Goal: Task Accomplishment & Management: Use online tool/utility

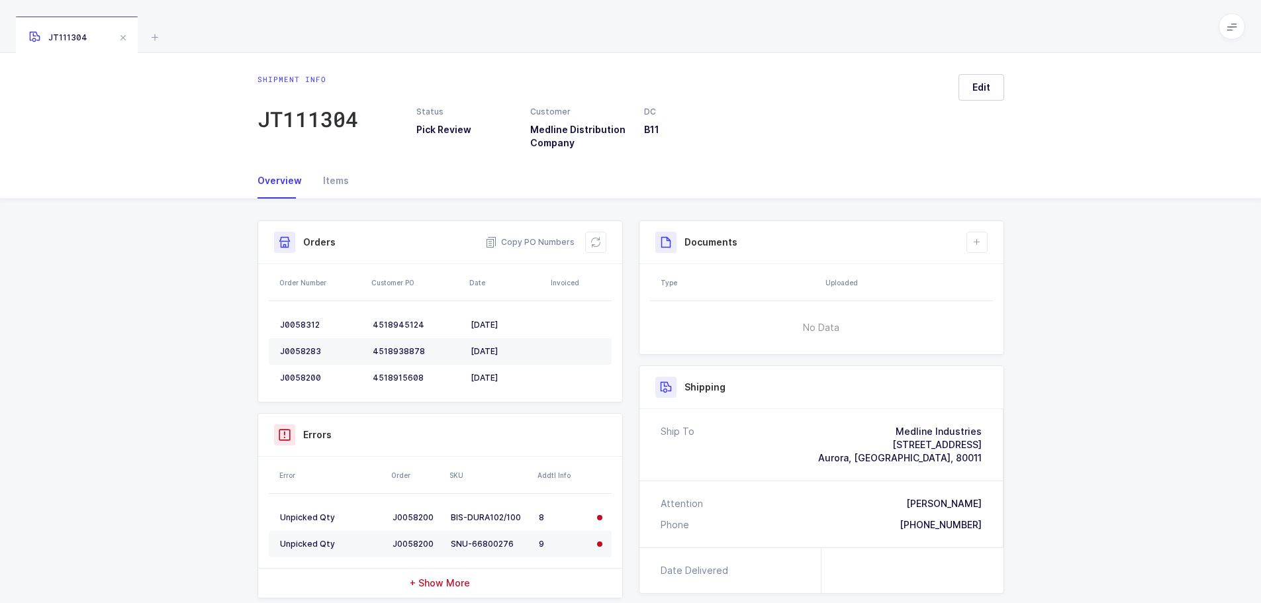
click at [160, 44] on icon at bounding box center [155, 37] width 16 height 16
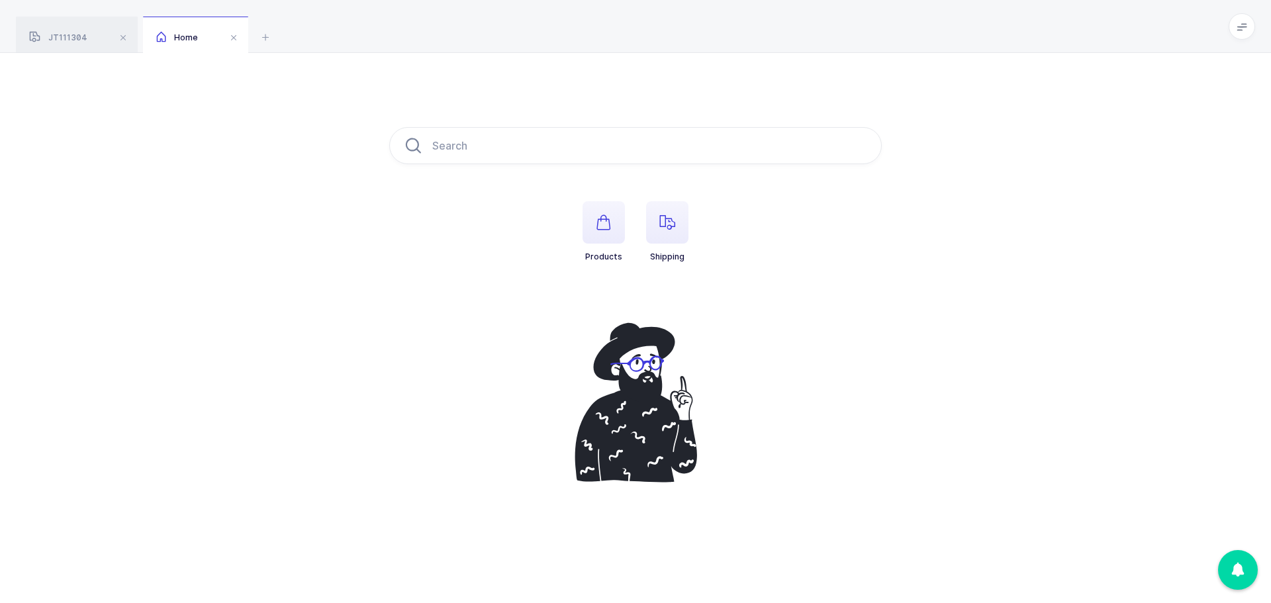
click at [667, 216] on icon "button" at bounding box center [668, 223] width 16 height 16
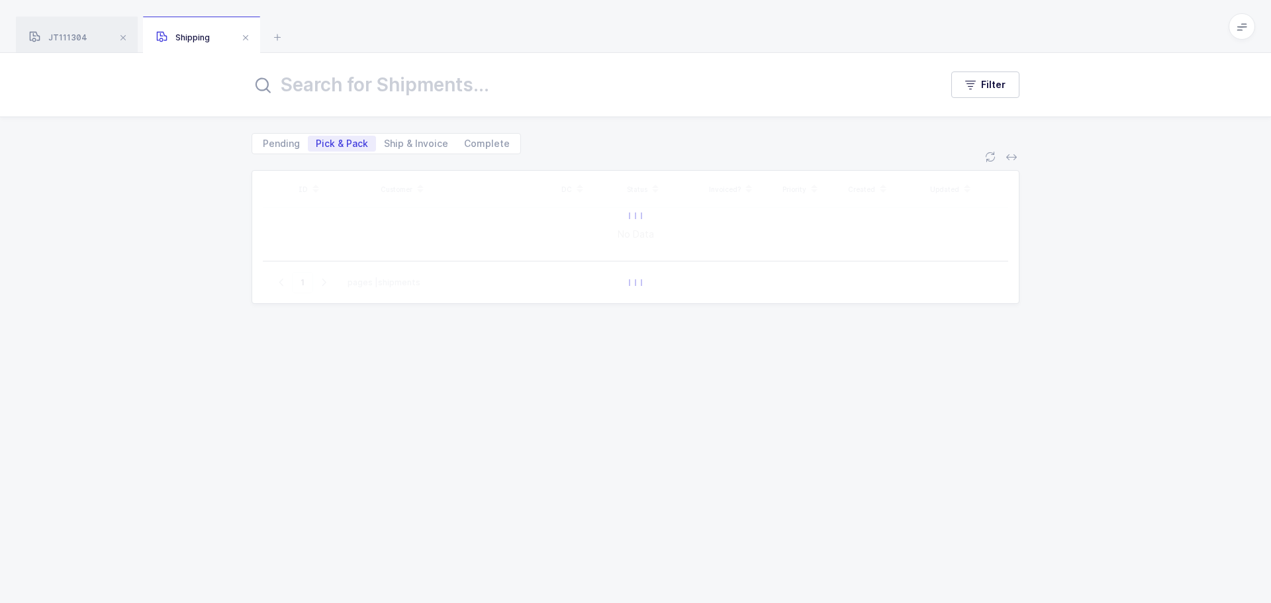
click at [366, 91] on input "text" at bounding box center [588, 85] width 673 height 32
type input "e"
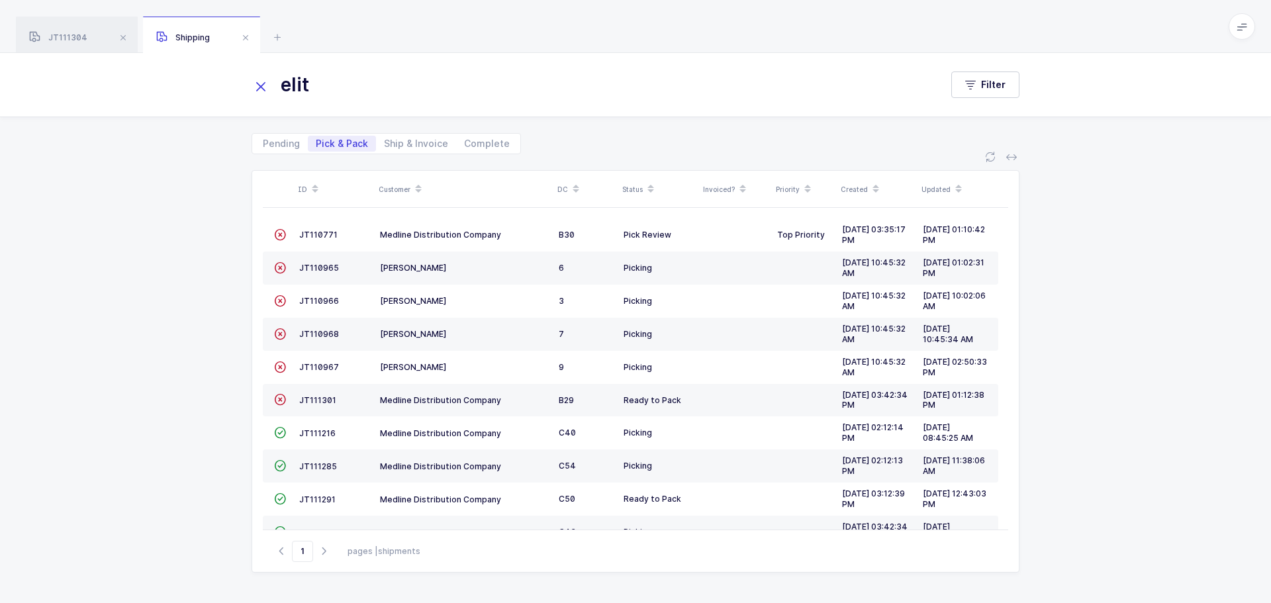
type input "elit"
click at [262, 87] on icon at bounding box center [261, 86] width 19 height 19
click at [311, 434] on span "MM112051" at bounding box center [320, 433] width 42 height 10
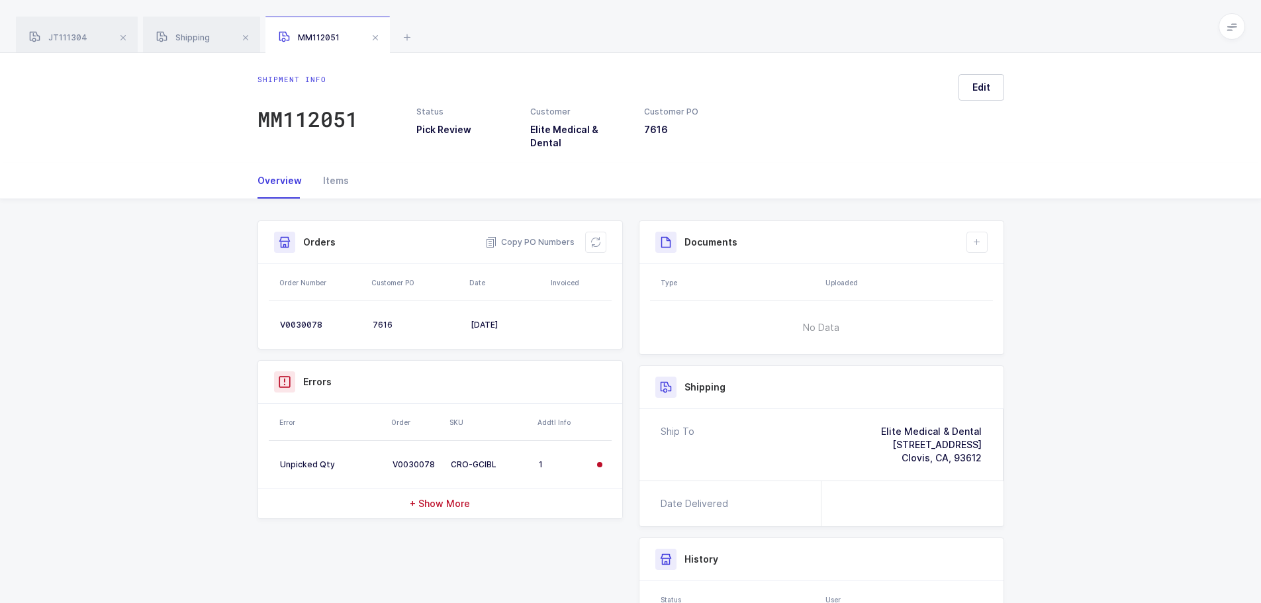
click at [607, 232] on div "Orders Copy PO Numbers" at bounding box center [440, 242] width 364 height 43
click at [594, 237] on icon at bounding box center [596, 242] width 11 height 11
click at [594, 236] on icon at bounding box center [595, 242] width 13 height 13
click at [378, 40] on span at bounding box center [376, 38] width 16 height 16
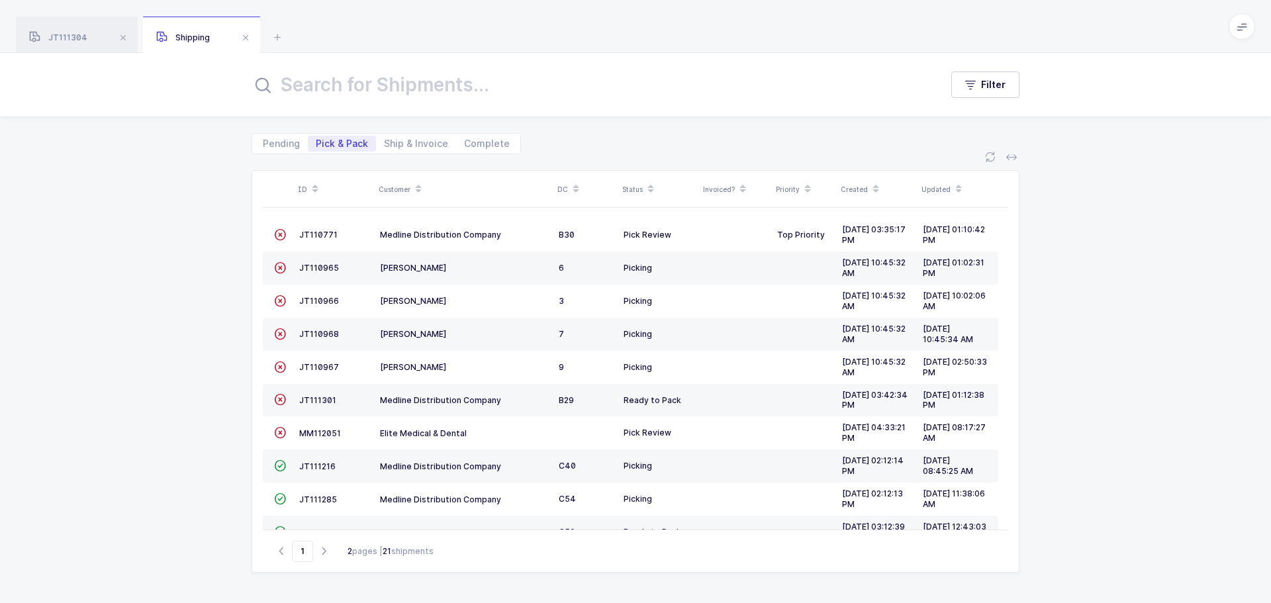
click at [328, 396] on span "JT111301" at bounding box center [317, 400] width 37 height 10
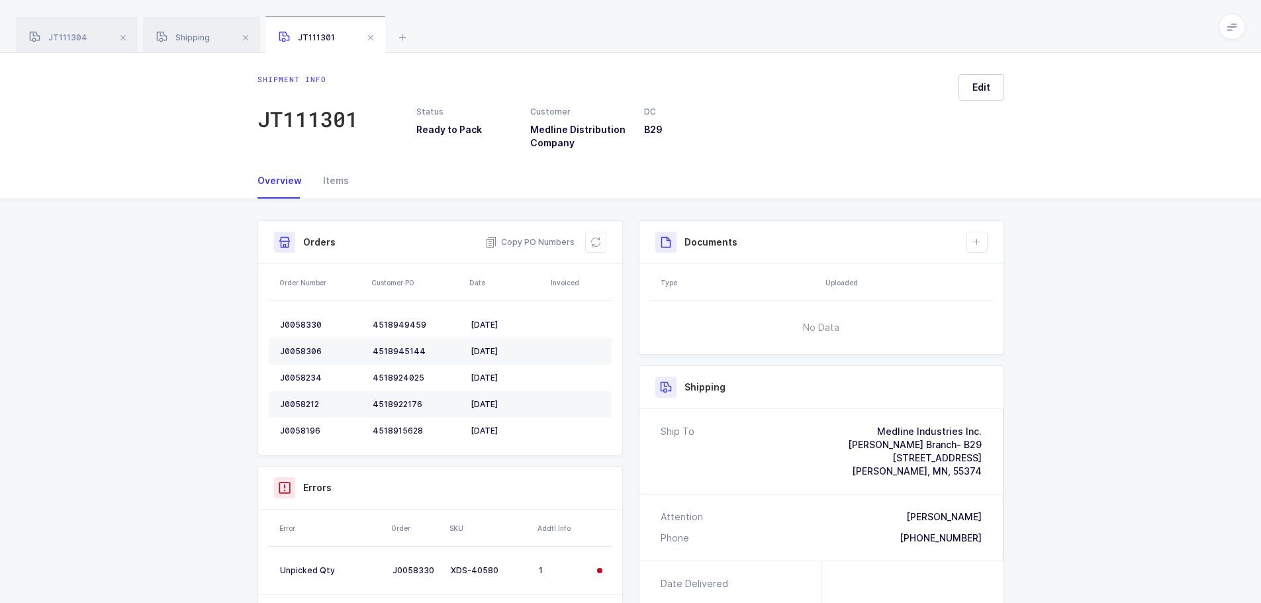
click at [336, 172] on div "Items" at bounding box center [331, 181] width 36 height 36
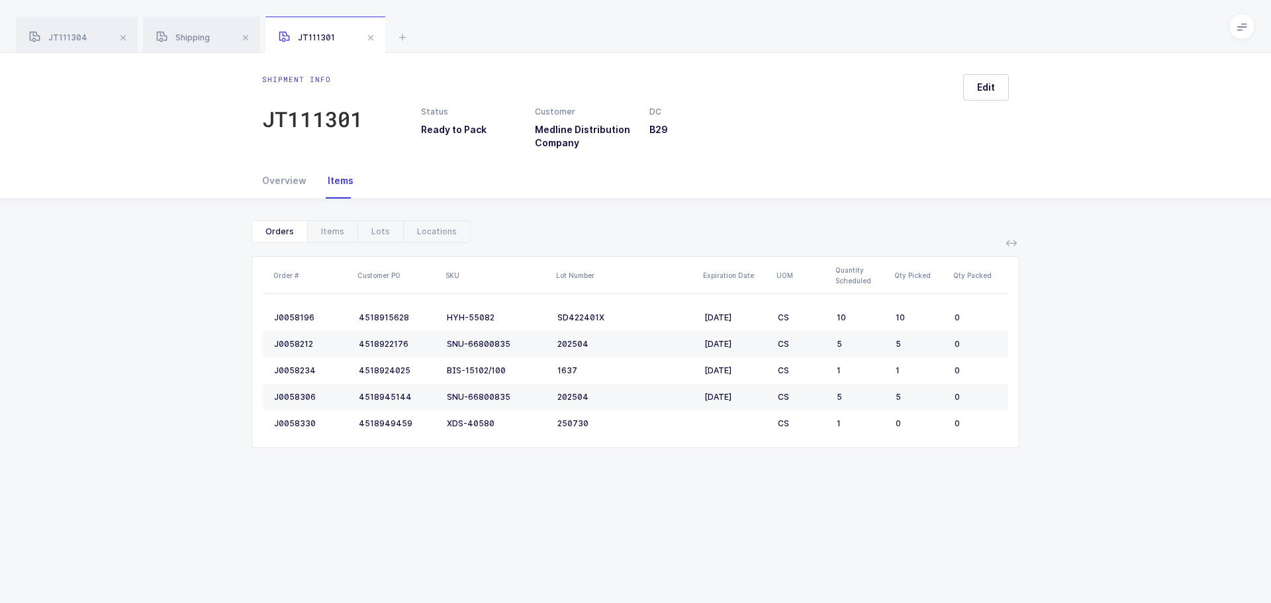
click at [416, 232] on div "Locations" at bounding box center [436, 231] width 67 height 21
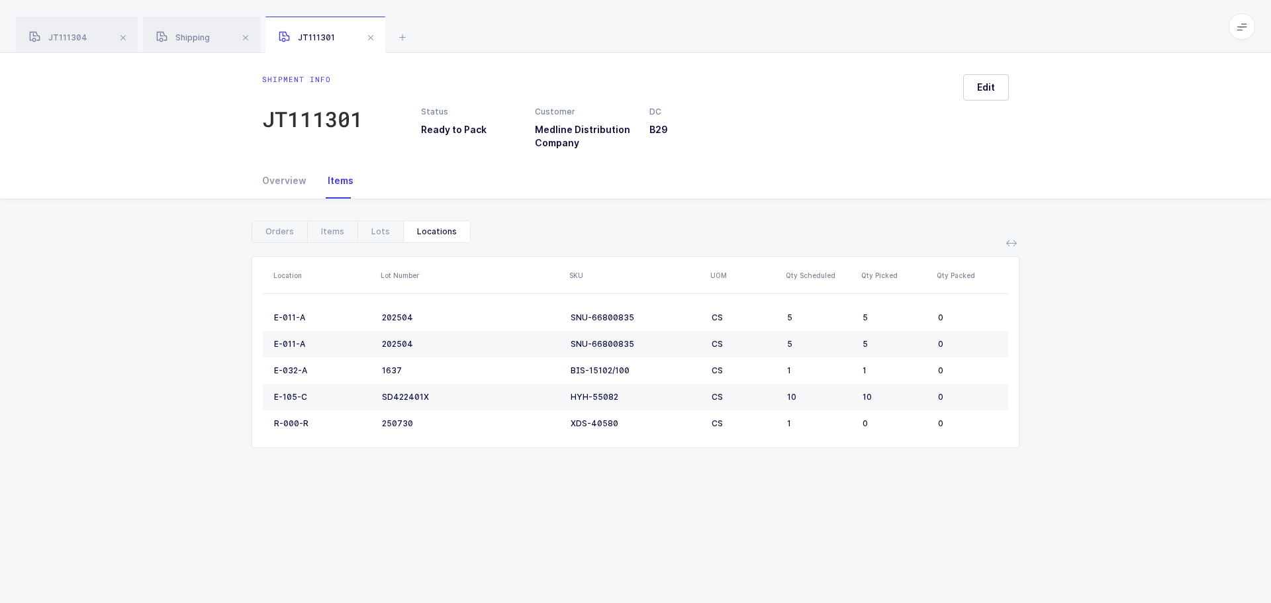
click at [379, 232] on div "Lots" at bounding box center [381, 231] width 46 height 21
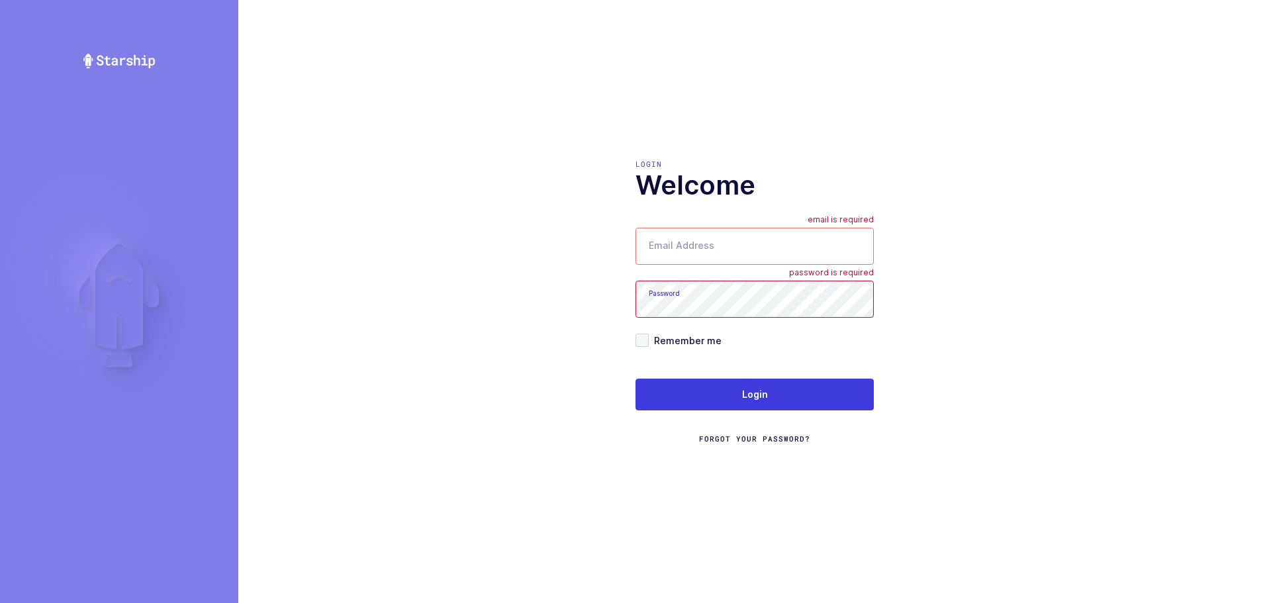
type input "mundo@janustrade.com"
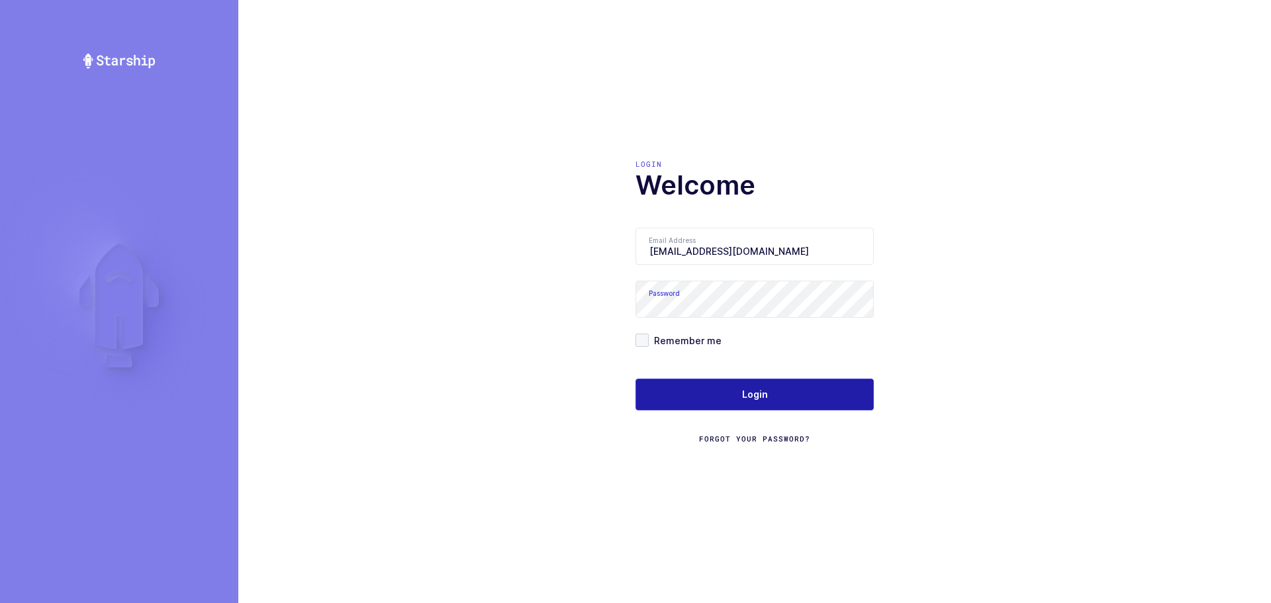
click at [742, 389] on span "Login" at bounding box center [755, 394] width 26 height 13
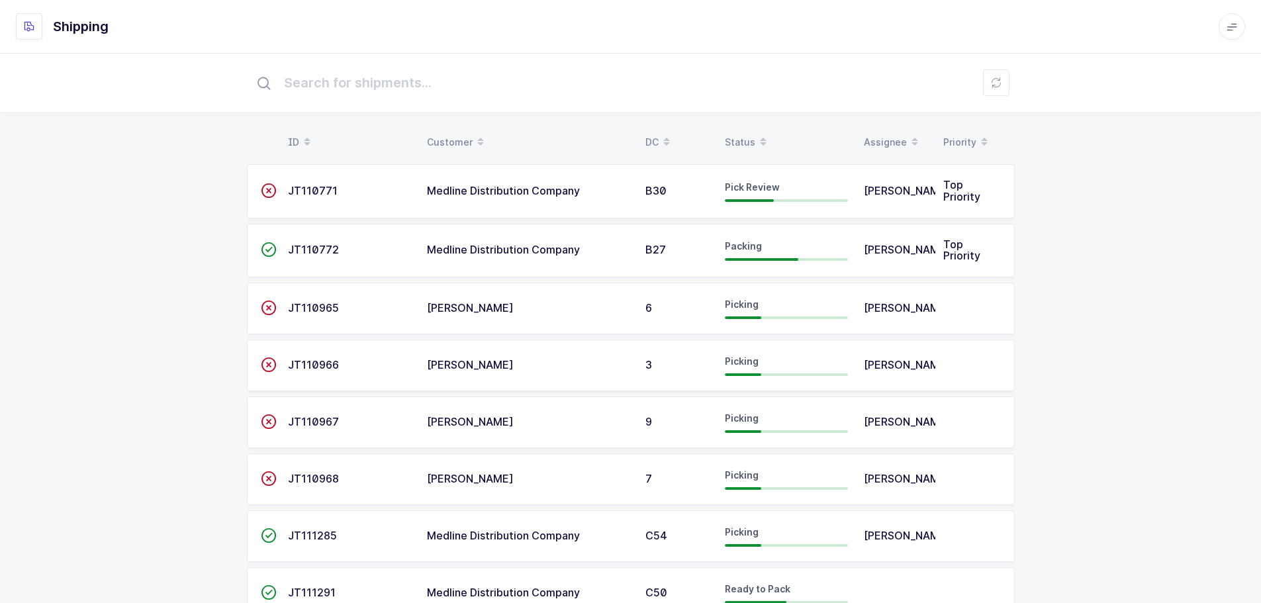
click at [756, 136] on span at bounding box center [764, 142] width 16 height 23
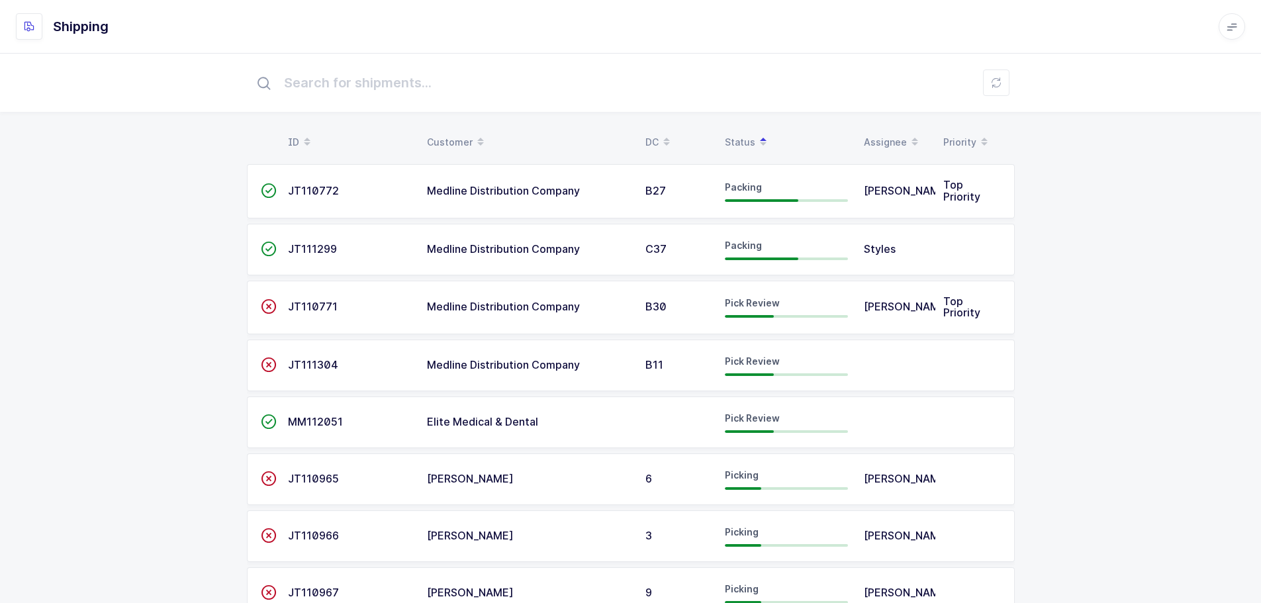
click at [321, 364] on span "JT111304" at bounding box center [313, 364] width 50 height 13
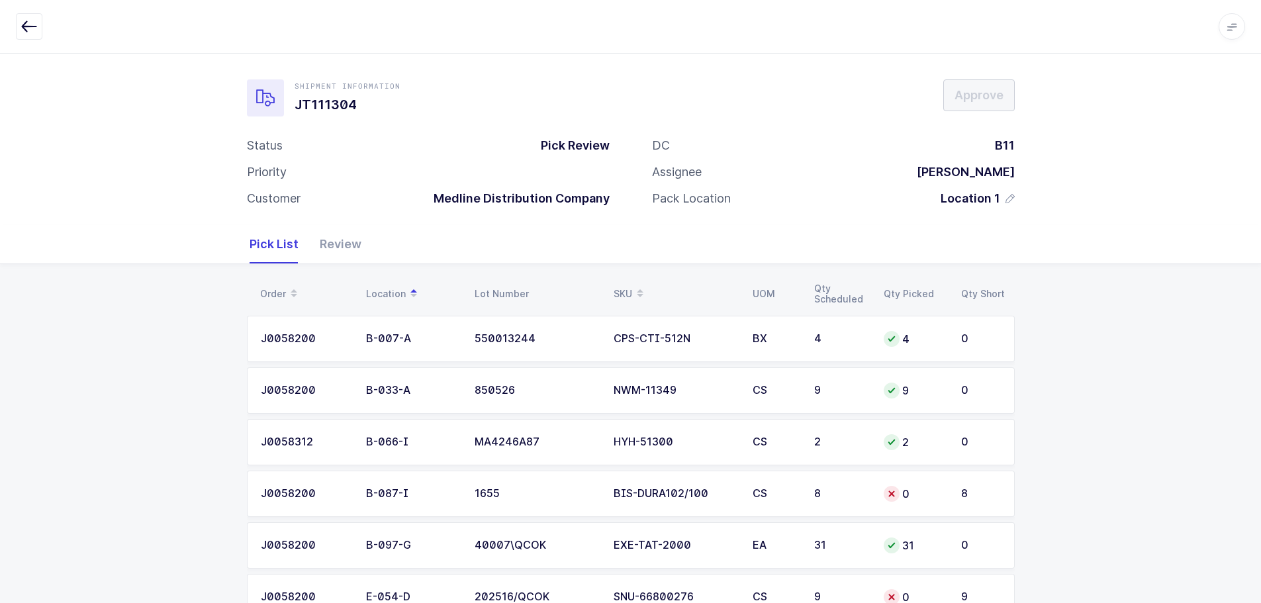
click at [333, 235] on div "Review" at bounding box center [335, 244] width 52 height 38
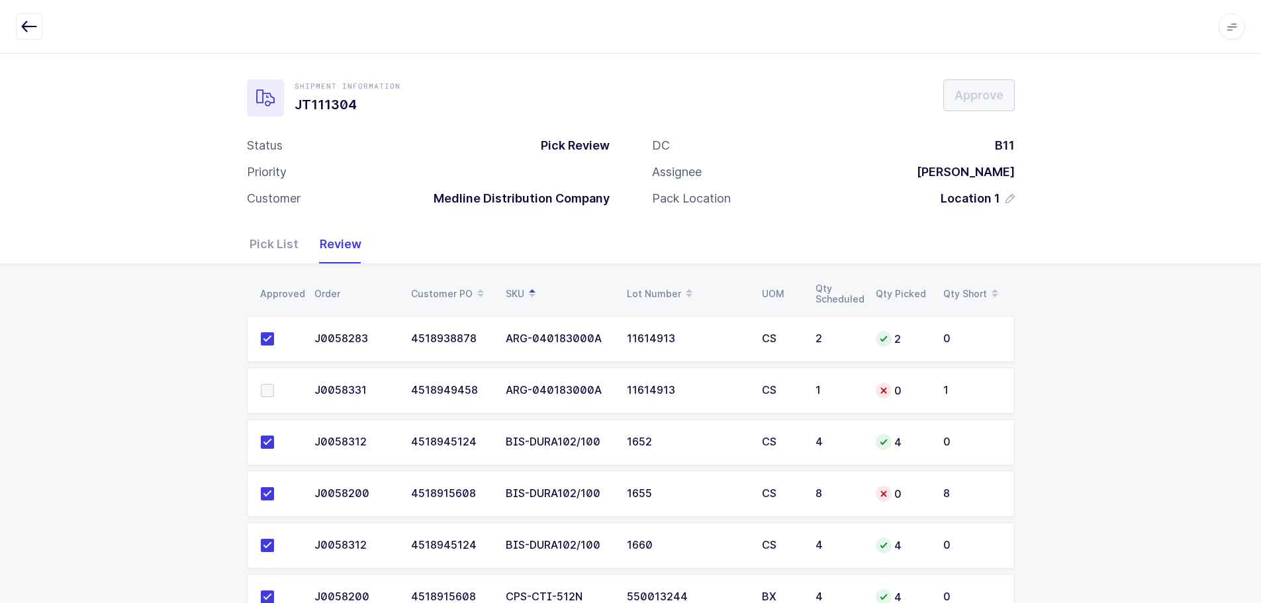
click at [474, 392] on div "4518949458" at bounding box center [450, 391] width 79 height 12
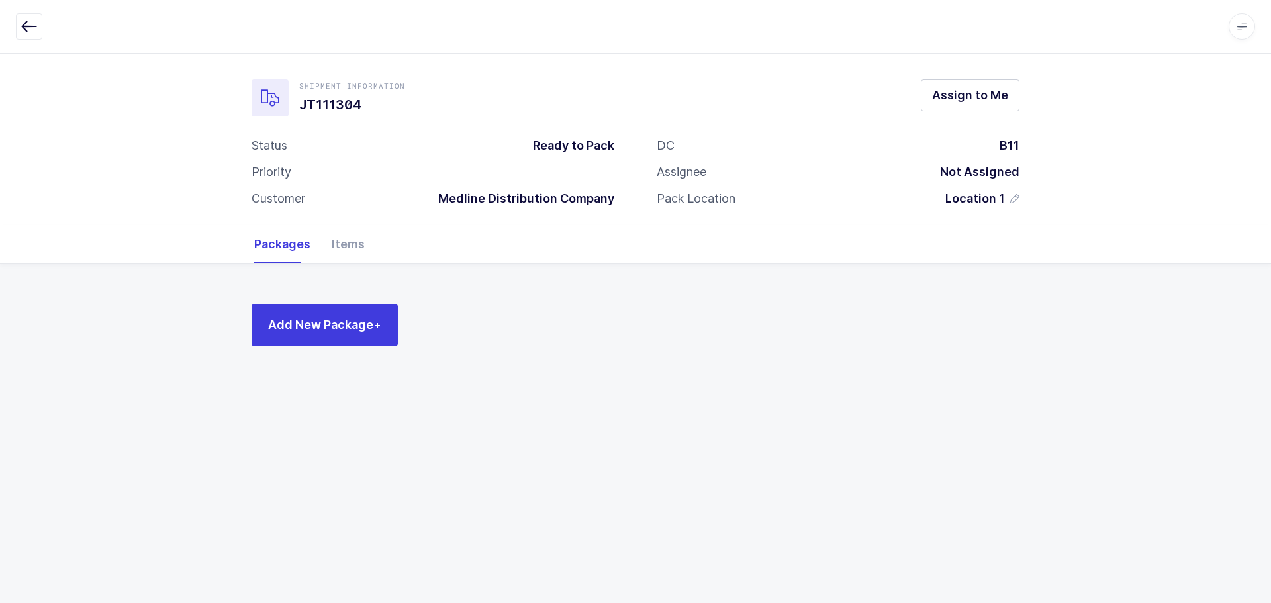
click at [30, 30] on icon "button" at bounding box center [29, 27] width 16 height 16
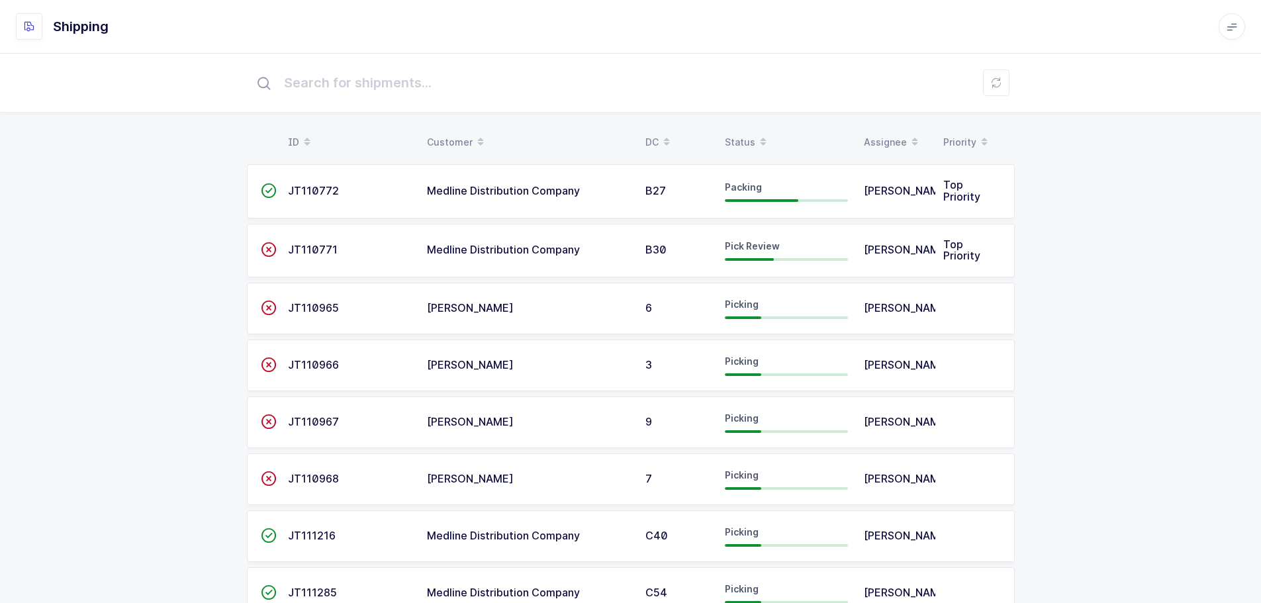
click at [731, 138] on div "Status" at bounding box center [786, 142] width 123 height 23
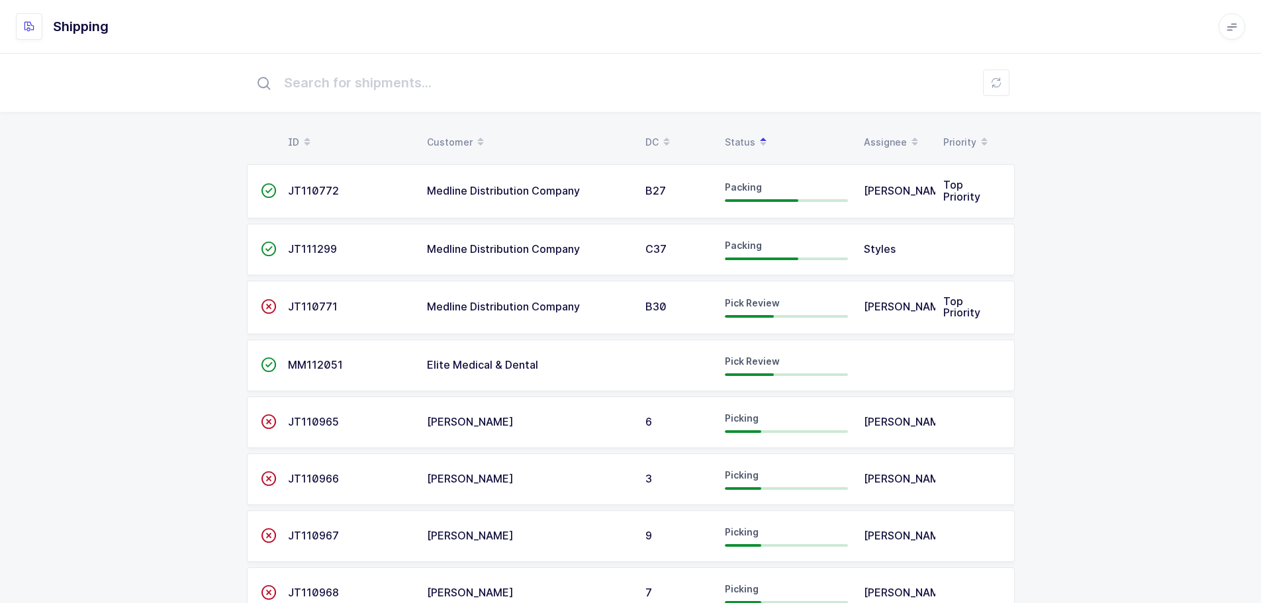
click at [325, 311] on span "JT110771" at bounding box center [313, 306] width 50 height 13
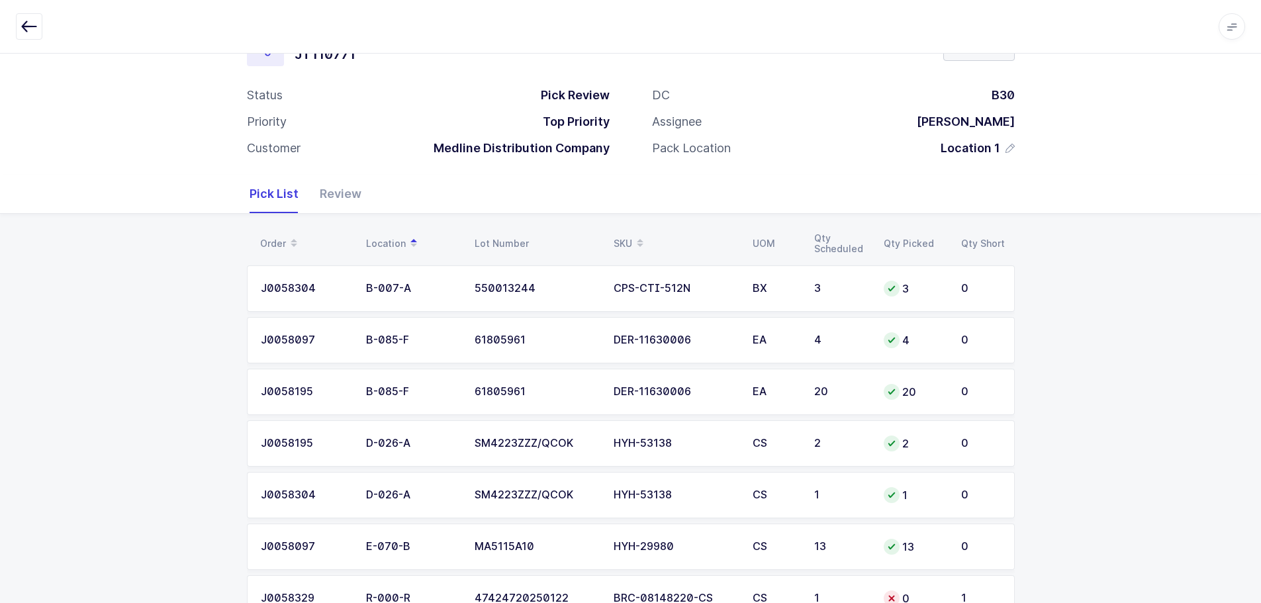
scroll to position [101, 0]
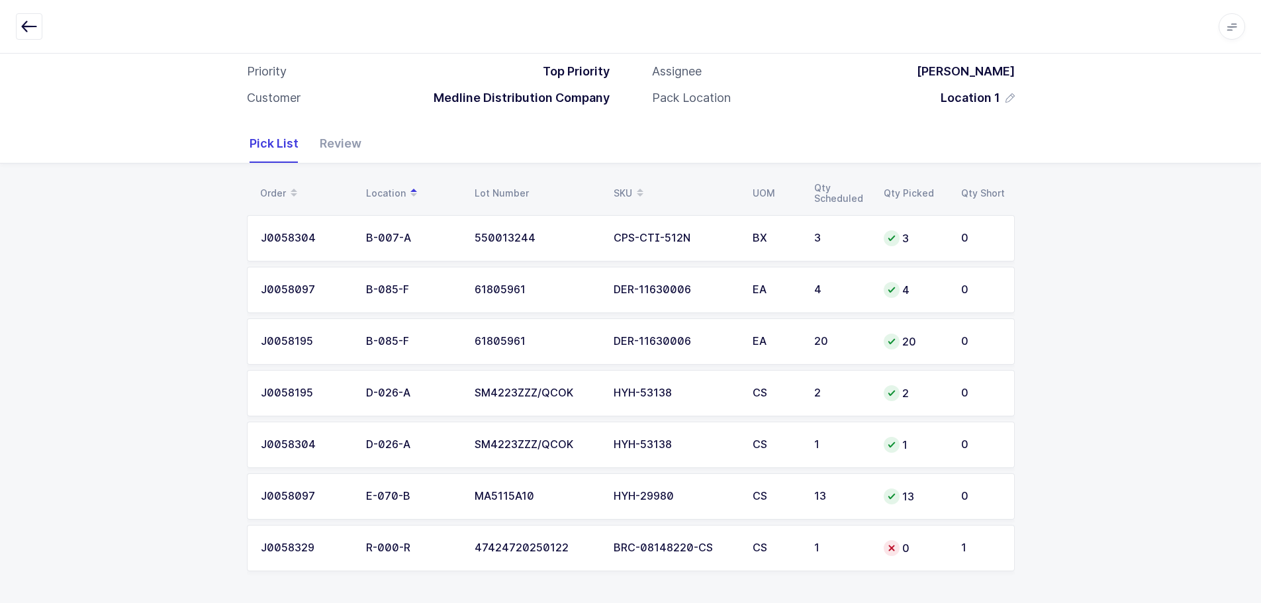
click at [627, 191] on div "SKU" at bounding box center [675, 193] width 123 height 23
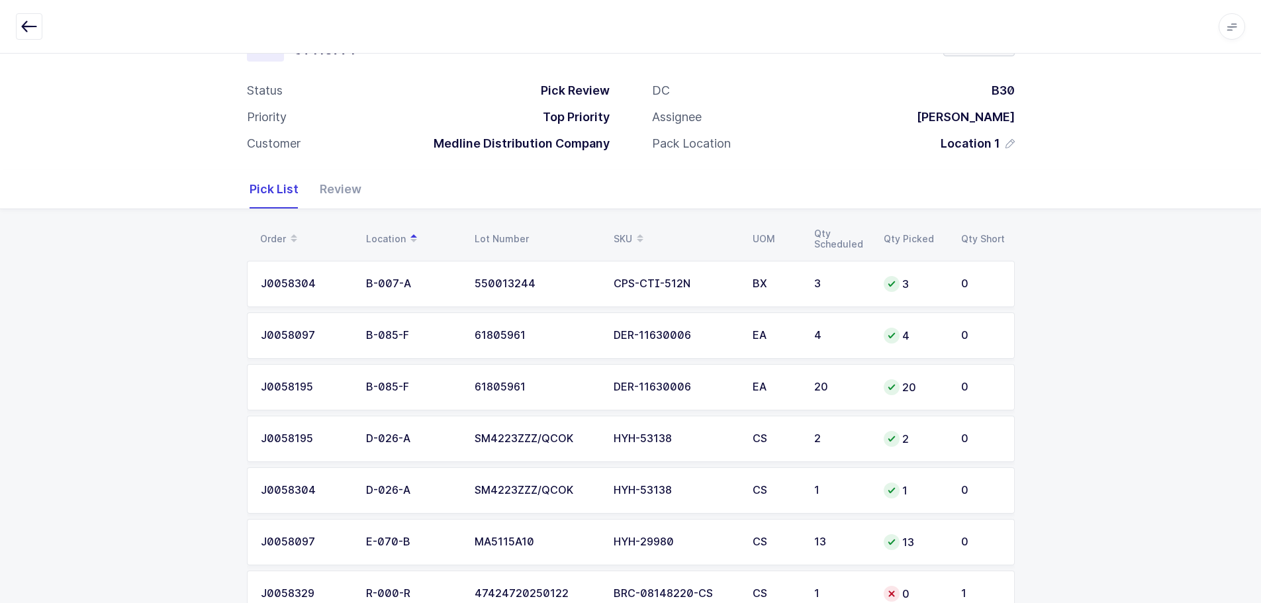
scroll to position [101, 0]
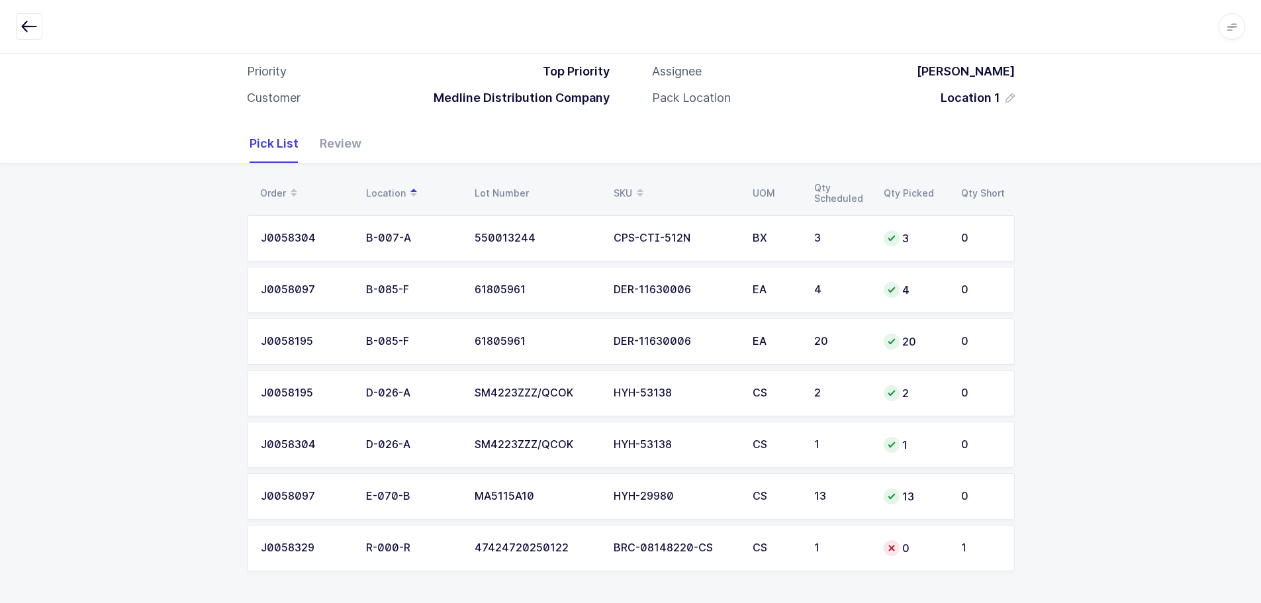
drag, startPoint x: 336, startPoint y: 138, endPoint x: 497, endPoint y: 150, distance: 161.3
click at [339, 138] on div "Review" at bounding box center [335, 143] width 52 height 38
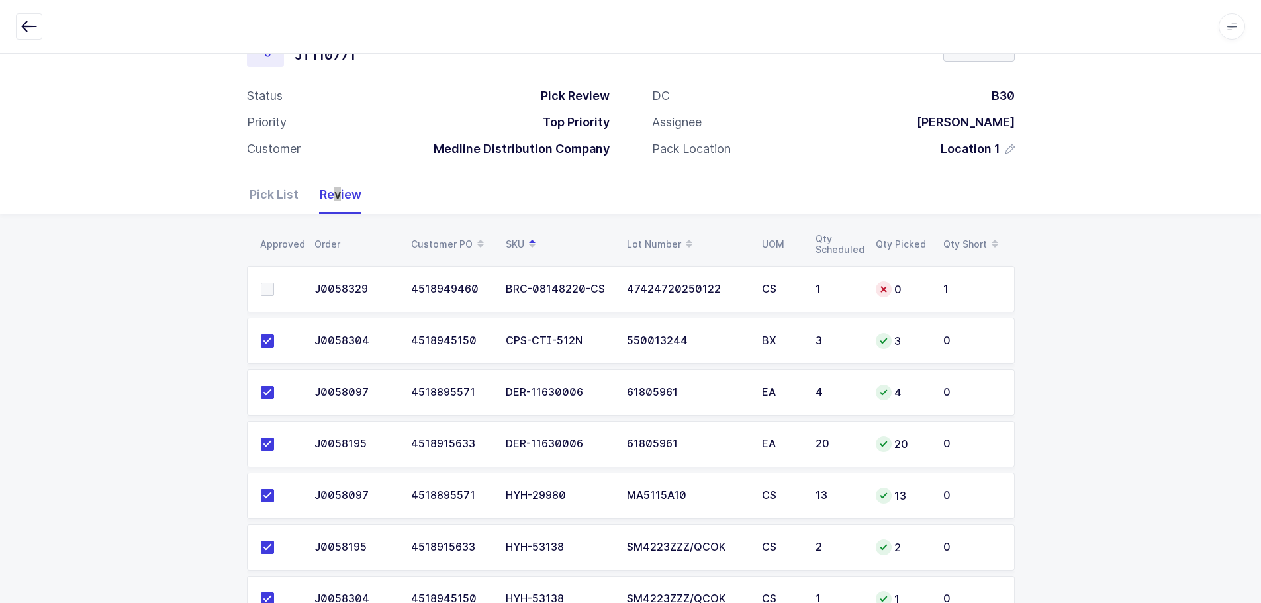
scroll to position [0, 0]
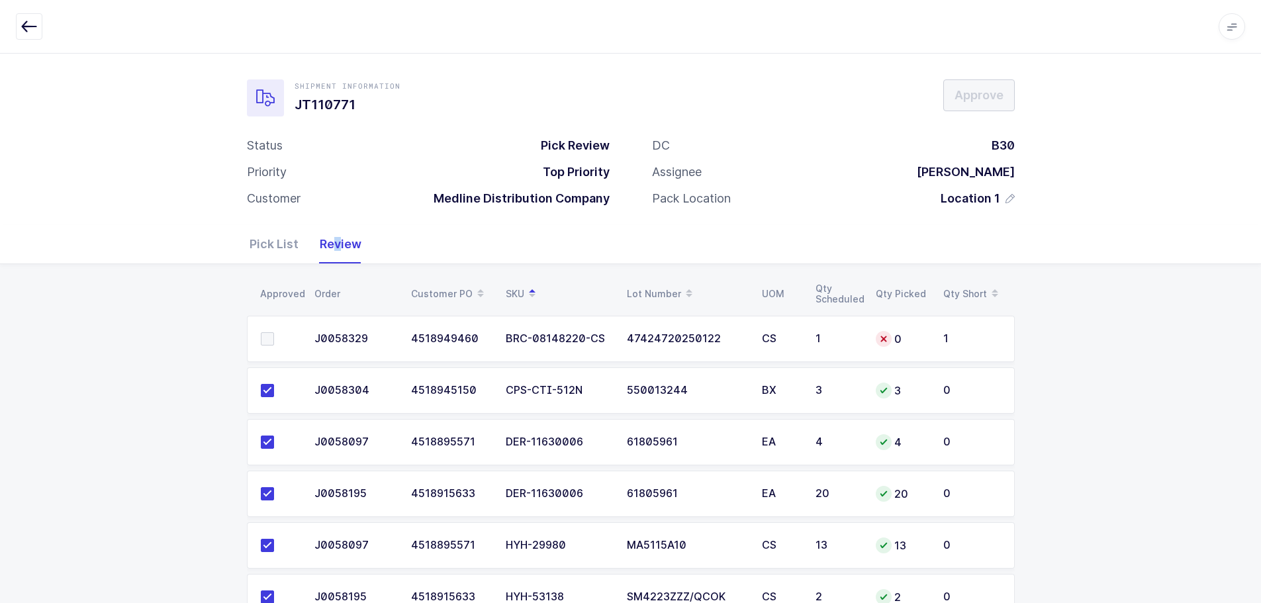
click at [32, 26] on icon "button" at bounding box center [29, 27] width 16 height 16
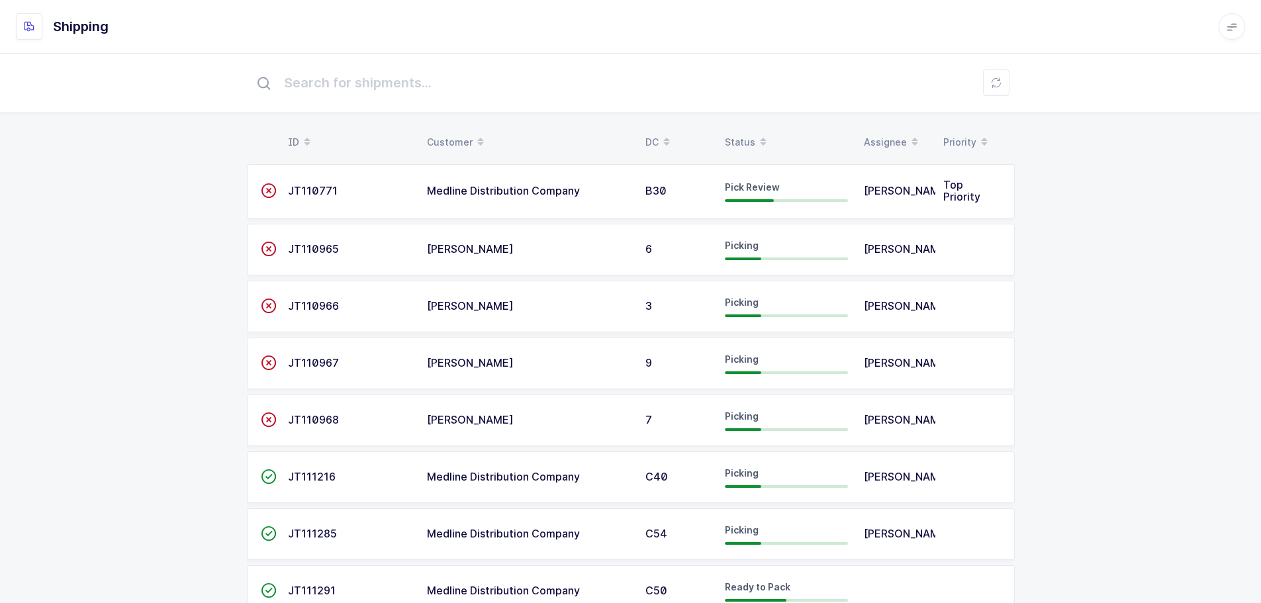
click at [741, 140] on div "Status" at bounding box center [786, 142] width 123 height 23
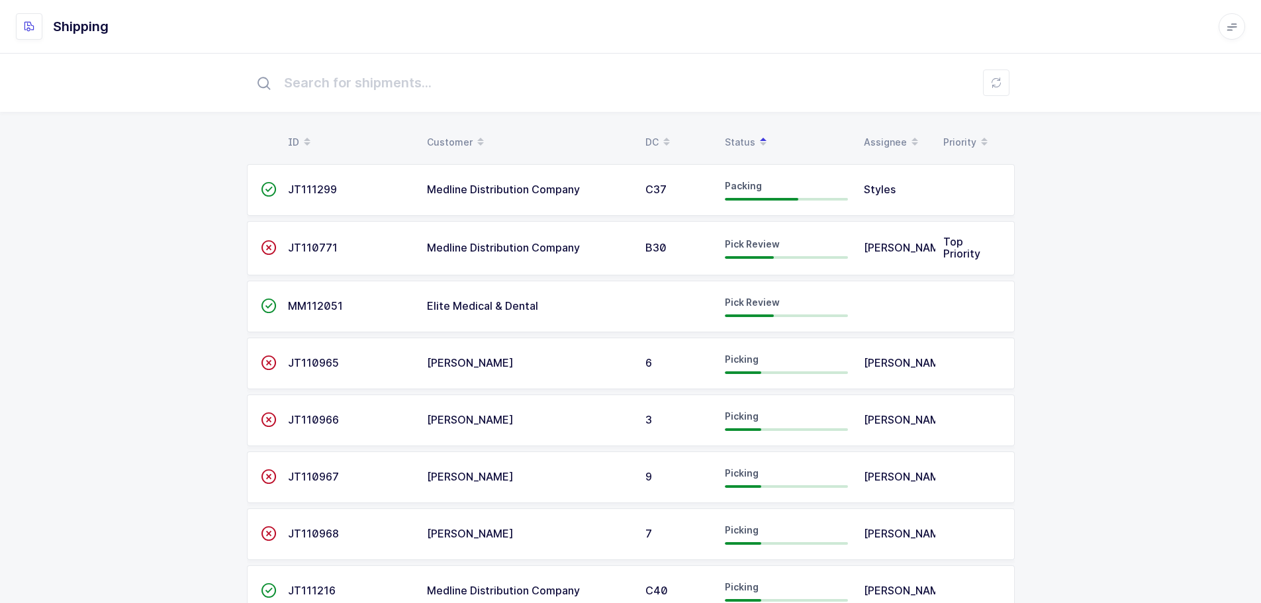
click at [329, 303] on span "MM112051" at bounding box center [315, 305] width 55 height 13
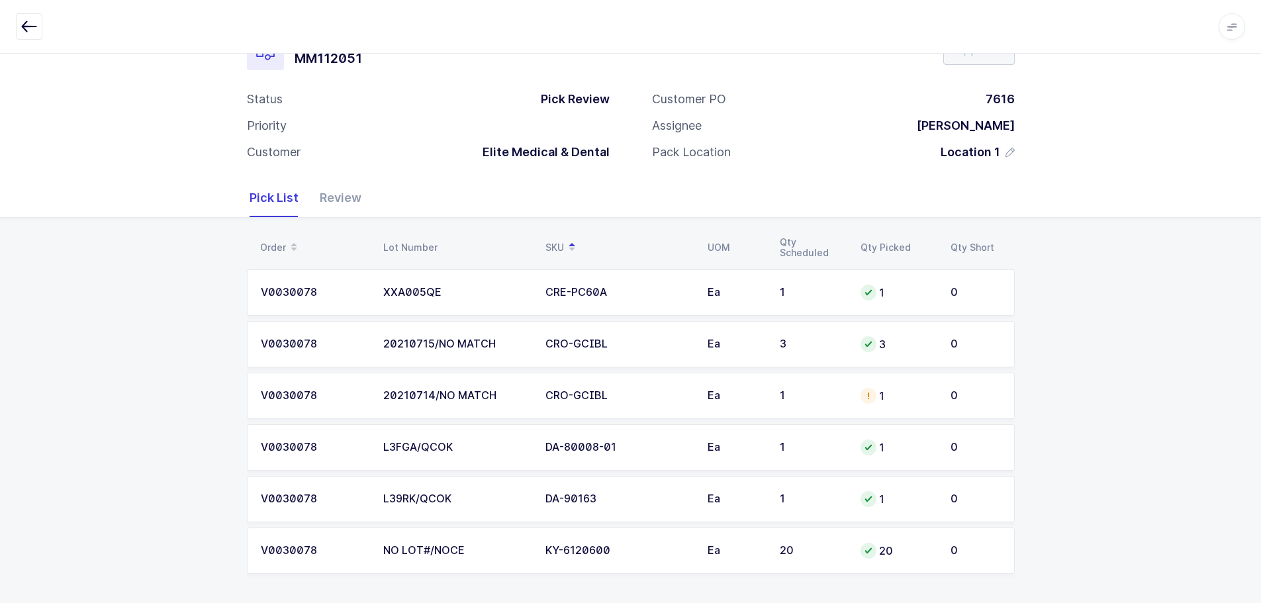
scroll to position [49, 0]
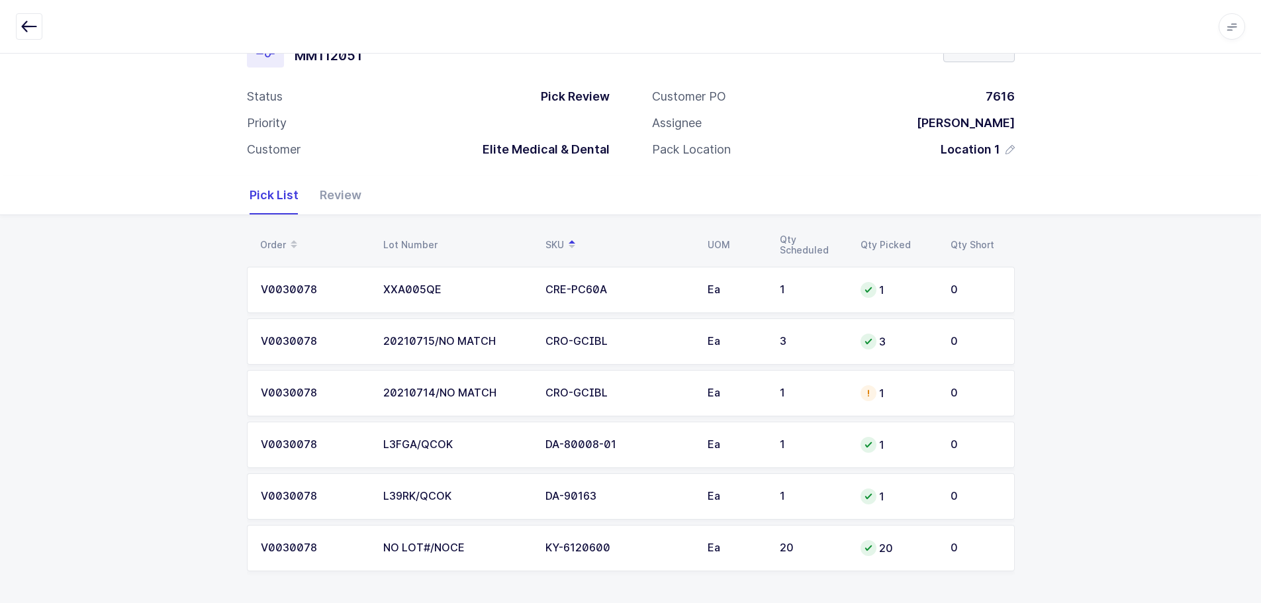
click at [560, 397] on div "CRO-GCIBL" at bounding box center [619, 393] width 146 height 12
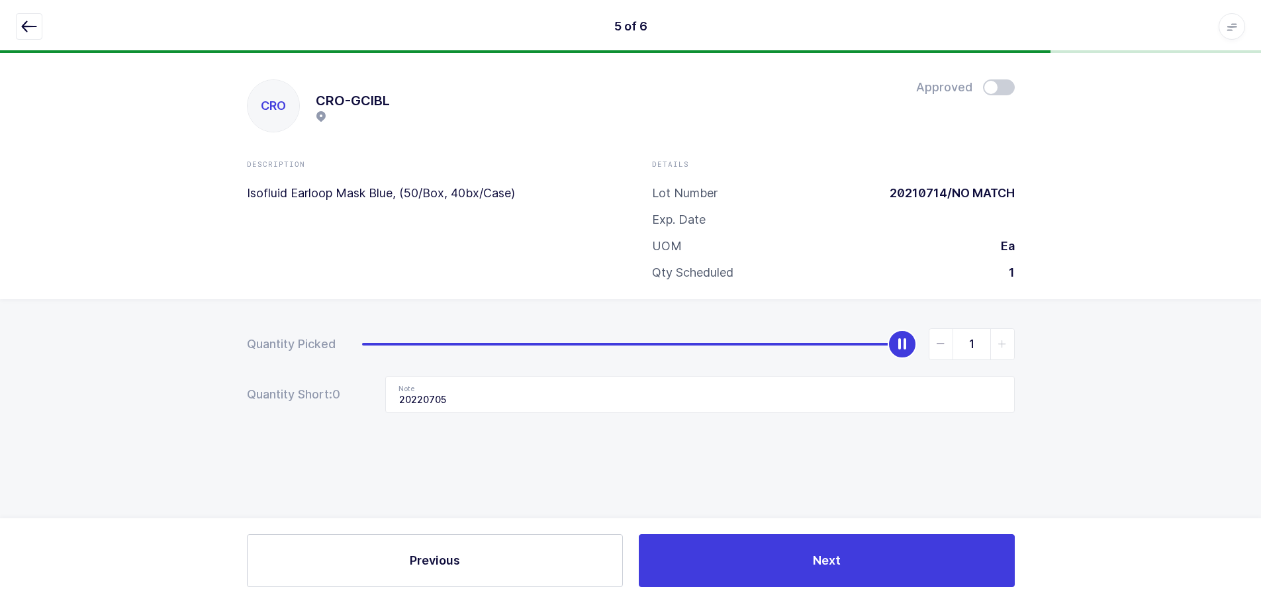
scroll to position [0, 0]
type input "0"
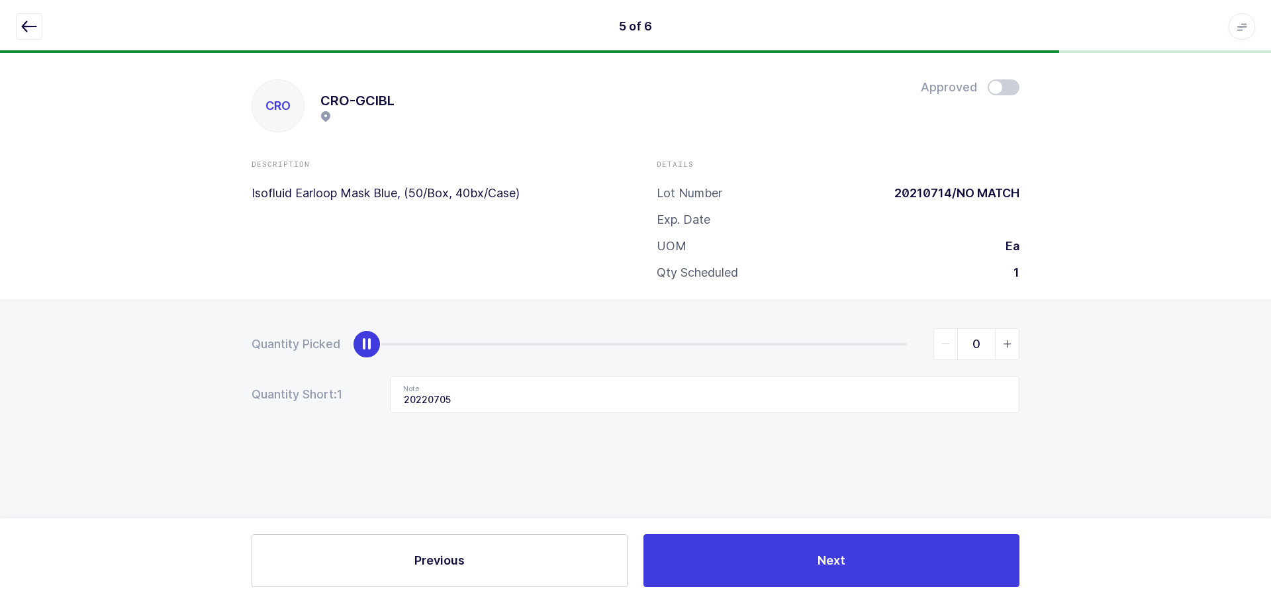
drag, startPoint x: 912, startPoint y: 336, endPoint x: 270, endPoint y: 309, distance: 642.9
click at [270, 309] on div "Quantity Picked 0 Quantity Short: 1 Note 20220705" at bounding box center [635, 417] width 1271 height 236
drag, startPoint x: 607, startPoint y: 407, endPoint x: 403, endPoint y: 392, distance: 204.5
click at [403, 392] on input "20220705" at bounding box center [705, 394] width 630 height 37
drag, startPoint x: 27, startPoint y: 25, endPoint x: 36, endPoint y: 15, distance: 13.6
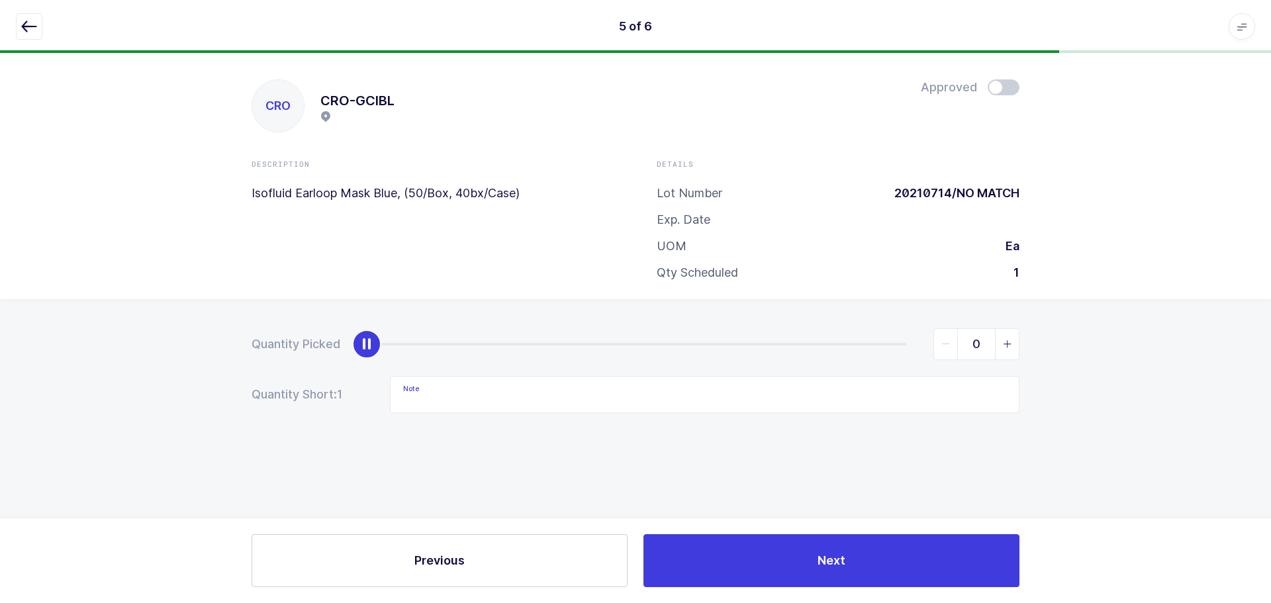
click at [27, 25] on icon "button" at bounding box center [29, 27] width 16 height 16
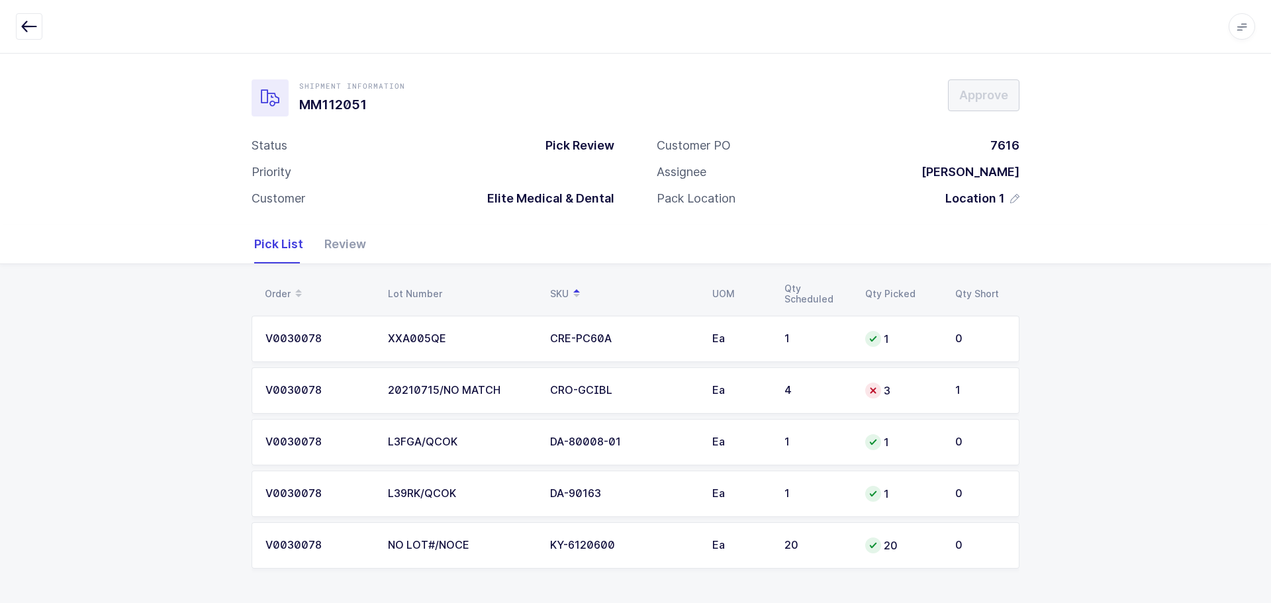
click at [832, 381] on td "4" at bounding box center [817, 391] width 81 height 46
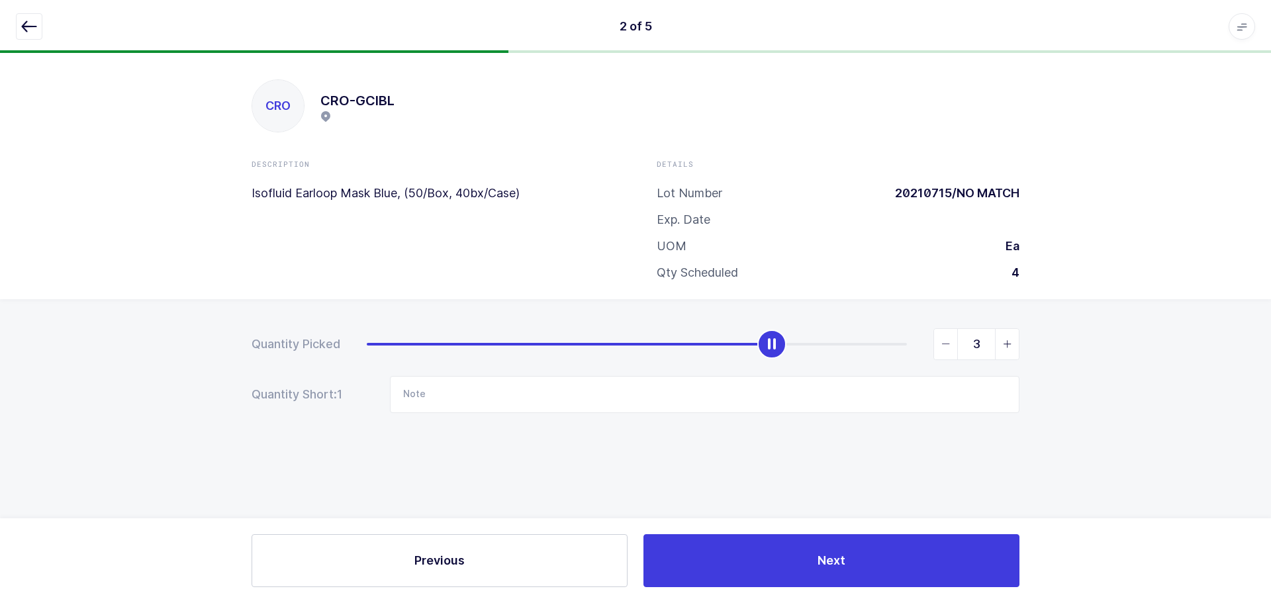
click at [997, 343] on span "slider between 0 and 4" at bounding box center [1007, 344] width 24 height 30
type input "4"
click at [30, 25] on icon "button" at bounding box center [29, 27] width 16 height 16
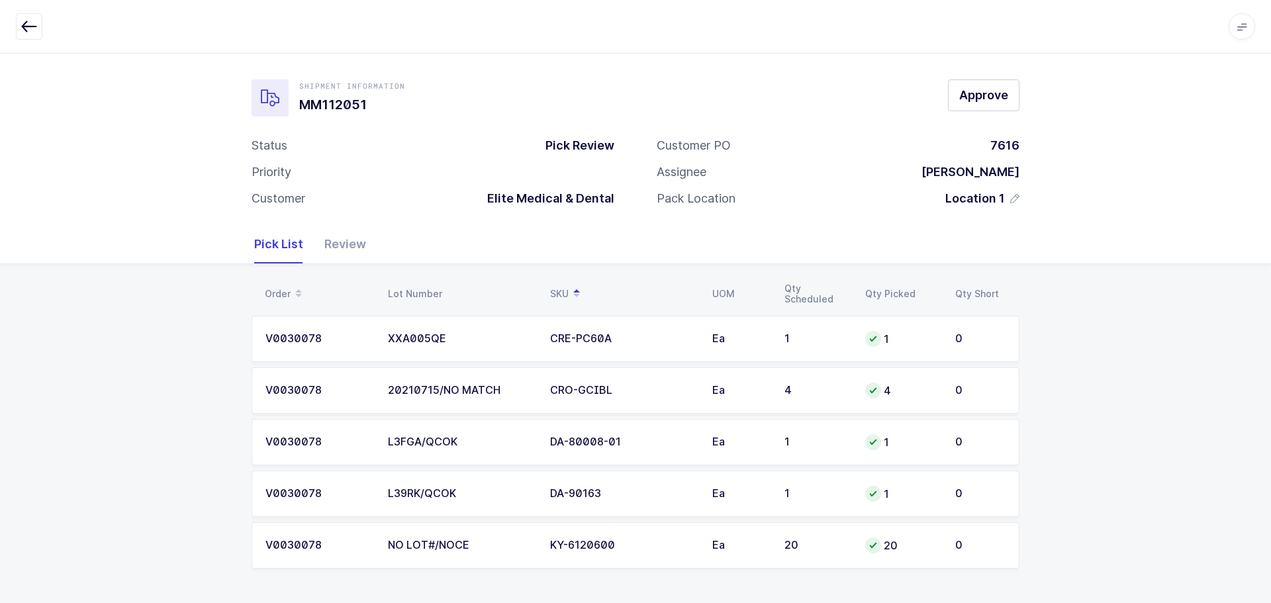
click at [347, 242] on div "Review" at bounding box center [340, 244] width 52 height 38
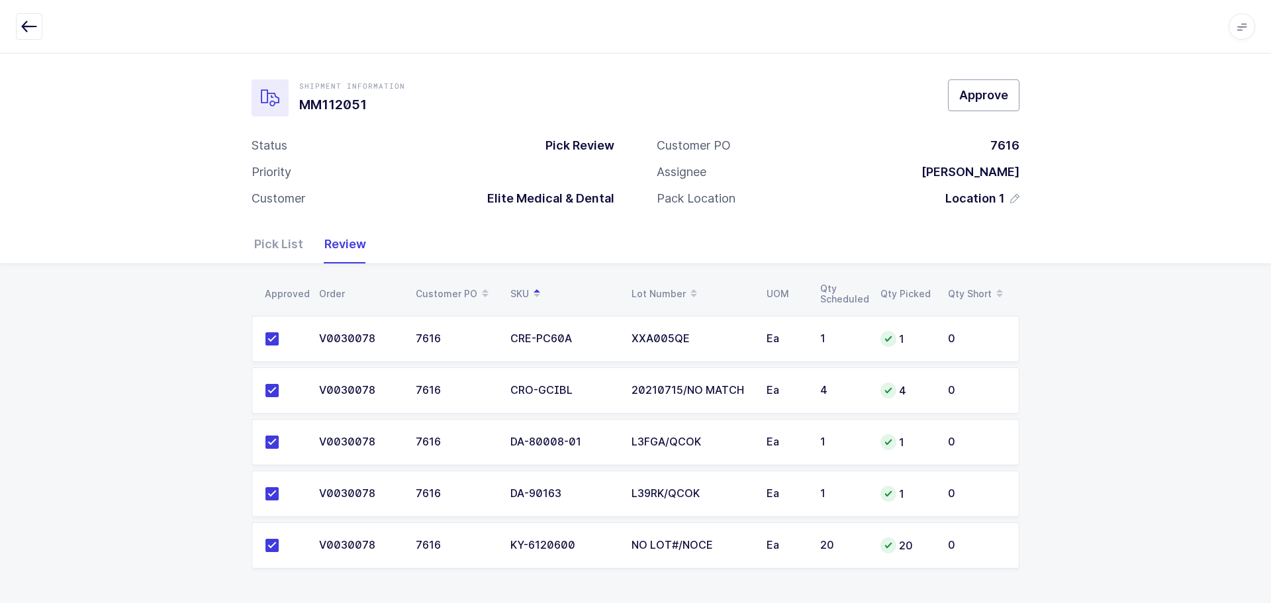
drag, startPoint x: 977, startPoint y: 89, endPoint x: 989, endPoint y: 92, distance: 12.4
click at [980, 89] on span "Approve" at bounding box center [983, 95] width 49 height 17
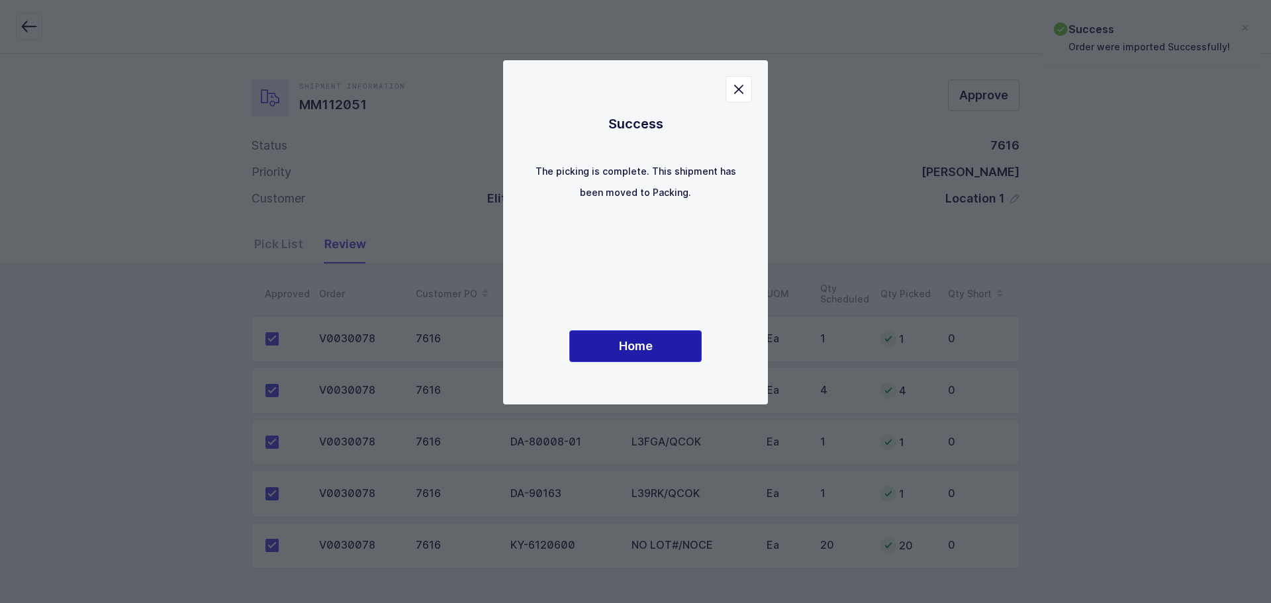
click at [614, 343] on button "Home" at bounding box center [635, 346] width 132 height 32
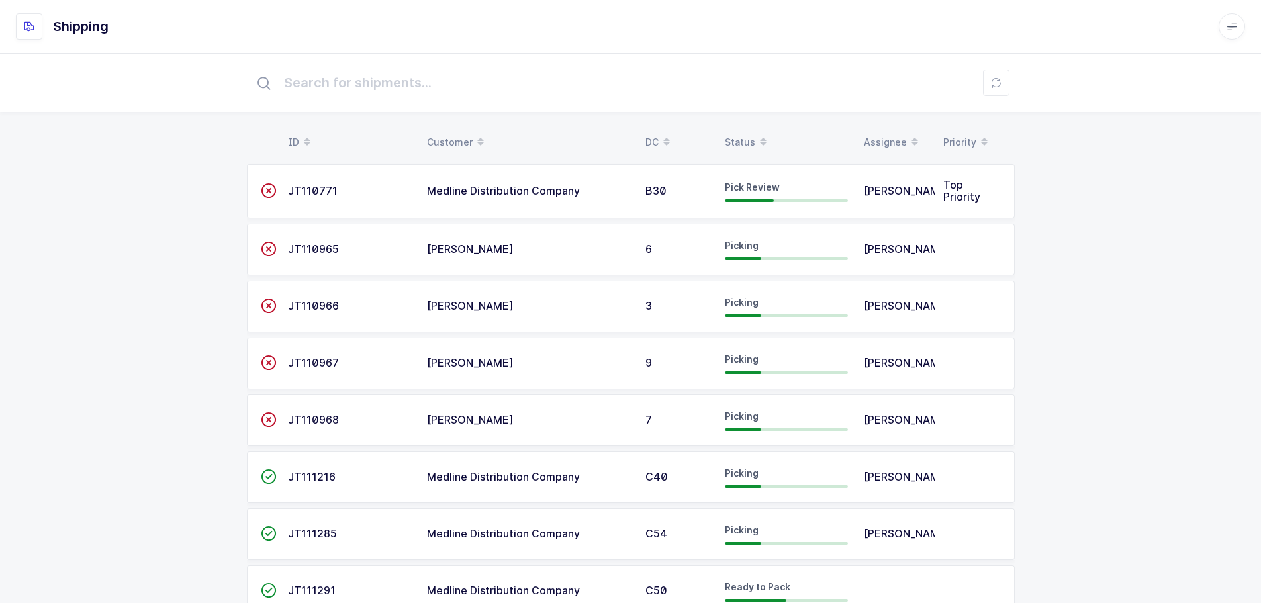
click at [756, 150] on span at bounding box center [764, 142] width 16 height 23
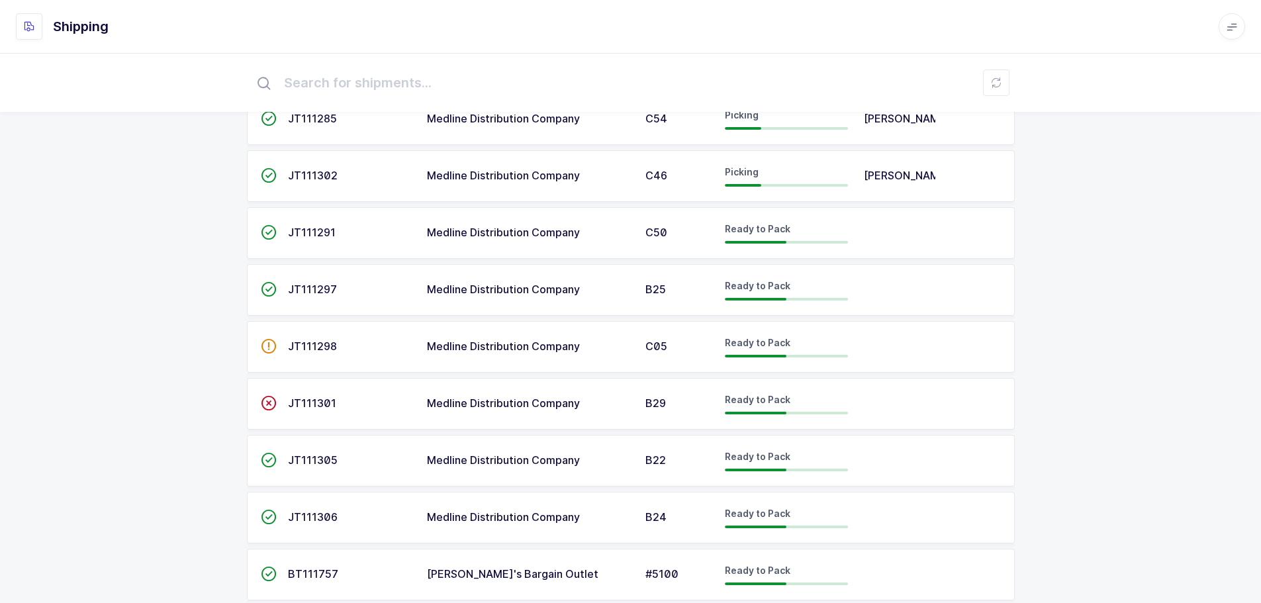
scroll to position [530, 0]
click at [302, 409] on span "JT111301" at bounding box center [312, 402] width 48 height 13
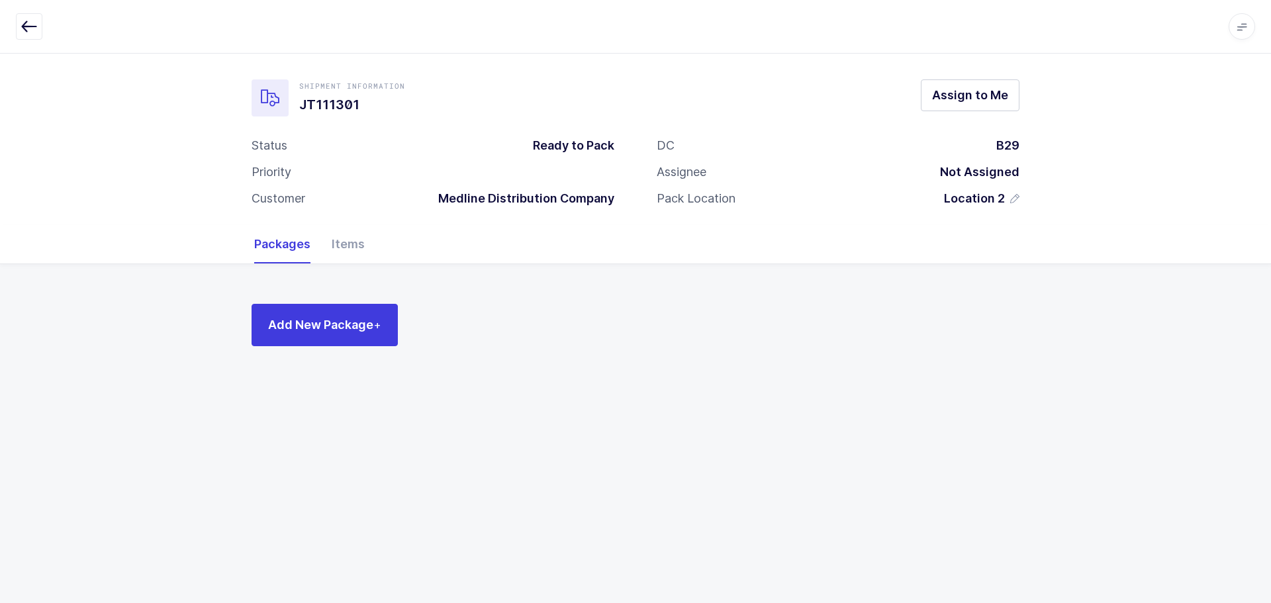
click at [332, 242] on div "Items" at bounding box center [343, 244] width 44 height 38
click at [31, 31] on icon "button" at bounding box center [29, 27] width 16 height 16
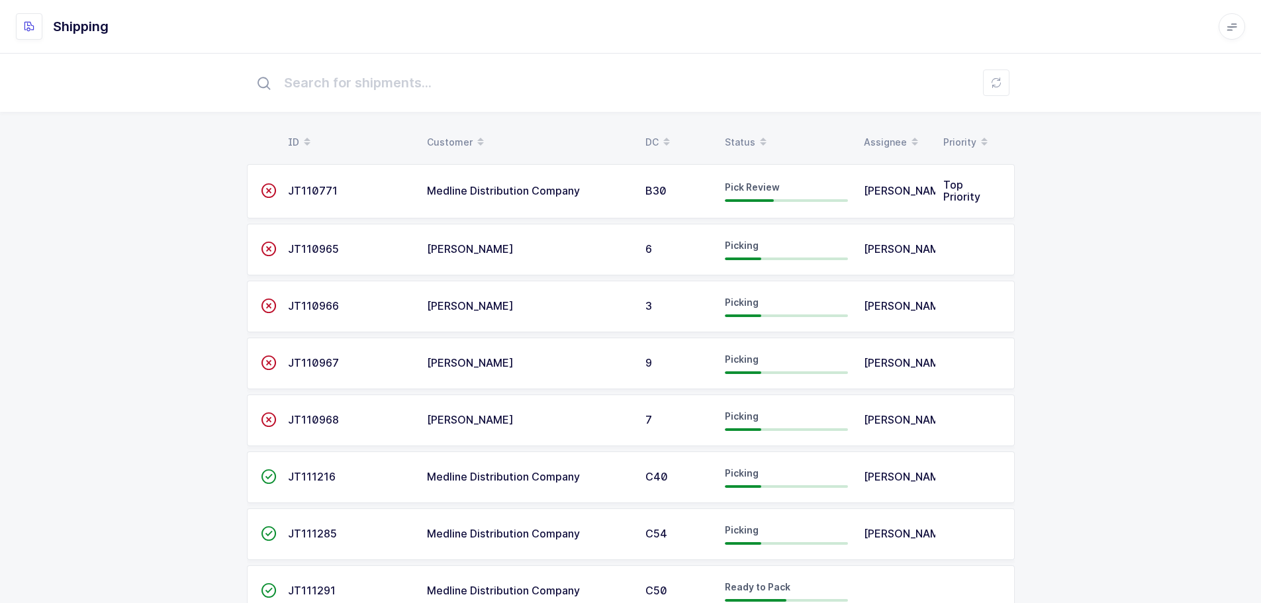
click at [731, 138] on div "Status" at bounding box center [786, 142] width 123 height 23
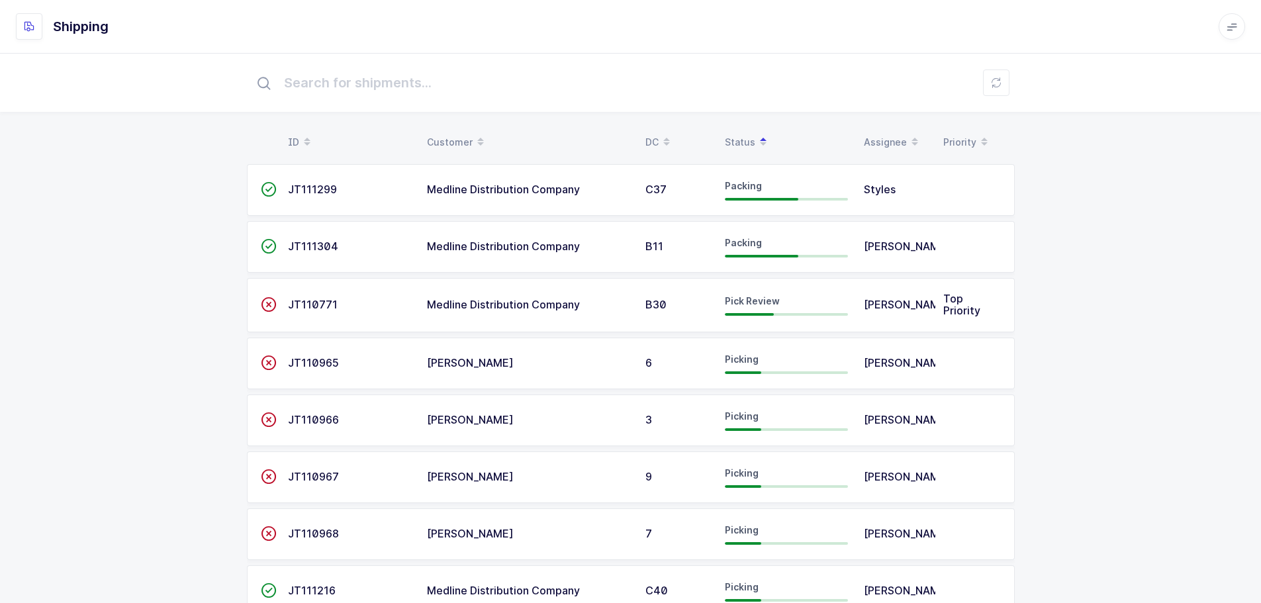
click at [310, 307] on span "JT110771" at bounding box center [313, 304] width 50 height 13
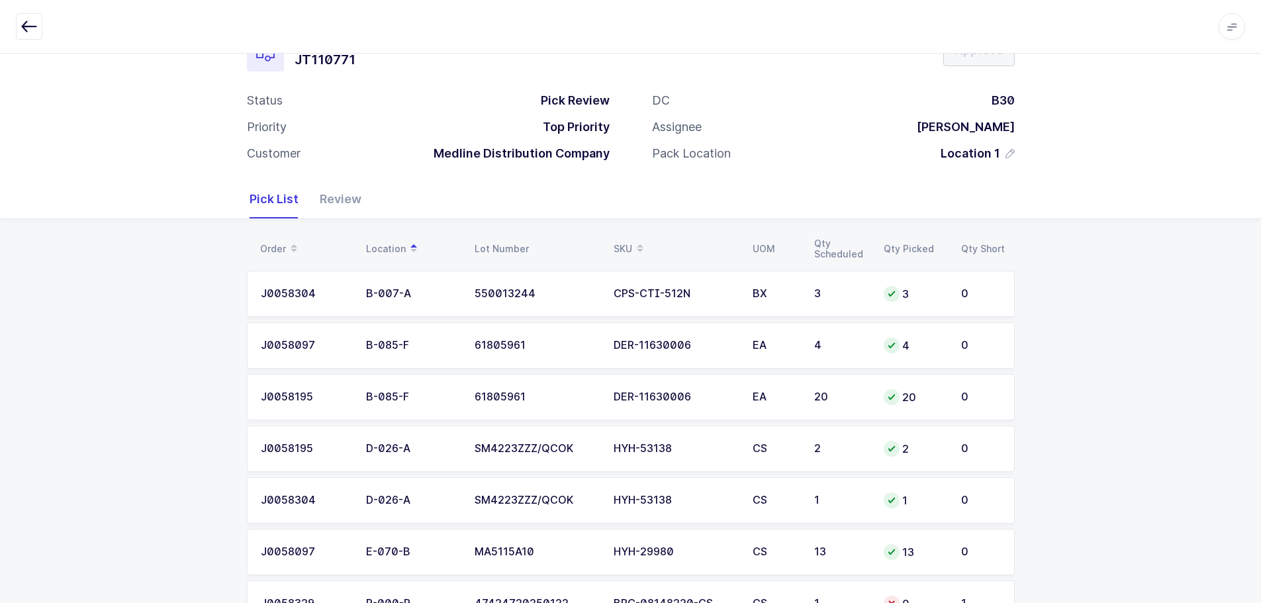
scroll to position [101, 0]
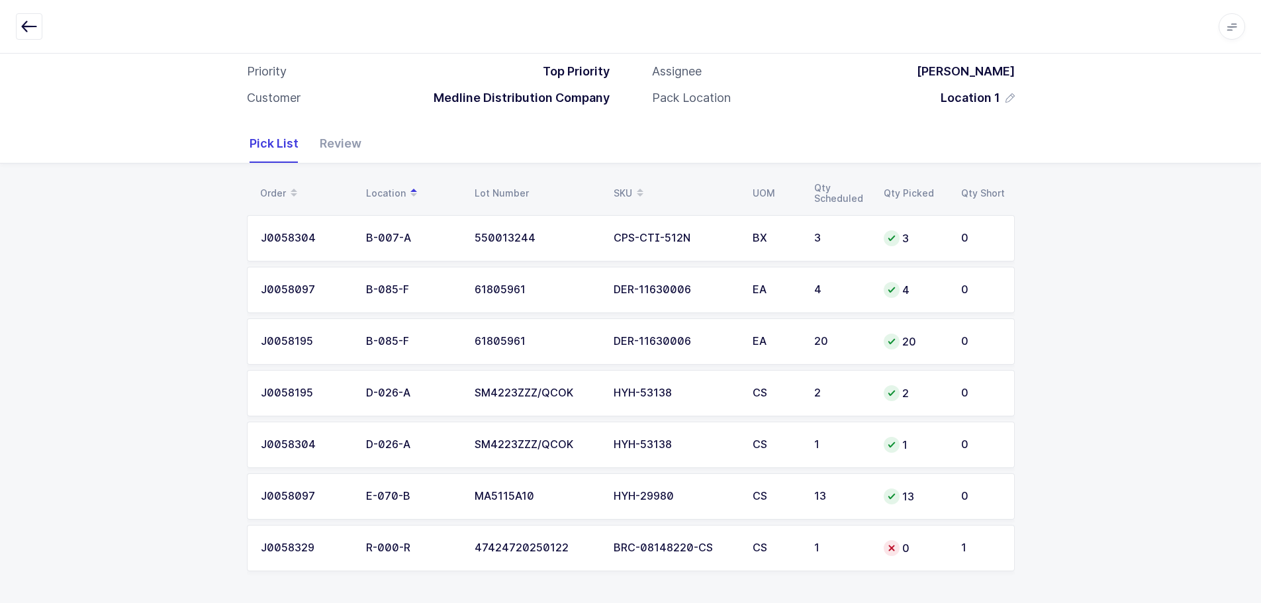
drag, startPoint x: 966, startPoint y: 559, endPoint x: 936, endPoint y: 566, distance: 30.7
click at [956, 559] on td "1" at bounding box center [985, 548] width 62 height 46
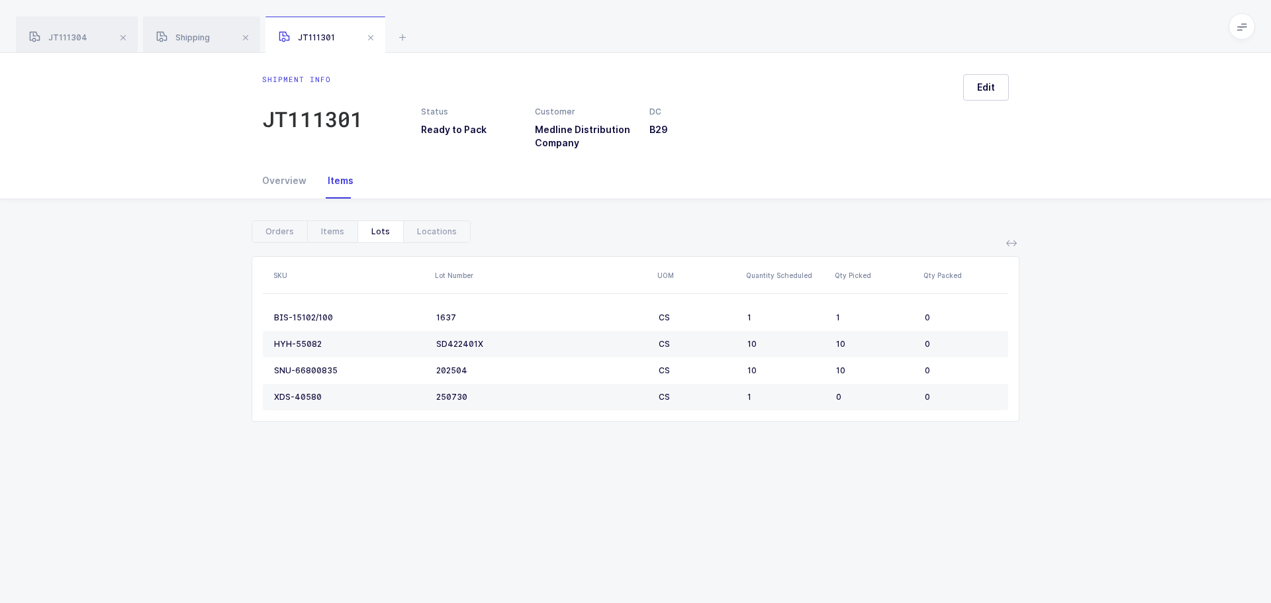
click at [371, 34] on span at bounding box center [371, 38] width 16 height 16
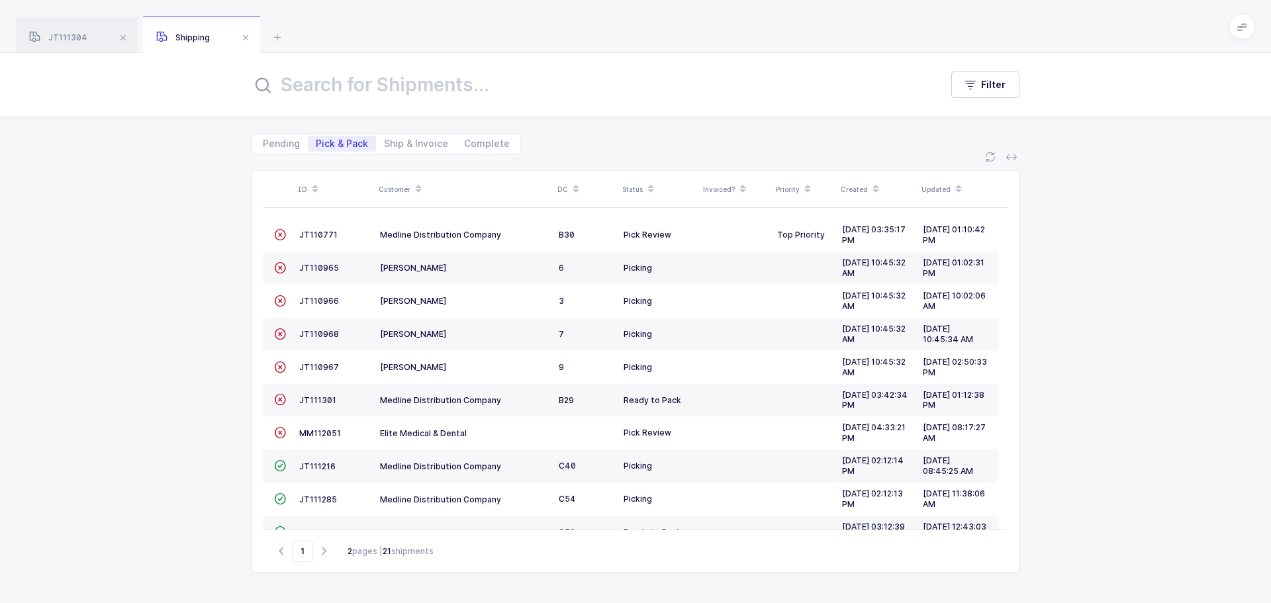
click at [243, 40] on span at bounding box center [246, 38] width 16 height 16
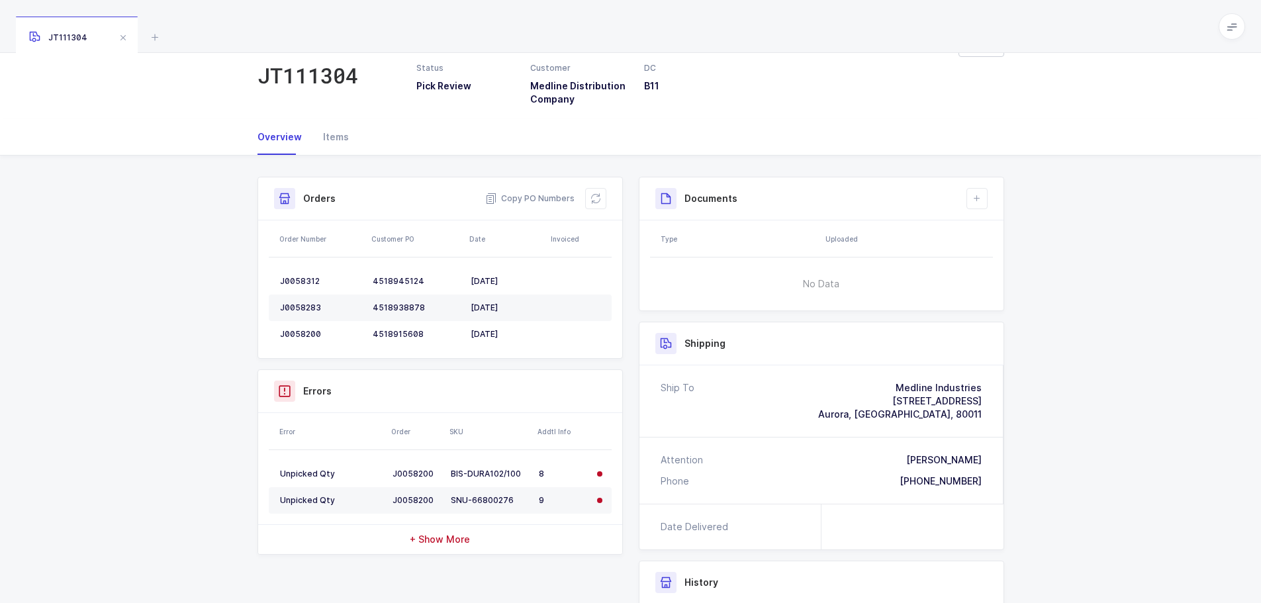
scroll to position [66, 0]
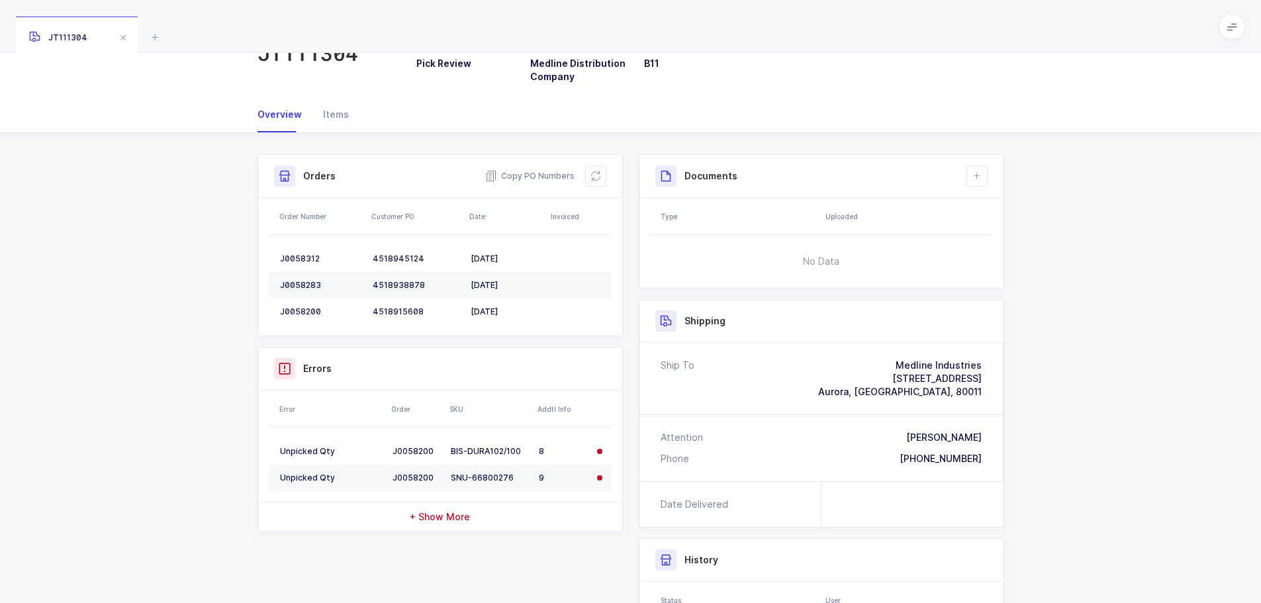
click at [150, 41] on icon at bounding box center [155, 37] width 16 height 16
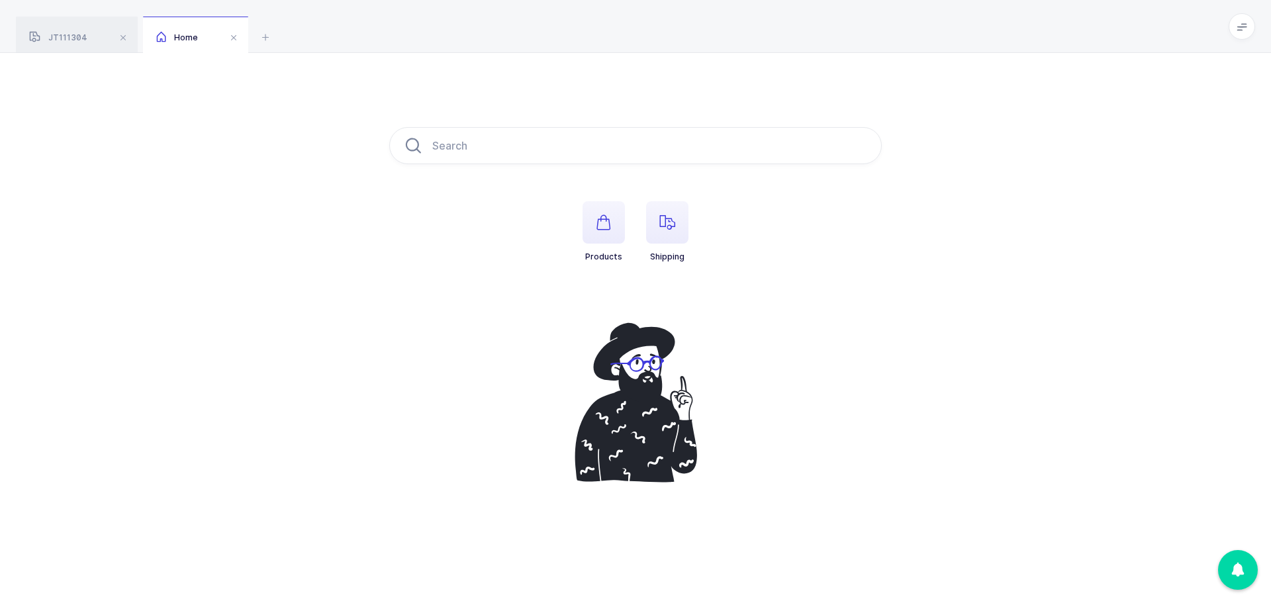
click at [675, 211] on span "button" at bounding box center [667, 222] width 42 height 42
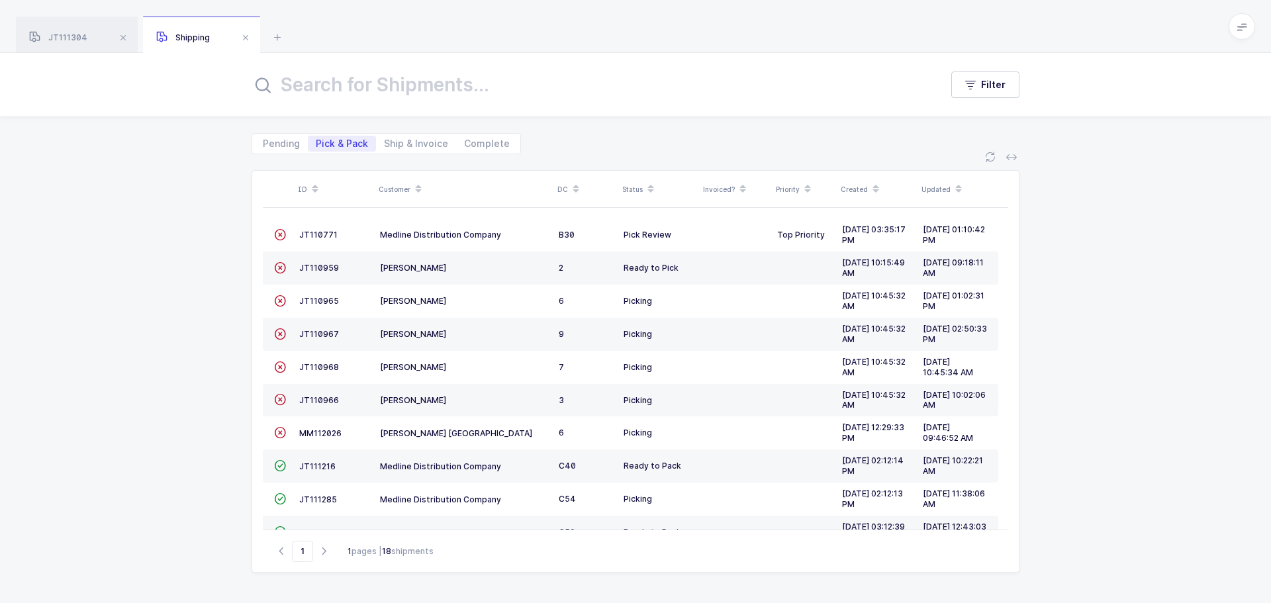
click at [299, 231] on span "JT110771" at bounding box center [318, 235] width 38 height 10
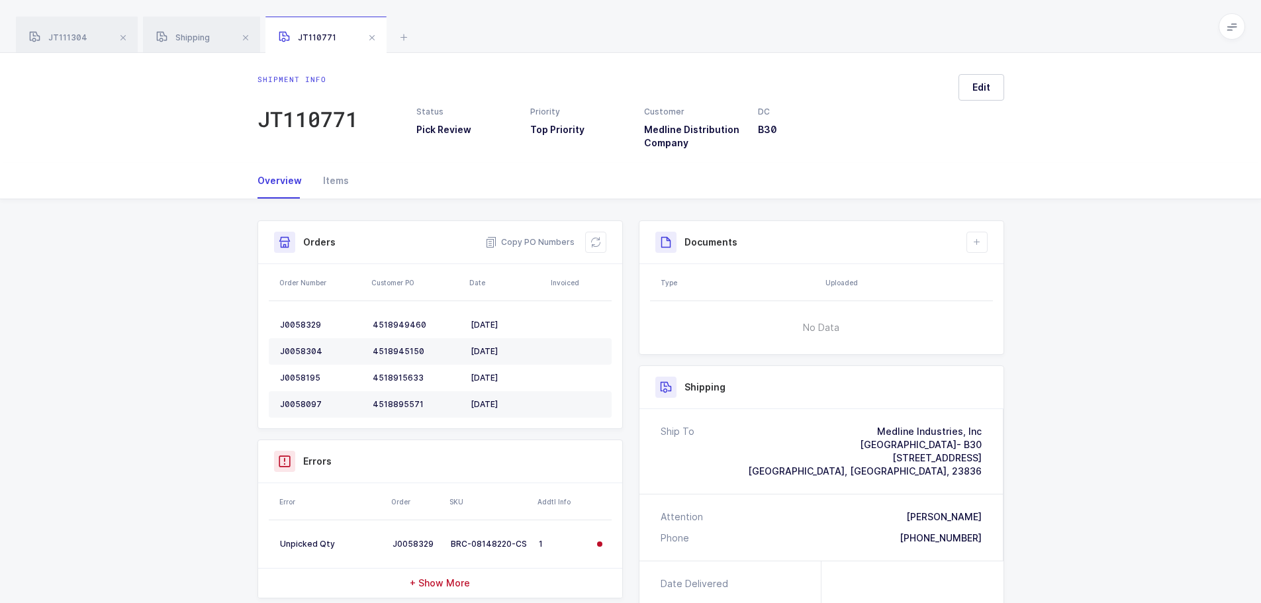
click at [599, 240] on icon at bounding box center [596, 242] width 11 height 11
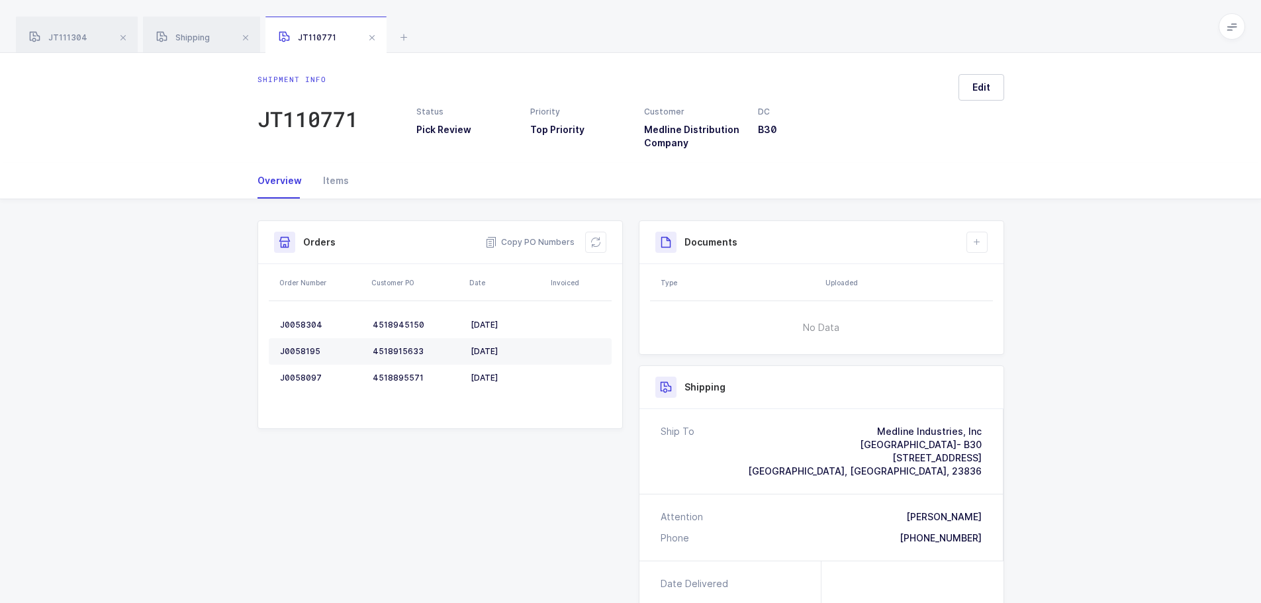
click at [599, 242] on icon at bounding box center [596, 242] width 11 height 11
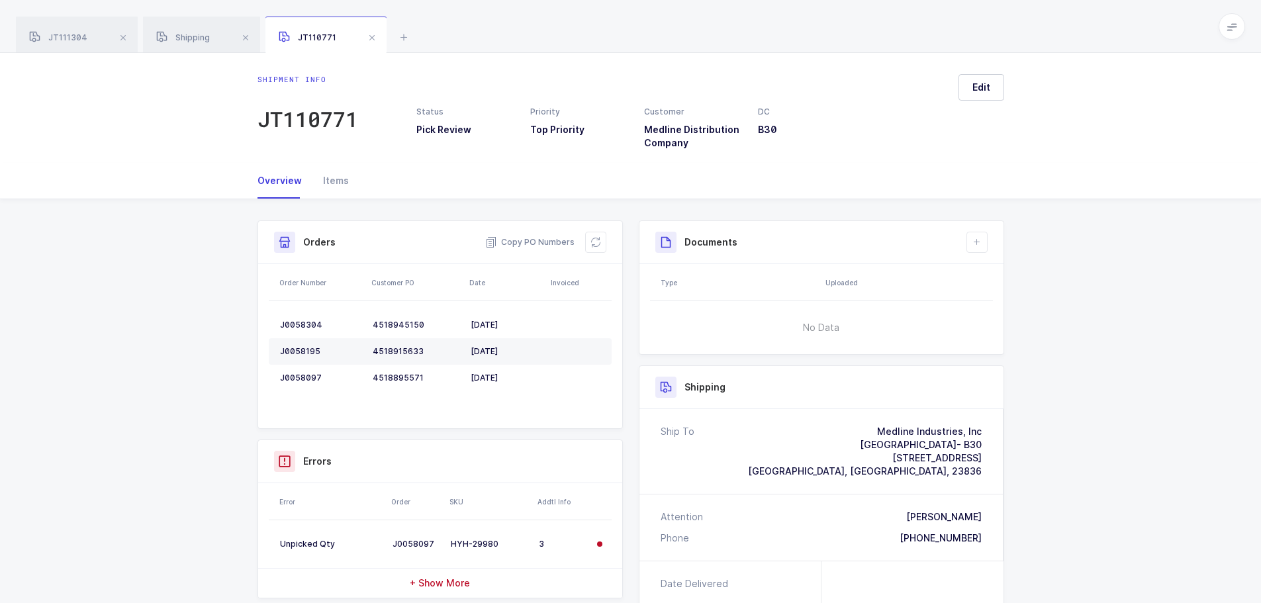
click at [372, 42] on span at bounding box center [372, 38] width 16 height 16
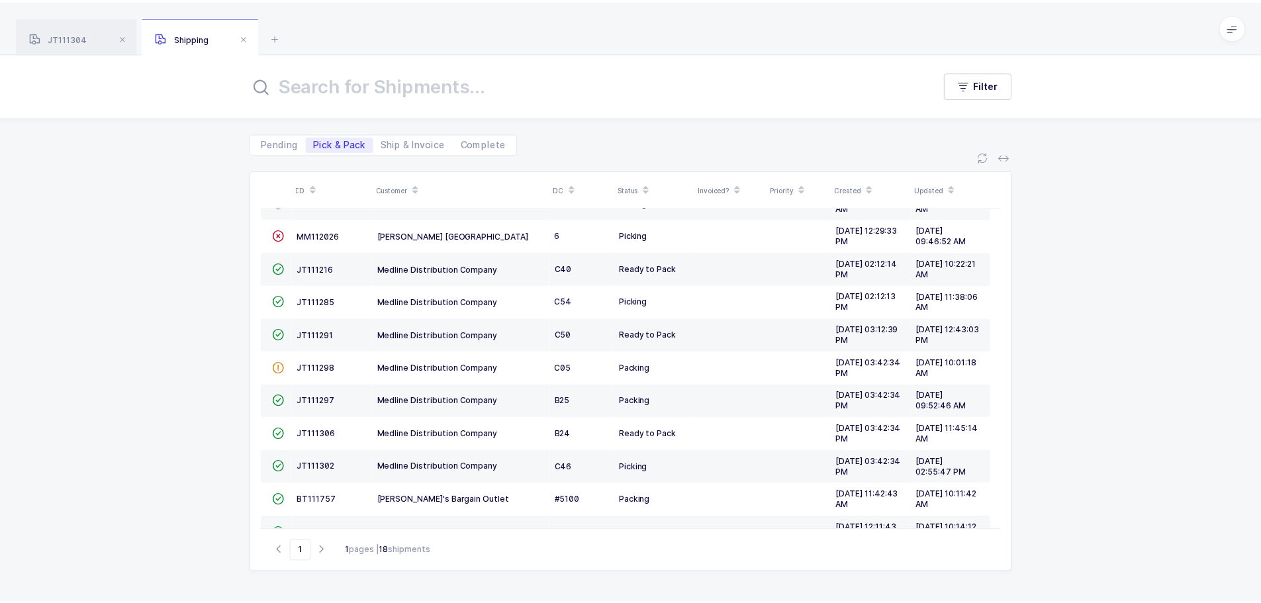
scroll to position [199, 0]
click at [319, 462] on span "JT111302" at bounding box center [318, 466] width 38 height 10
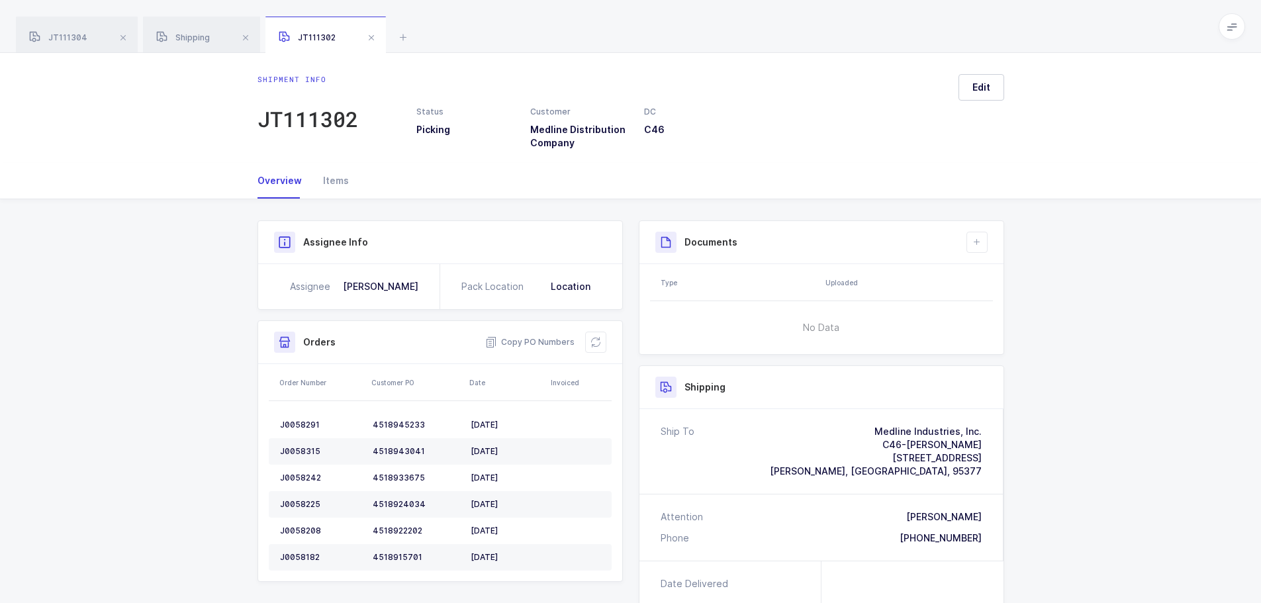
click at [595, 341] on icon at bounding box center [596, 342] width 11 height 11
click at [588, 340] on button at bounding box center [595, 342] width 21 height 21
click at [599, 342] on icon at bounding box center [596, 342] width 11 height 11
click at [591, 335] on button at bounding box center [595, 342] width 21 height 21
click at [593, 340] on icon at bounding box center [596, 342] width 11 height 11
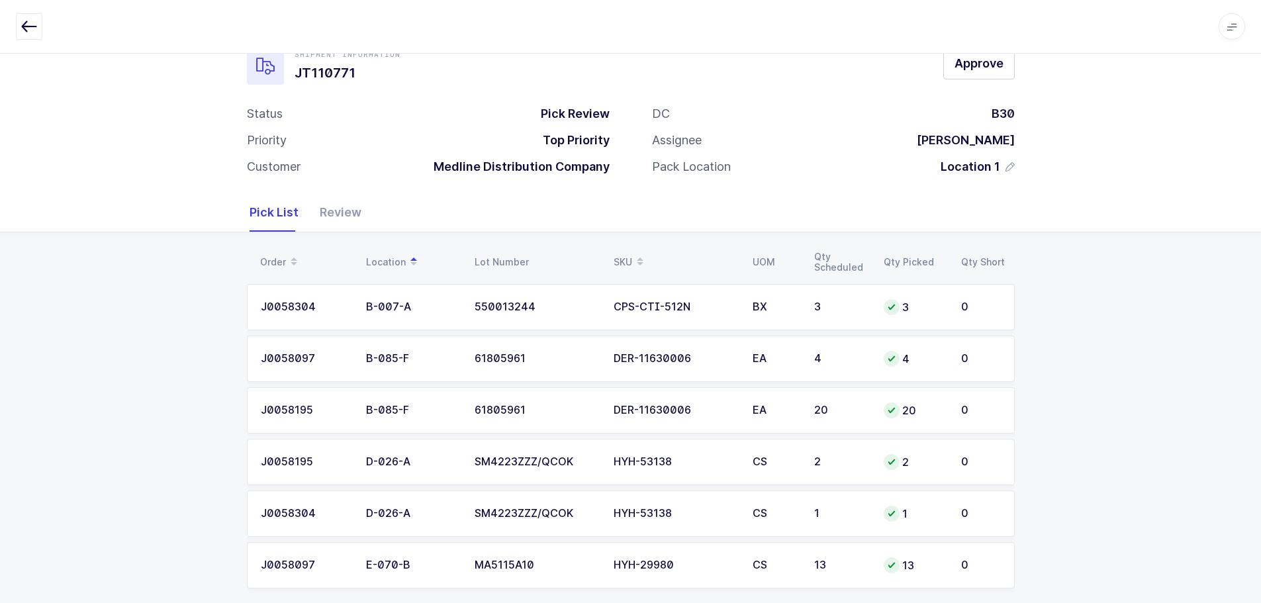
scroll to position [49, 0]
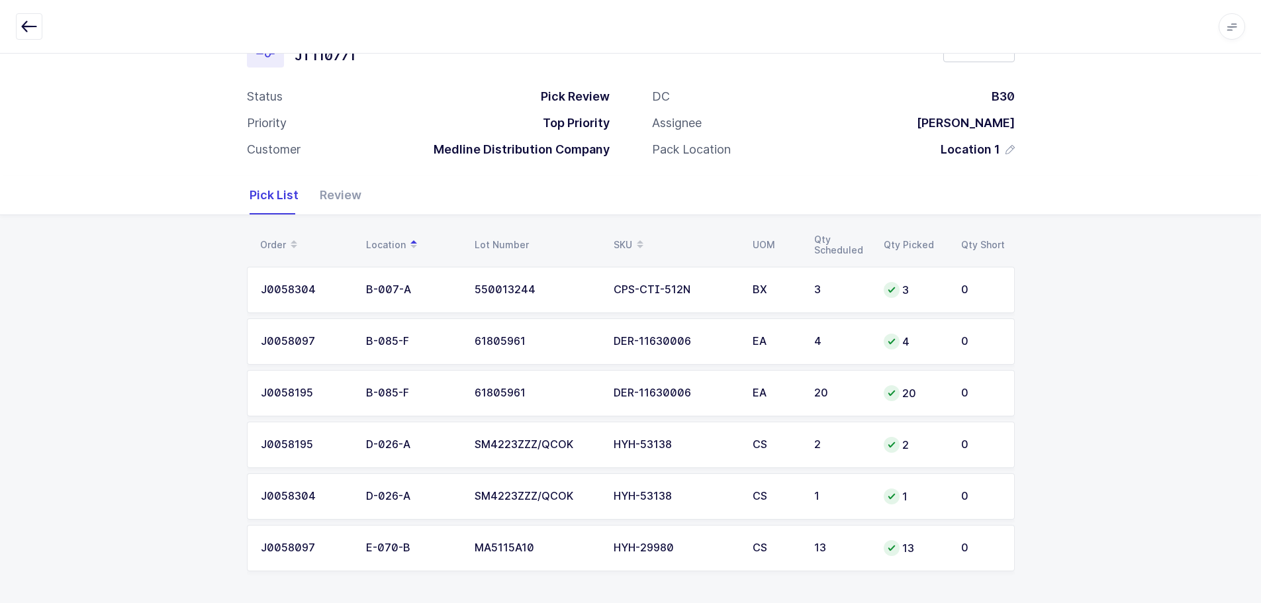
click at [325, 188] on div "Review" at bounding box center [335, 195] width 52 height 38
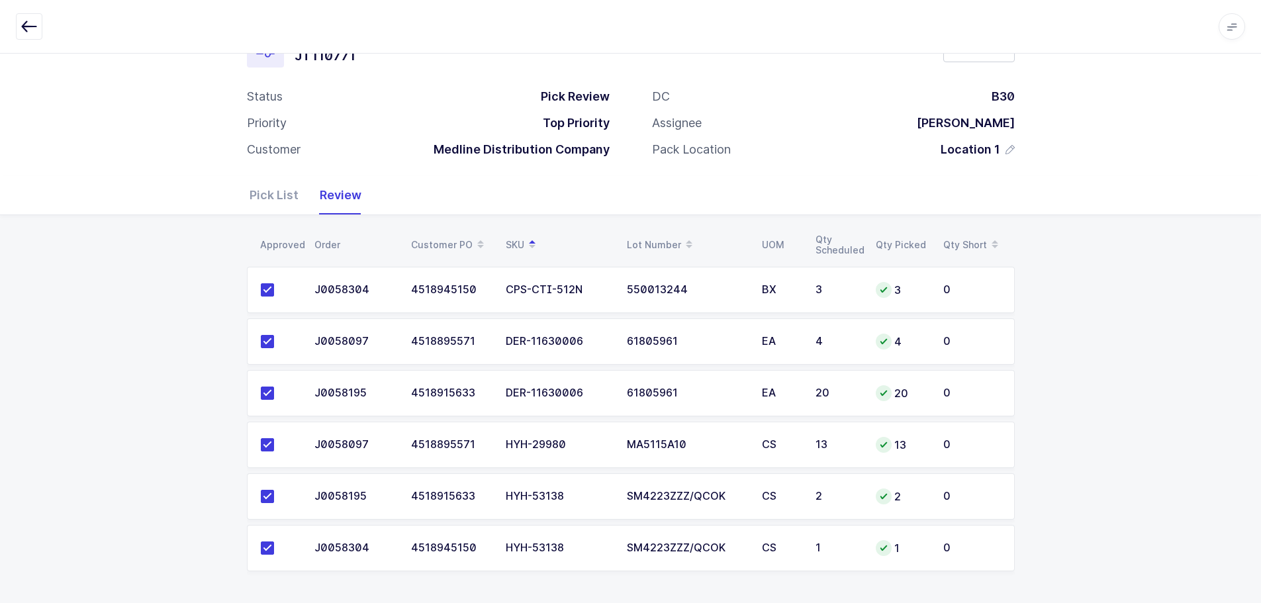
click at [34, 23] on icon "button" at bounding box center [29, 27] width 16 height 16
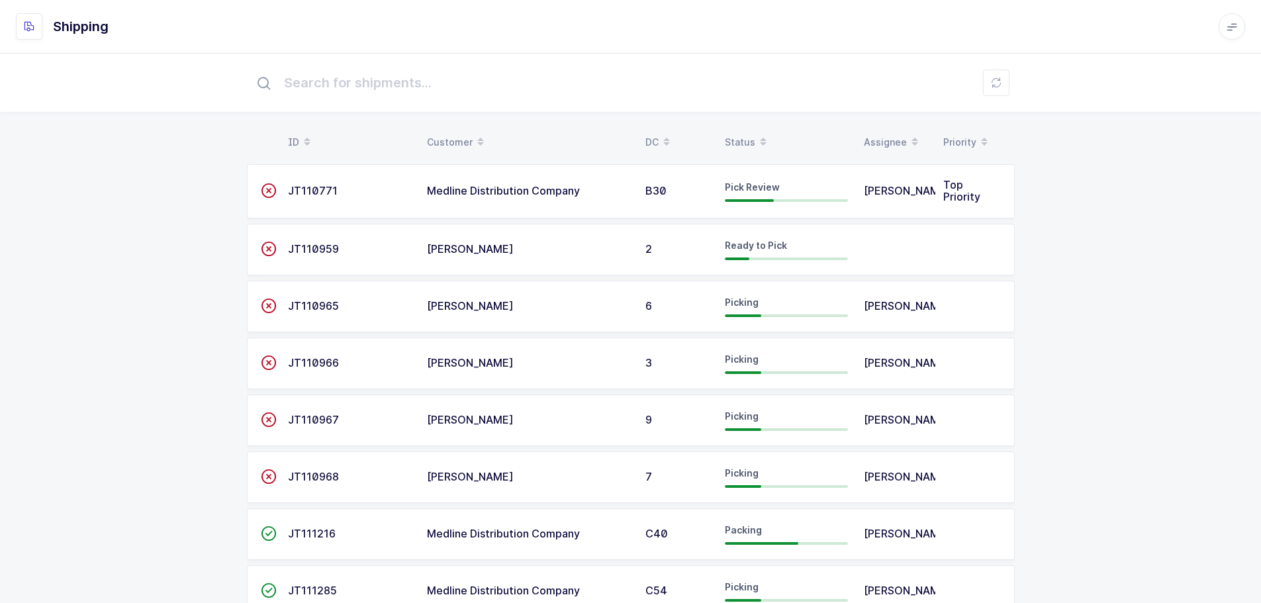
click at [734, 132] on div "Status" at bounding box center [786, 142] width 123 height 23
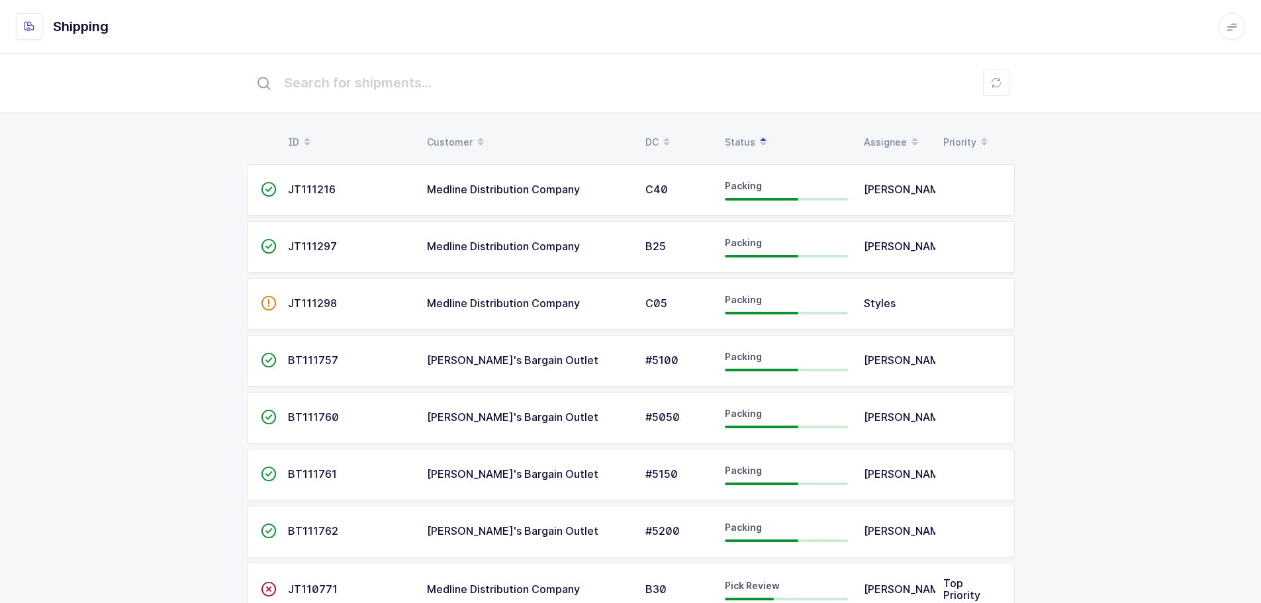
click at [311, 184] on span "JT111216" at bounding box center [312, 189] width 48 height 13
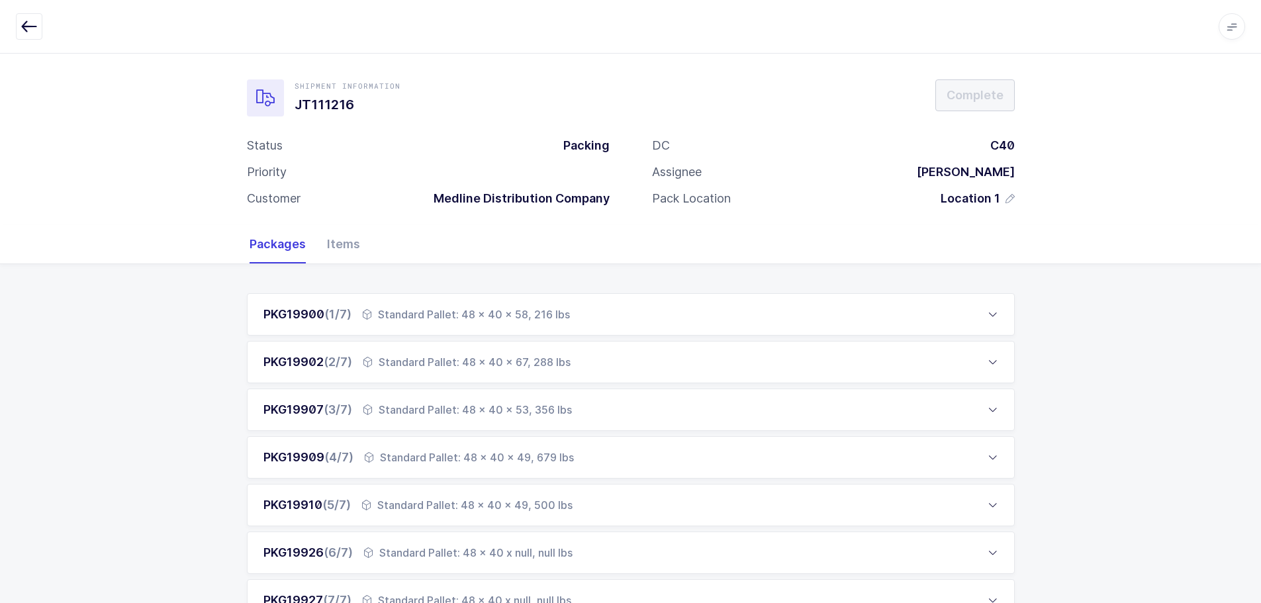
click at [30, 28] on icon "button" at bounding box center [29, 27] width 16 height 16
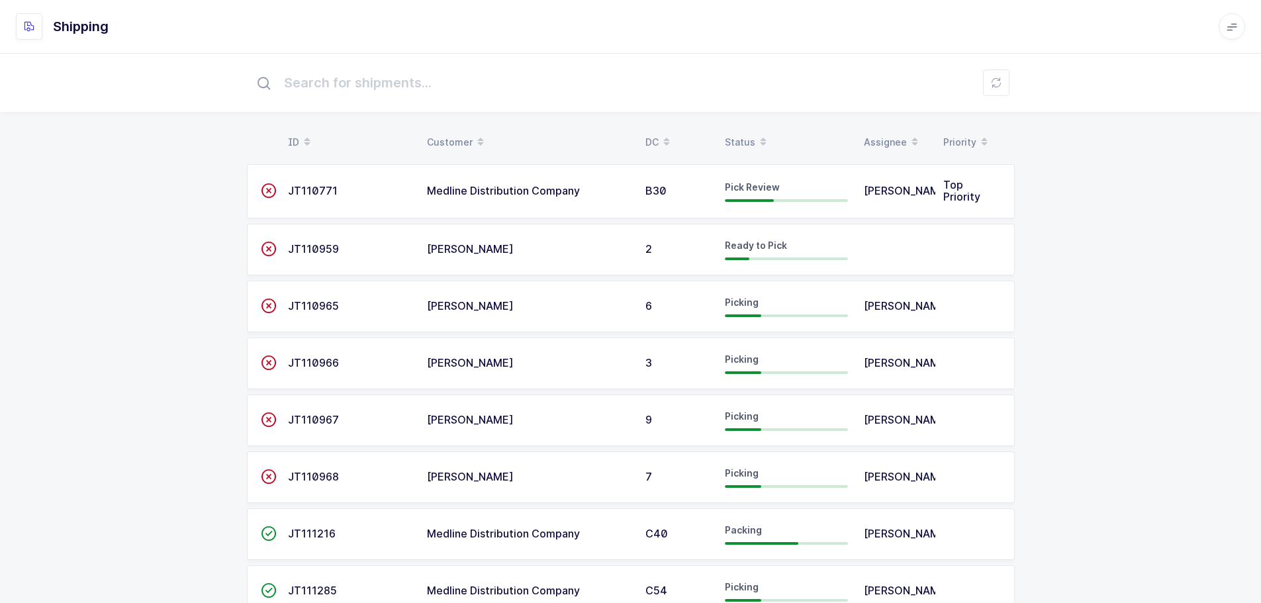
click at [726, 139] on div "Status" at bounding box center [786, 142] width 123 height 23
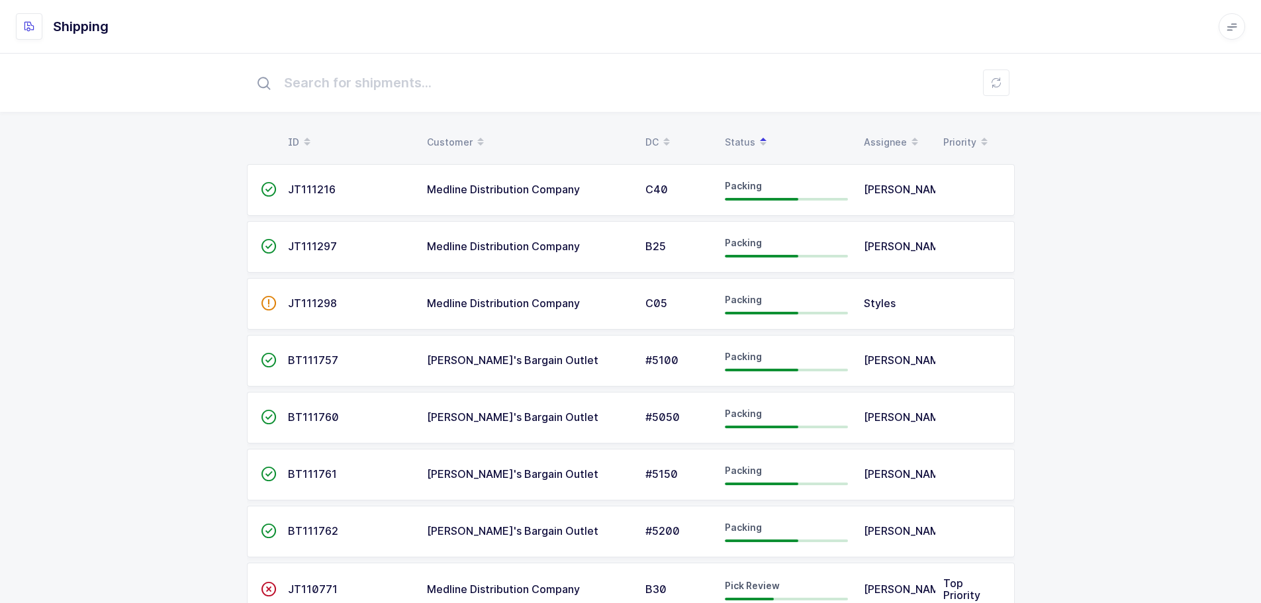
click at [731, 140] on div "Status" at bounding box center [786, 142] width 123 height 23
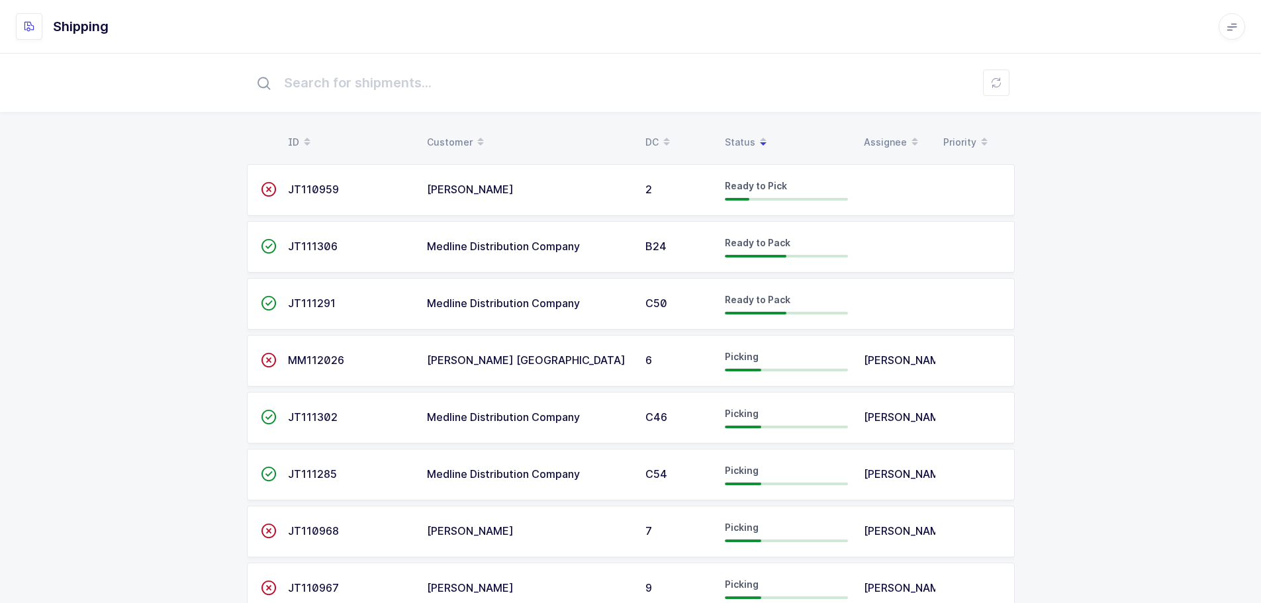
click at [731, 140] on div "Status" at bounding box center [786, 142] width 123 height 23
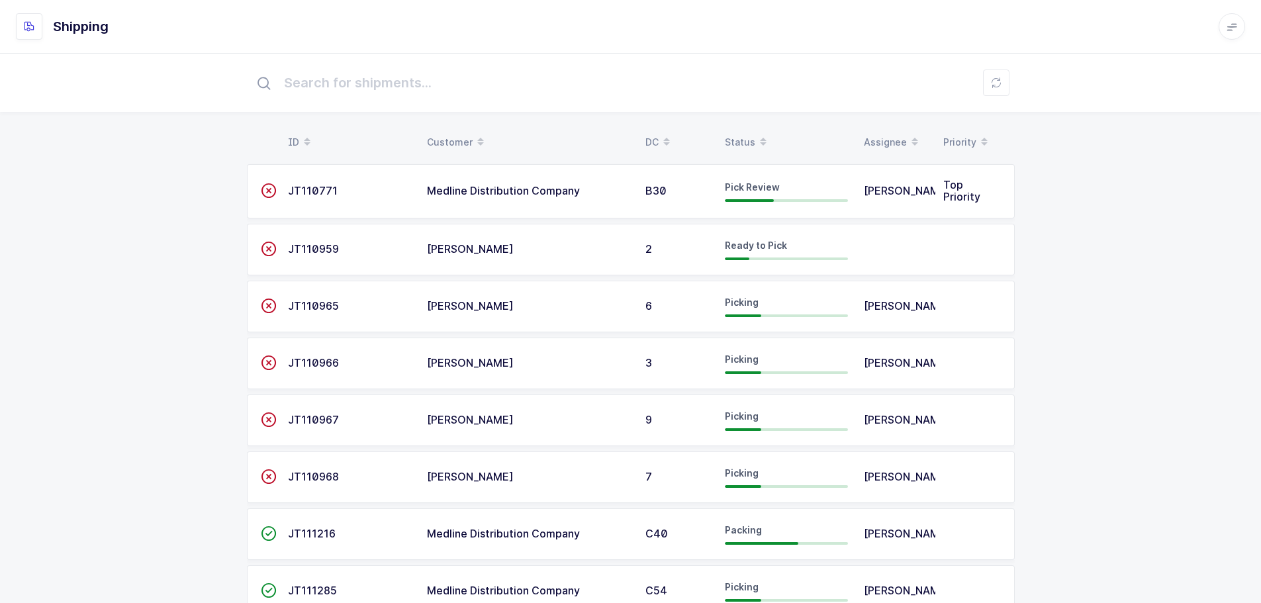
click at [730, 140] on div "Status" at bounding box center [786, 142] width 123 height 23
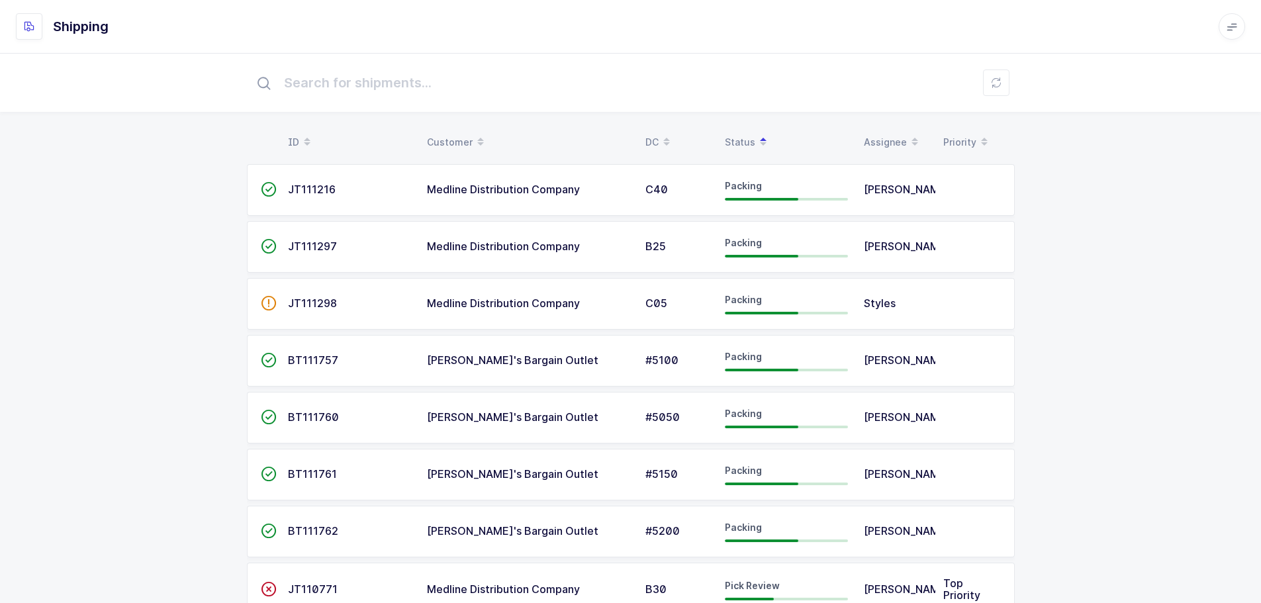
click at [730, 141] on div "Status" at bounding box center [786, 142] width 123 height 23
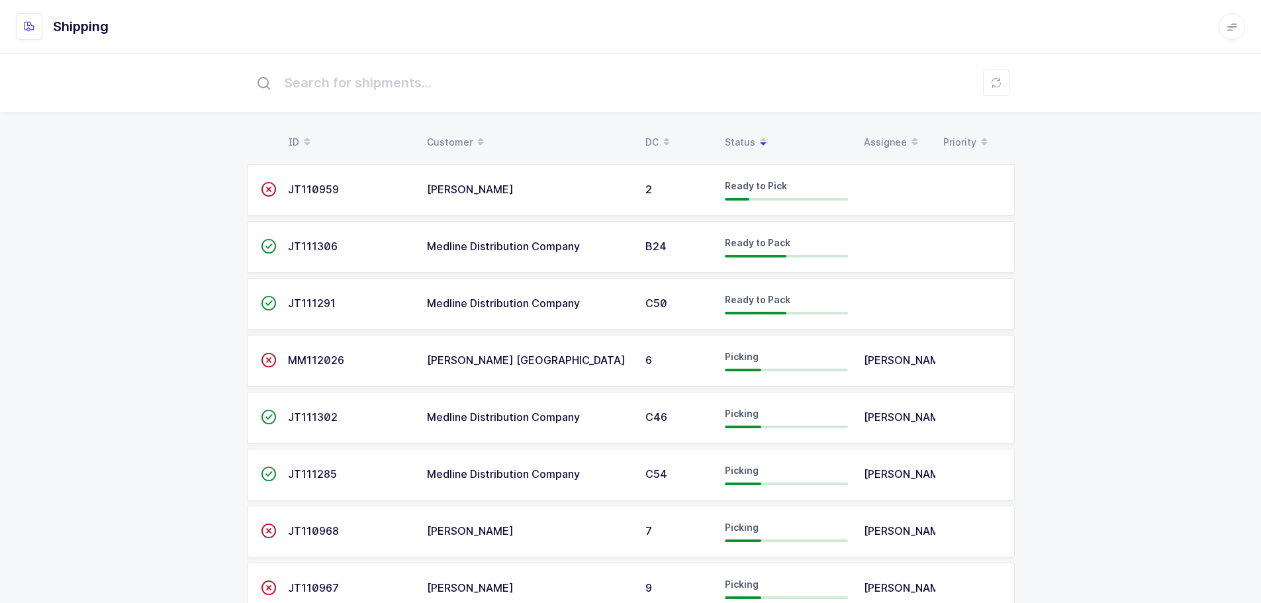
click at [730, 141] on div "Status" at bounding box center [786, 142] width 123 height 23
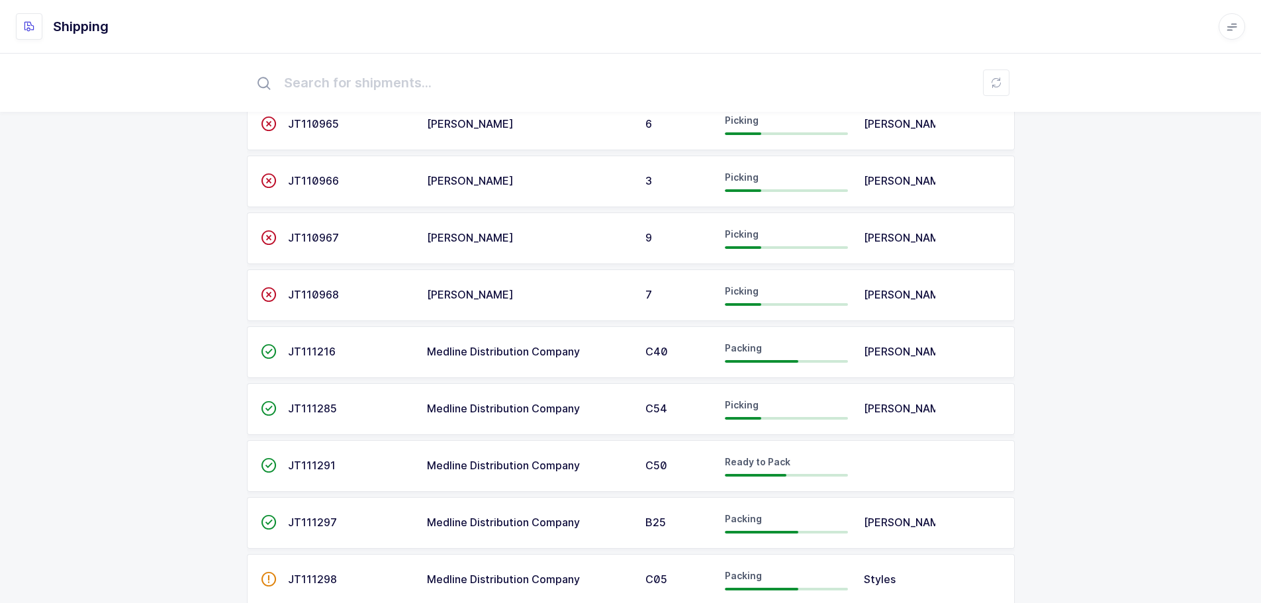
scroll to position [265, 0]
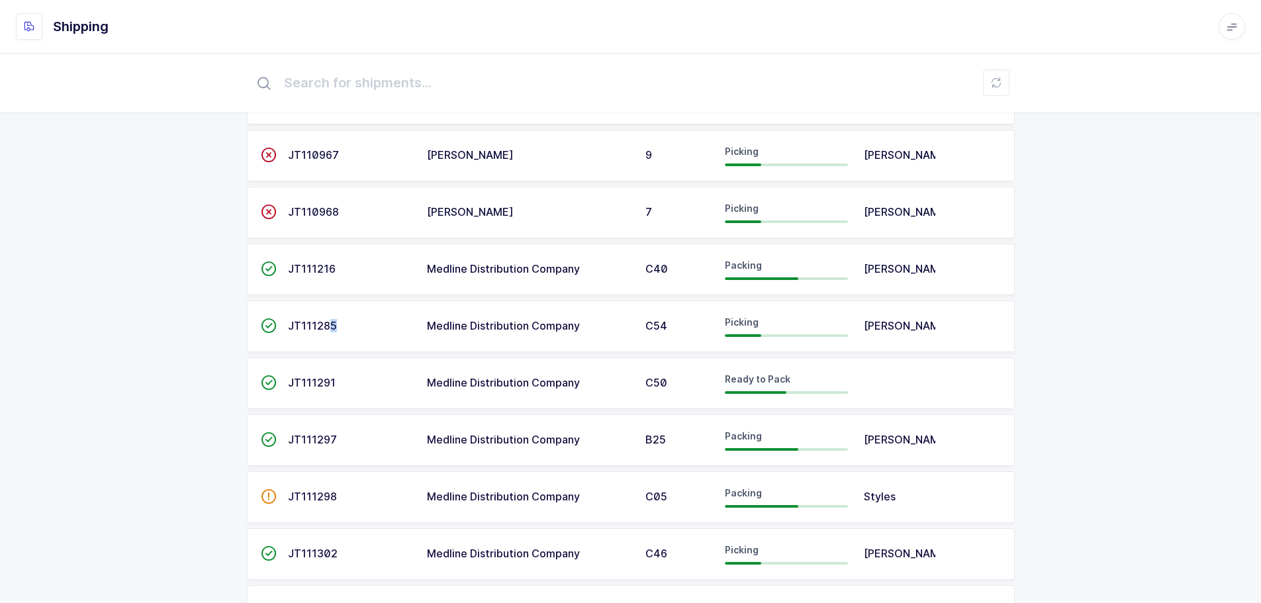
click at [330, 321] on td "JT111285" at bounding box center [349, 327] width 139 height 52
click at [316, 325] on span "JT111285" at bounding box center [312, 325] width 49 height 13
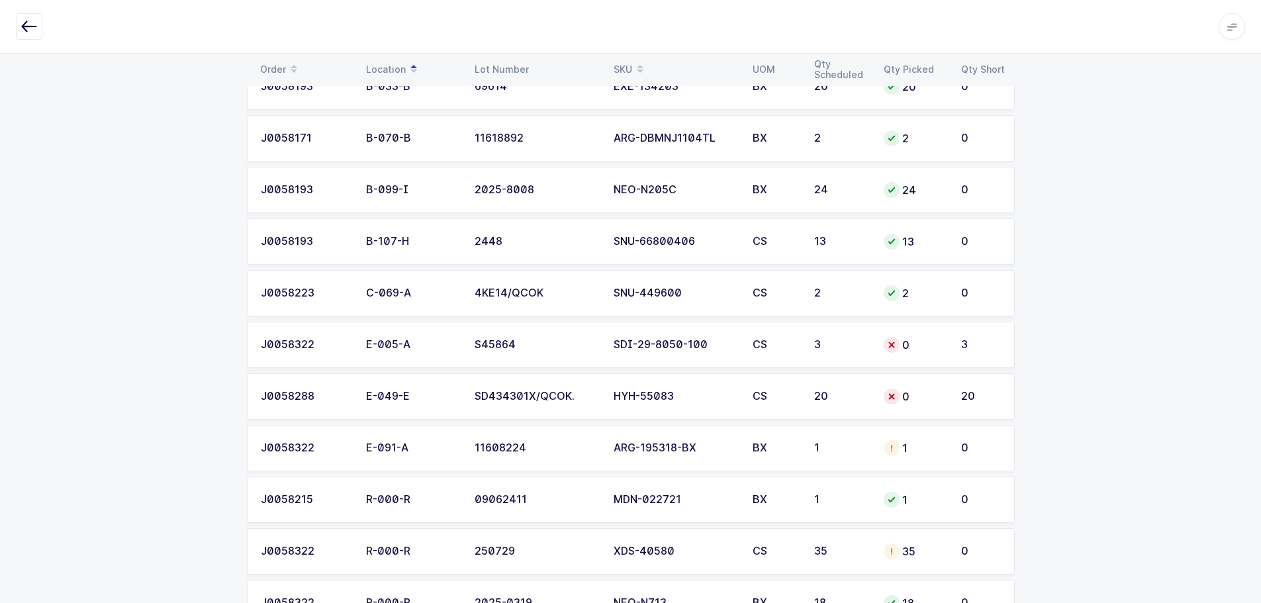
scroll to position [199, 0]
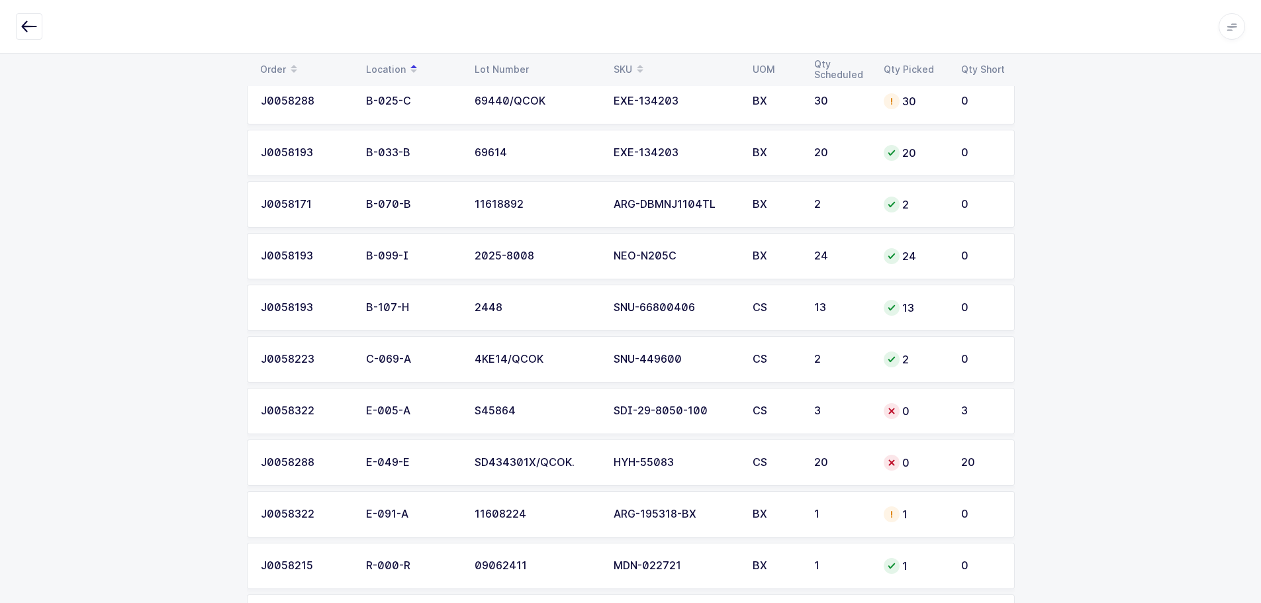
click at [23, 26] on icon "button" at bounding box center [29, 27] width 16 height 16
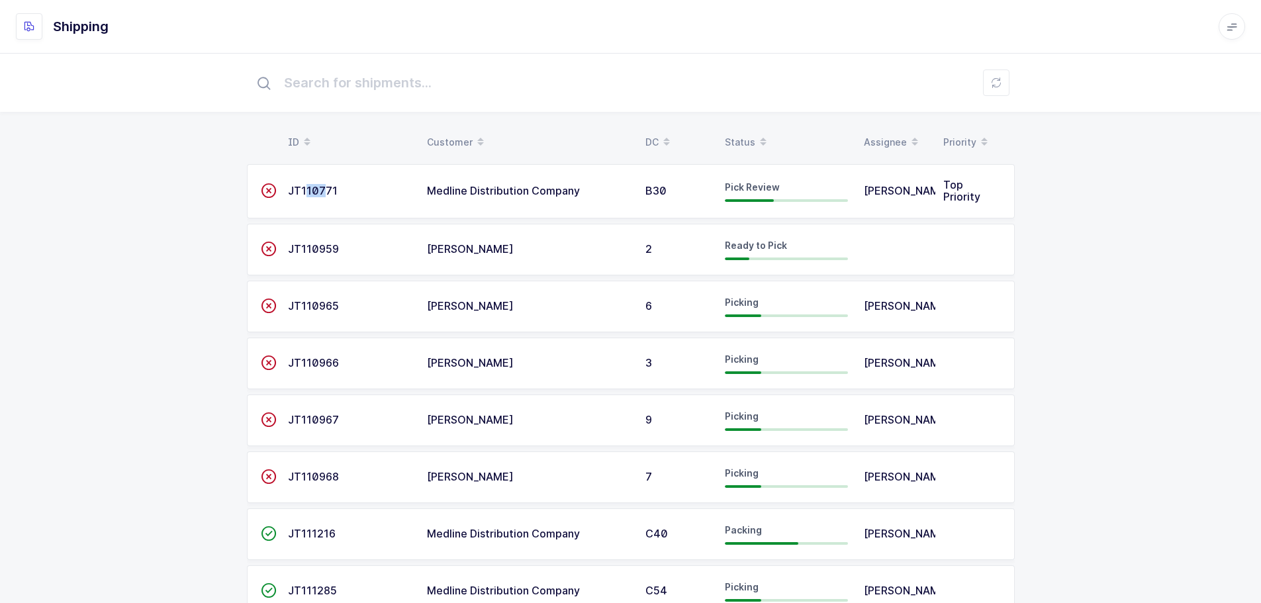
click at [308, 194] on span "JT110771" at bounding box center [313, 190] width 50 height 13
click at [361, 195] on div "JT110771" at bounding box center [349, 191] width 123 height 12
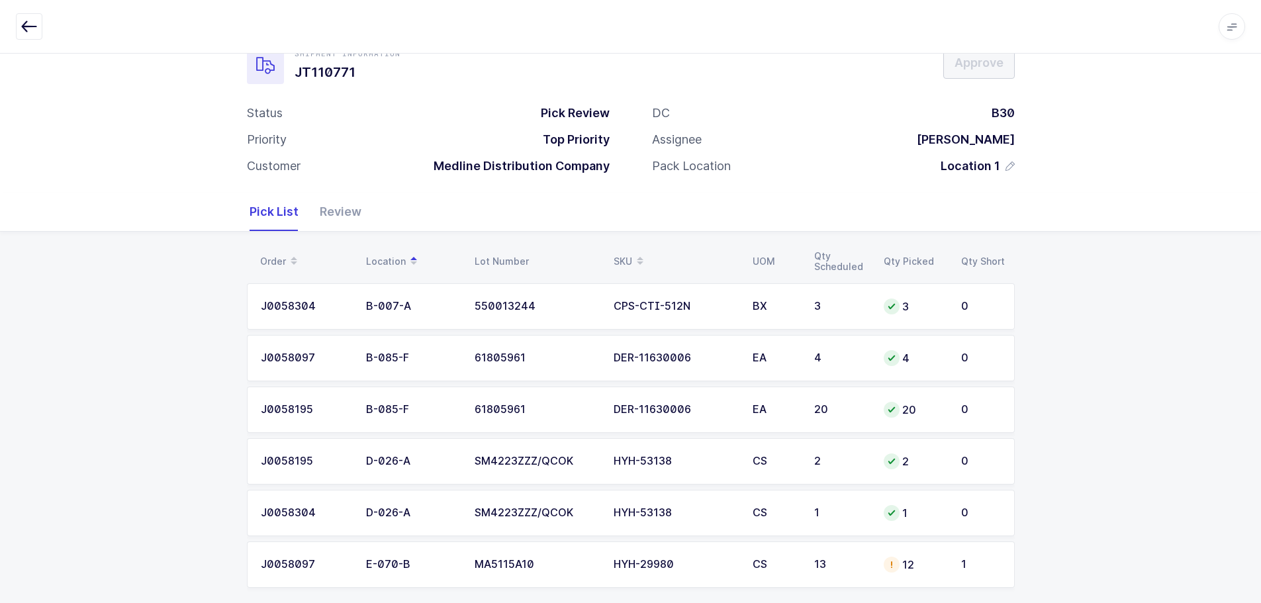
scroll to position [49, 0]
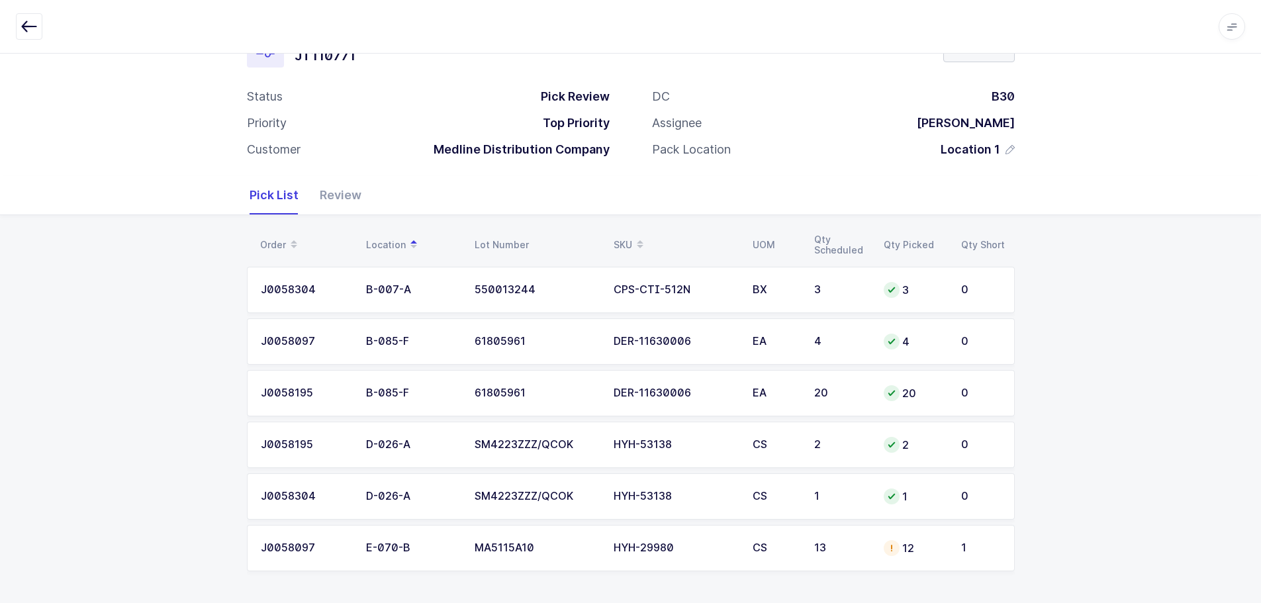
click at [848, 538] on td "13" at bounding box center [842, 548] width 70 height 46
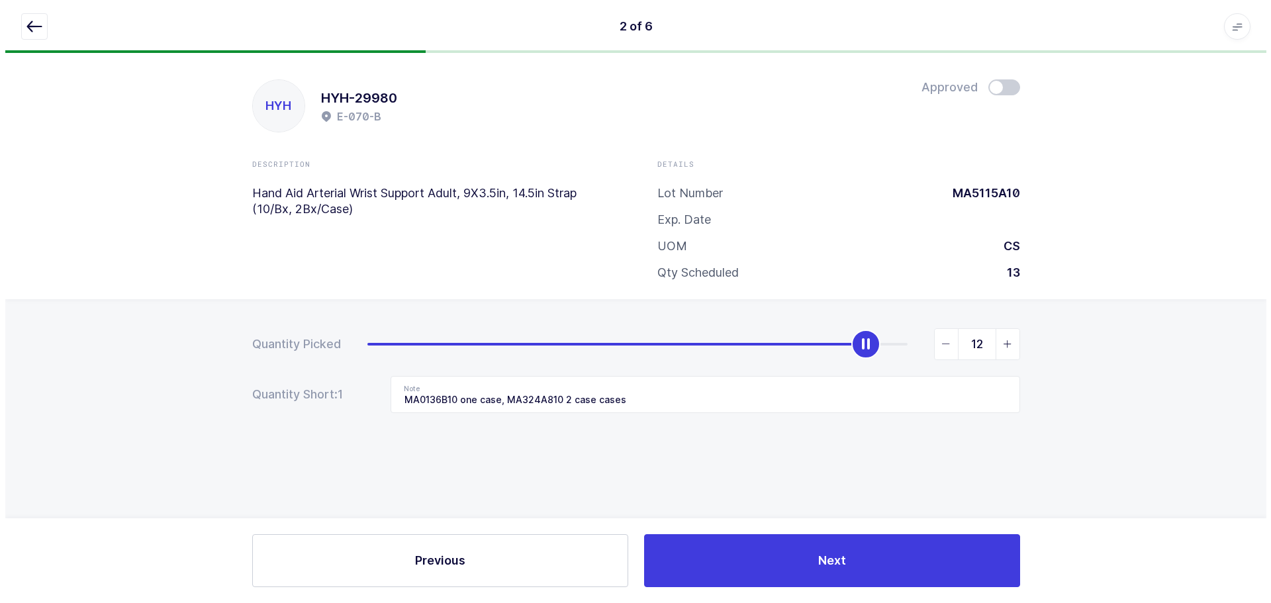
scroll to position [0, 0]
drag, startPoint x: 983, startPoint y: 346, endPoint x: 964, endPoint y: 344, distance: 19.4
click at [964, 344] on input "12" at bounding box center [977, 344] width 86 height 32
type input "9"
click at [845, 395] on input "MA0136B10 one case, MA324A810 2 case cases" at bounding box center [705, 394] width 630 height 37
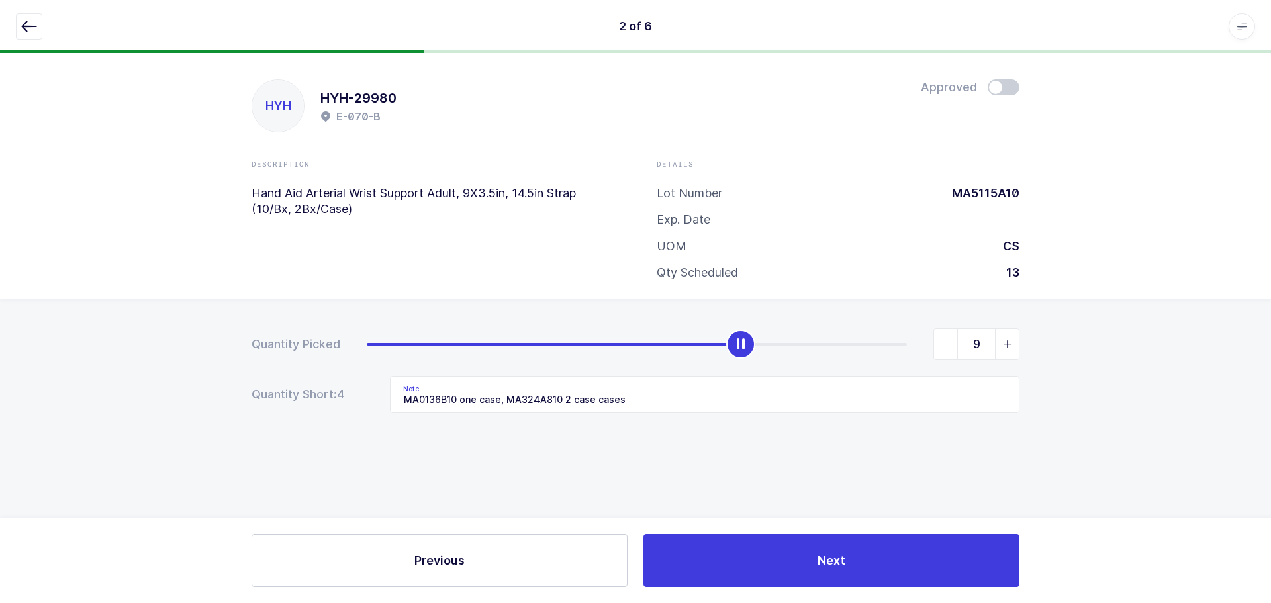
click at [1003, 85] on span at bounding box center [1004, 87] width 32 height 16
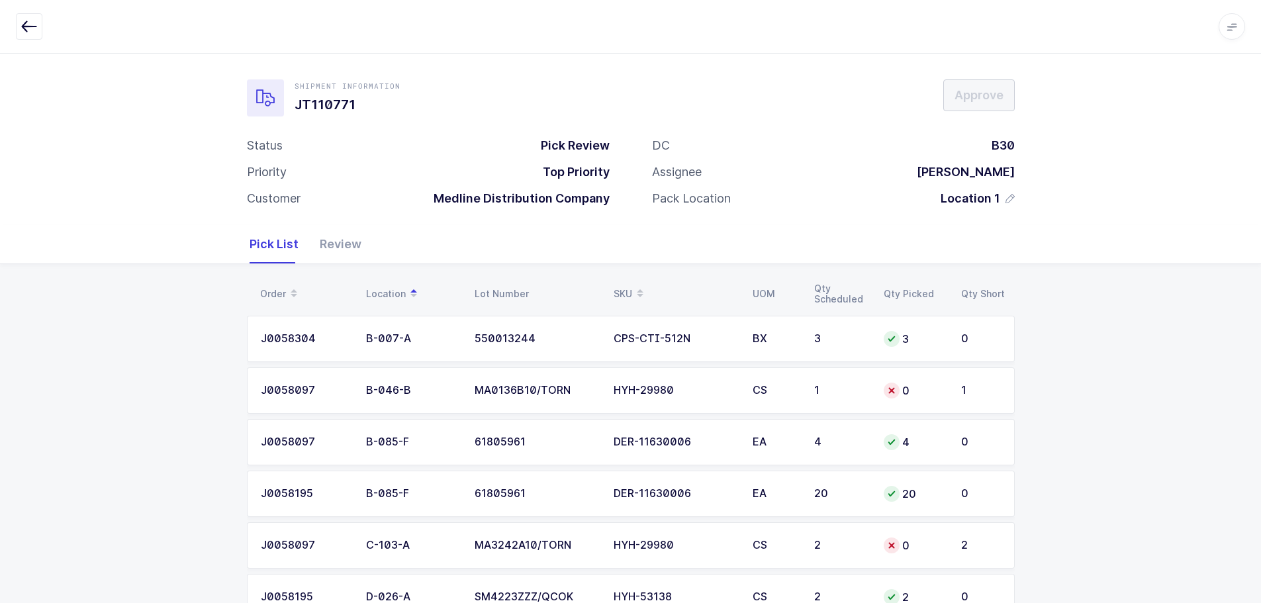
click at [864, 395] on div "1" at bounding box center [841, 391] width 54 height 12
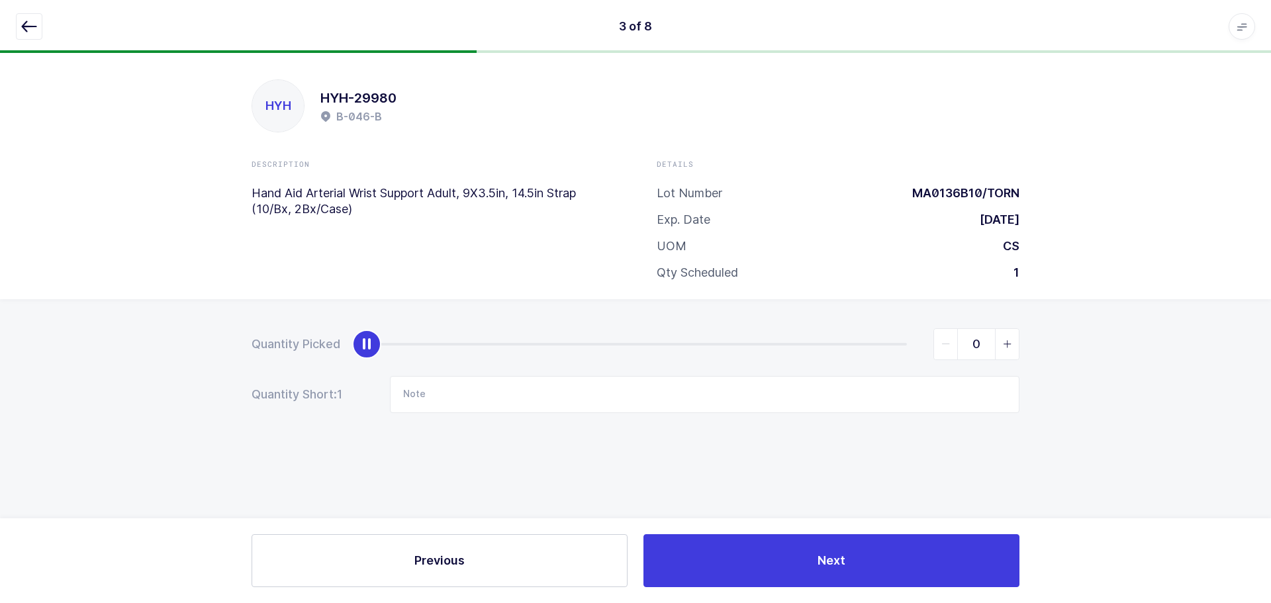
click at [1010, 343] on icon "slider between 0 and 1" at bounding box center [1007, 344] width 9 height 9
type input "1"
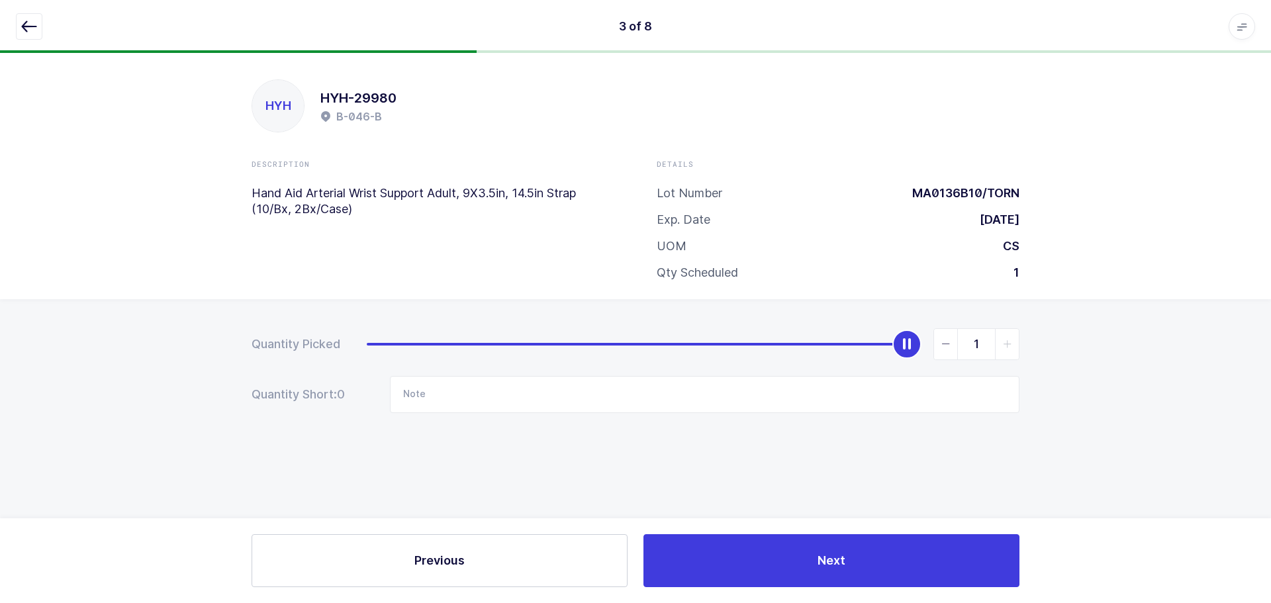
click at [19, 25] on button "button" at bounding box center [29, 26] width 26 height 26
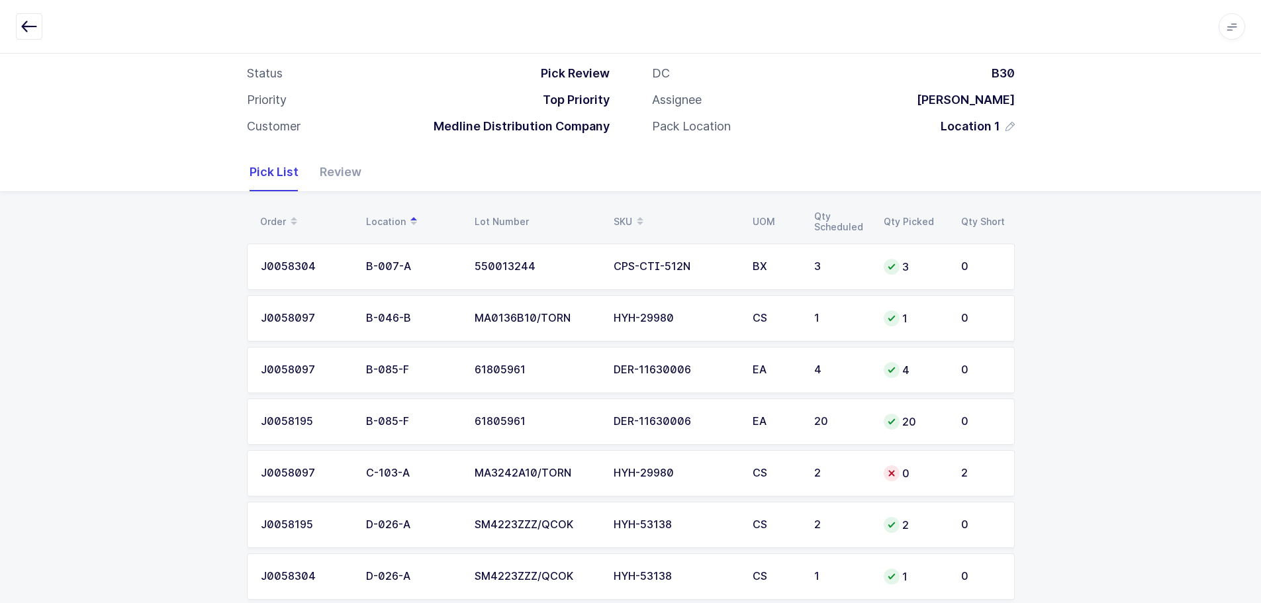
scroll to position [155, 0]
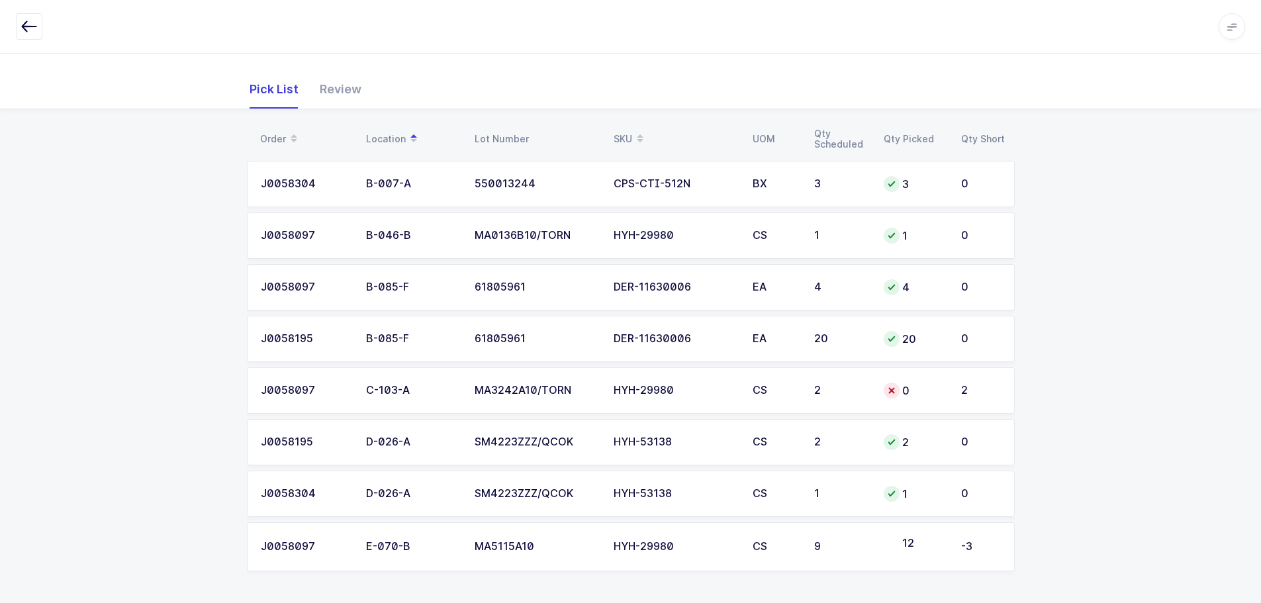
click at [921, 381] on td "0" at bounding box center [914, 391] width 77 height 46
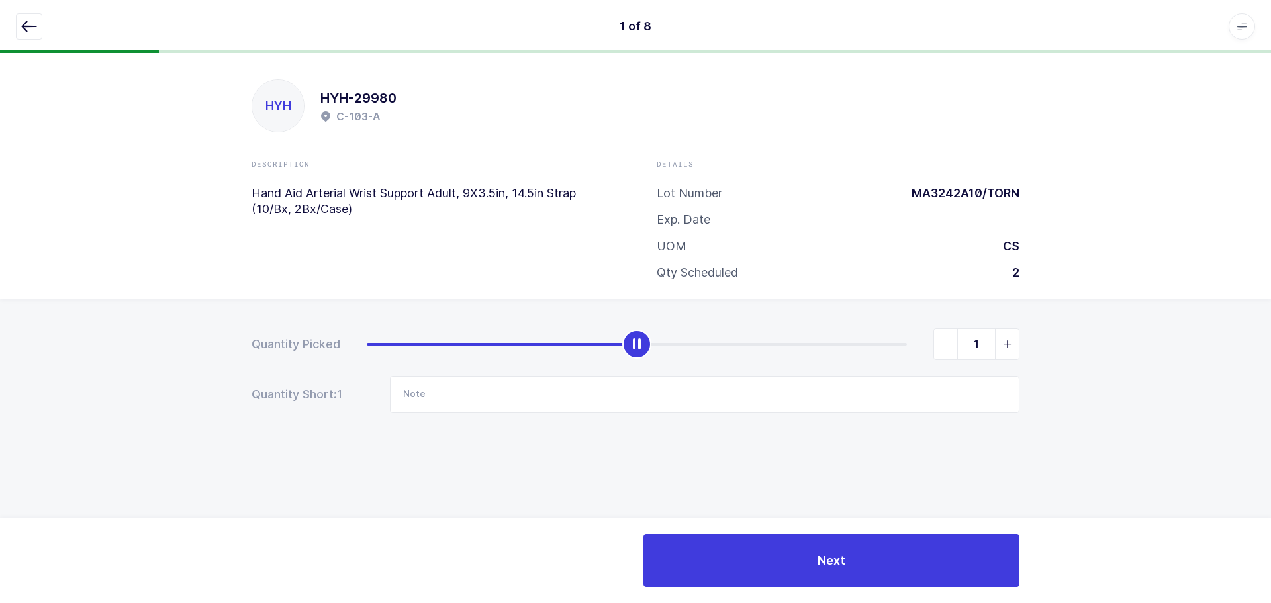
type input "2"
click at [1015, 347] on span "slider between 0 and 2" at bounding box center [1007, 344] width 24 height 30
click at [34, 23] on icon "button" at bounding box center [29, 27] width 16 height 16
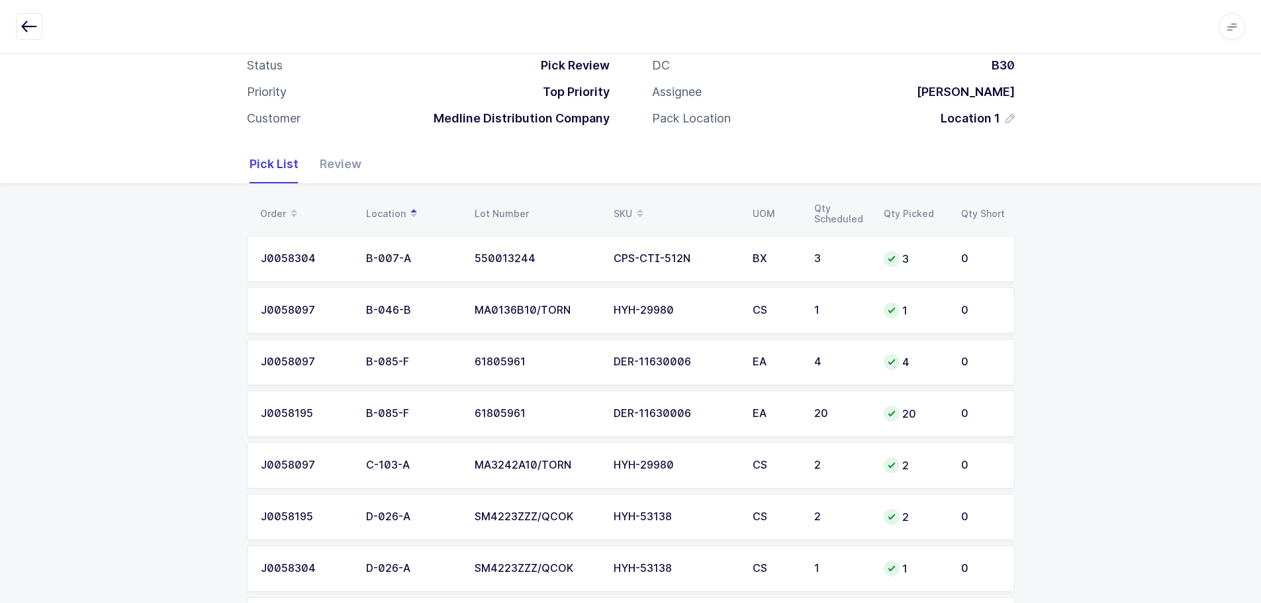
scroll to position [155, 0]
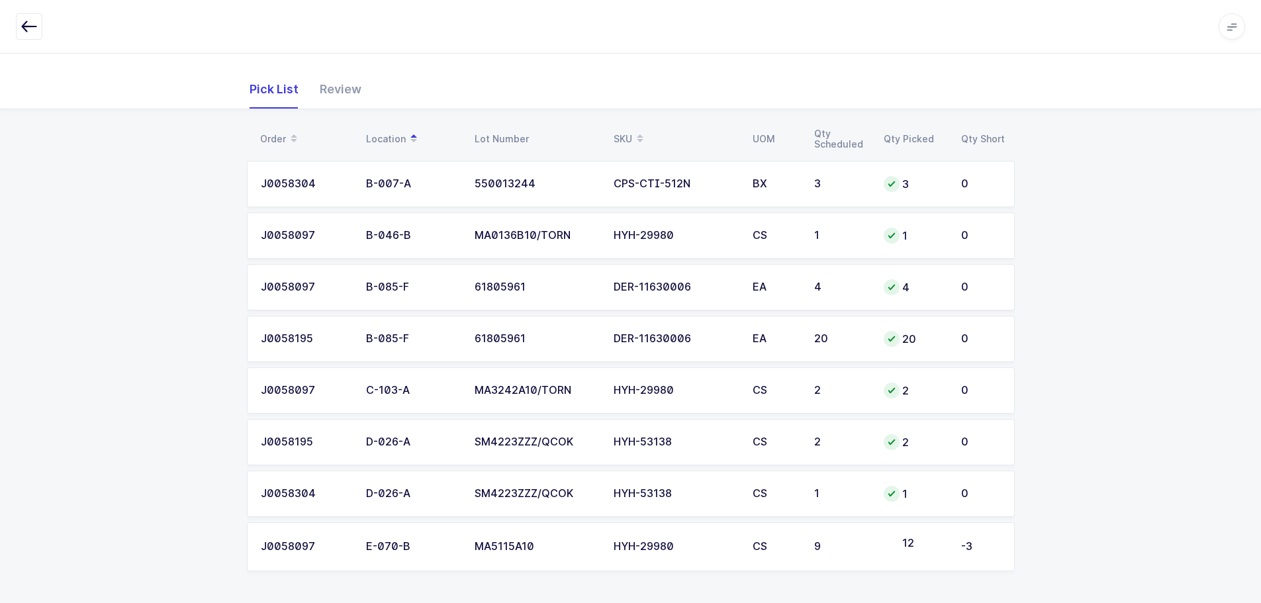
click at [884, 552] on div "12" at bounding box center [915, 547] width 62 height 19
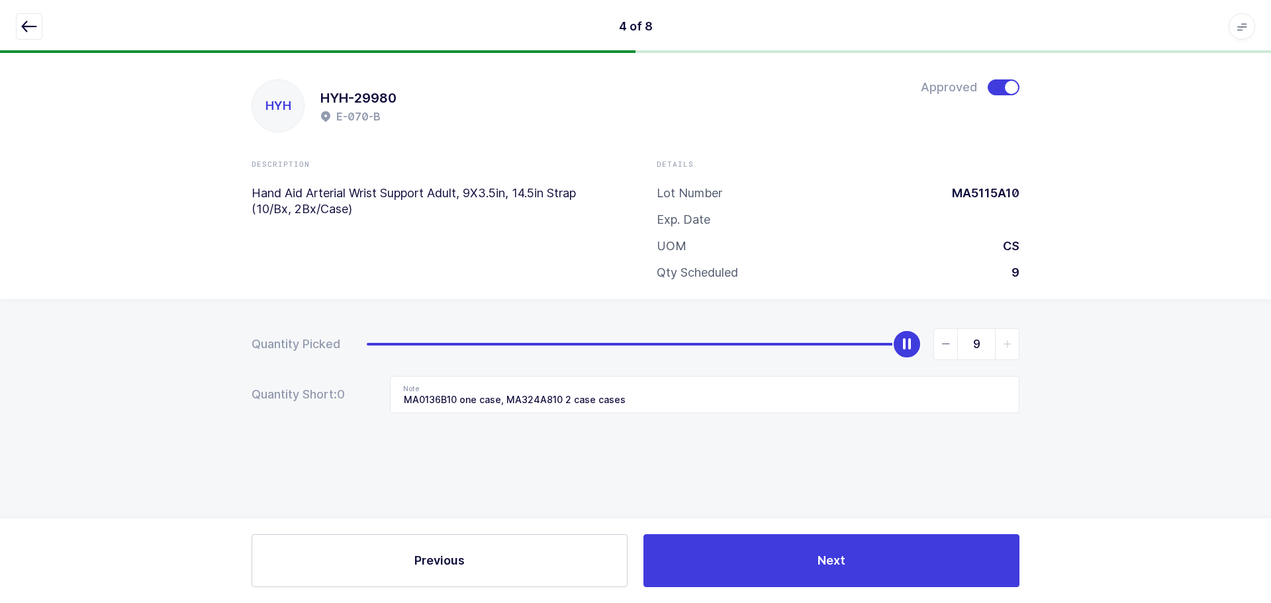
drag, startPoint x: 19, startPoint y: 25, endPoint x: 95, endPoint y: 40, distance: 77.0
click at [19, 25] on button "button" at bounding box center [29, 26] width 26 height 26
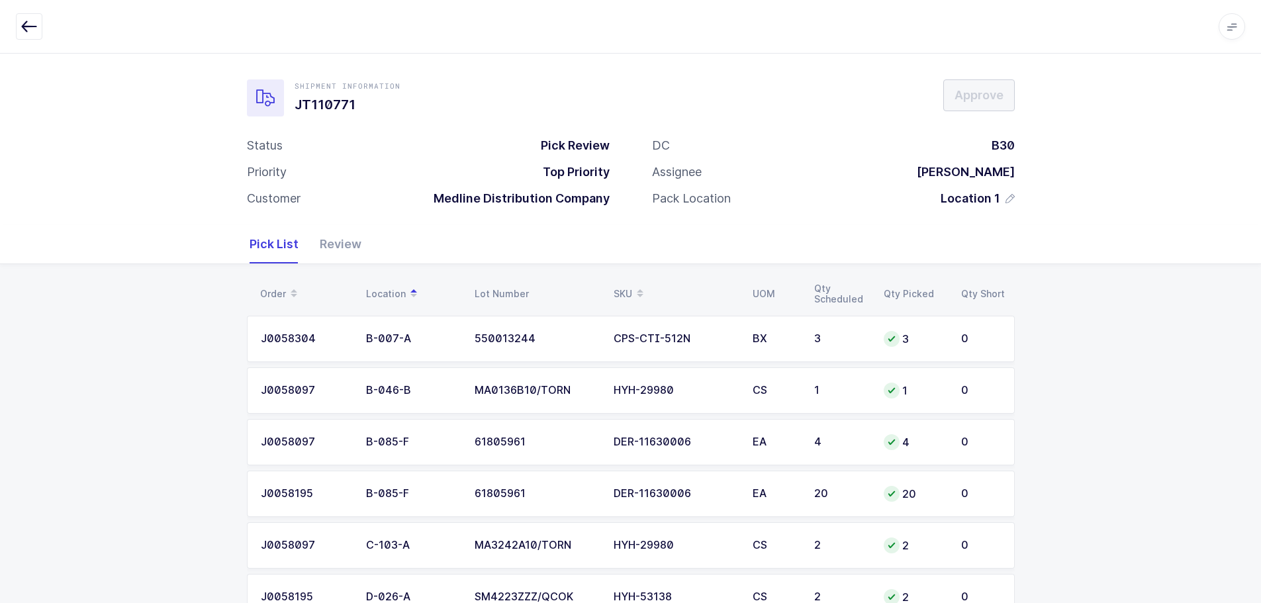
click at [36, 24] on icon "button" at bounding box center [29, 27] width 16 height 16
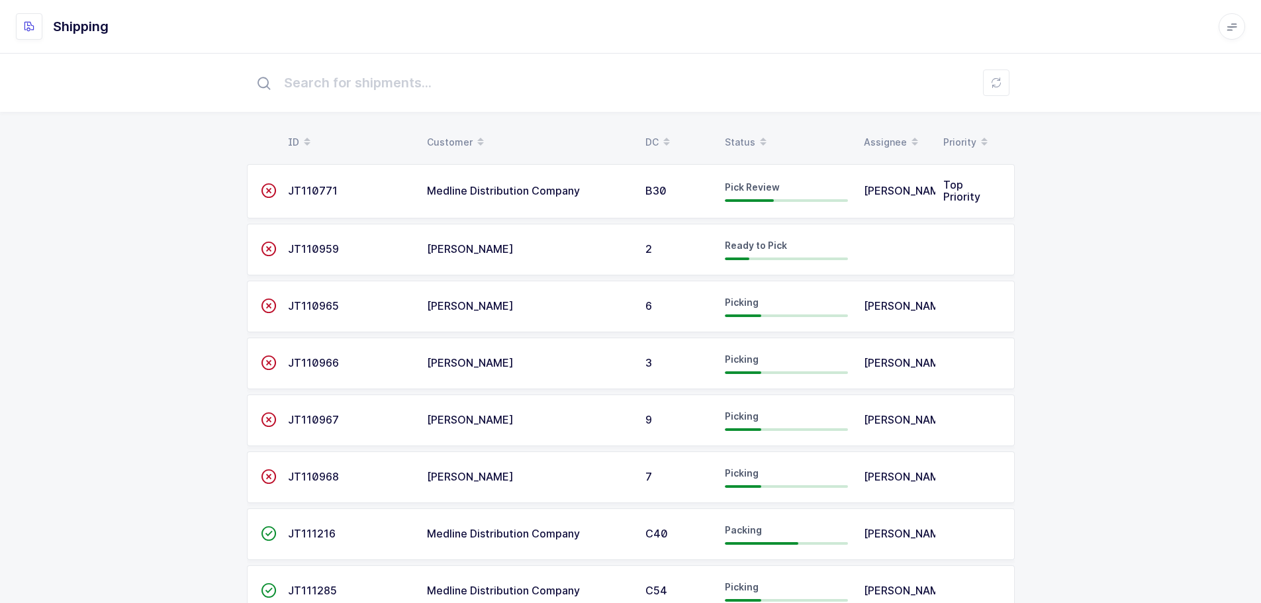
click at [746, 138] on div "Status" at bounding box center [786, 142] width 123 height 23
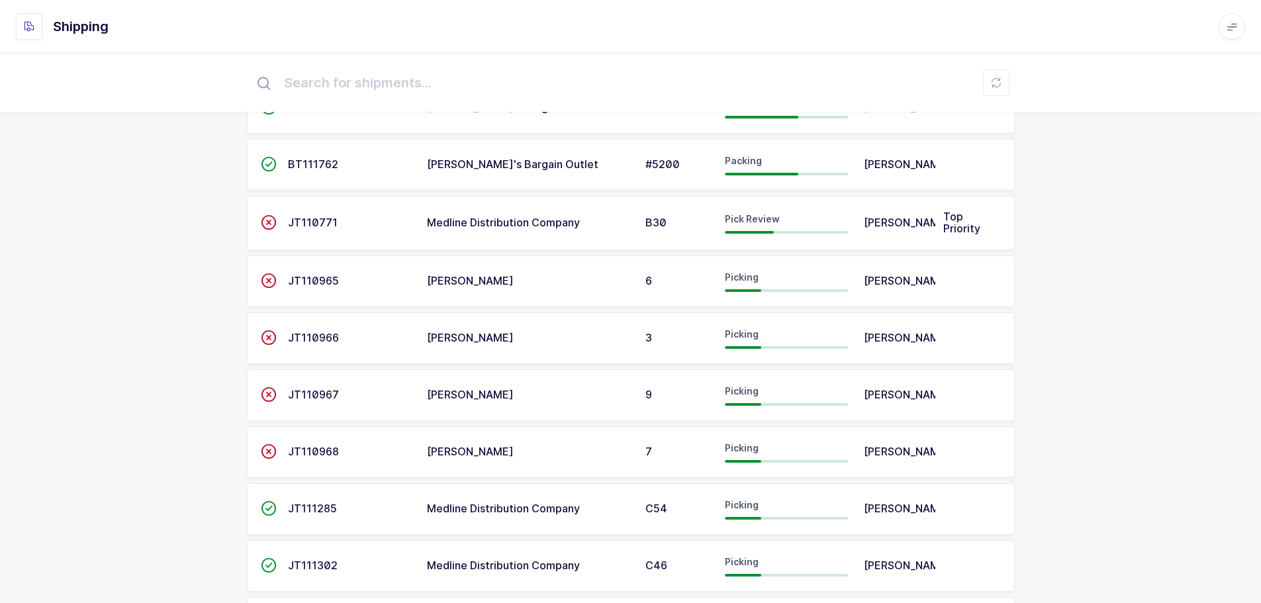
scroll to position [236, 0]
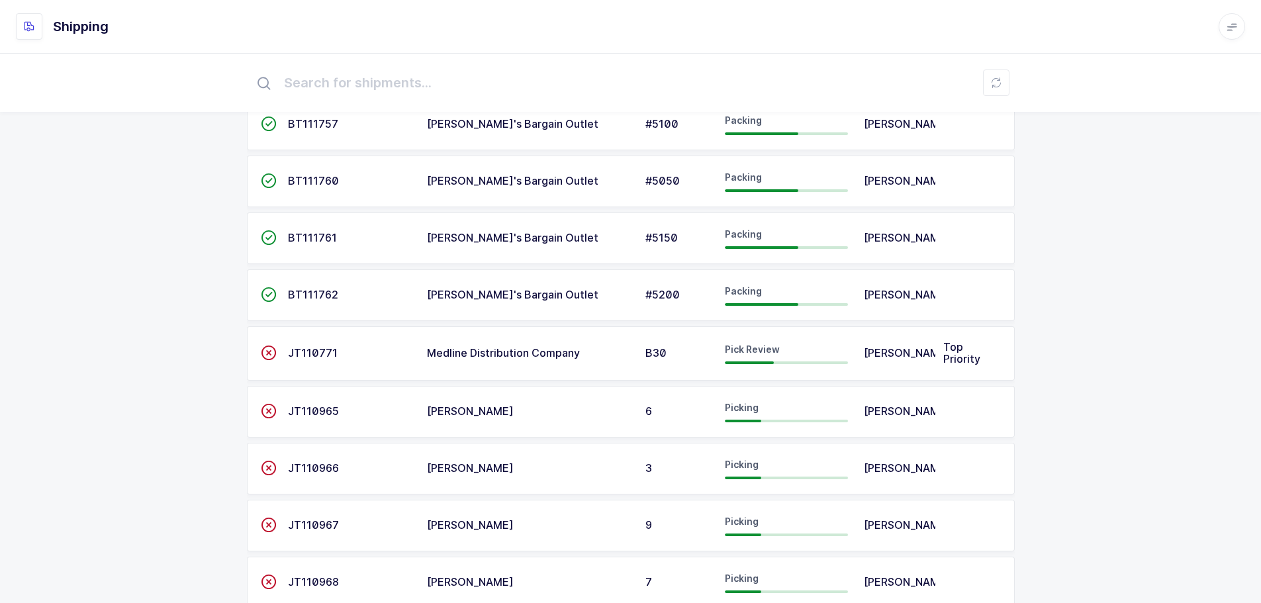
click at [736, 377] on td "Pick Review" at bounding box center [786, 353] width 139 height 54
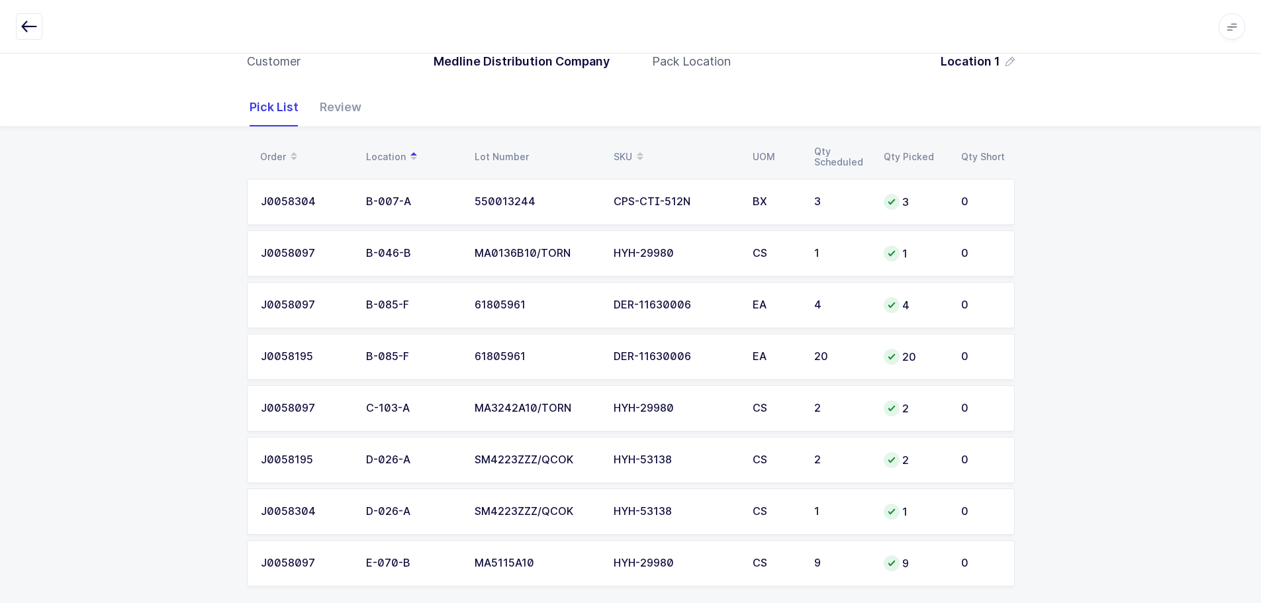
scroll to position [152, 0]
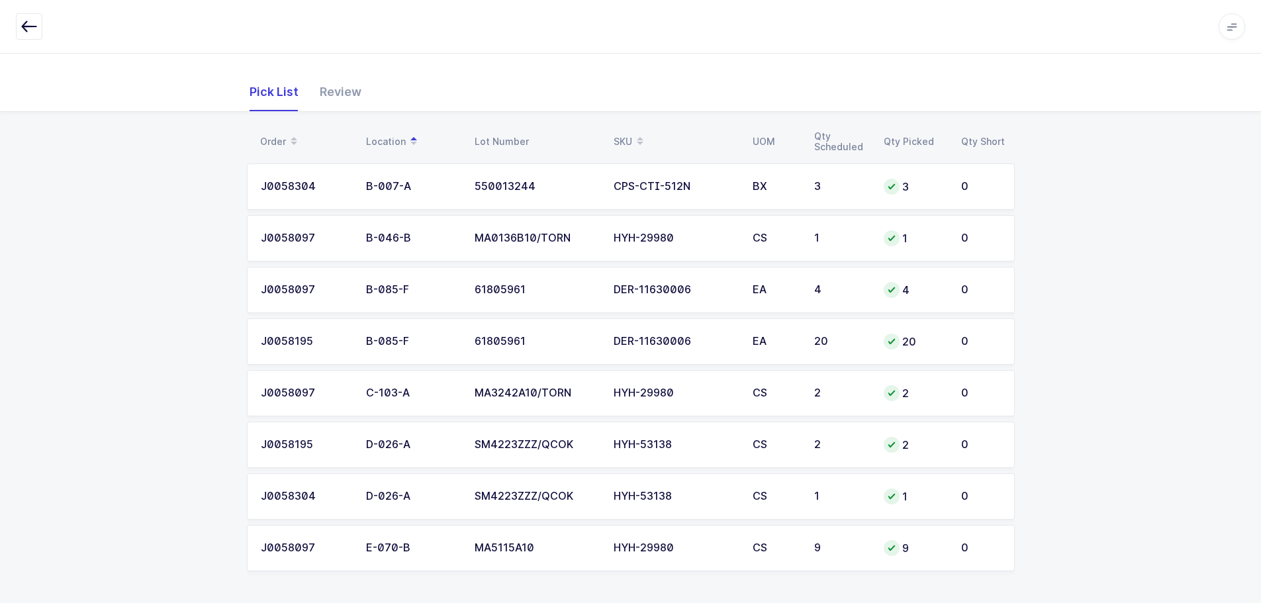
click at [343, 92] on div "Review" at bounding box center [335, 92] width 52 height 38
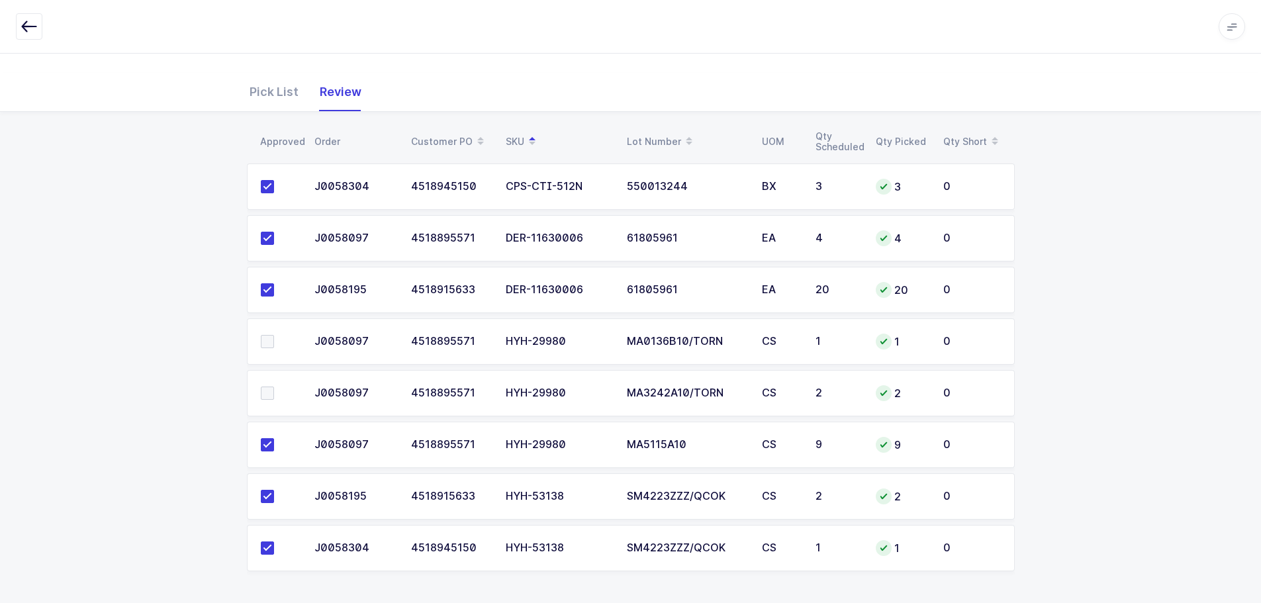
click at [271, 336] on span at bounding box center [267, 341] width 13 height 13
click at [274, 335] on input "checkbox" at bounding box center [274, 335] width 0 height 0
click at [266, 393] on span at bounding box center [267, 393] width 13 height 13
click at [274, 387] on input "checkbox" at bounding box center [274, 387] width 0 height 0
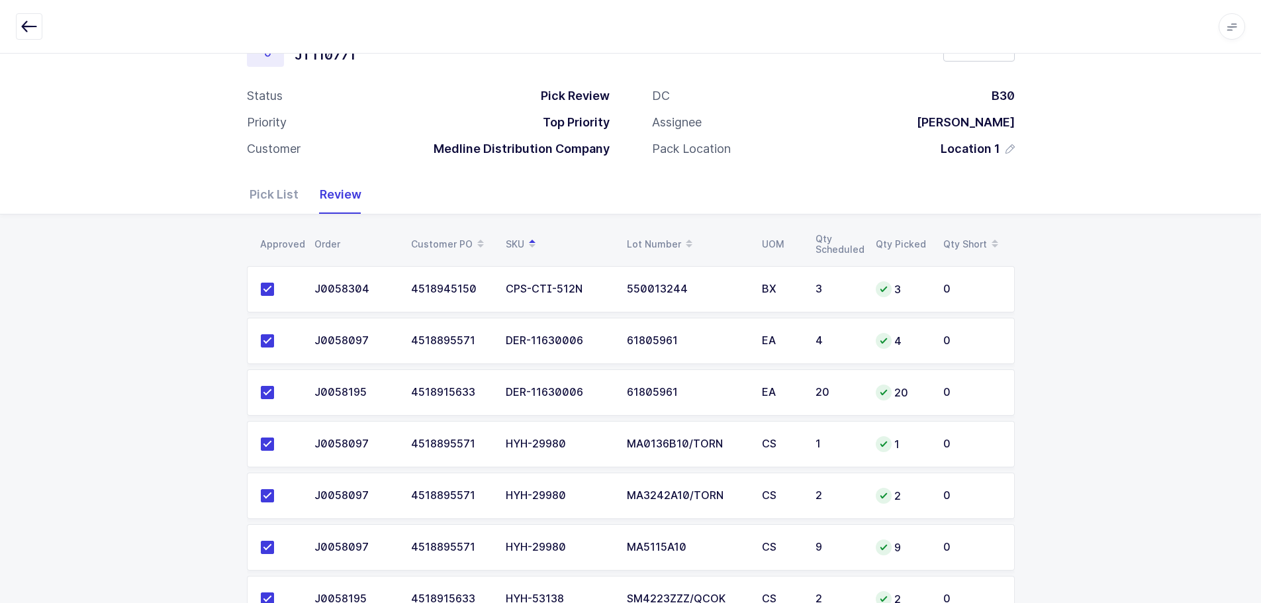
scroll to position [0, 0]
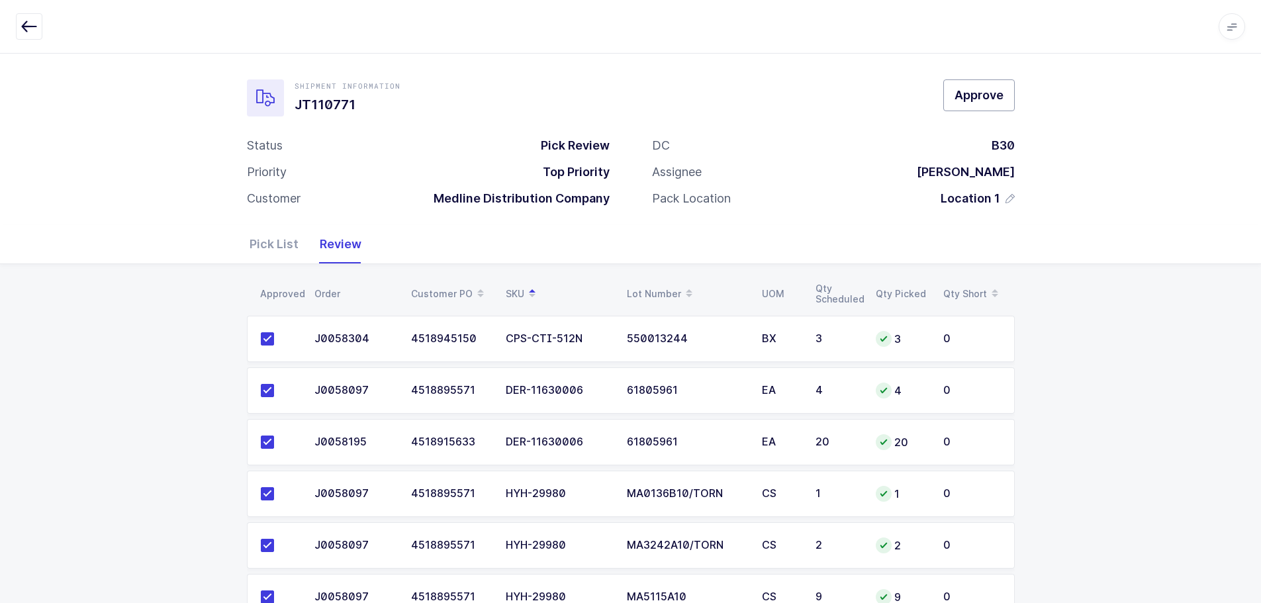
click at [977, 99] on span "Approve" at bounding box center [979, 95] width 49 height 17
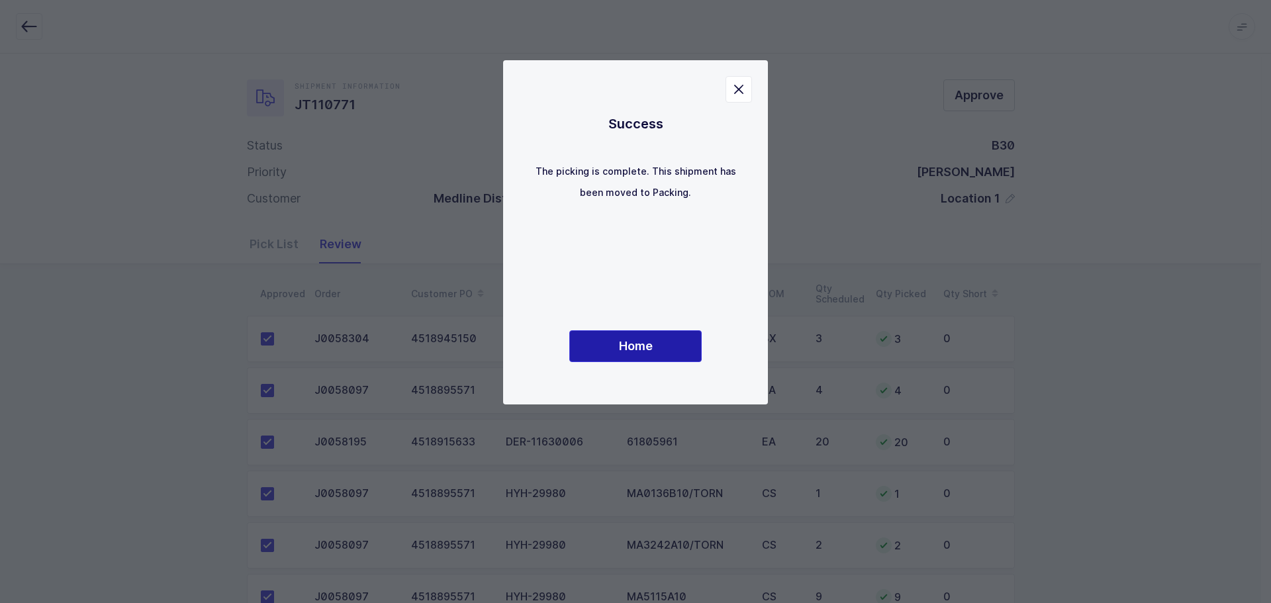
click at [672, 333] on button "Home" at bounding box center [635, 346] width 132 height 32
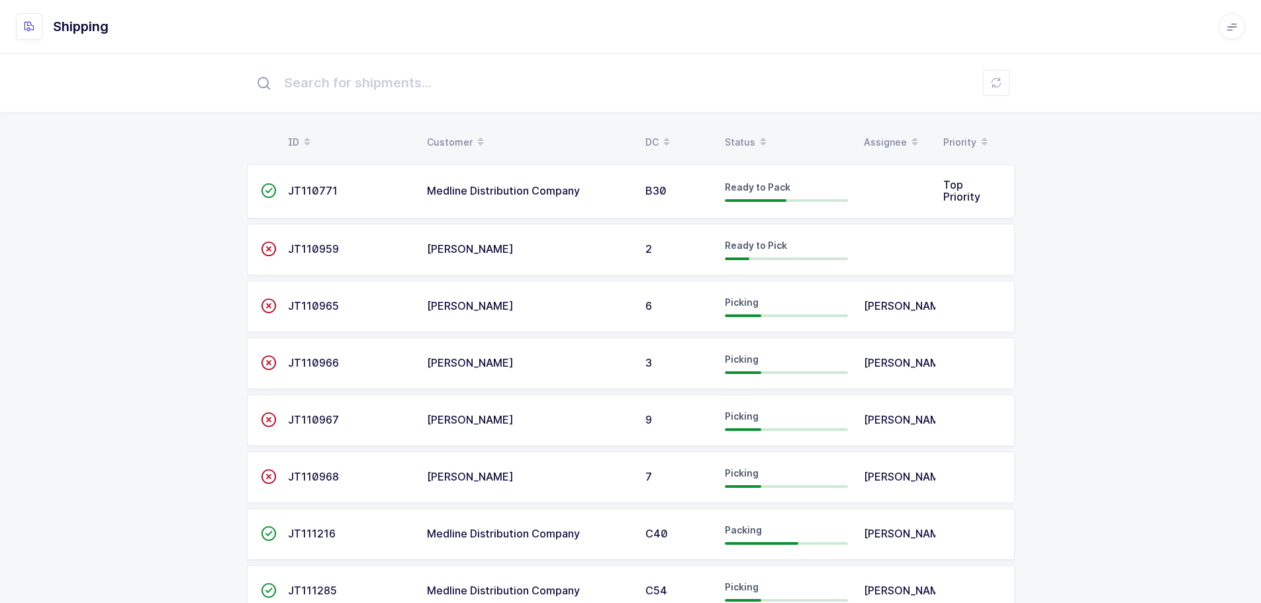
click at [750, 143] on div "Status" at bounding box center [786, 142] width 123 height 23
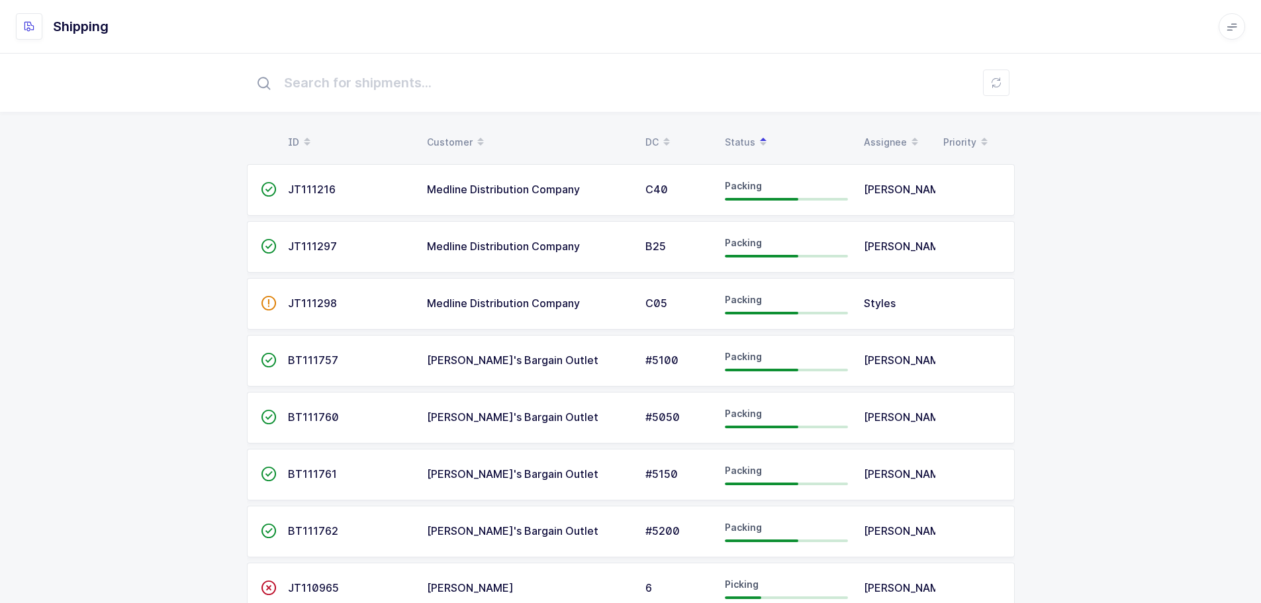
click at [746, 138] on div "Status" at bounding box center [786, 142] width 123 height 23
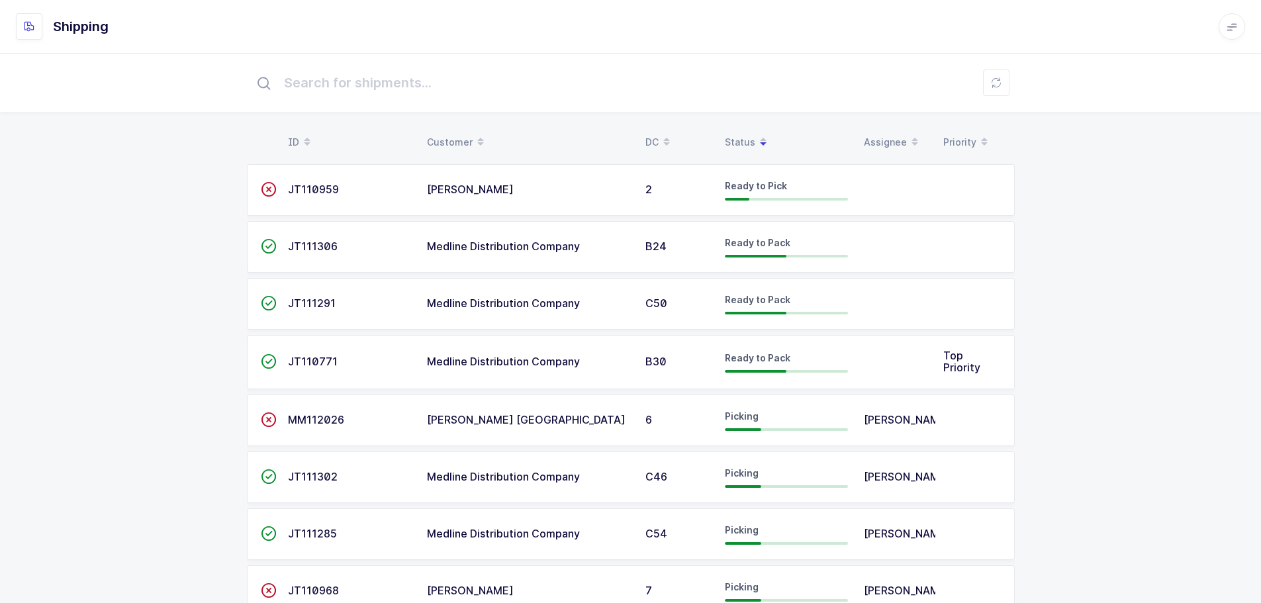
click at [746, 138] on div "Status" at bounding box center [786, 142] width 123 height 23
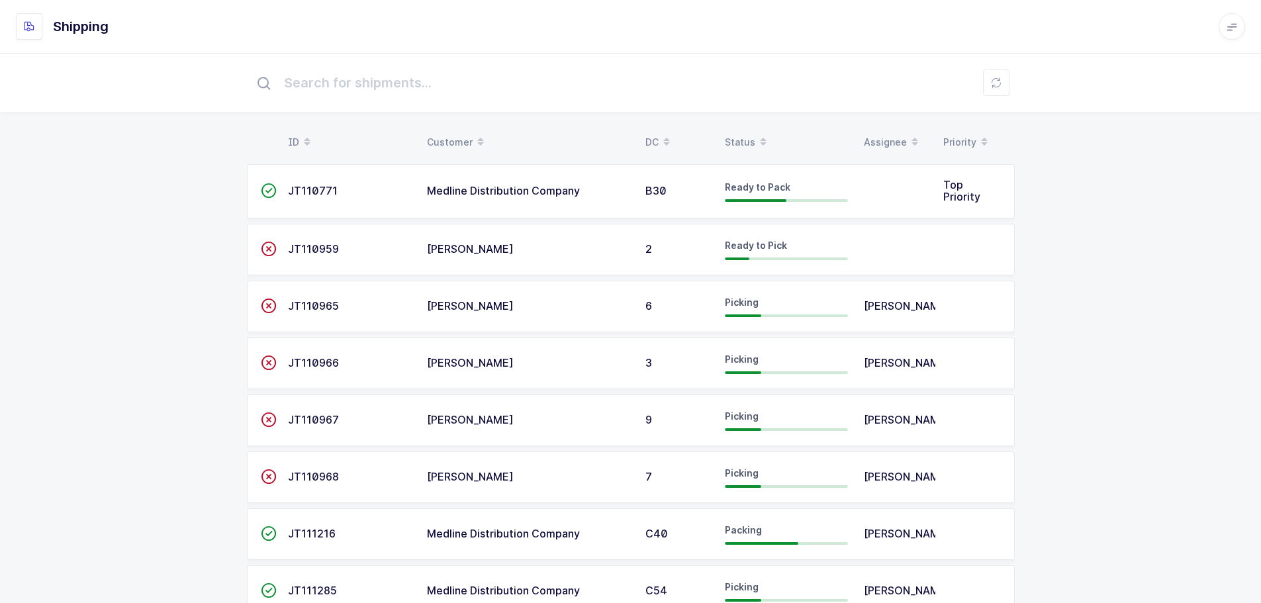
click at [746, 138] on div "Status" at bounding box center [786, 142] width 123 height 23
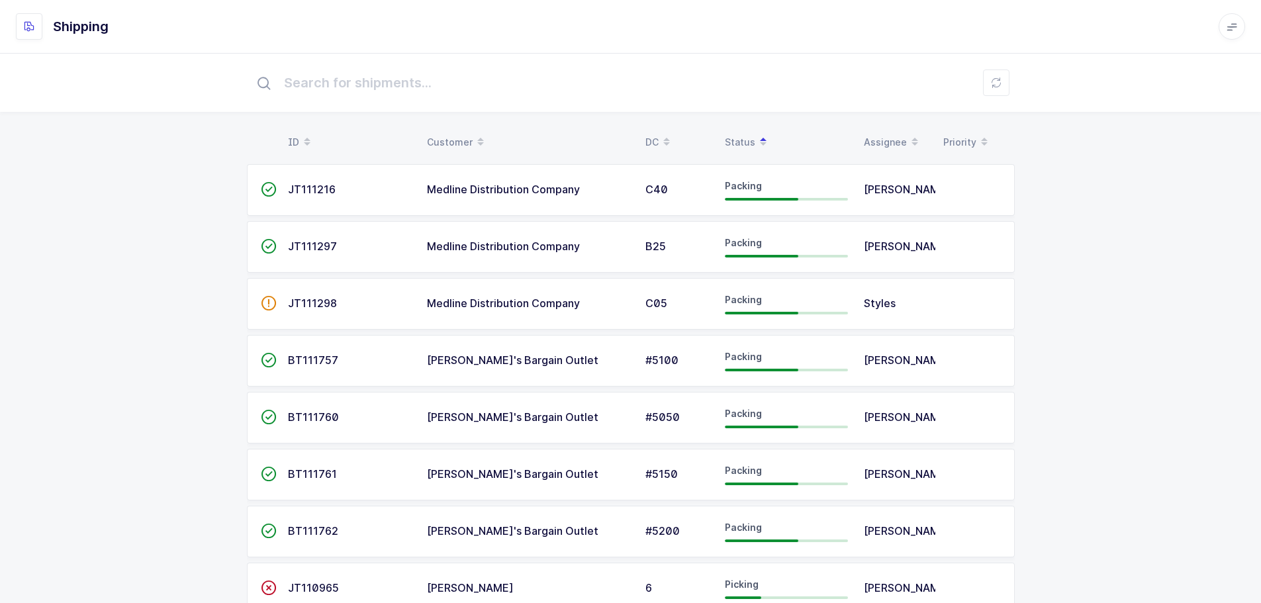
click at [1005, 303] on td at bounding box center [975, 304] width 79 height 52
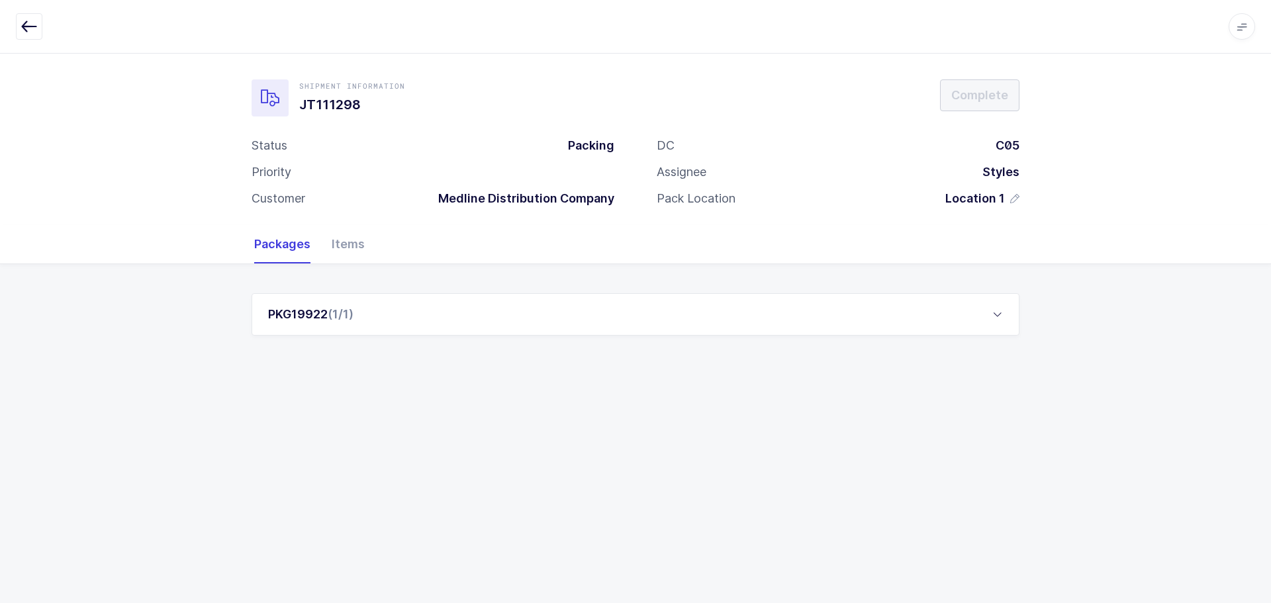
click at [32, 28] on icon "button" at bounding box center [29, 27] width 16 height 16
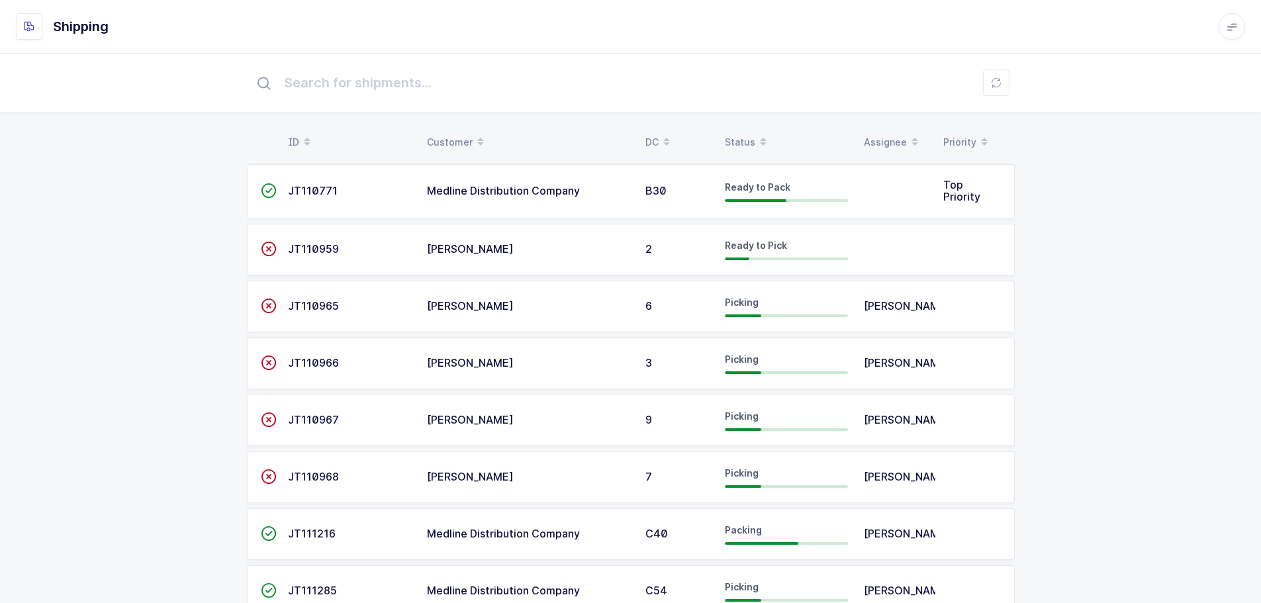
click at [749, 144] on div "Status" at bounding box center [786, 142] width 123 height 23
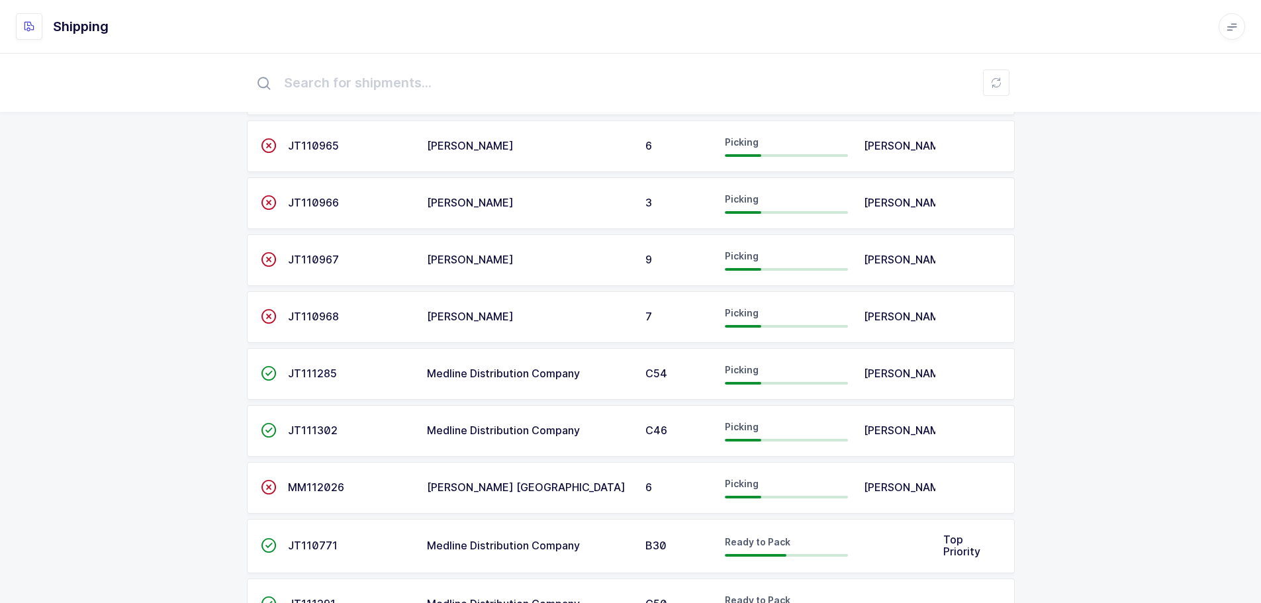
scroll to position [464, 0]
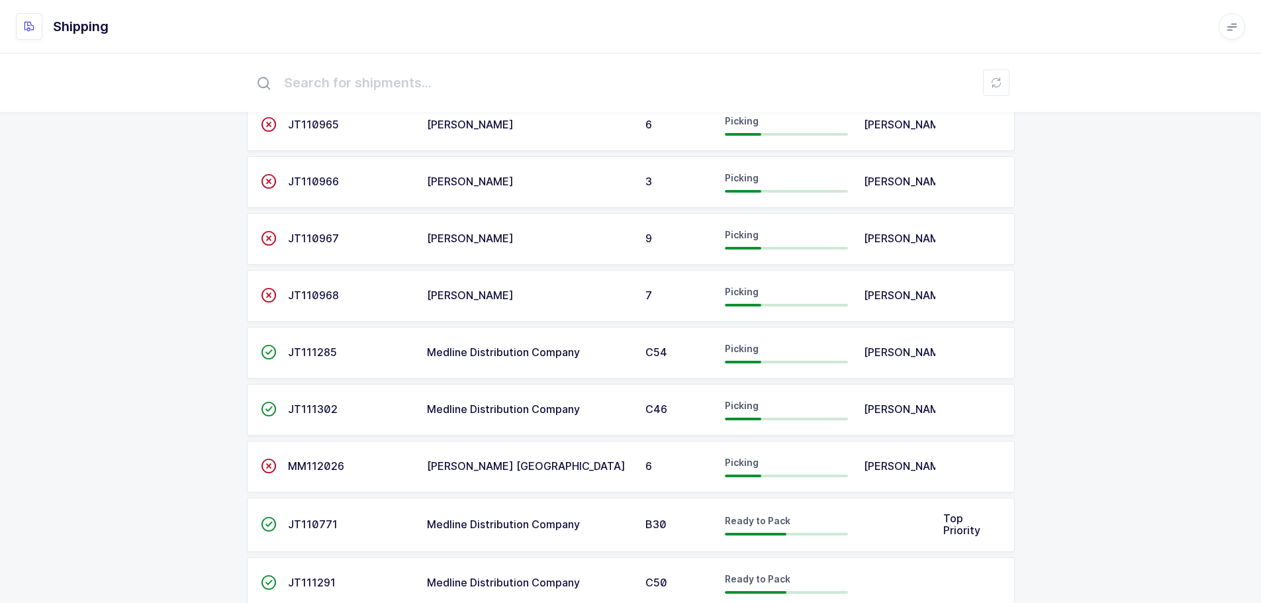
click at [313, 417] on td "JT111302" at bounding box center [349, 410] width 139 height 52
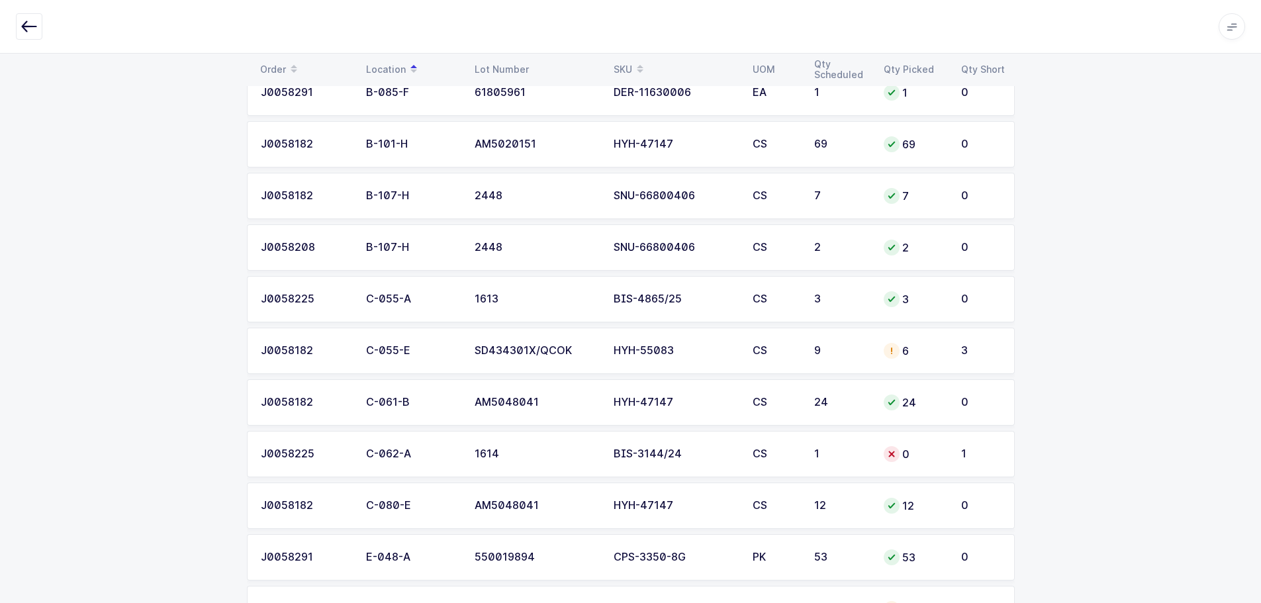
scroll to position [771, 0]
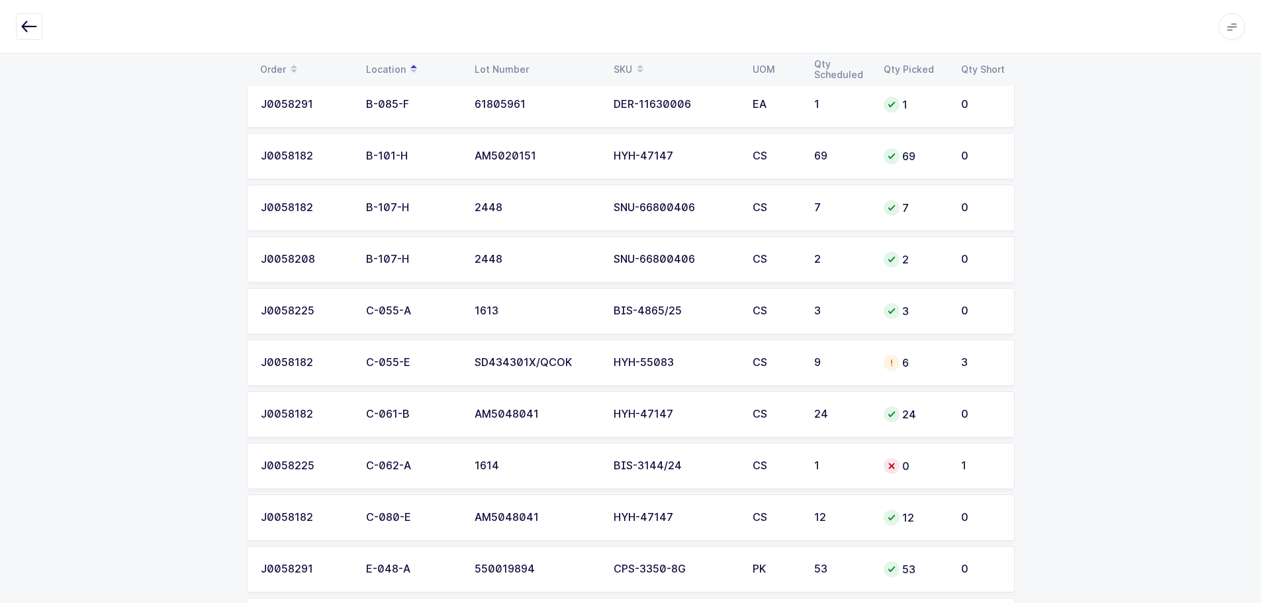
click at [633, 65] on span at bounding box center [640, 69] width 16 height 23
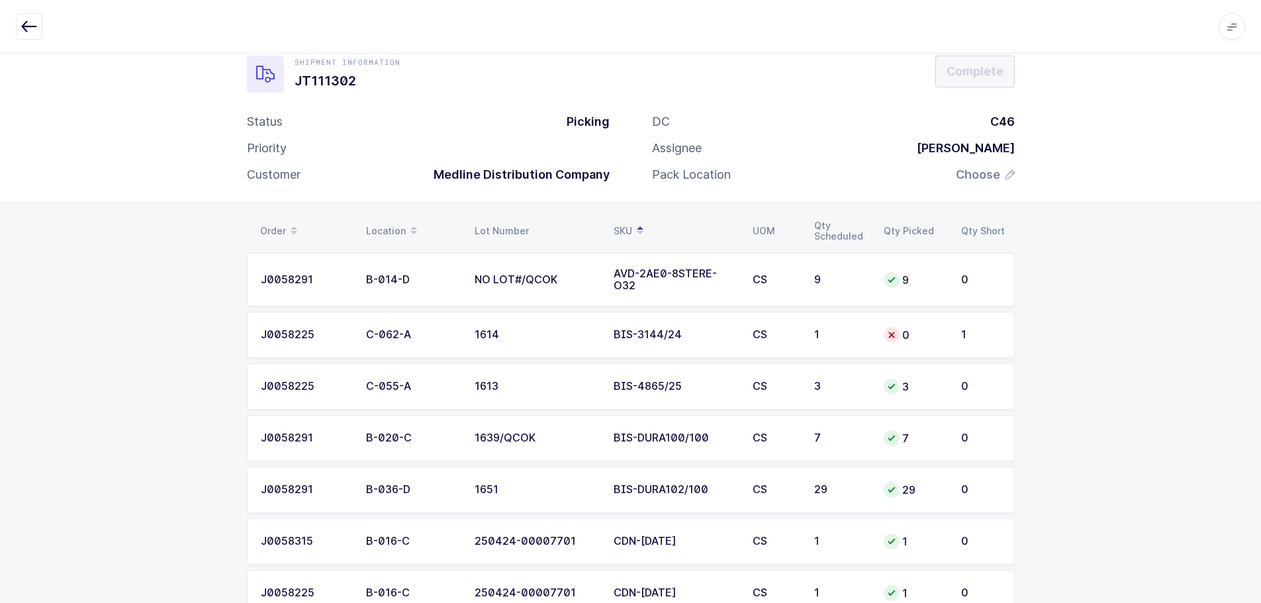
scroll to position [0, 0]
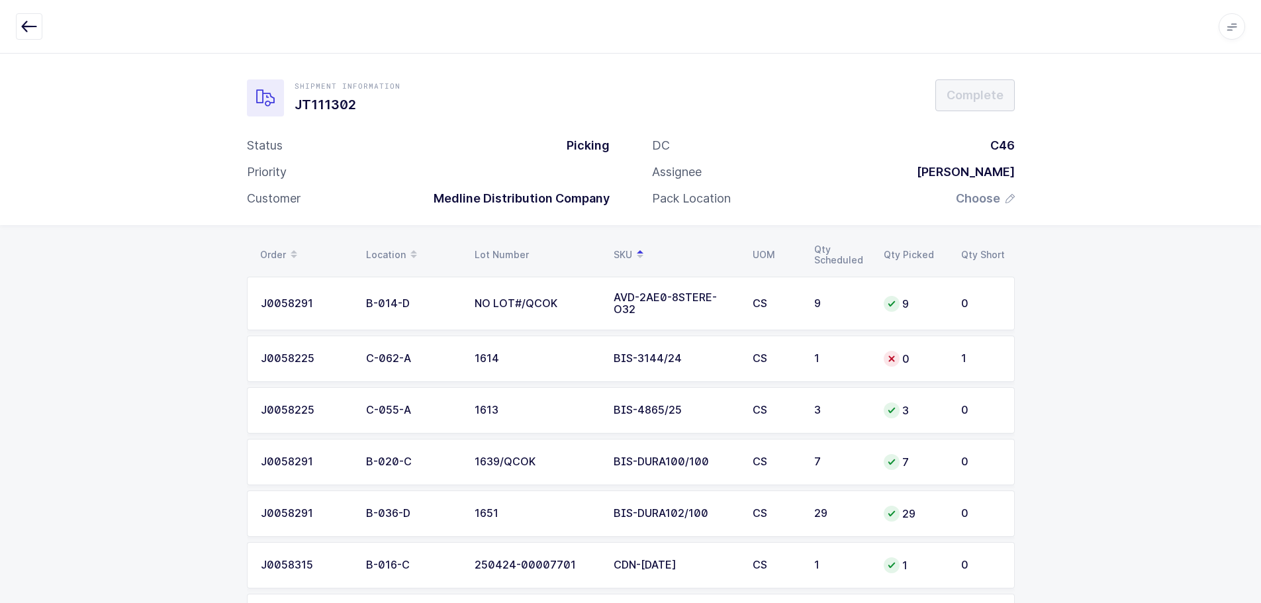
click at [35, 26] on icon "button" at bounding box center [29, 27] width 16 height 16
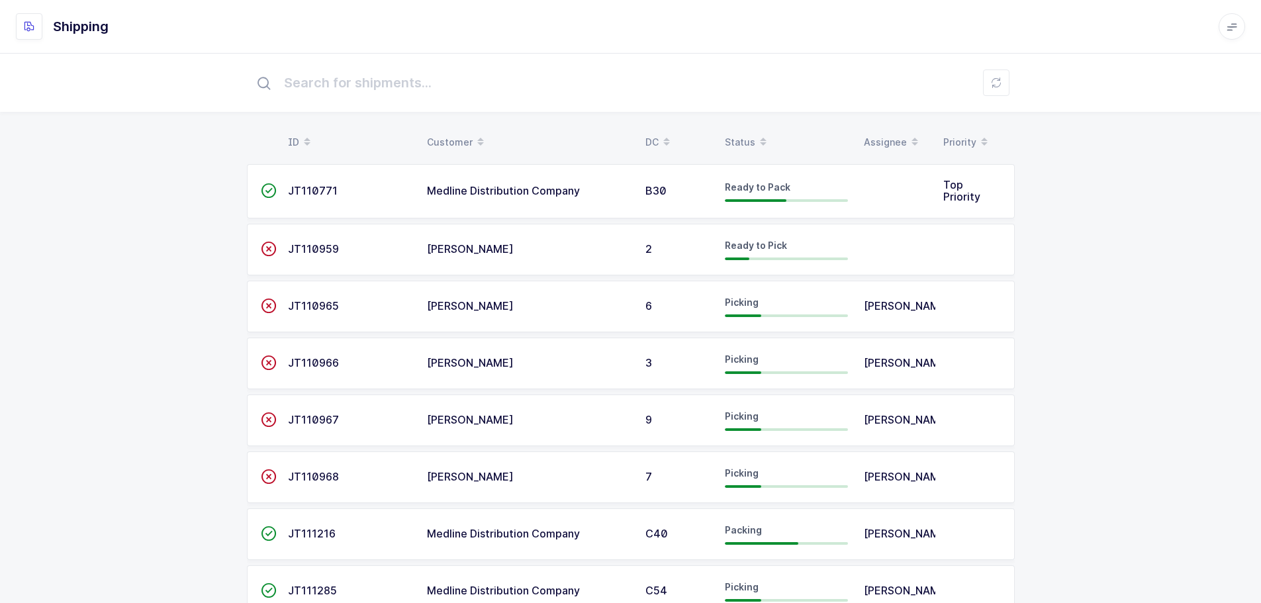
click at [756, 141] on span at bounding box center [764, 142] width 16 height 23
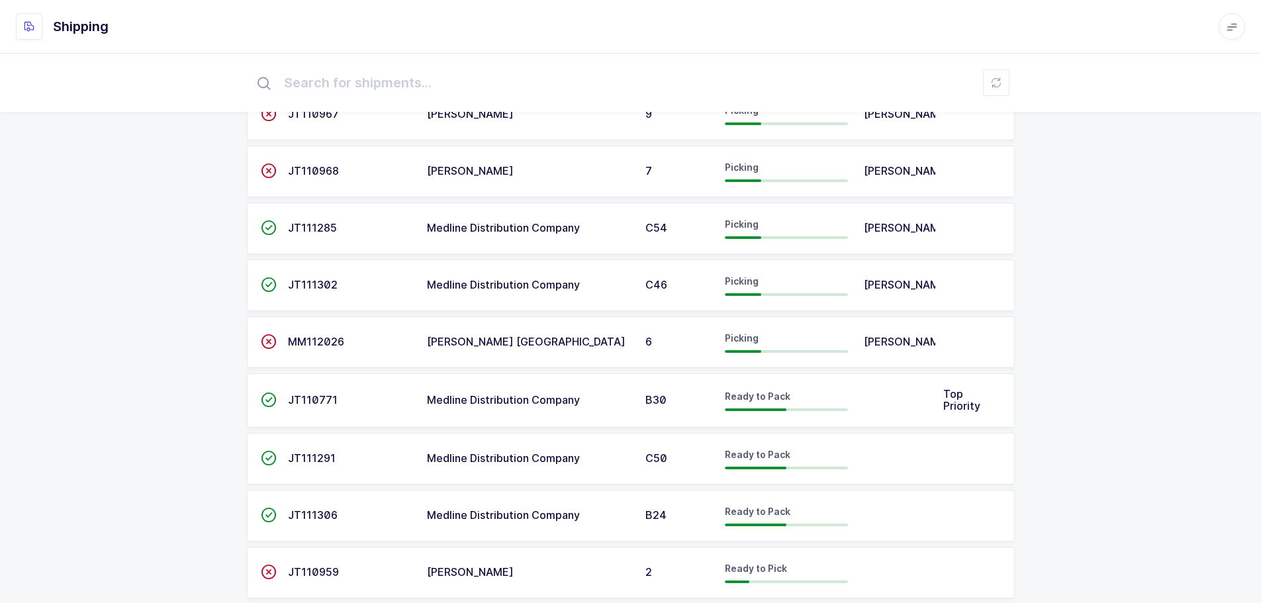
scroll to position [508, 0]
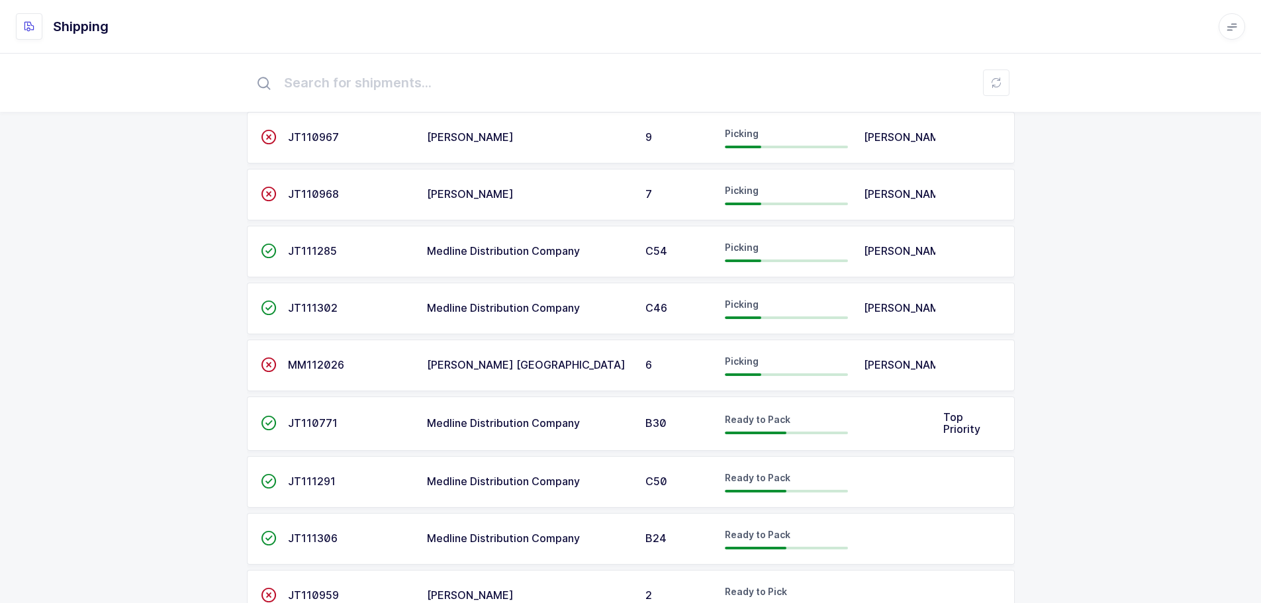
drag, startPoint x: 661, startPoint y: 266, endPoint x: 671, endPoint y: 269, distance: 10.9
click at [662, 258] on span "C54" at bounding box center [657, 250] width 22 height 13
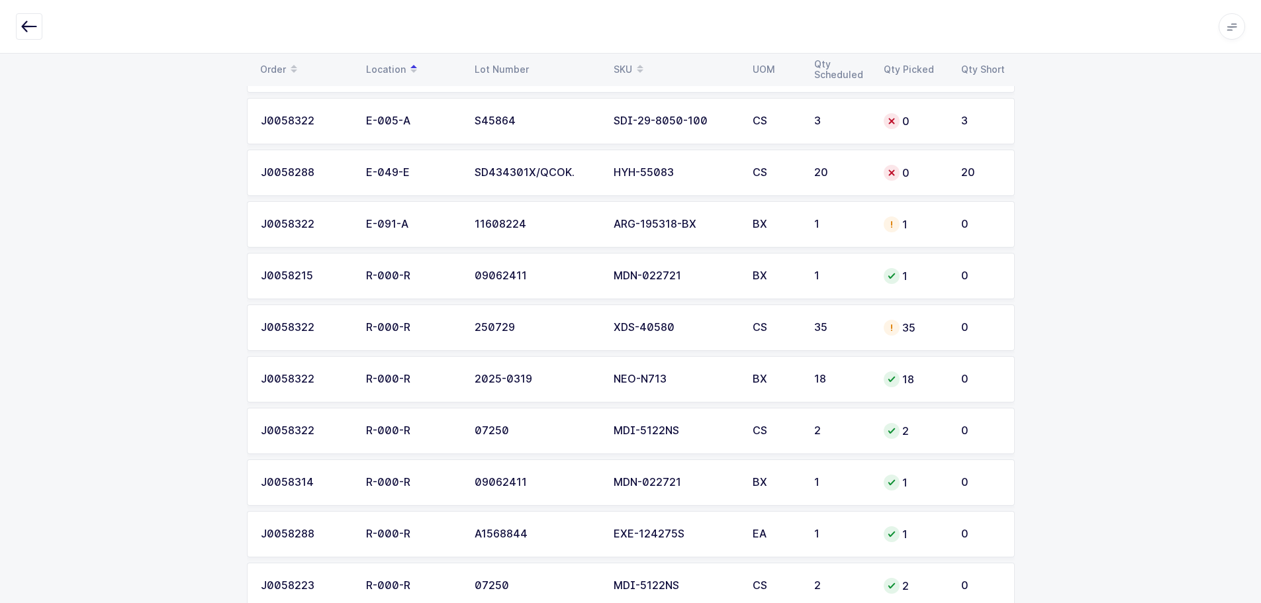
scroll to position [464, 0]
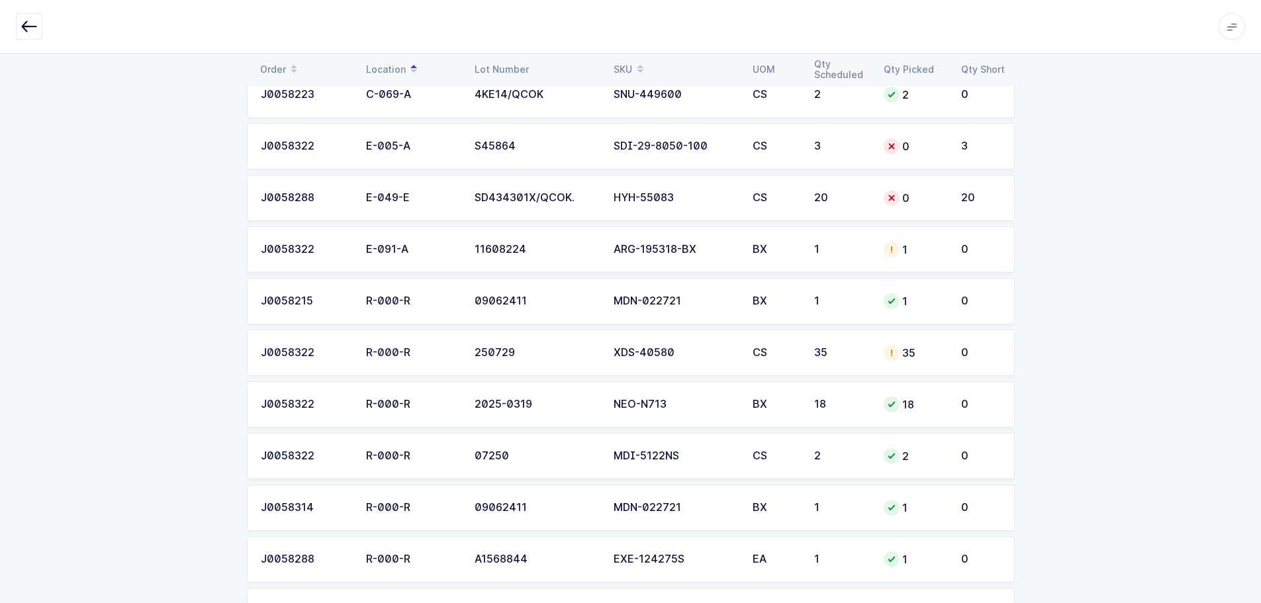
click at [783, 263] on td "BX" at bounding box center [776, 249] width 62 height 46
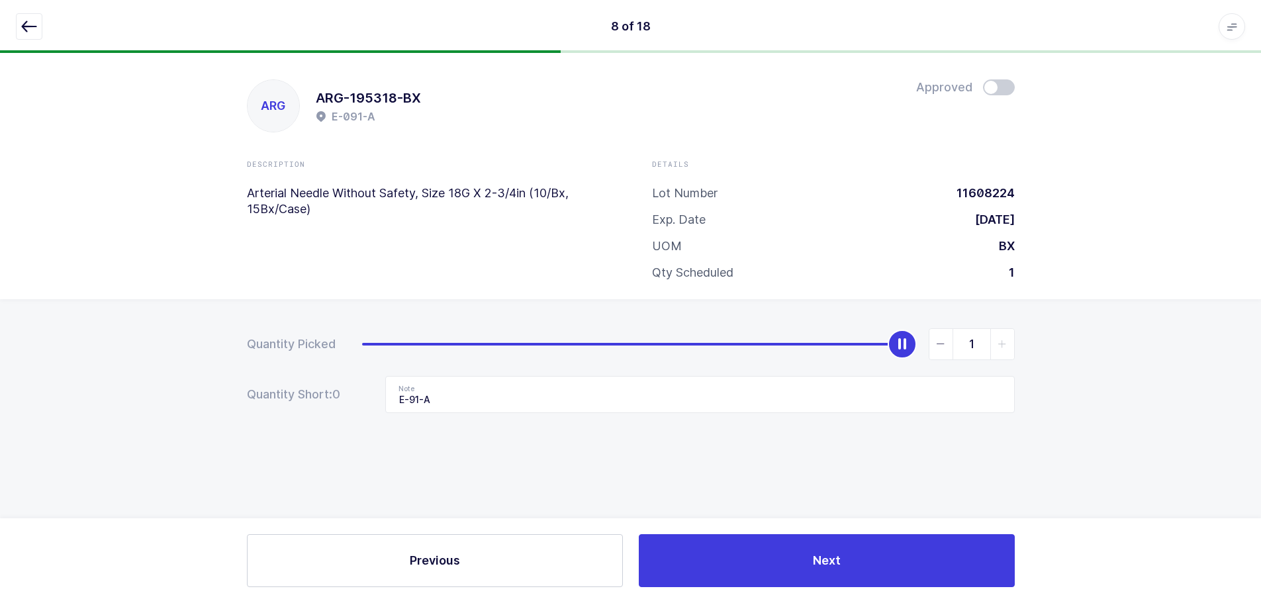
scroll to position [0, 0]
click at [30, 25] on icon "button" at bounding box center [29, 27] width 16 height 16
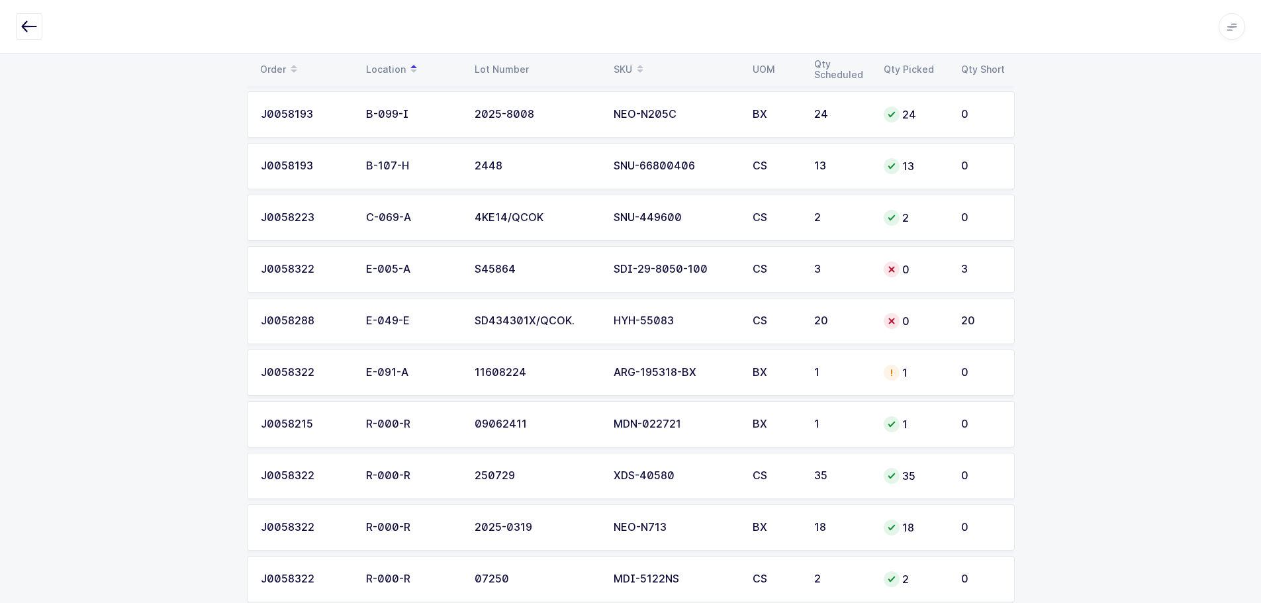
scroll to position [331, 0]
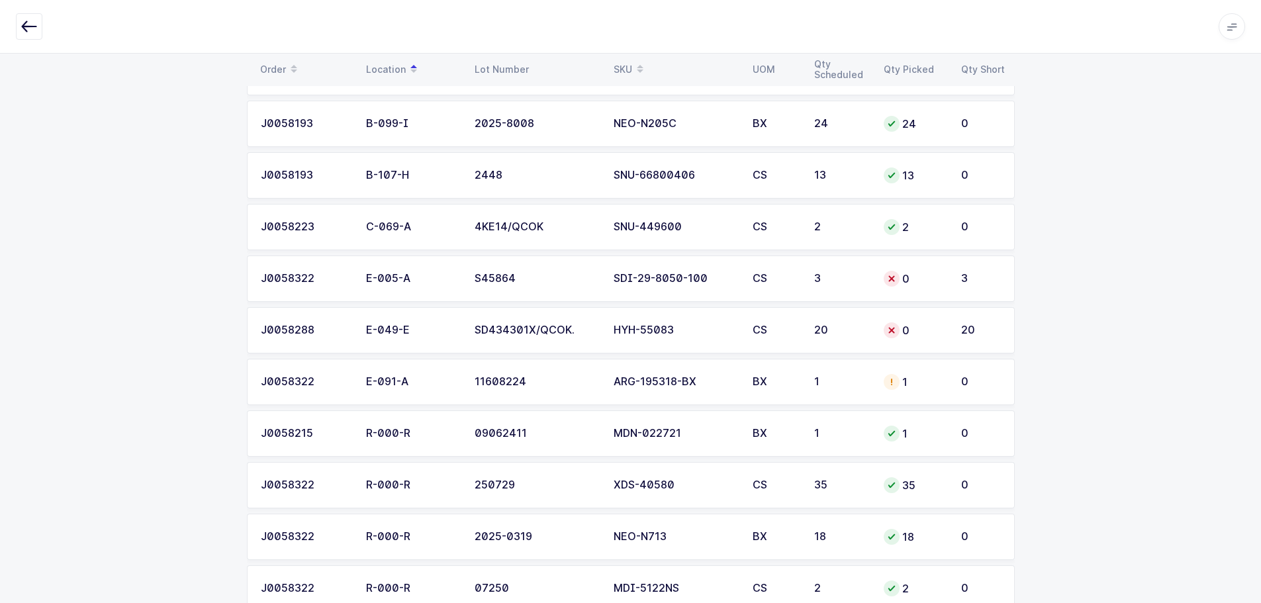
click at [724, 340] on td "HYH-55083" at bounding box center [675, 330] width 139 height 46
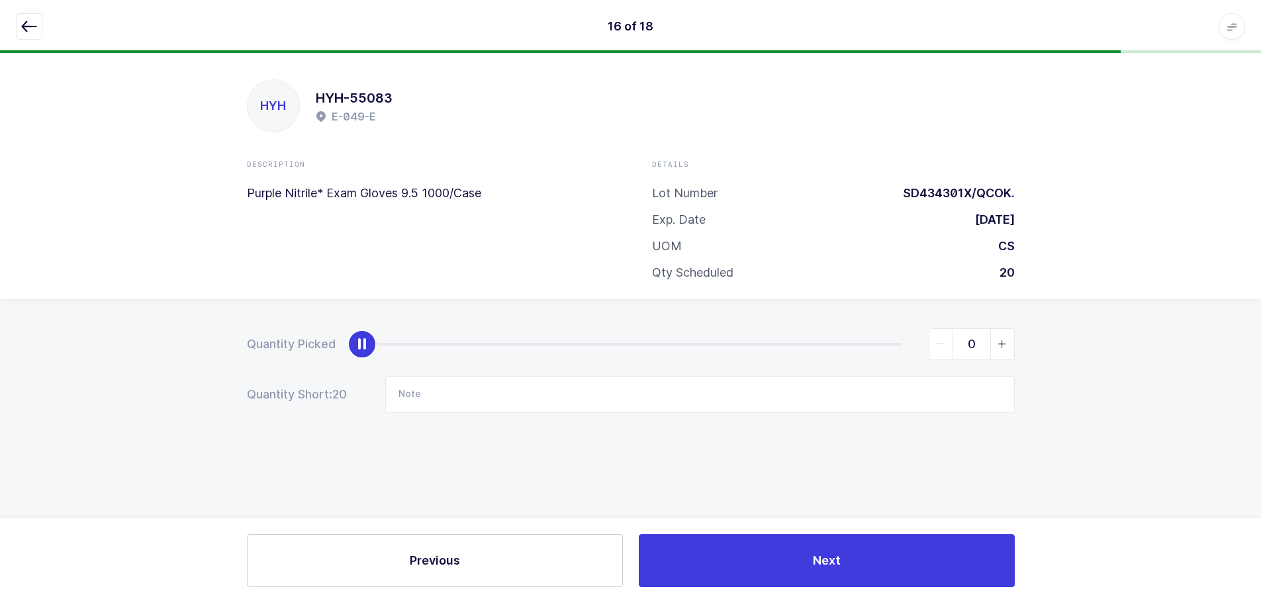
scroll to position [0, 0]
type input "20"
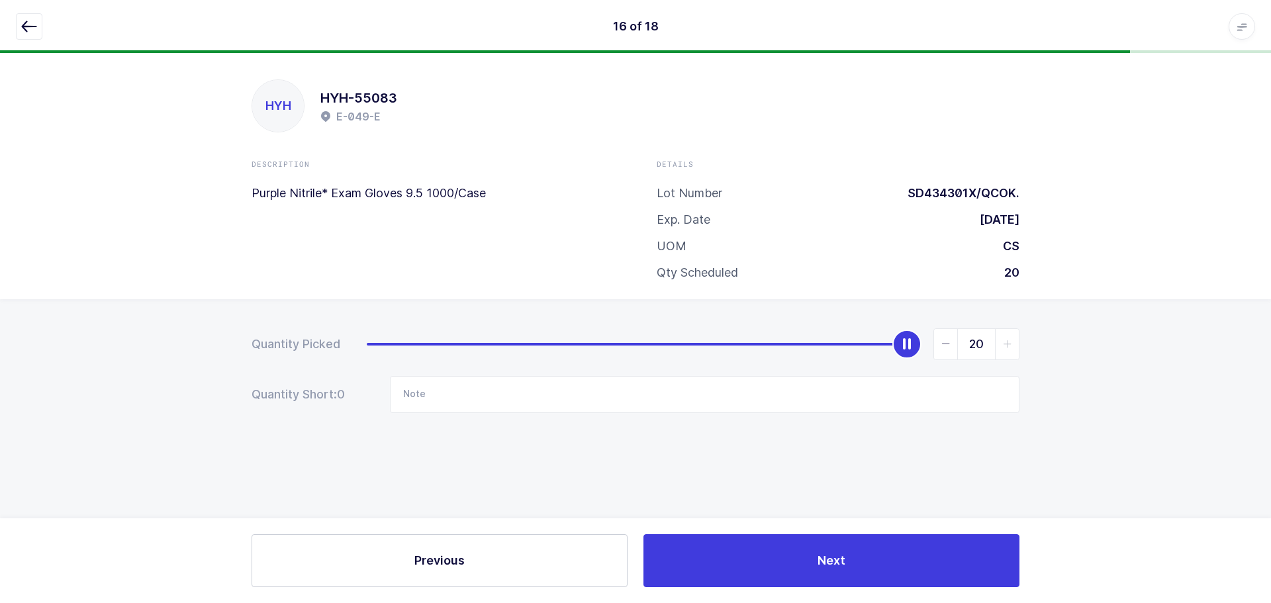
drag, startPoint x: 375, startPoint y: 349, endPoint x: 1207, endPoint y: 320, distance: 832.2
click at [1207, 320] on div "Quantity Picked 20 Quantity Short: 0 Note" at bounding box center [635, 417] width 1271 height 236
click at [19, 14] on button "button" at bounding box center [29, 26] width 26 height 26
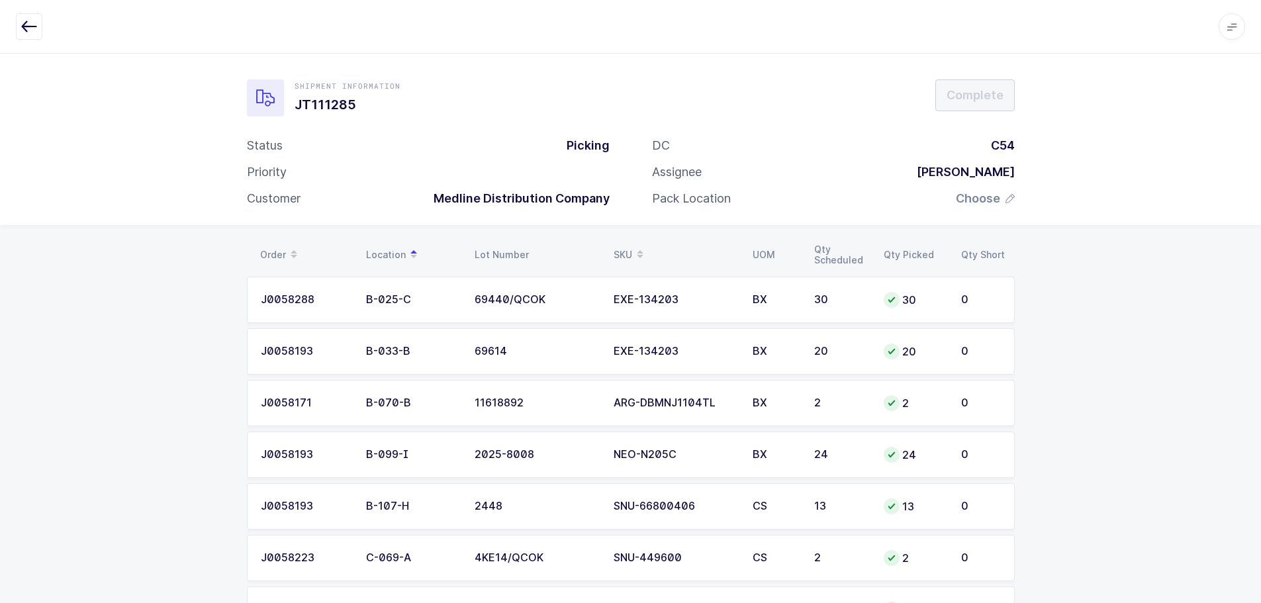
click at [971, 188] on div "DC C54 Assignee [PERSON_NAME] Pack Location Choose" at bounding box center [833, 177] width 405 height 79
click at [972, 195] on span "Choose" at bounding box center [978, 199] width 44 height 16
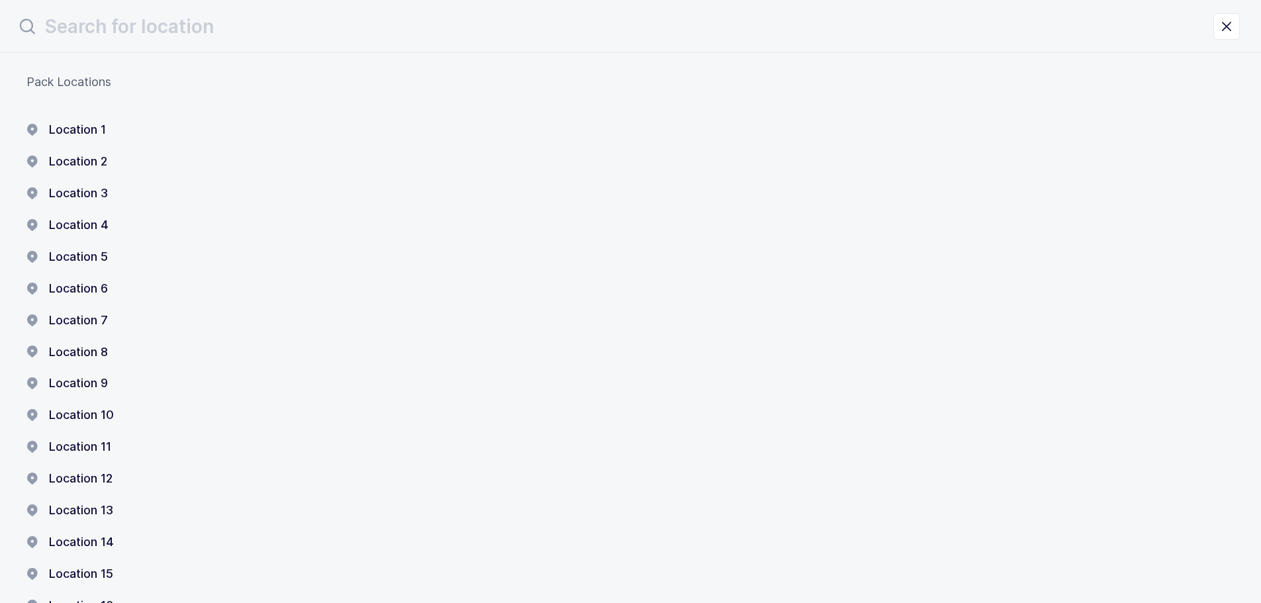
click at [99, 145] on div "Location 1 Location 2 Location 3 Location 4 Location 5 Location 6 Location 7 Lo…" at bounding box center [630, 431] width 1208 height 619
click at [89, 129] on button "Location 1" at bounding box center [65, 130] width 79 height 16
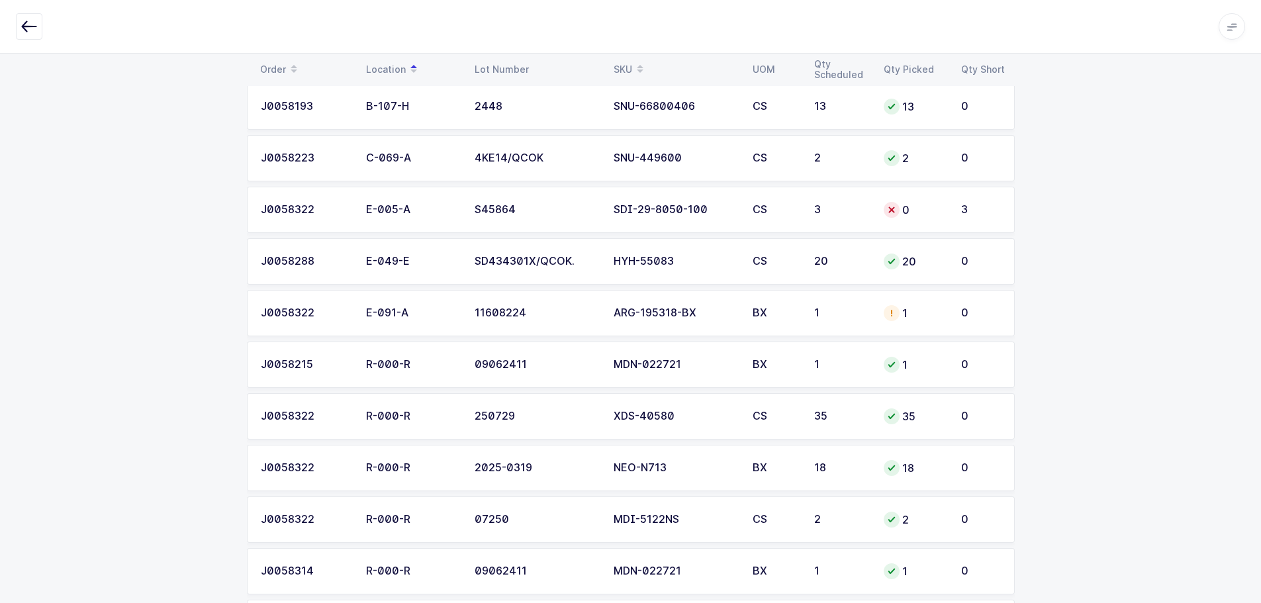
scroll to position [397, 0]
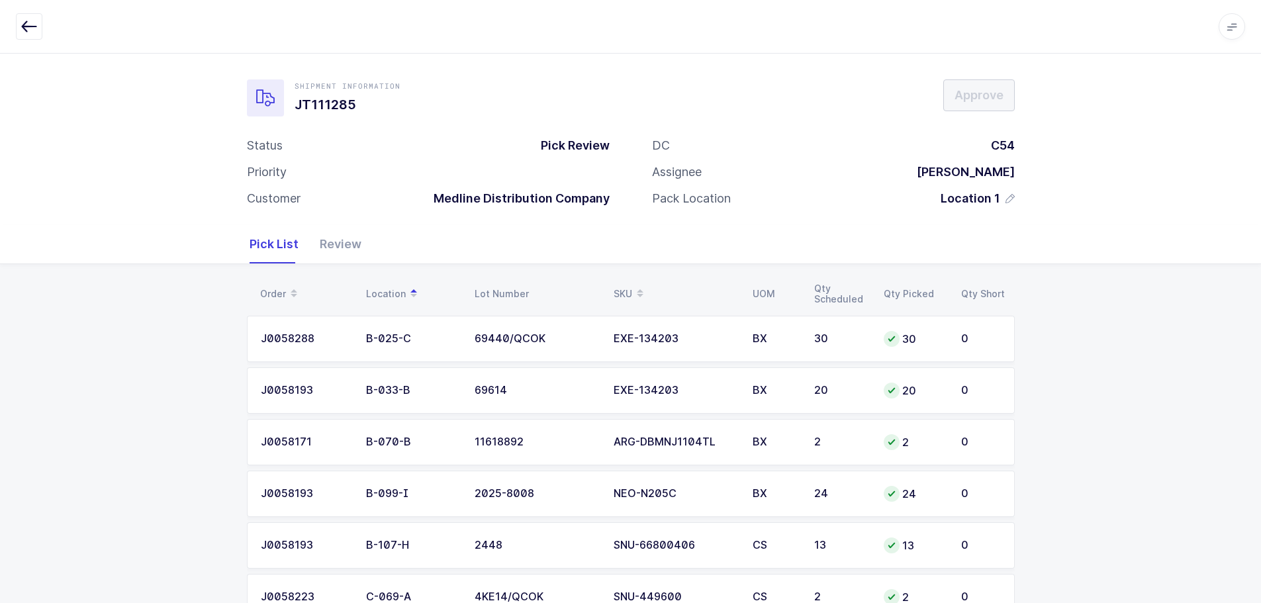
click at [328, 254] on div "Review" at bounding box center [335, 244] width 52 height 38
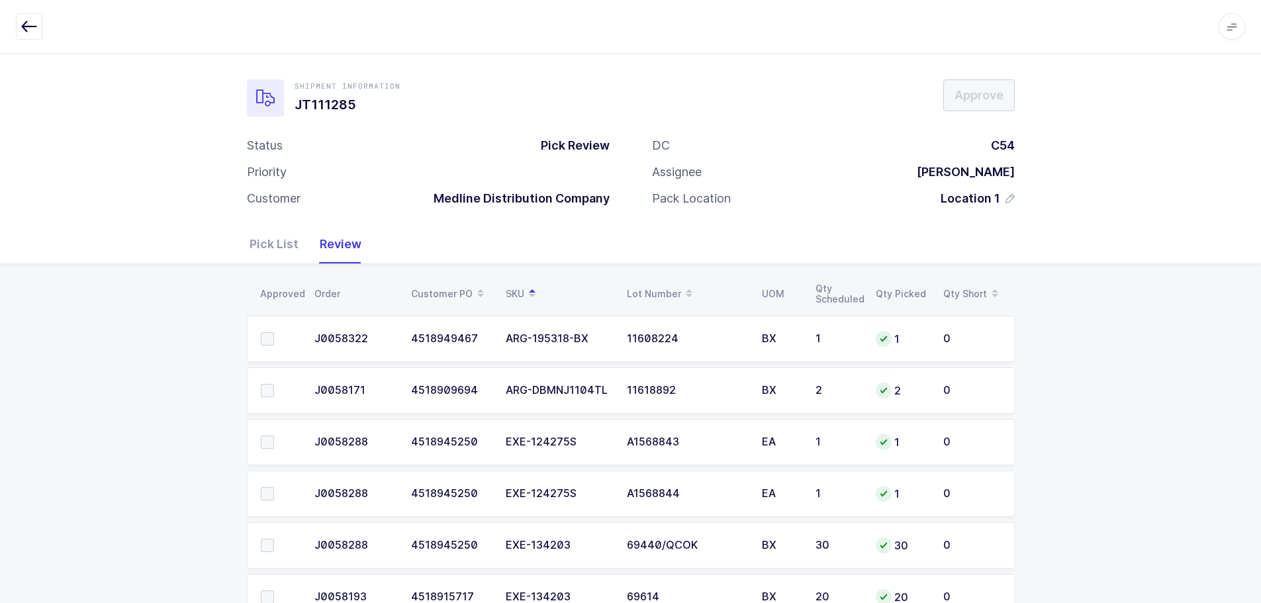
click at [262, 340] on span at bounding box center [267, 338] width 13 height 13
click at [274, 332] on input "checkbox" at bounding box center [274, 332] width 0 height 0
drag, startPoint x: 272, startPoint y: 391, endPoint x: 297, endPoint y: 431, distance: 46.7
click at [272, 394] on span at bounding box center [267, 390] width 13 height 13
click at [274, 384] on input "checkbox" at bounding box center [274, 384] width 0 height 0
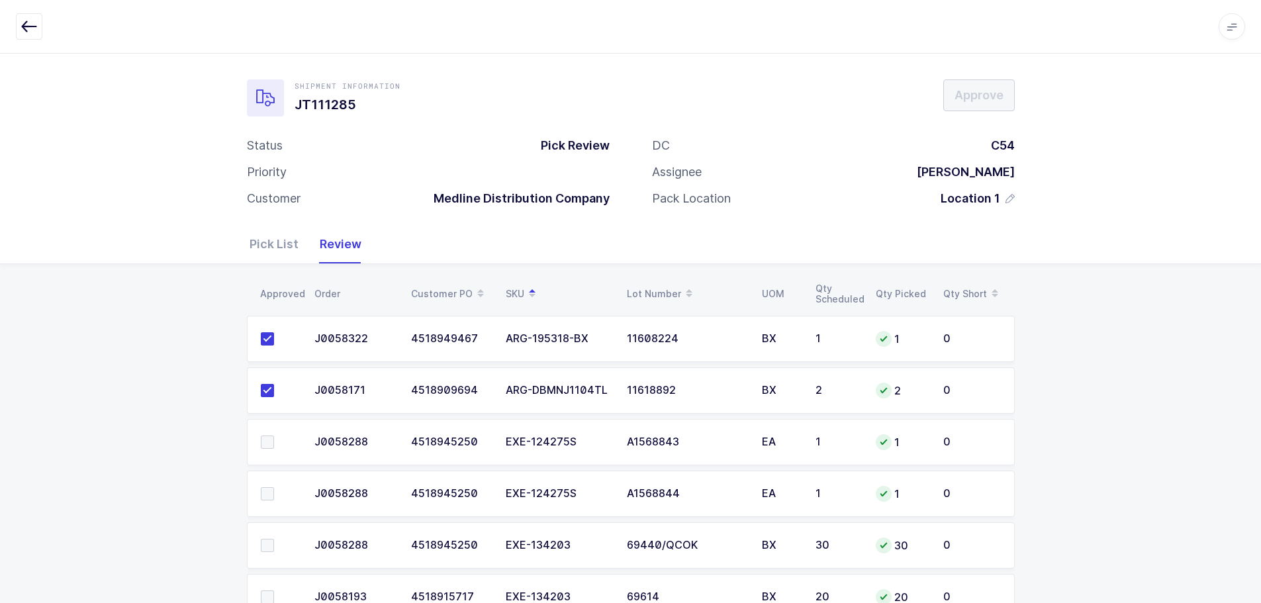
click at [261, 440] on span at bounding box center [267, 442] width 13 height 13
click at [274, 436] on input "checkbox" at bounding box center [274, 436] width 0 height 0
drag, startPoint x: 262, startPoint y: 492, endPoint x: 274, endPoint y: 520, distance: 31.1
click at [264, 497] on span at bounding box center [267, 493] width 13 height 13
click at [274, 487] on input "checkbox" at bounding box center [274, 487] width 0 height 0
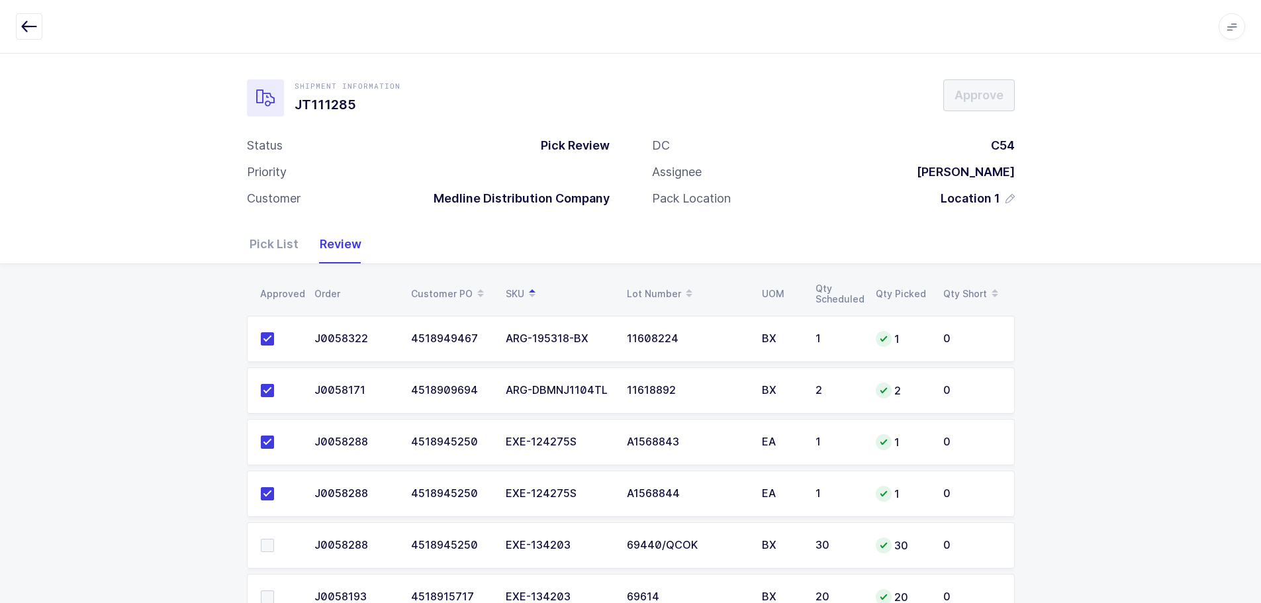
click at [268, 545] on span at bounding box center [267, 545] width 13 height 13
click at [274, 539] on input "checkbox" at bounding box center [274, 539] width 0 height 0
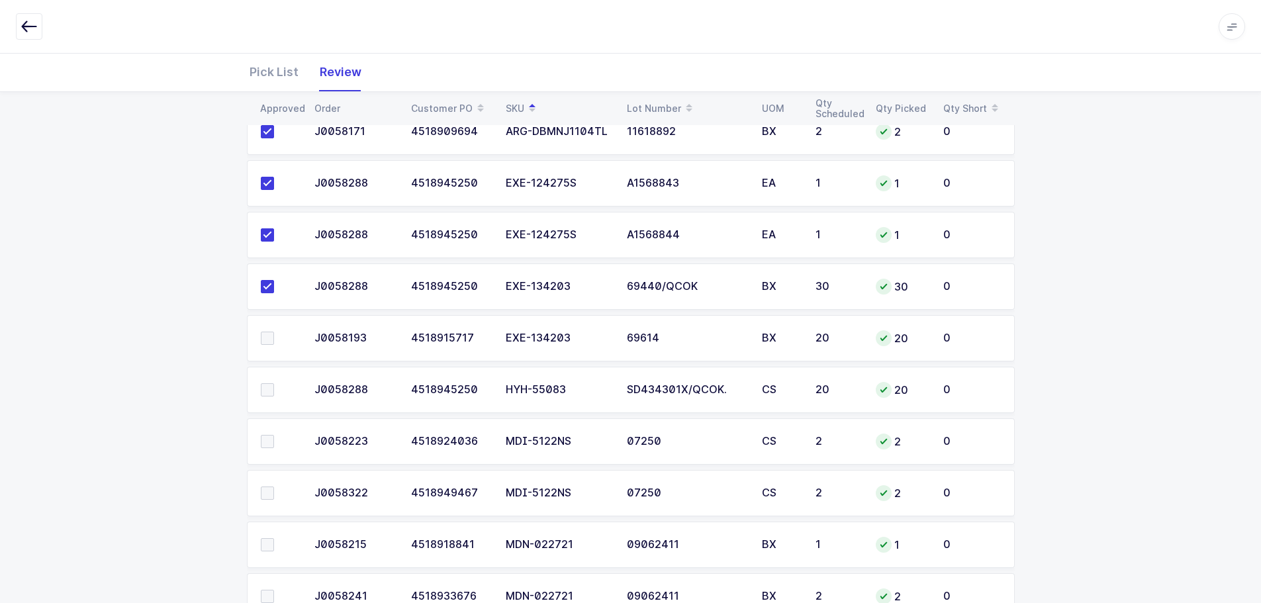
scroll to position [265, 0]
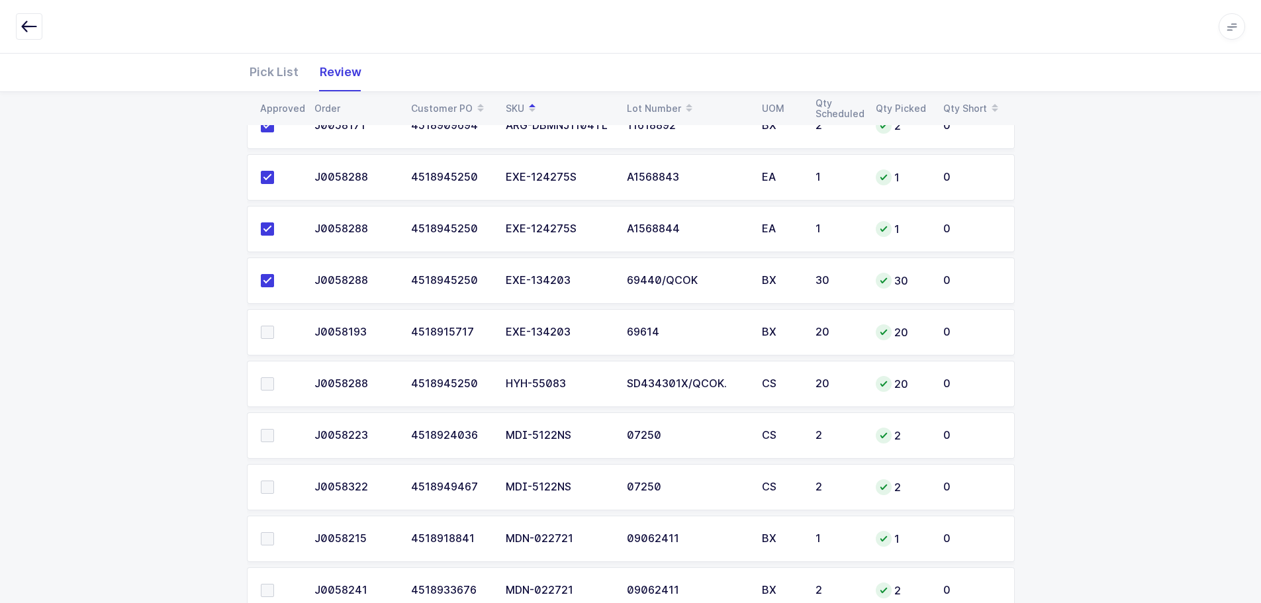
click at [268, 330] on span at bounding box center [267, 332] width 13 height 13
click at [274, 326] on input "checkbox" at bounding box center [274, 326] width 0 height 0
drag, startPoint x: 270, startPoint y: 381, endPoint x: 273, endPoint y: 391, distance: 10.5
click at [270, 381] on span at bounding box center [267, 383] width 13 height 13
click at [274, 377] on input "checkbox" at bounding box center [274, 377] width 0 height 0
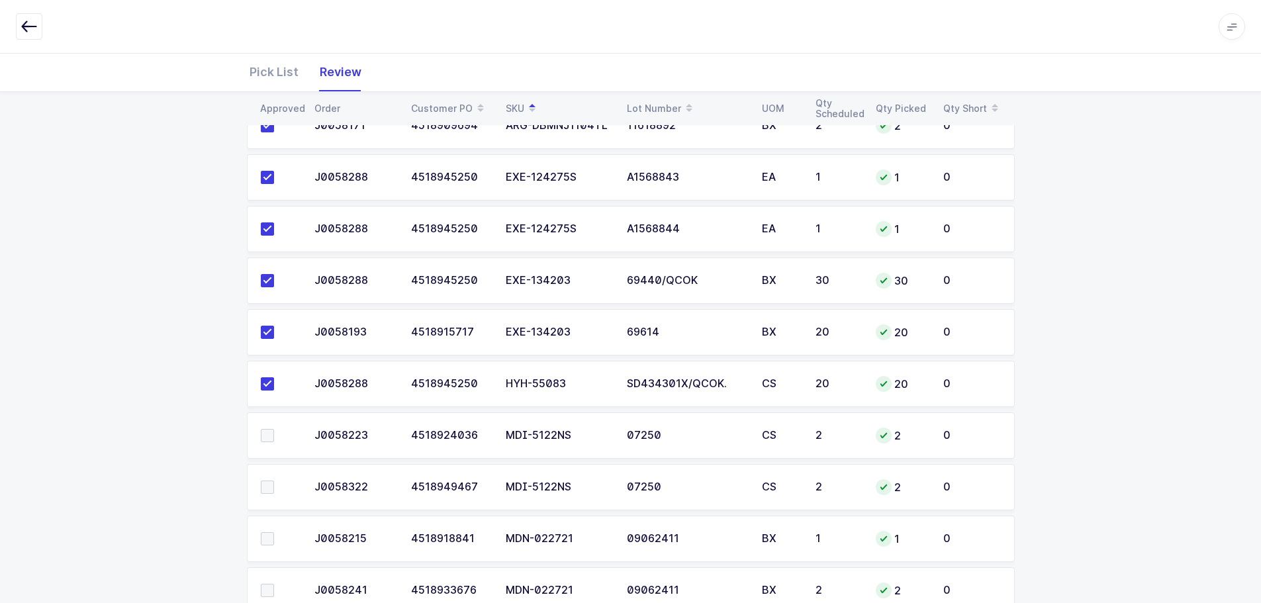
drag, startPoint x: 270, startPoint y: 434, endPoint x: 271, endPoint y: 440, distance: 6.8
click at [270, 434] on span at bounding box center [267, 435] width 13 height 13
click at [274, 429] on input "checkbox" at bounding box center [274, 429] width 0 height 0
click at [270, 486] on span at bounding box center [267, 487] width 13 height 13
click at [274, 481] on input "checkbox" at bounding box center [274, 481] width 0 height 0
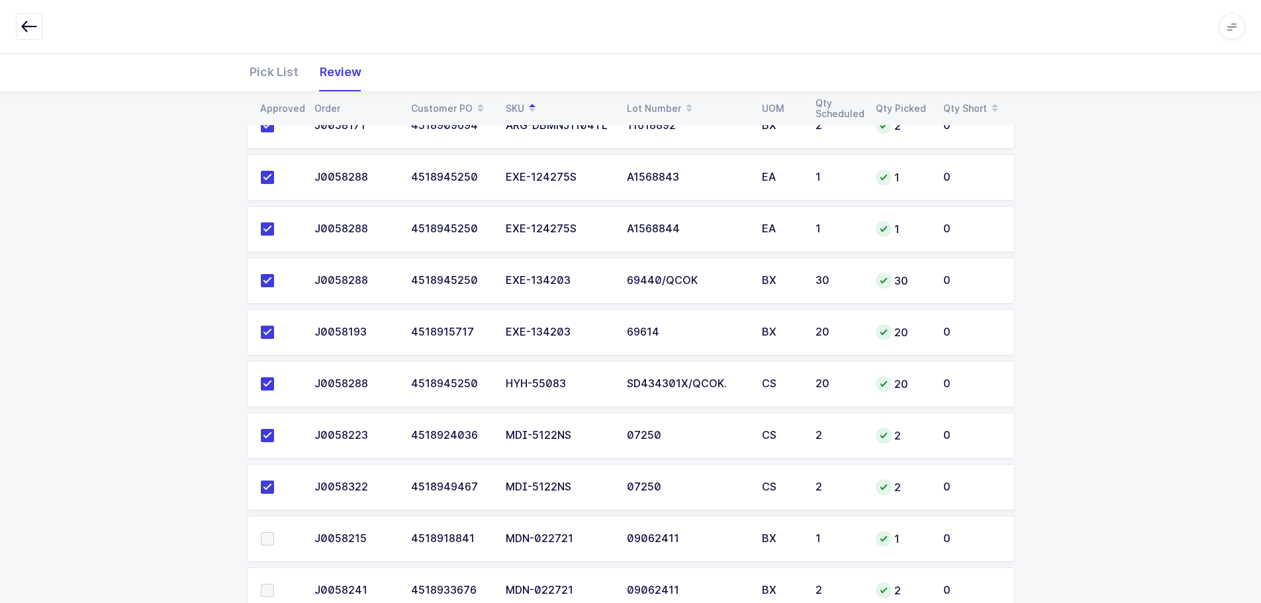
click at [268, 540] on span at bounding box center [267, 538] width 13 height 13
click at [274, 532] on input "checkbox" at bounding box center [274, 532] width 0 height 0
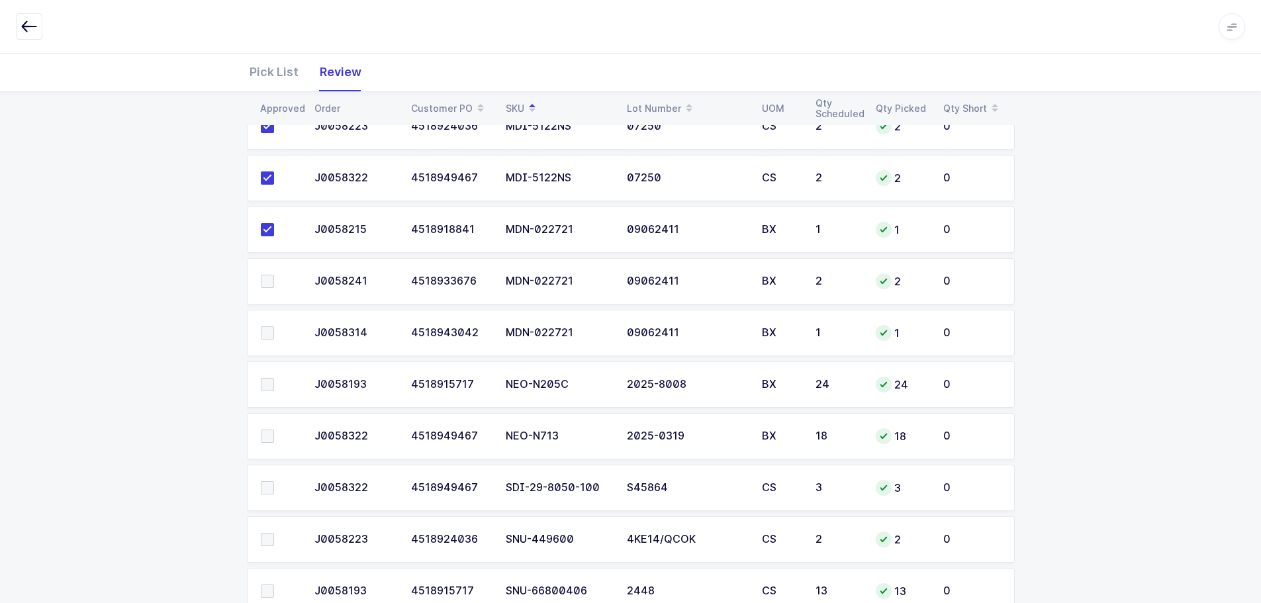
scroll to position [596, 0]
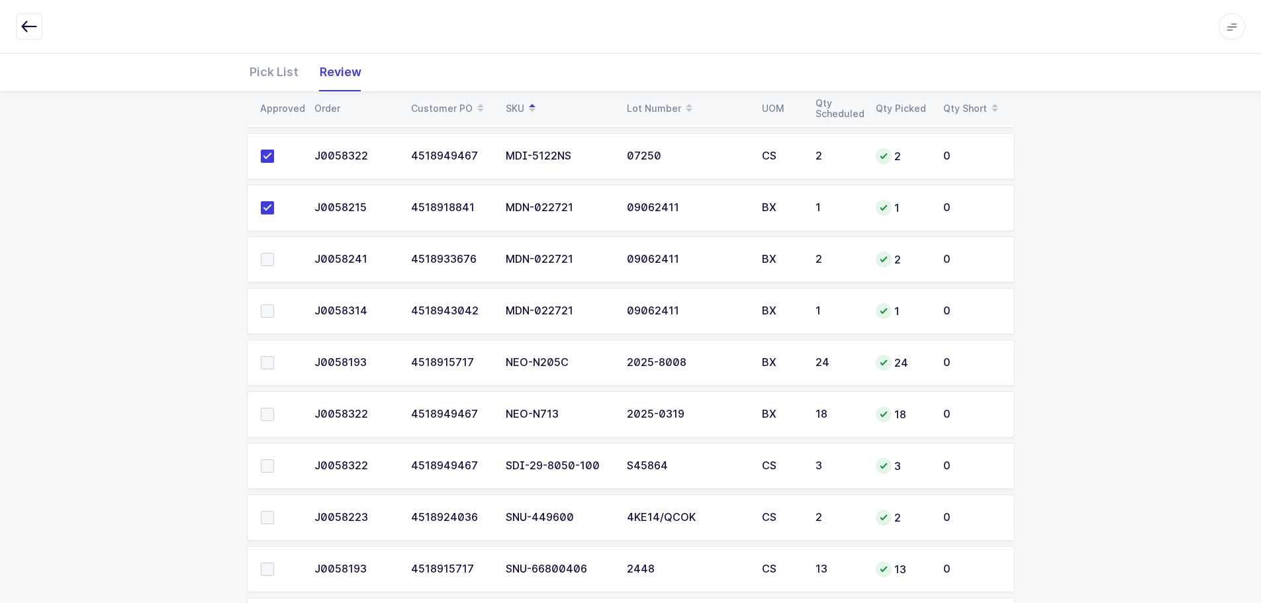
click at [270, 260] on span at bounding box center [267, 259] width 13 height 13
click at [274, 253] on input "checkbox" at bounding box center [274, 253] width 0 height 0
click at [273, 310] on span at bounding box center [267, 311] width 13 height 13
click at [274, 305] on input "checkbox" at bounding box center [274, 305] width 0 height 0
drag, startPoint x: 267, startPoint y: 366, endPoint x: 268, endPoint y: 398, distance: 32.5
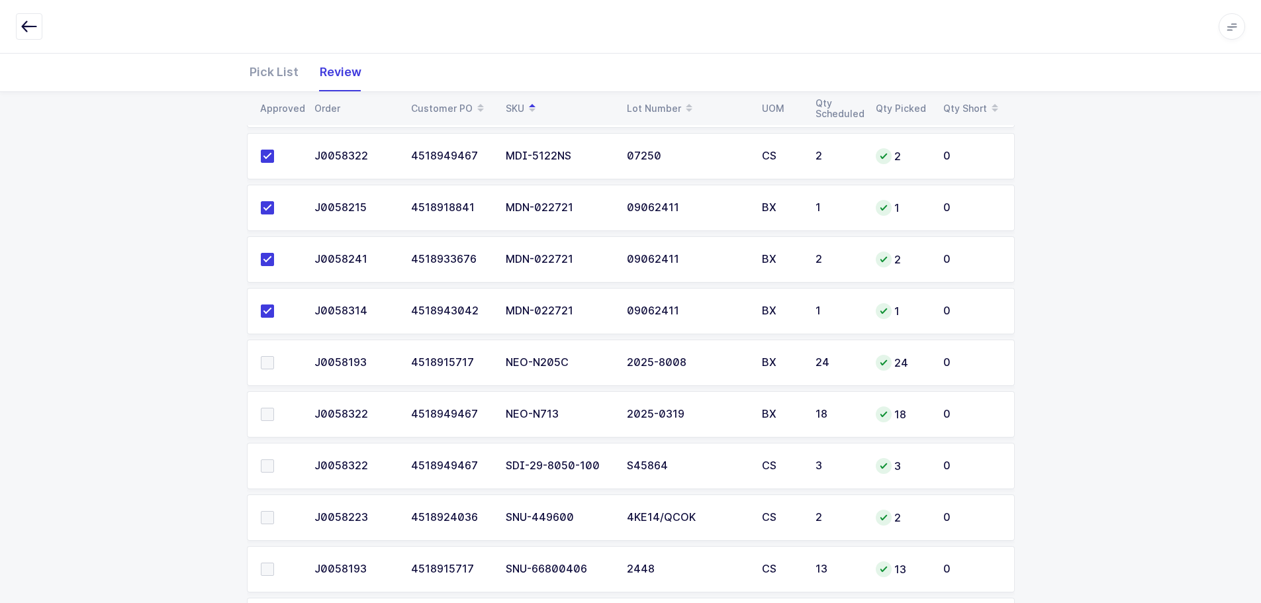
click at [267, 368] on span at bounding box center [267, 362] width 13 height 13
click at [274, 356] on input "checkbox" at bounding box center [274, 356] width 0 height 0
click at [264, 422] on td at bounding box center [277, 414] width 60 height 46
drag, startPoint x: 269, startPoint y: 469, endPoint x: 270, endPoint y: 500, distance: 31.1
click at [269, 470] on span at bounding box center [267, 466] width 13 height 13
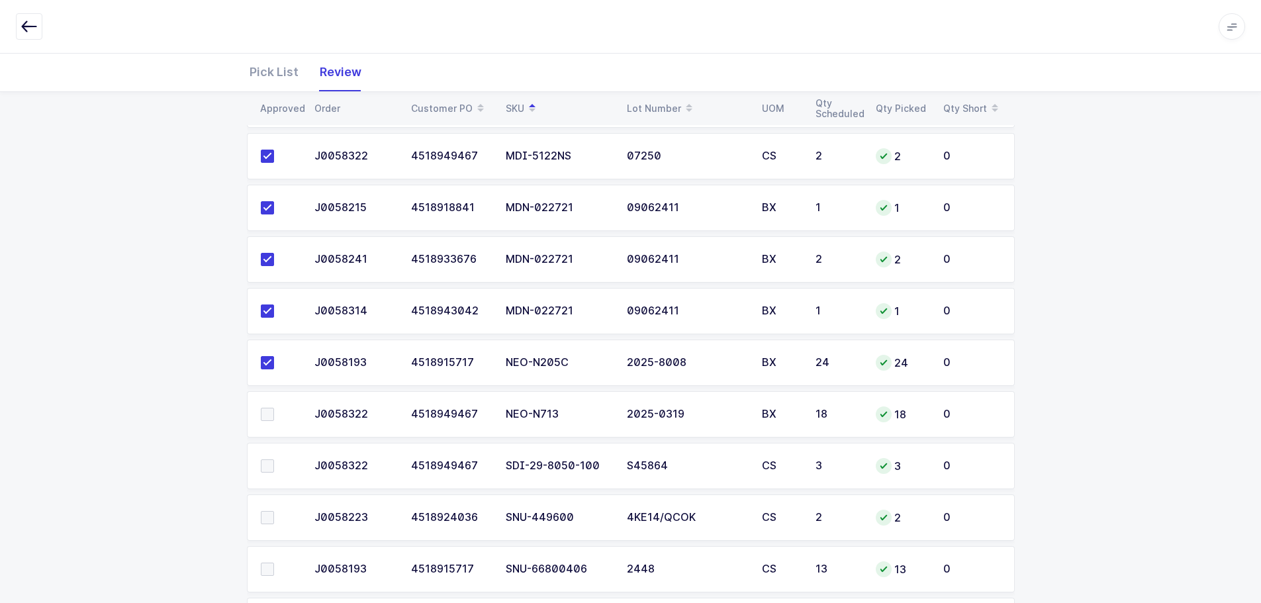
click at [274, 460] on input "checkbox" at bounding box center [274, 460] width 0 height 0
drag, startPoint x: 268, startPoint y: 515, endPoint x: 269, endPoint y: 528, distance: 13.3
click at [268, 516] on span at bounding box center [267, 517] width 13 height 13
click at [274, 511] on input "checkbox" at bounding box center [274, 511] width 0 height 0
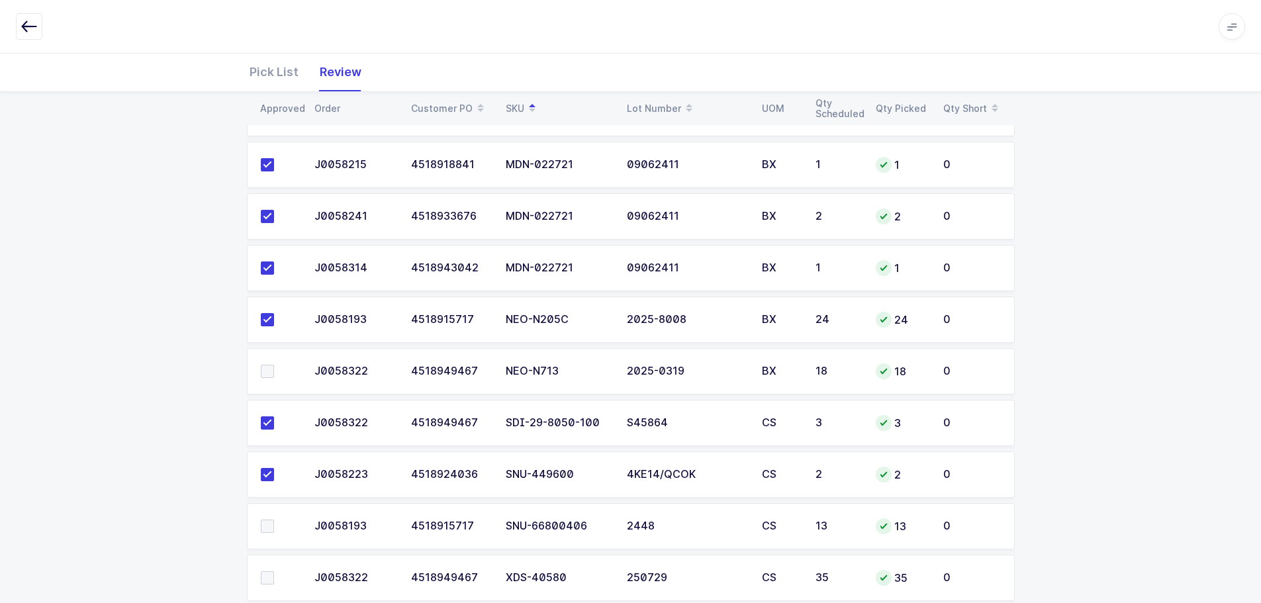
scroll to position [662, 0]
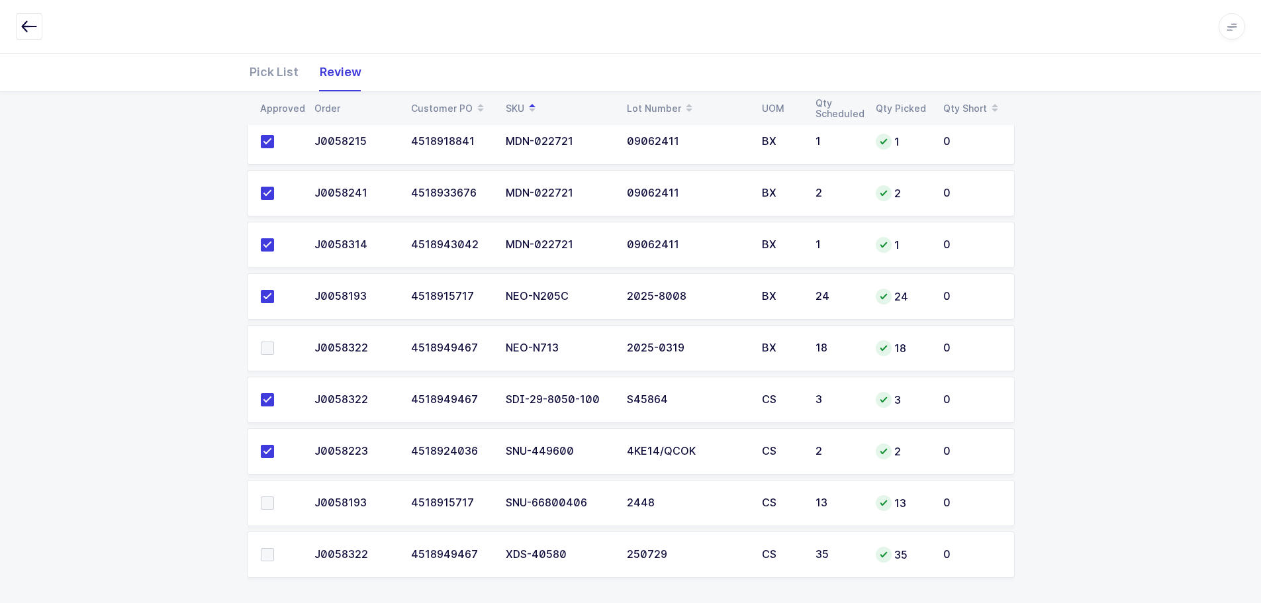
click at [272, 350] on span at bounding box center [267, 348] width 13 height 13
click at [274, 342] on input "checkbox" at bounding box center [274, 342] width 0 height 0
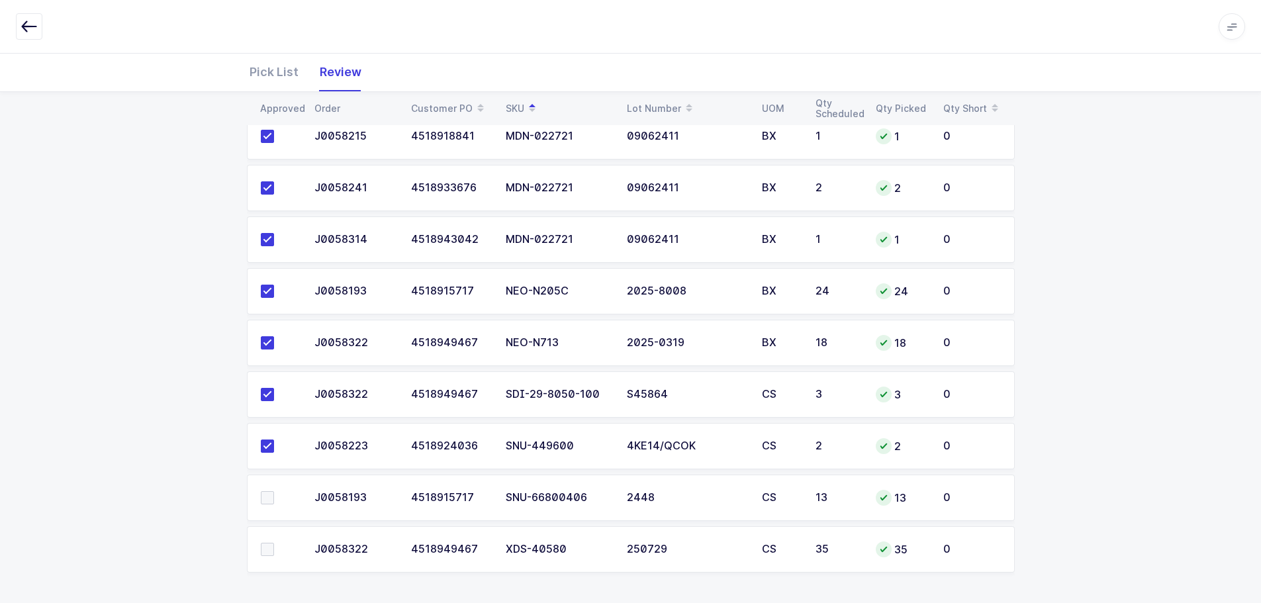
scroll to position [669, 0]
click at [271, 496] on span at bounding box center [267, 496] width 13 height 13
click at [274, 490] on input "checkbox" at bounding box center [274, 490] width 0 height 0
click at [265, 548] on span at bounding box center [267, 548] width 13 height 13
click at [274, 542] on input "checkbox" at bounding box center [274, 542] width 0 height 0
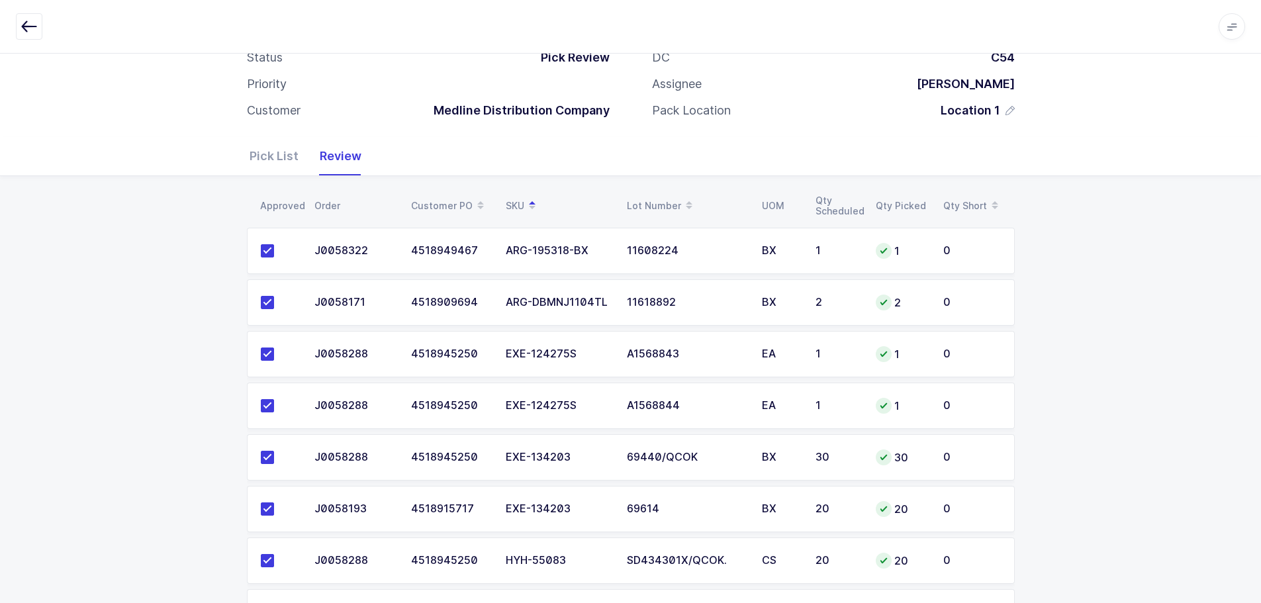
scroll to position [0, 0]
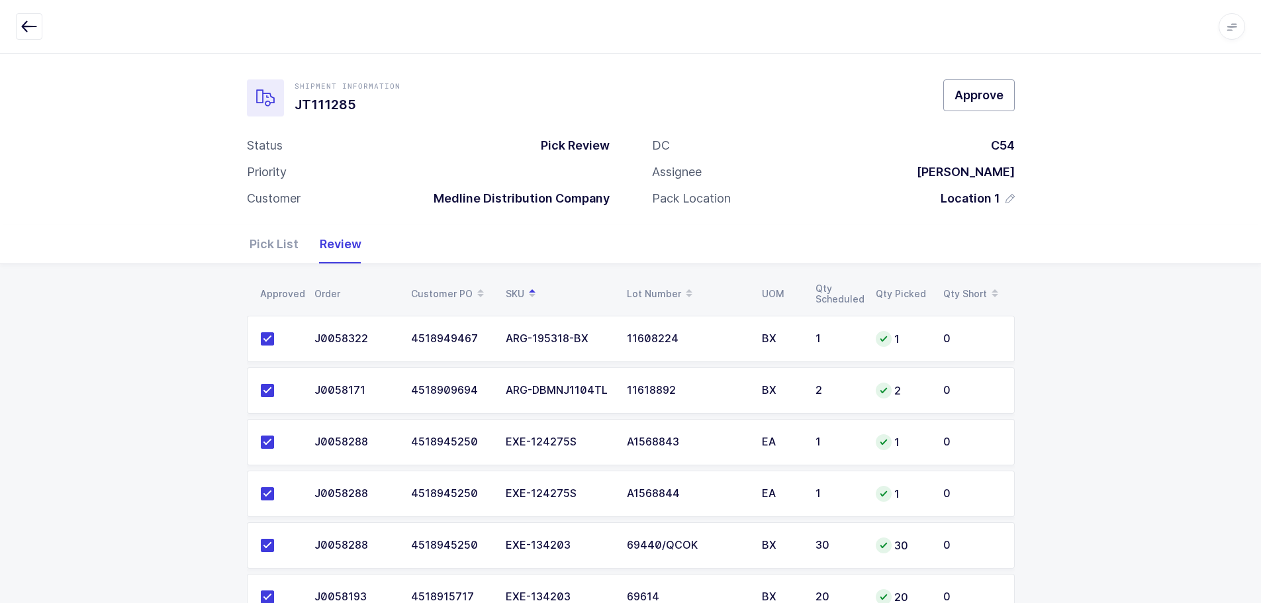
click at [962, 91] on span "Approve" at bounding box center [979, 95] width 49 height 17
drag, startPoint x: 975, startPoint y: 95, endPoint x: 983, endPoint y: 95, distance: 7.9
click at [975, 95] on span "Approve" at bounding box center [979, 95] width 49 height 17
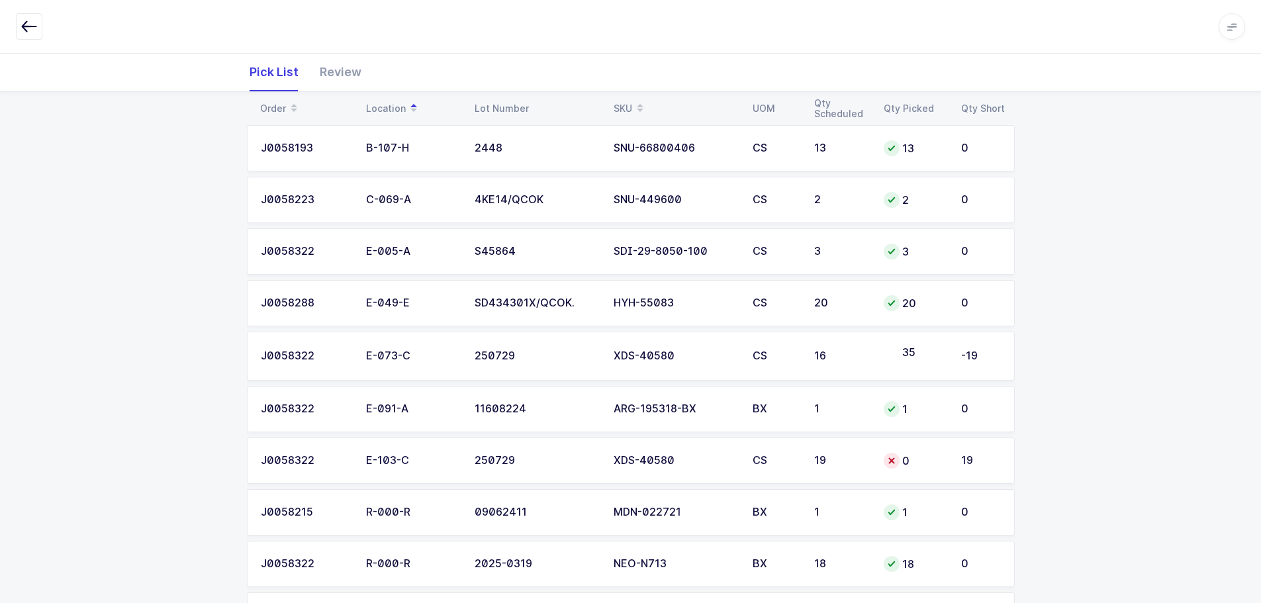
scroll to position [331, 0]
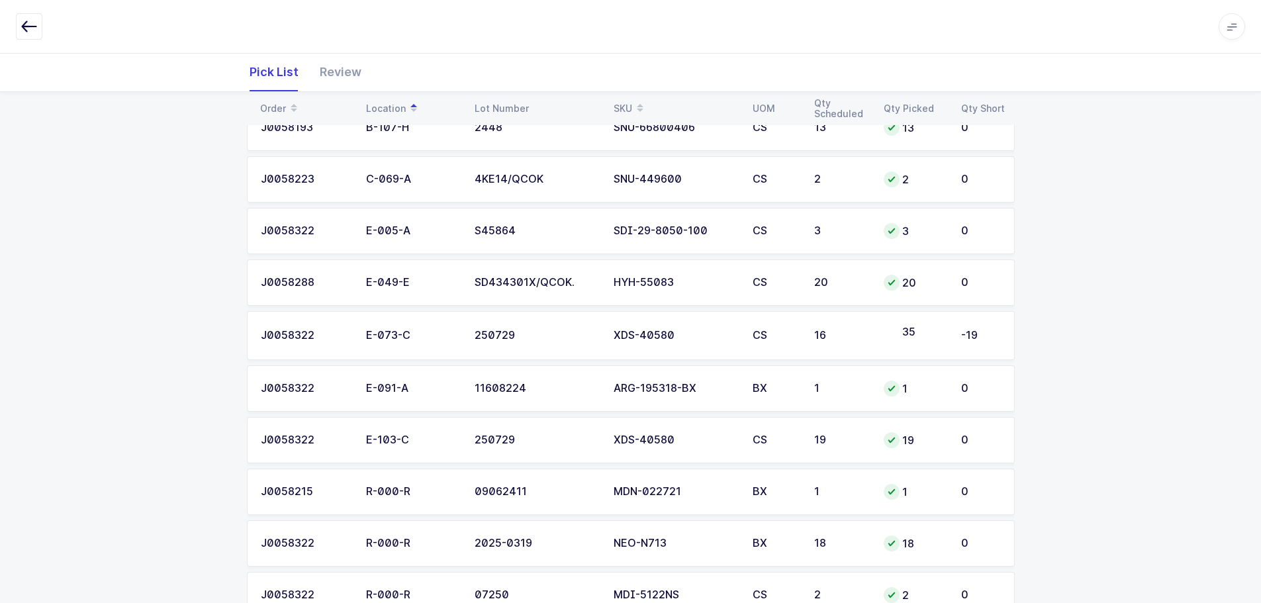
scroll to position [326, 0]
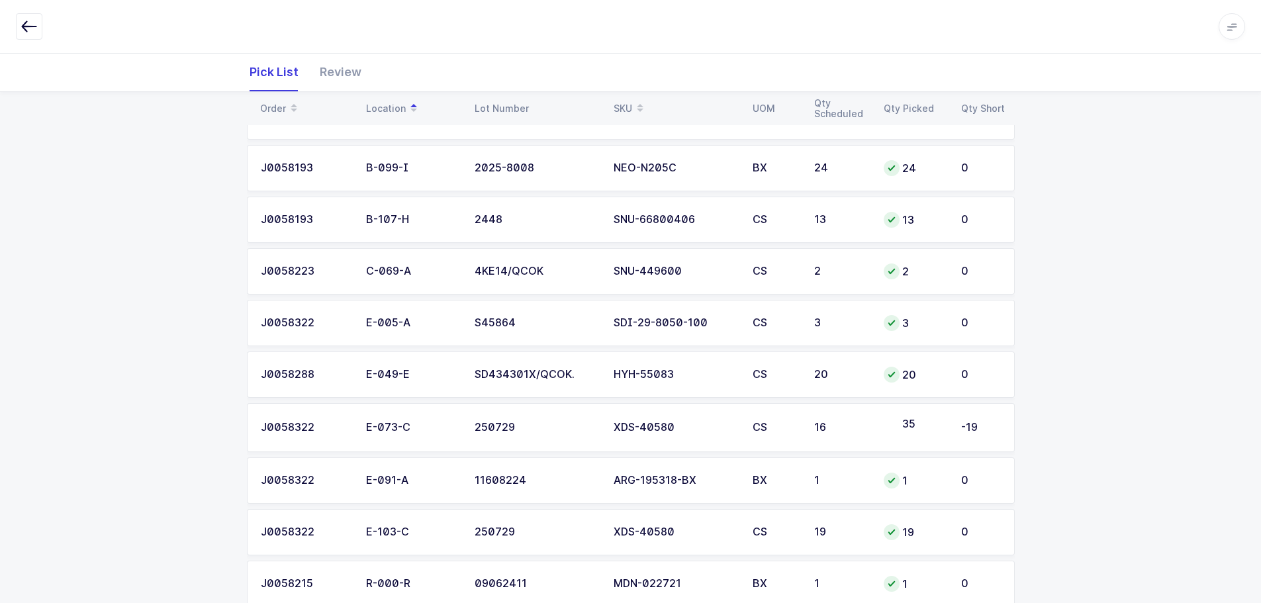
click at [328, 77] on div "Review" at bounding box center [335, 72] width 52 height 38
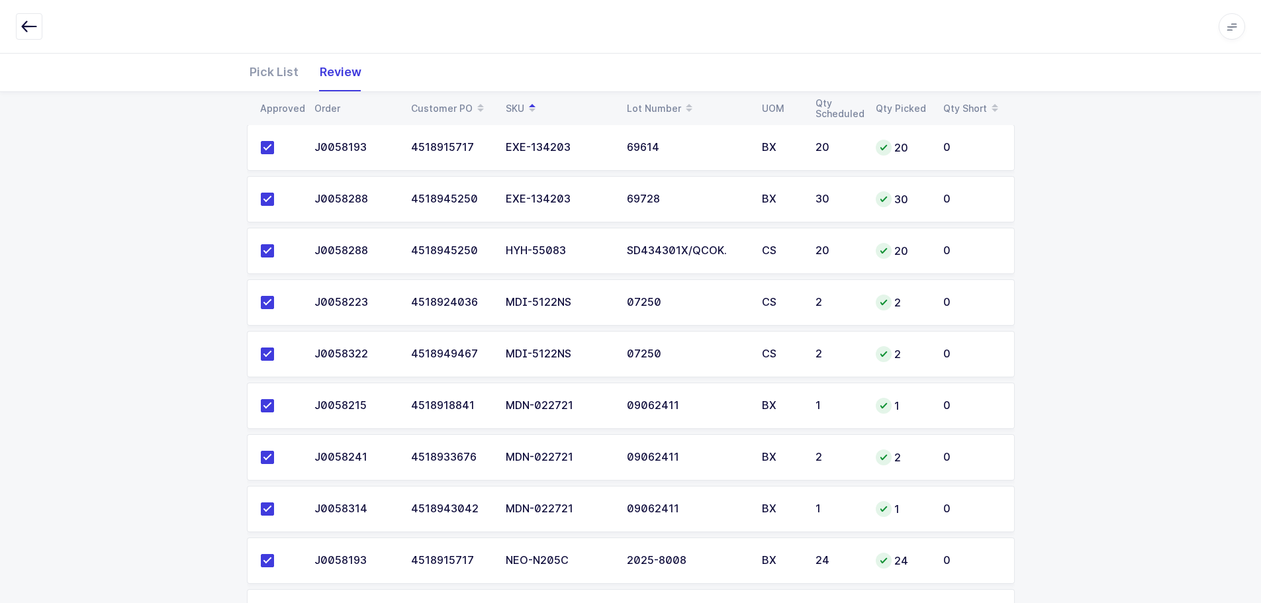
scroll to position [723, 0]
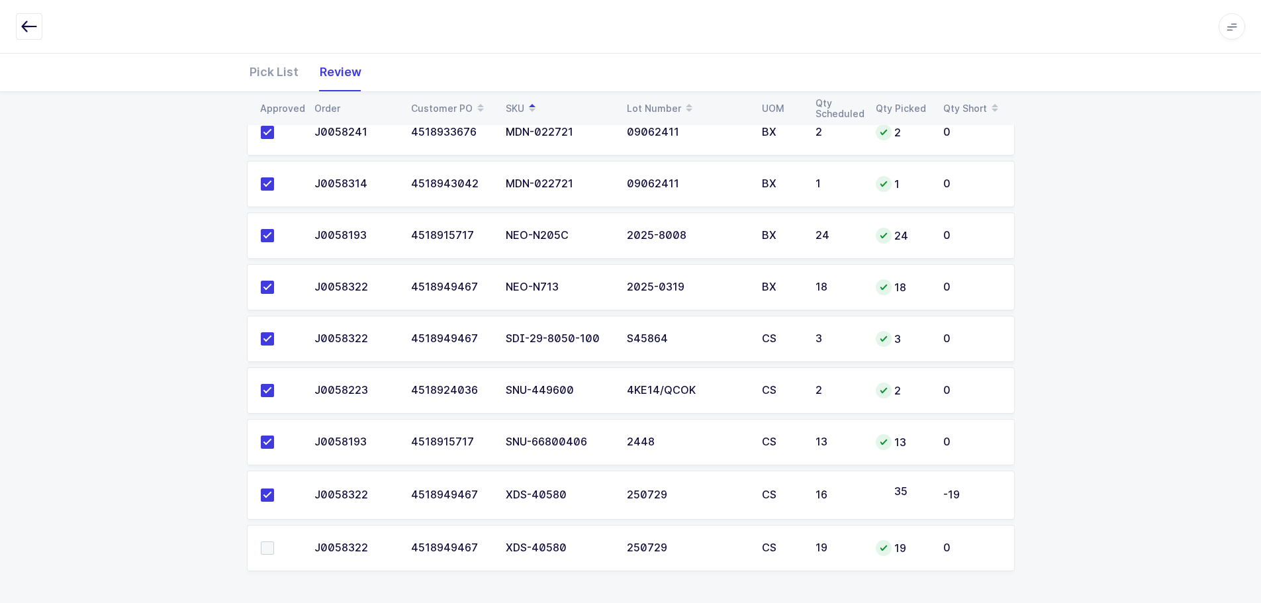
drag, startPoint x: 262, startPoint y: 547, endPoint x: 271, endPoint y: 546, distance: 9.3
click at [262, 547] on span at bounding box center [267, 548] width 13 height 13
click at [274, 542] on input "checkbox" at bounding box center [274, 542] width 0 height 0
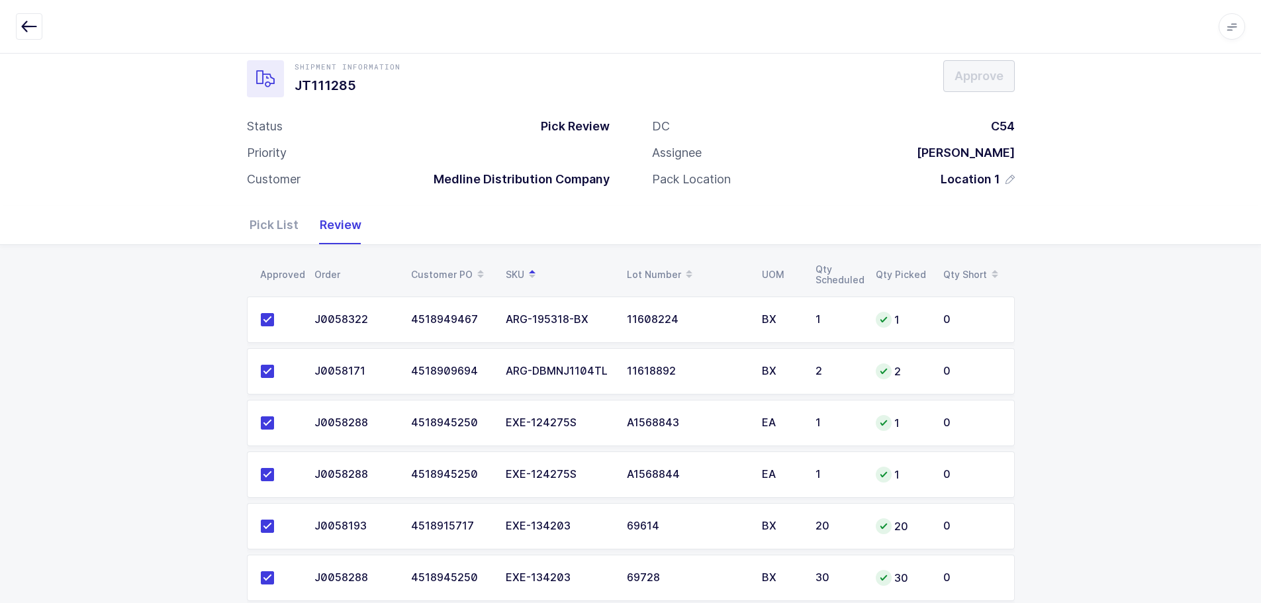
scroll to position [0, 0]
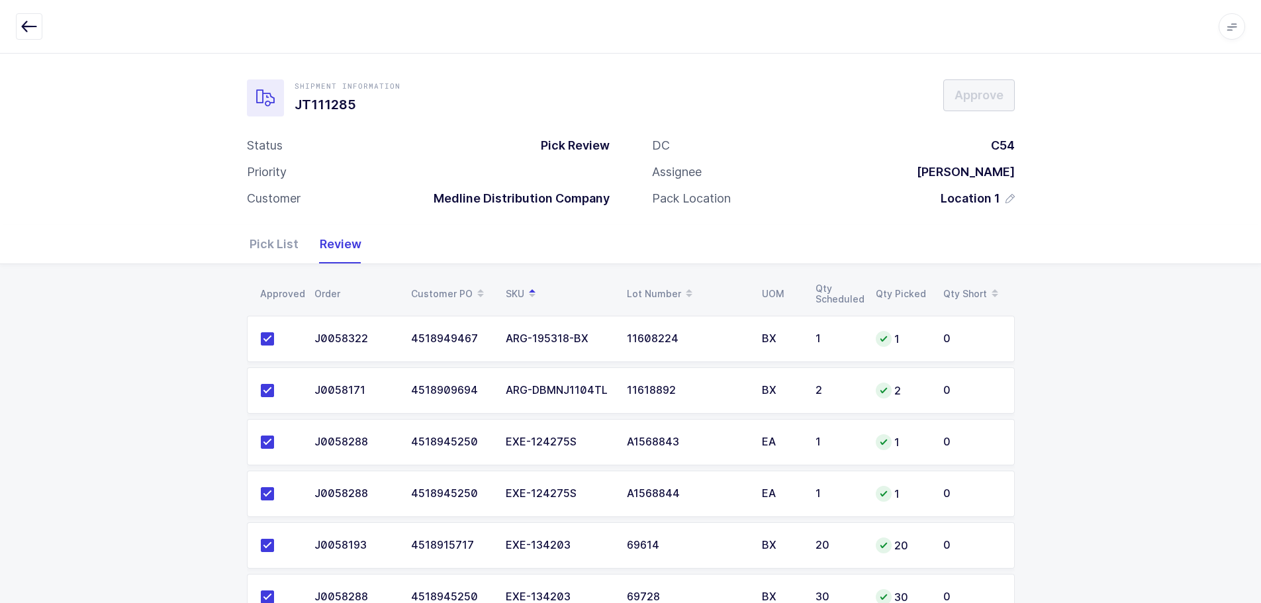
click at [280, 244] on div "Pick List" at bounding box center [280, 244] width 60 height 38
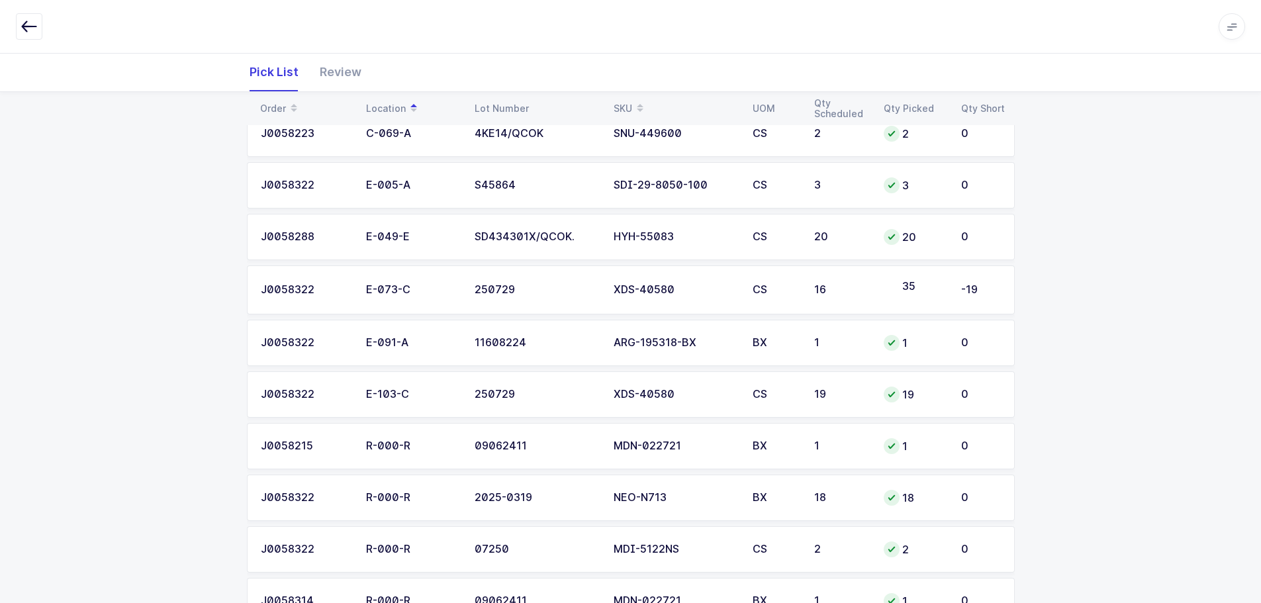
scroll to position [397, 0]
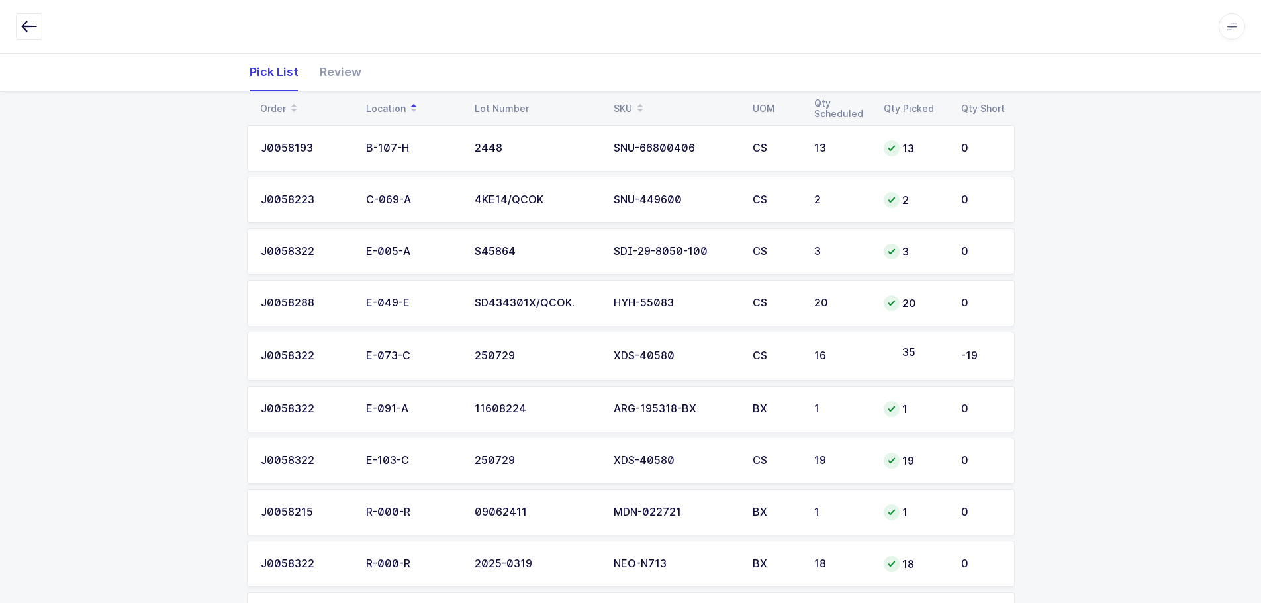
click at [804, 368] on td "CS" at bounding box center [776, 356] width 62 height 49
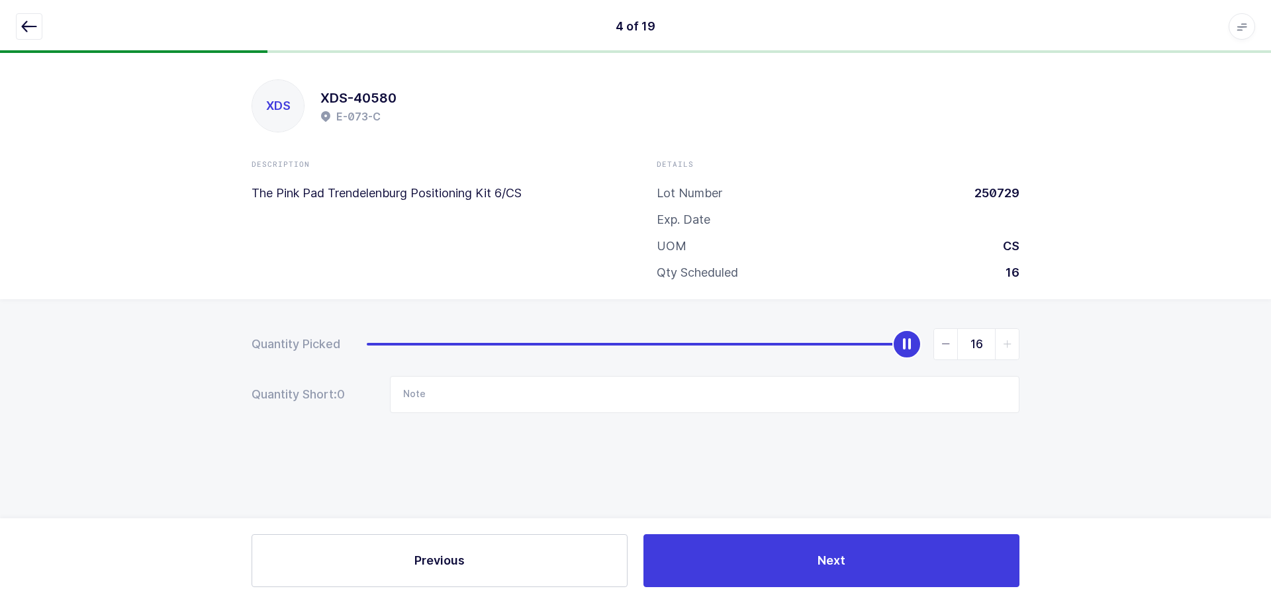
click at [25, 27] on icon "button" at bounding box center [29, 27] width 16 height 16
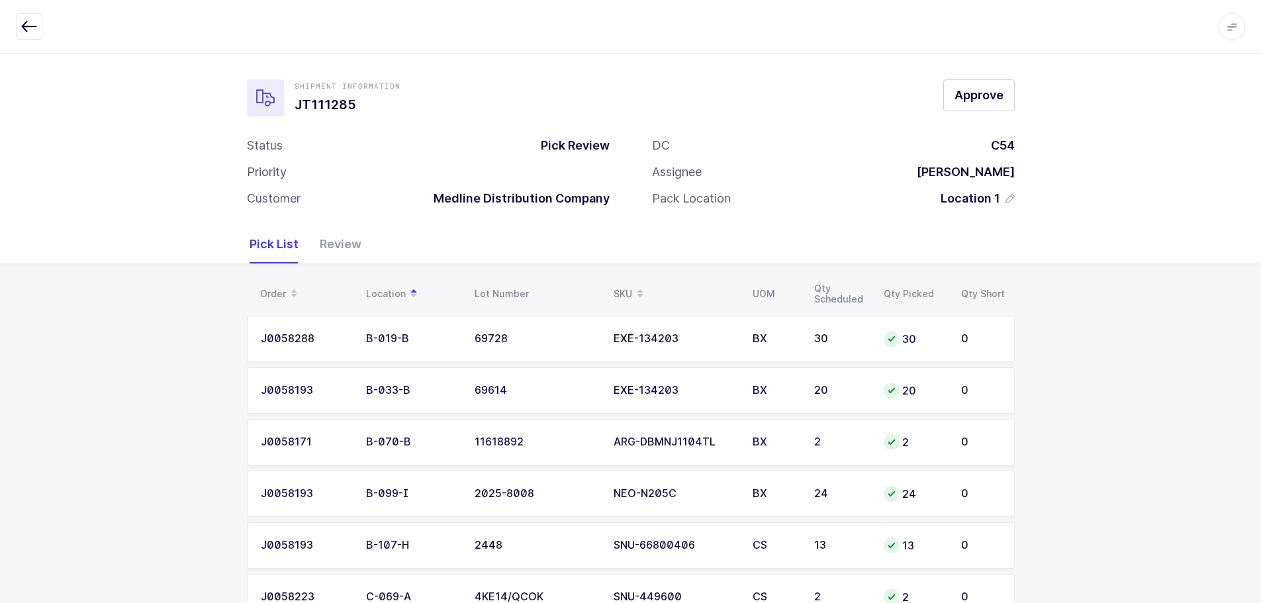
click at [344, 242] on div "Review" at bounding box center [335, 244] width 52 height 38
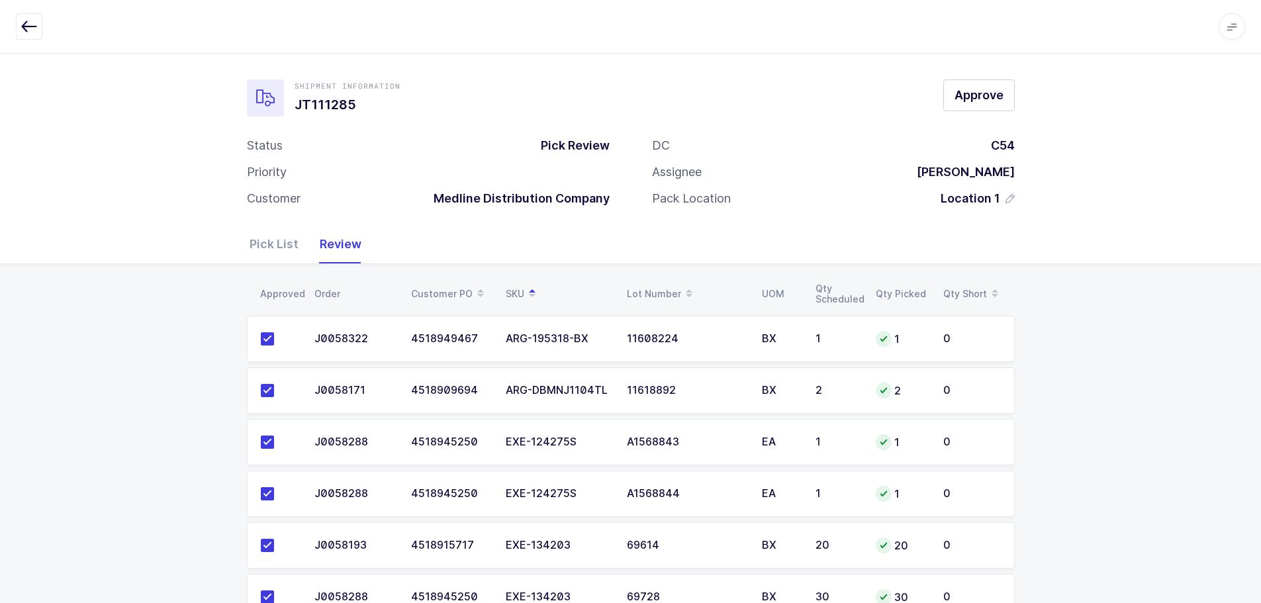
click at [938, 104] on div "Shipment Information JT111285 Approve" at bounding box center [631, 97] width 768 height 37
click at [965, 106] on button "Approve" at bounding box center [980, 95] width 72 height 32
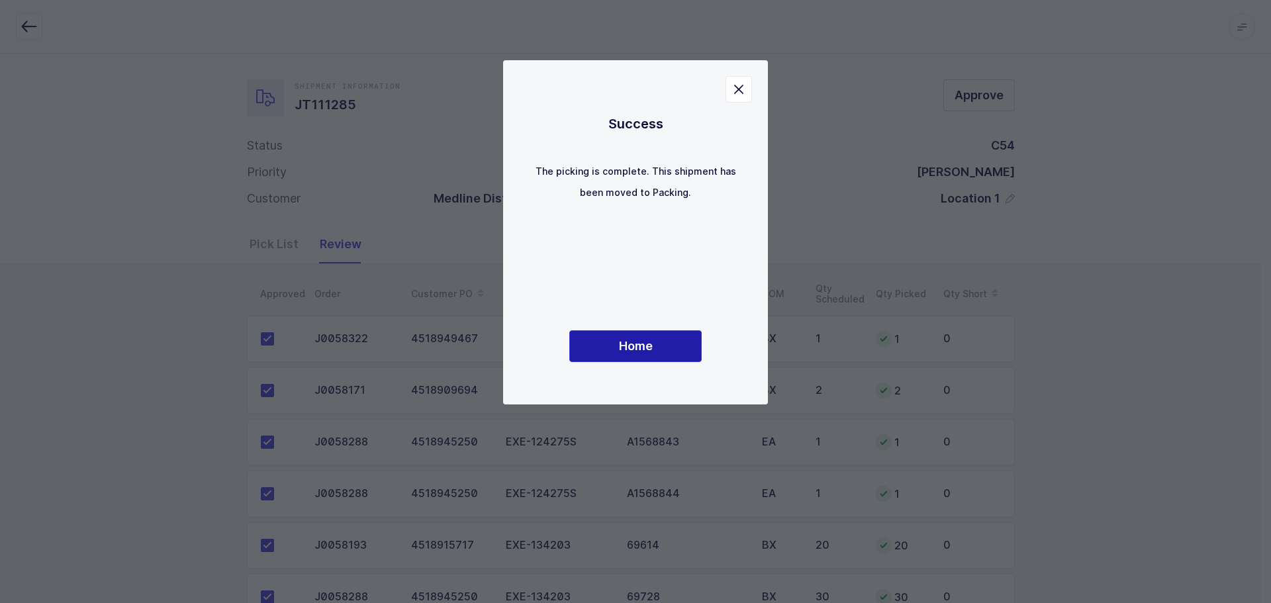
click at [624, 344] on span "Home" at bounding box center [636, 346] width 34 height 17
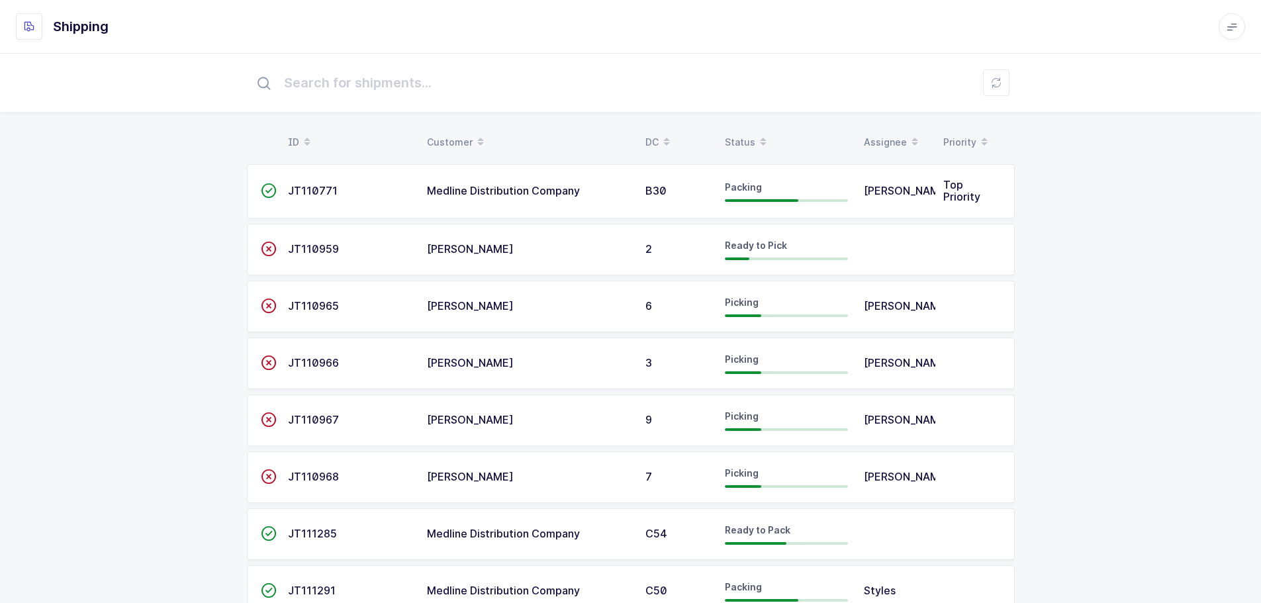
click at [732, 136] on div "Status" at bounding box center [786, 142] width 123 height 23
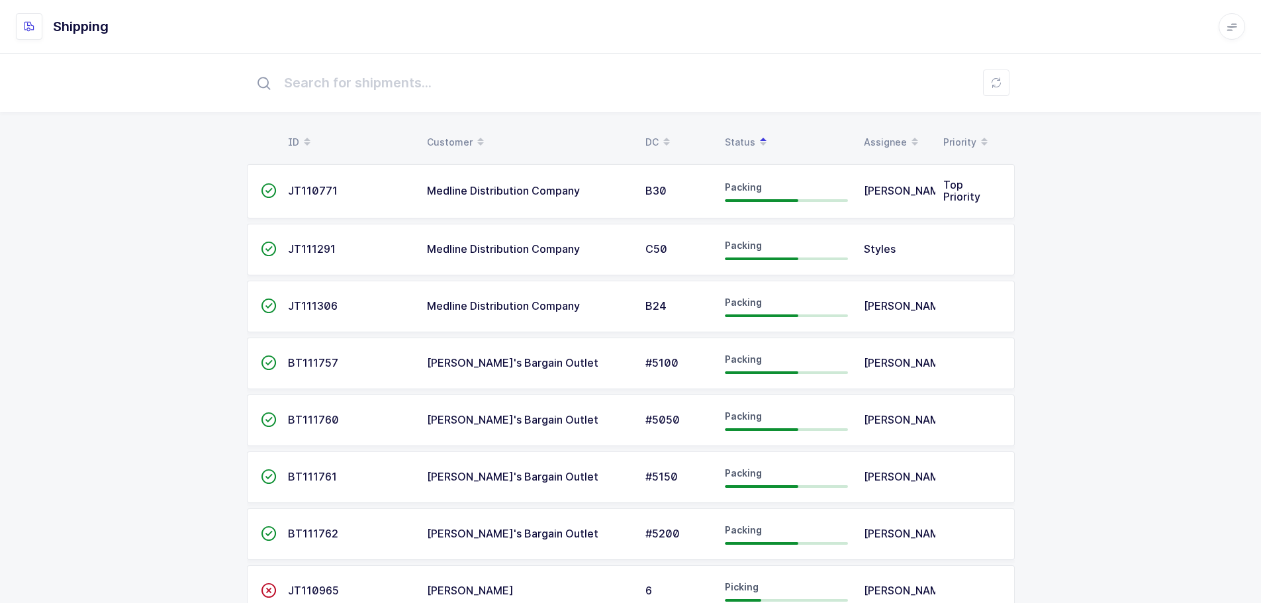
click at [728, 146] on div "Status" at bounding box center [786, 142] width 123 height 23
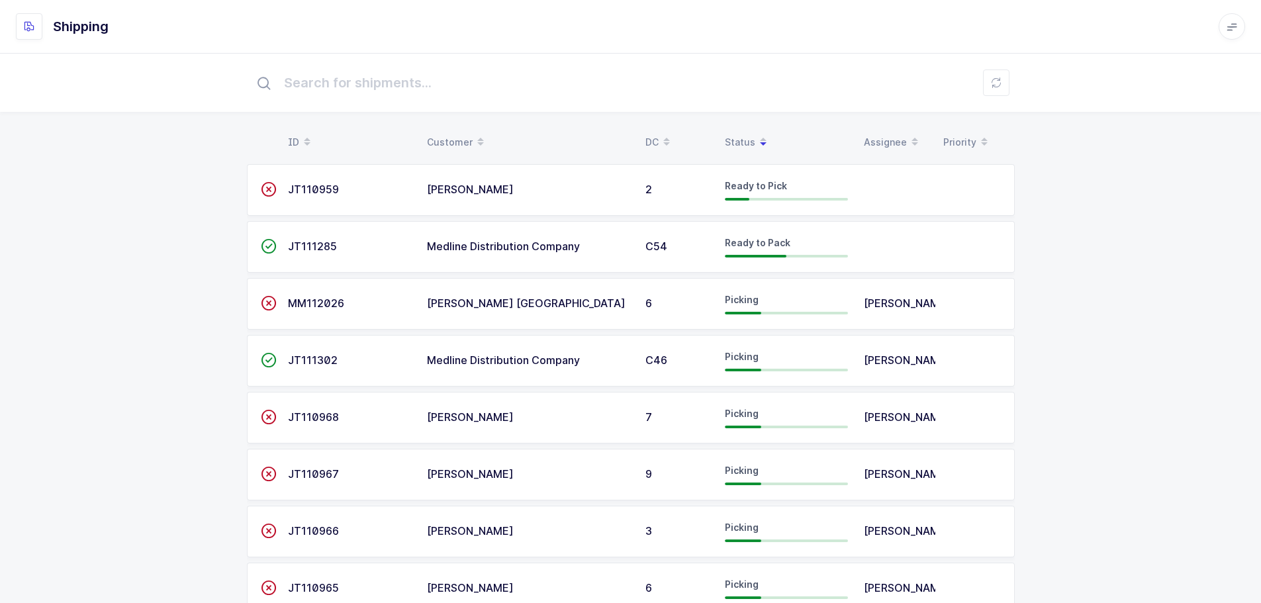
click at [747, 129] on table "ID Customer DC Status Assignee Priority" at bounding box center [631, 142] width 768 height 33
click at [739, 136] on div "Status" at bounding box center [786, 142] width 123 height 23
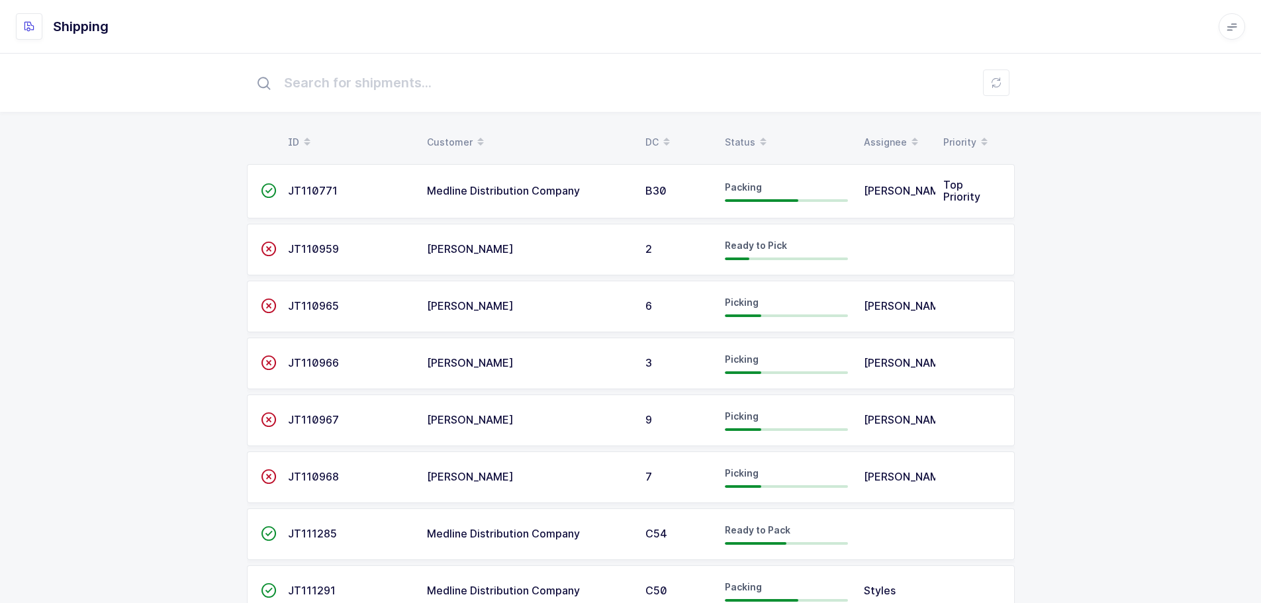
click at [733, 134] on div "Status" at bounding box center [786, 142] width 123 height 23
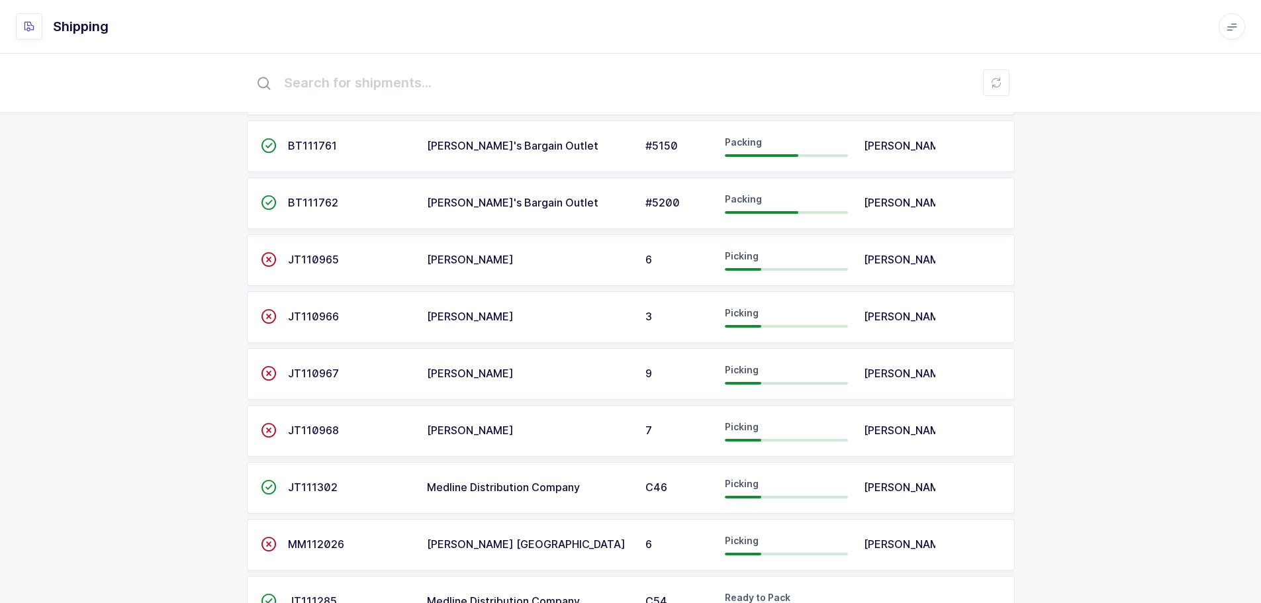
scroll to position [397, 0]
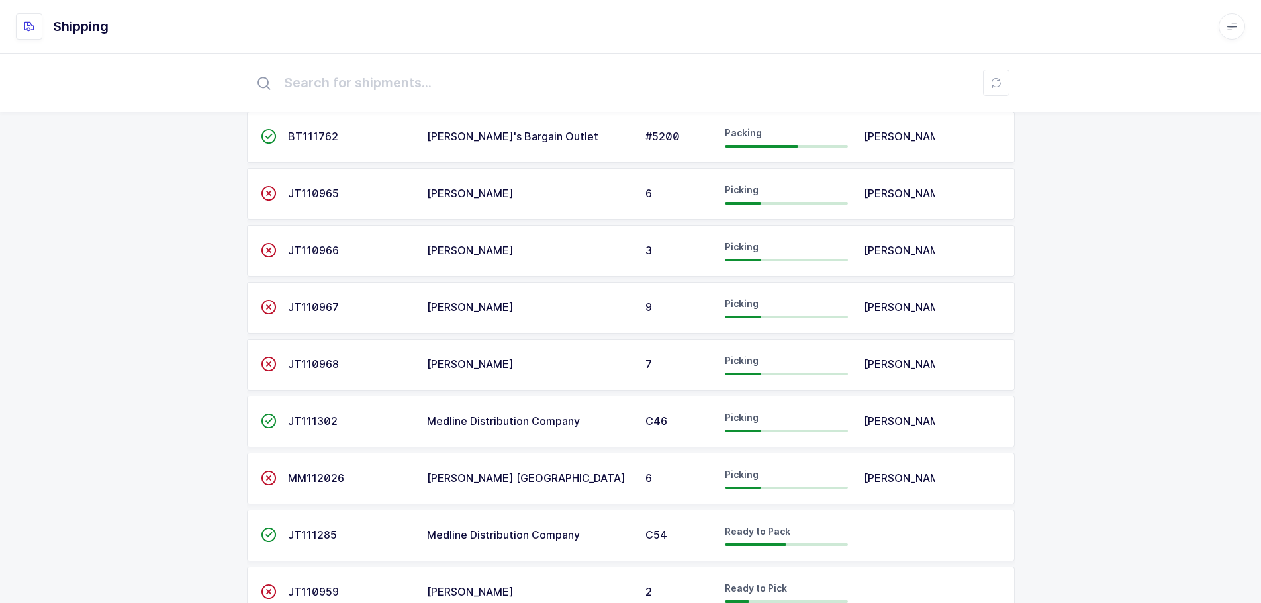
click at [313, 428] on span "JT111302" at bounding box center [313, 421] width 50 height 13
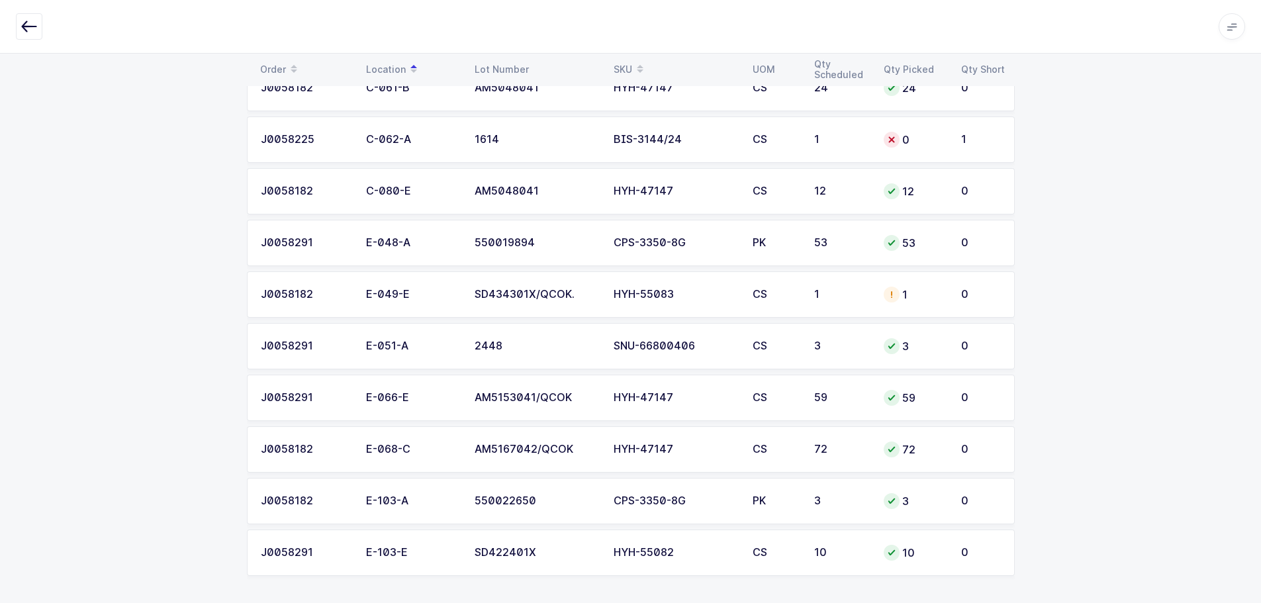
scroll to position [1102, 0]
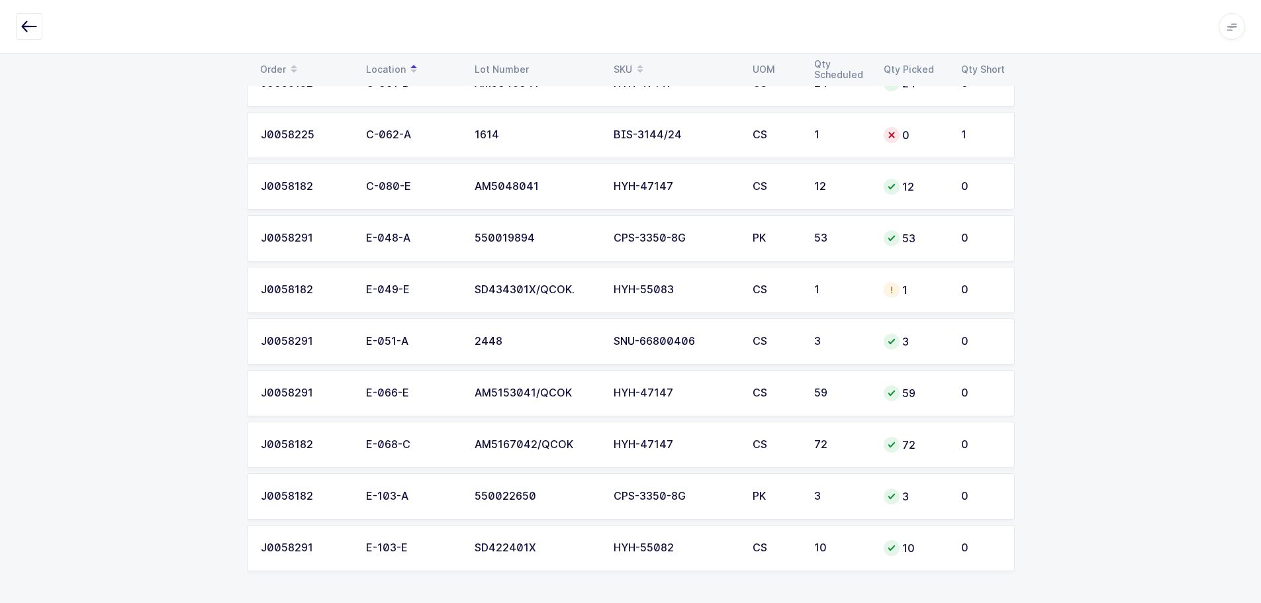
click at [699, 287] on div "HYH-55083" at bounding box center [675, 290] width 123 height 12
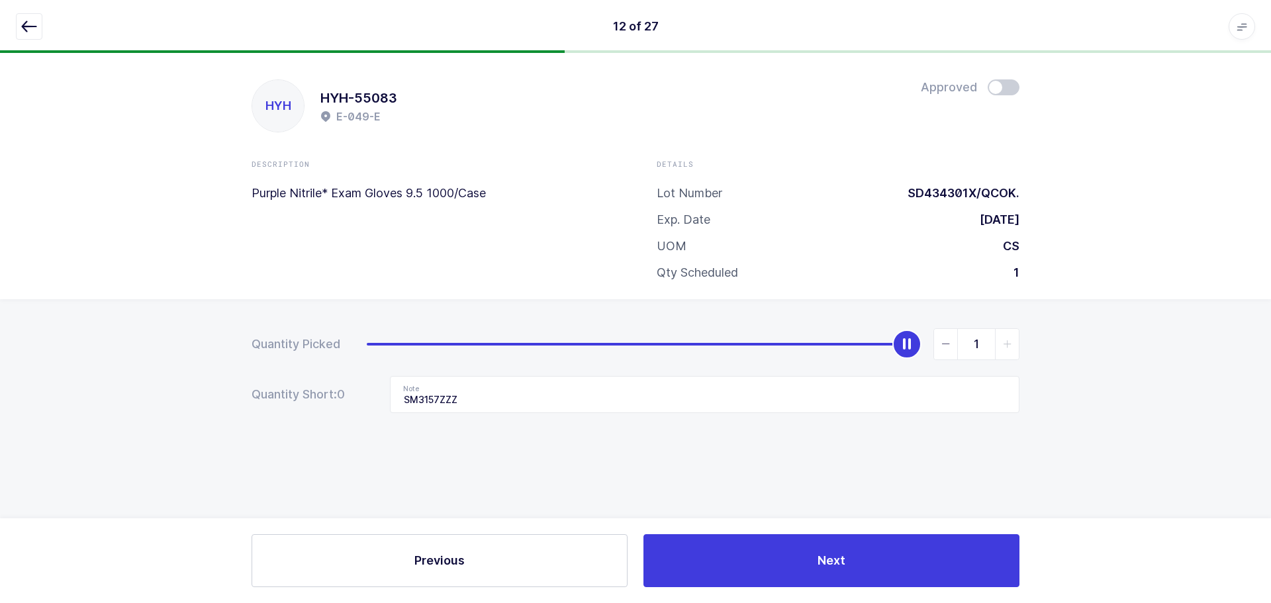
click at [28, 25] on icon "button" at bounding box center [29, 27] width 16 height 16
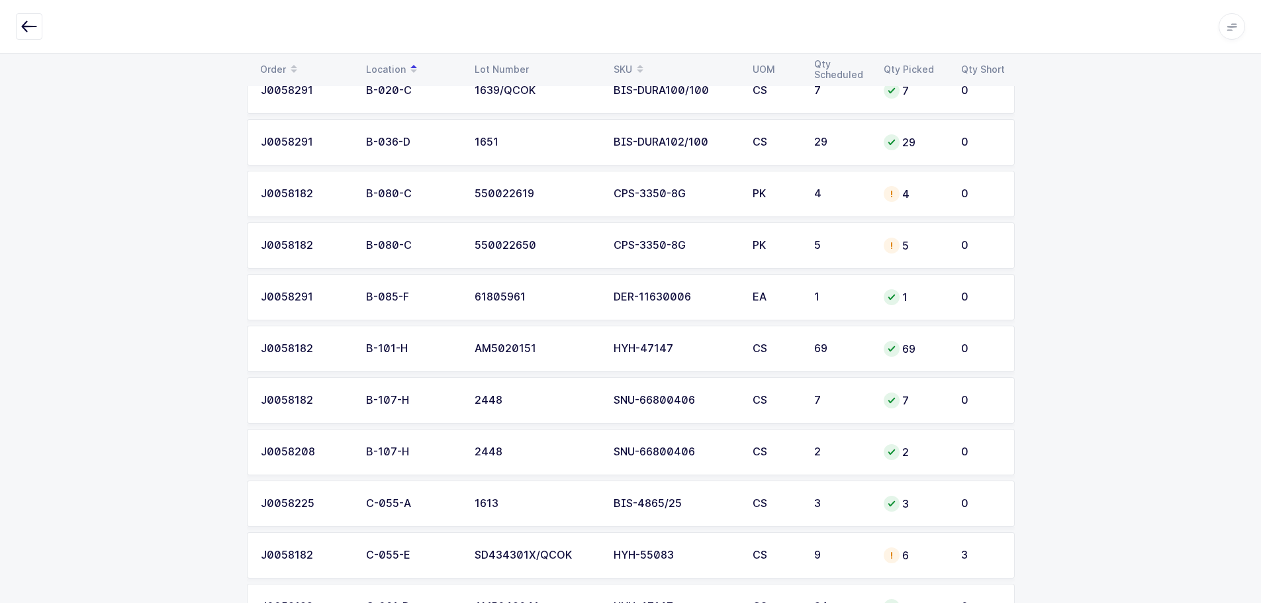
scroll to position [596, 0]
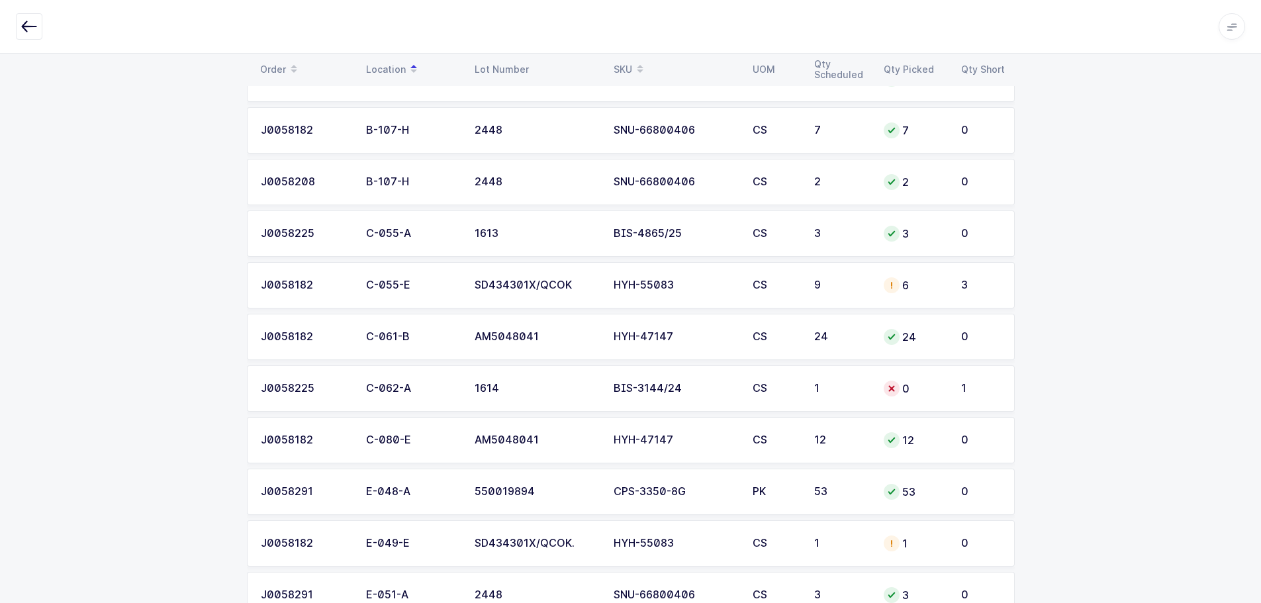
scroll to position [927, 0]
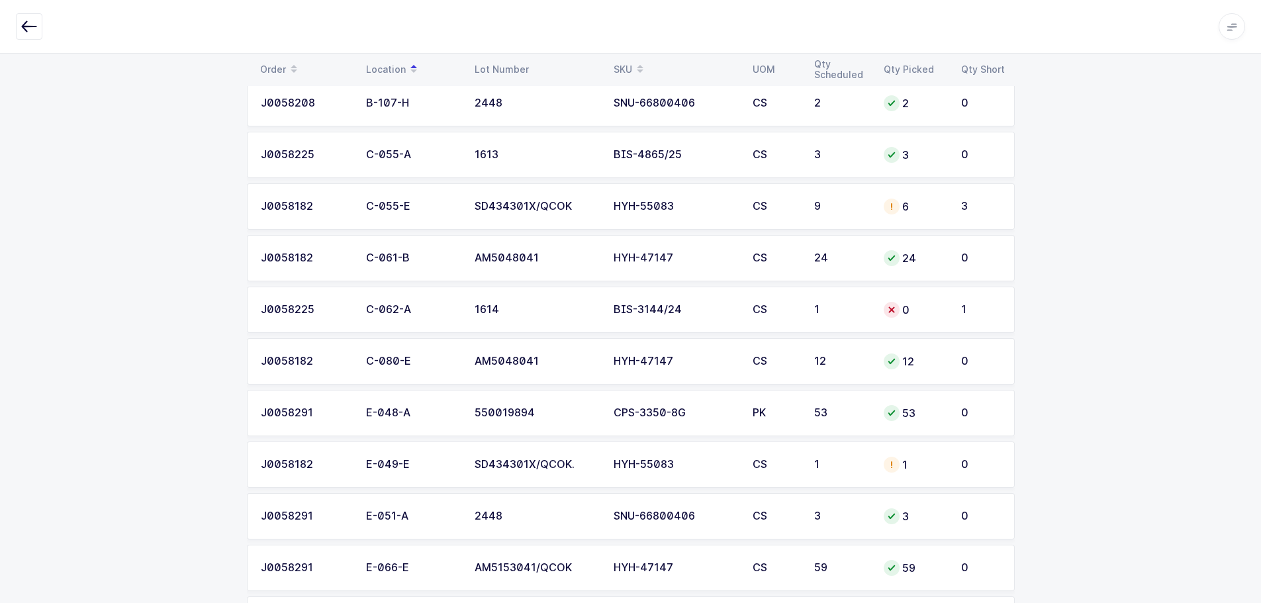
click at [627, 66] on div "SKU" at bounding box center [675, 69] width 123 height 23
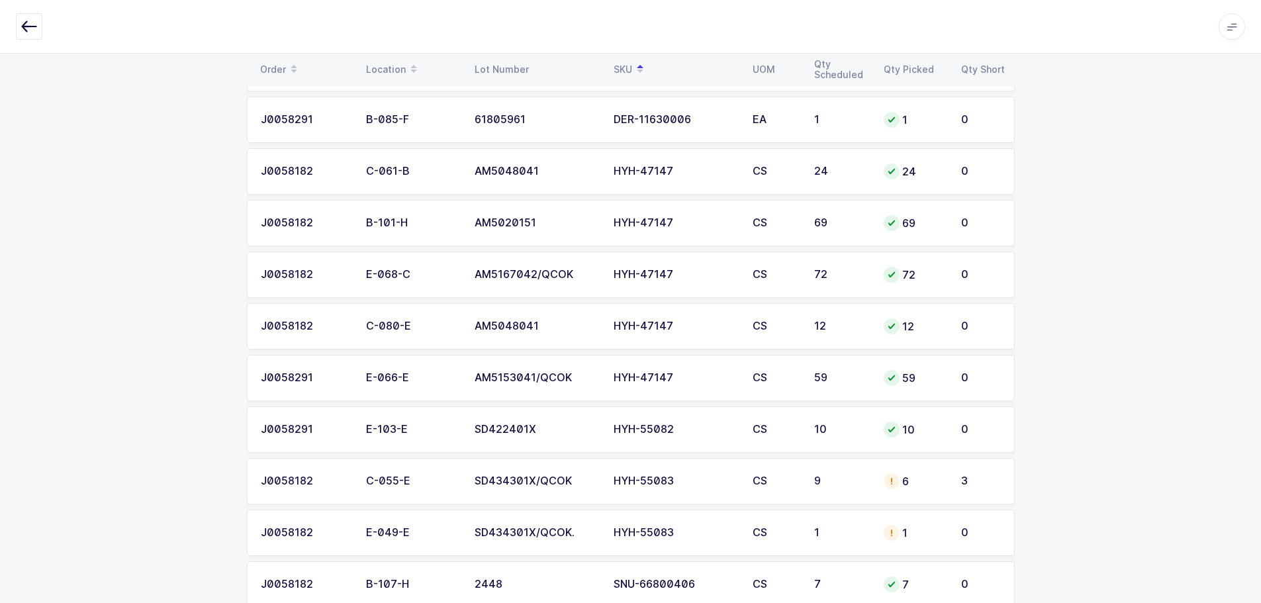
scroll to position [1102, 0]
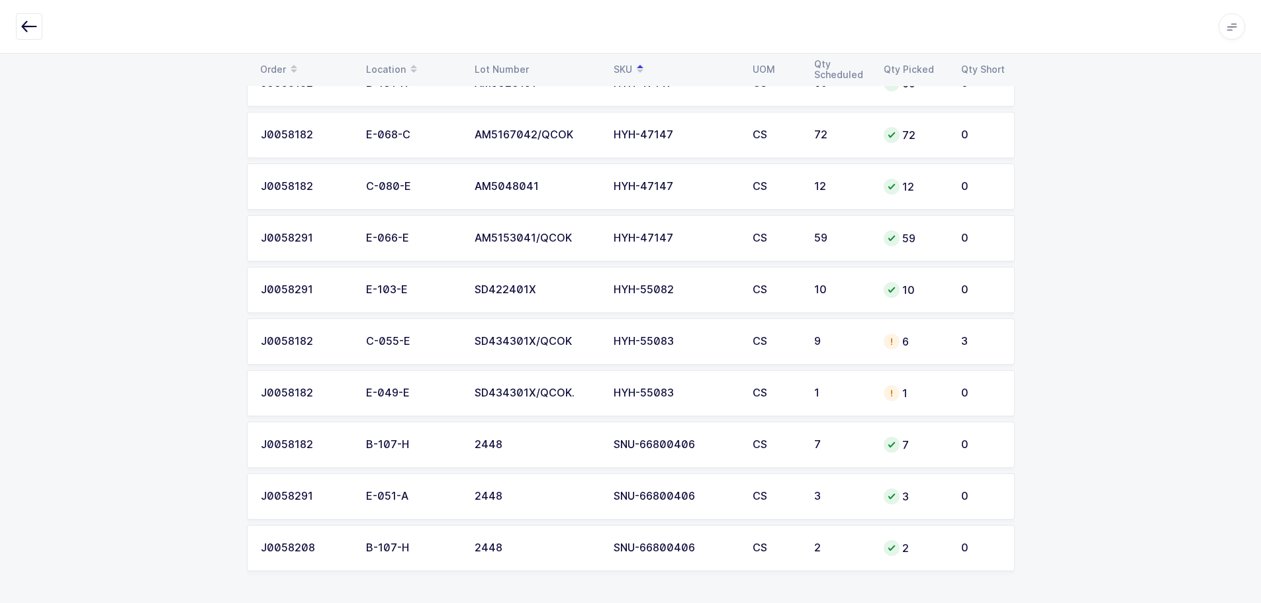
click at [851, 333] on td "9" at bounding box center [842, 342] width 70 height 46
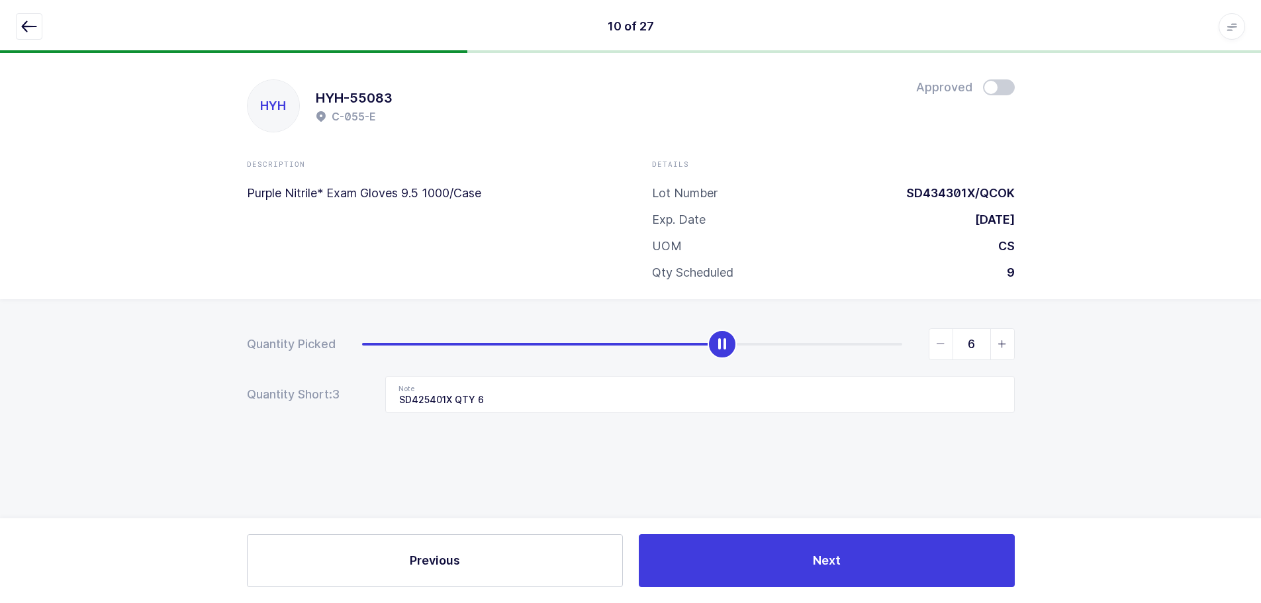
scroll to position [0, 0]
drag, startPoint x: 23, startPoint y: 21, endPoint x: 120, endPoint y: 69, distance: 108.1
click at [23, 21] on icon "button" at bounding box center [29, 27] width 16 height 16
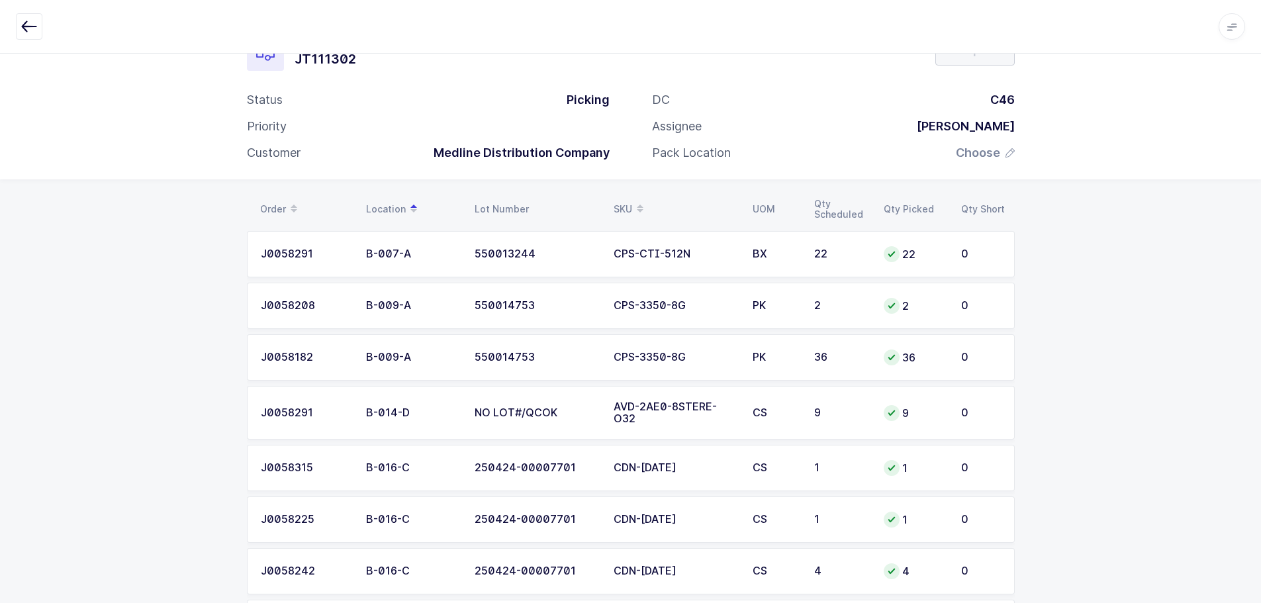
scroll to position [66, 0]
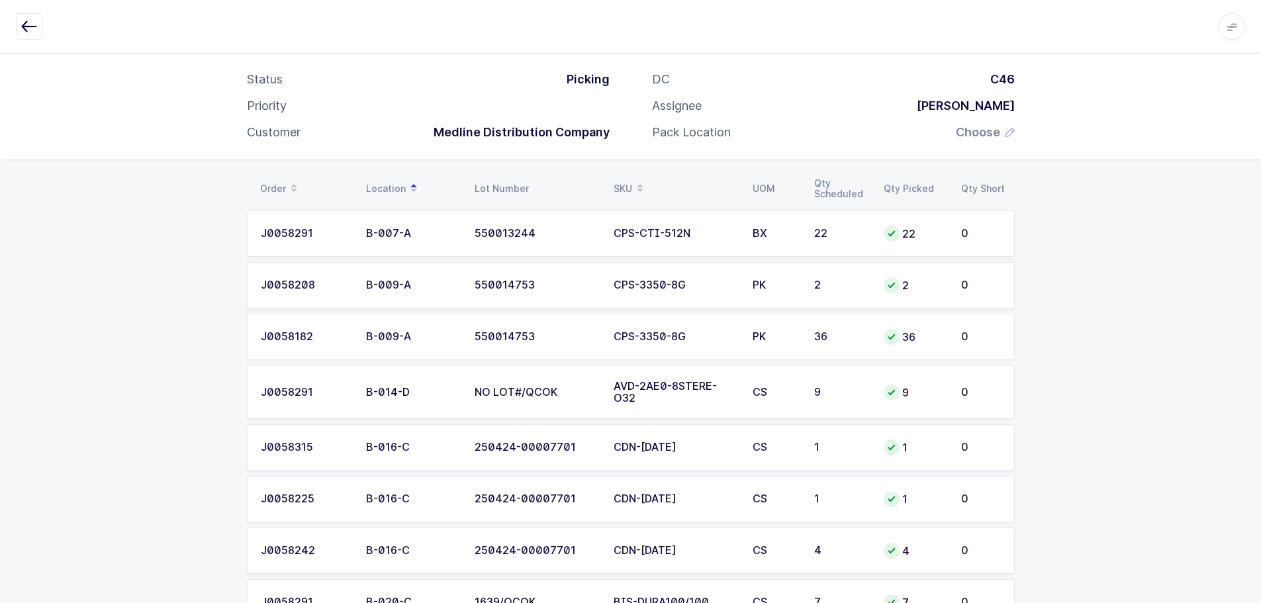
click at [29, 23] on icon "button" at bounding box center [29, 27] width 16 height 16
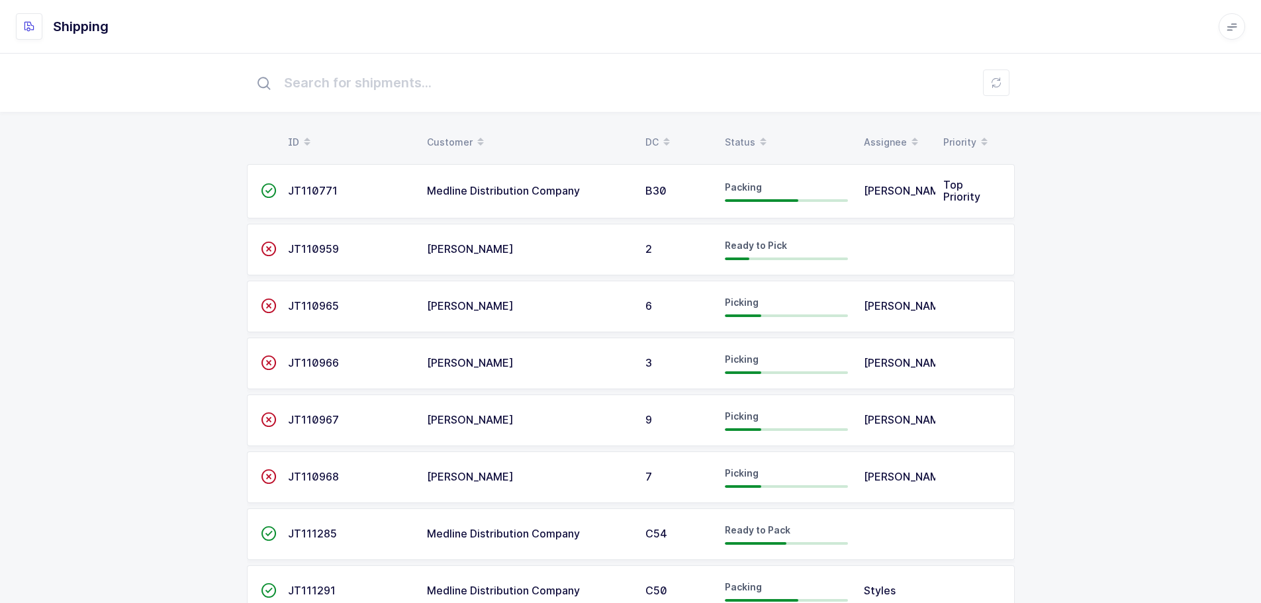
click at [748, 135] on div "Status" at bounding box center [786, 142] width 123 height 23
click at [750, 134] on div "Status" at bounding box center [786, 142] width 123 height 23
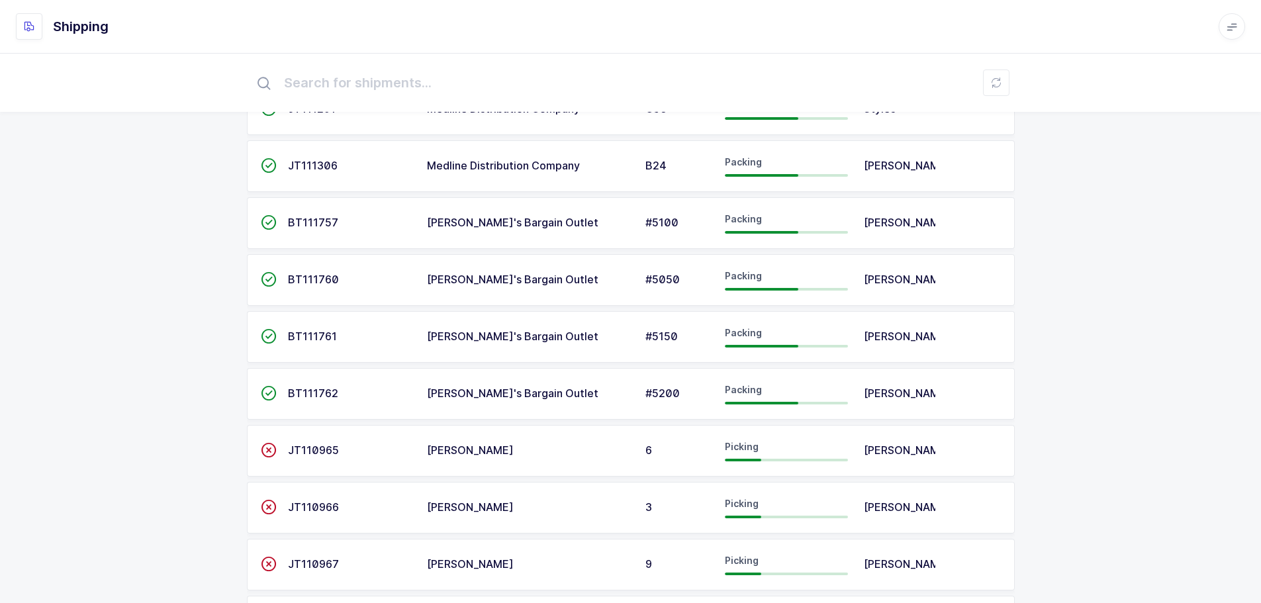
scroll to position [331, 0]
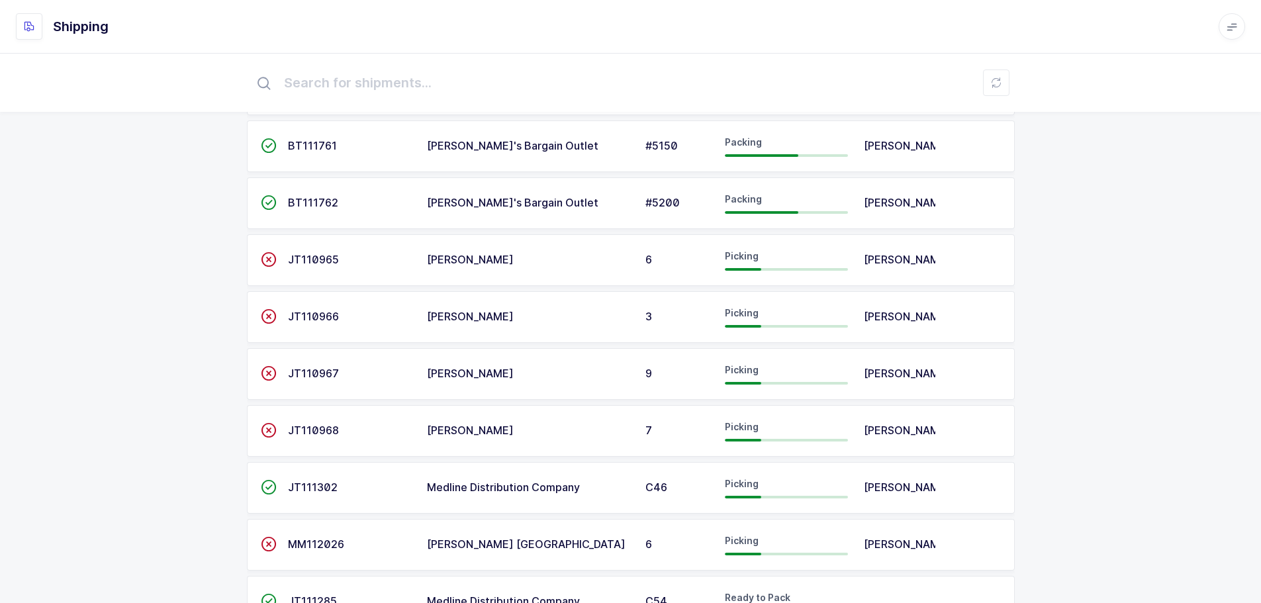
click at [316, 493] on span "JT111302" at bounding box center [313, 487] width 50 height 13
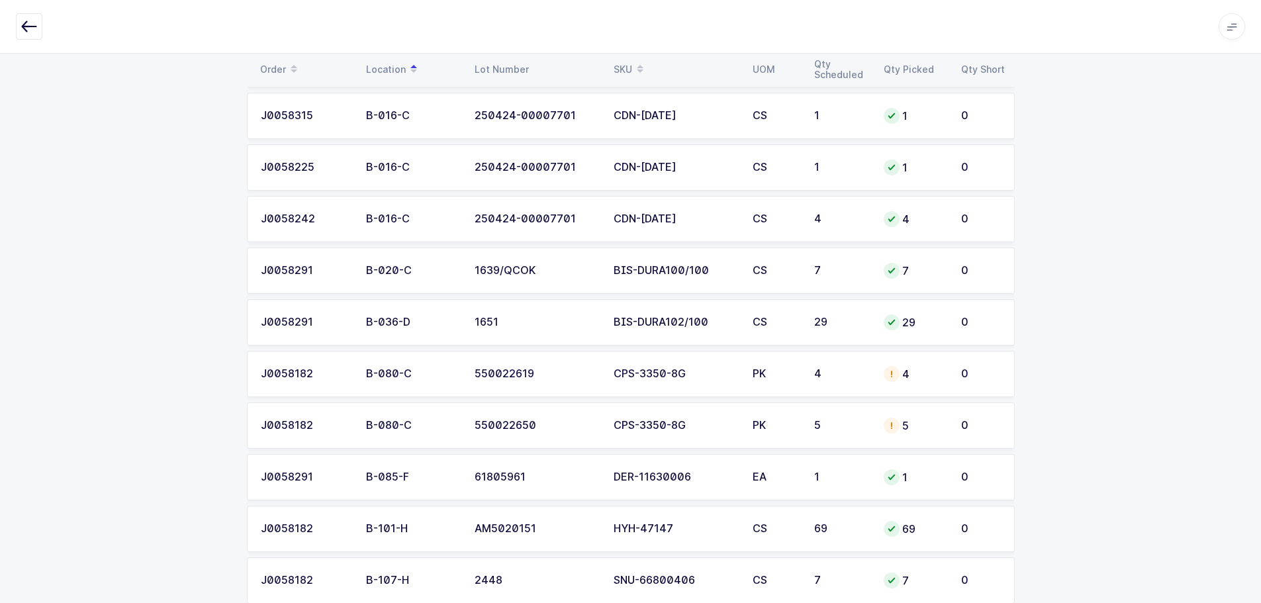
scroll to position [397, 0]
click at [855, 374] on div "4" at bounding box center [841, 375] width 54 height 12
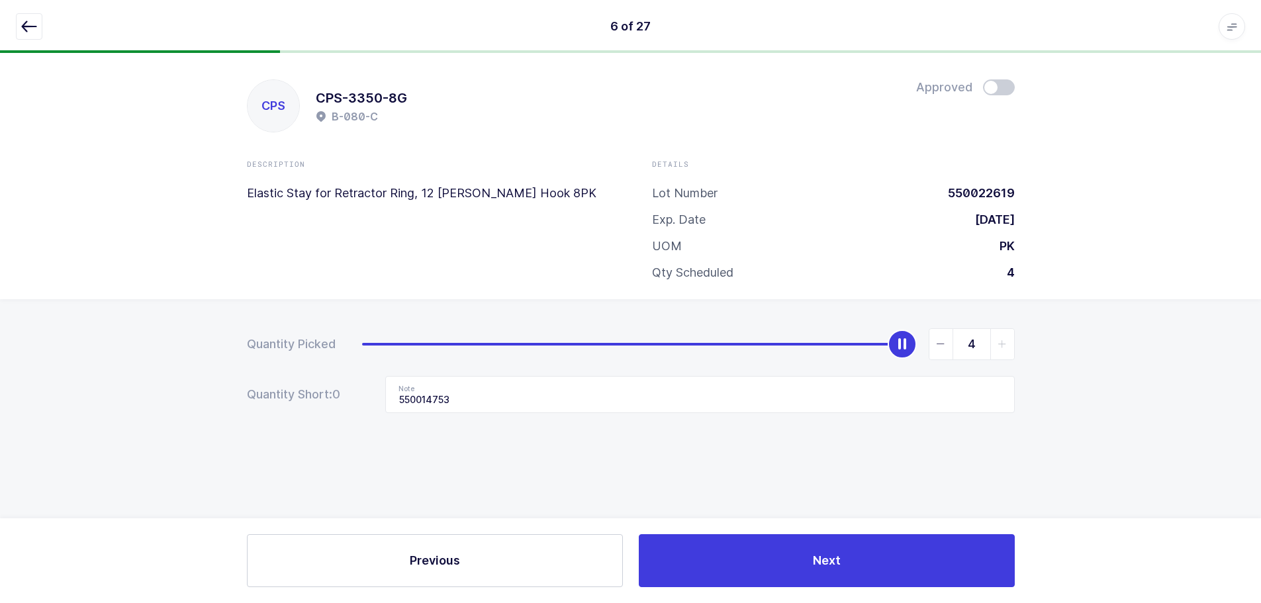
scroll to position [0, 0]
type input "0"
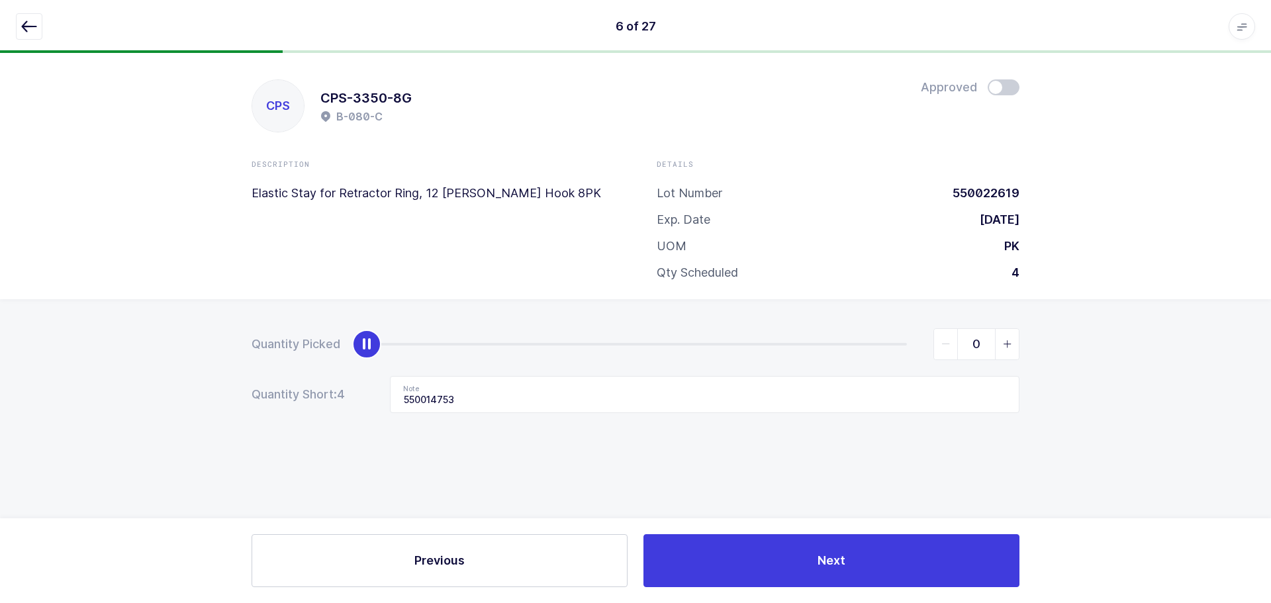
drag, startPoint x: 911, startPoint y: 351, endPoint x: 46, endPoint y: 260, distance: 870.3
click at [45, 261] on div "CPS CPS-3350-8G B-080-C Approved Description Elastic Stay for Retractor Ring, 1…" at bounding box center [635, 328] width 1271 height 550
drag, startPoint x: 518, startPoint y: 395, endPoint x: 299, endPoint y: 371, distance: 220.5
click at [299, 371] on form "Quantity Picked 0 Quantity Short: 4 Note 550014753" at bounding box center [636, 370] width 768 height 85
click at [26, 25] on icon "button" at bounding box center [29, 27] width 16 height 16
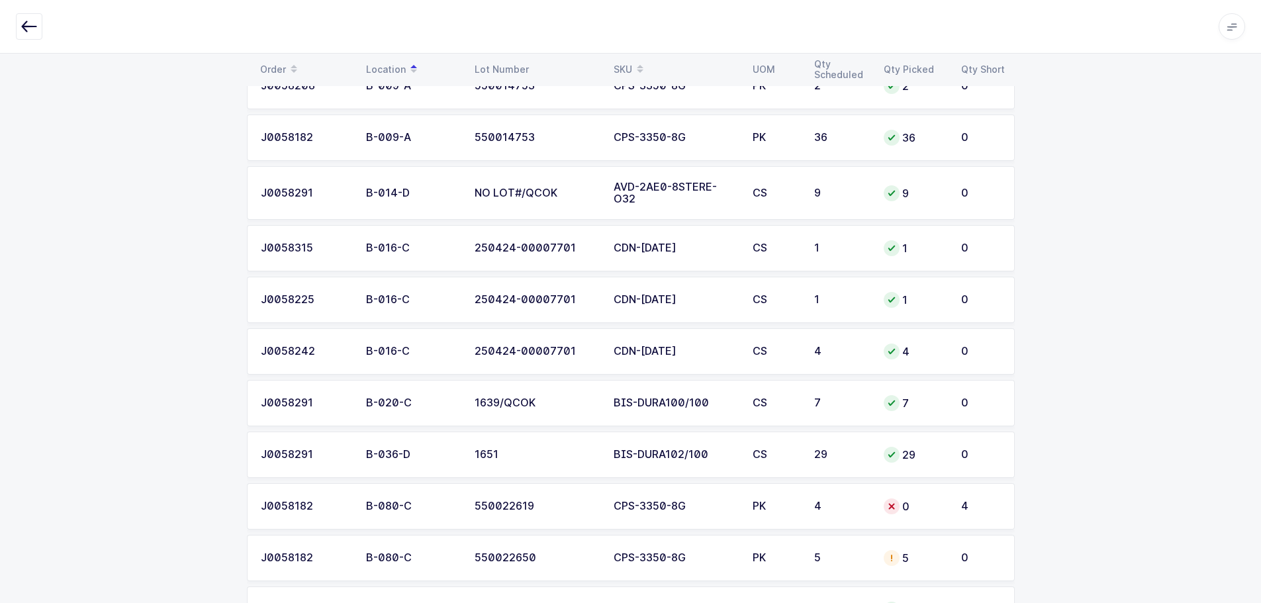
scroll to position [331, 0]
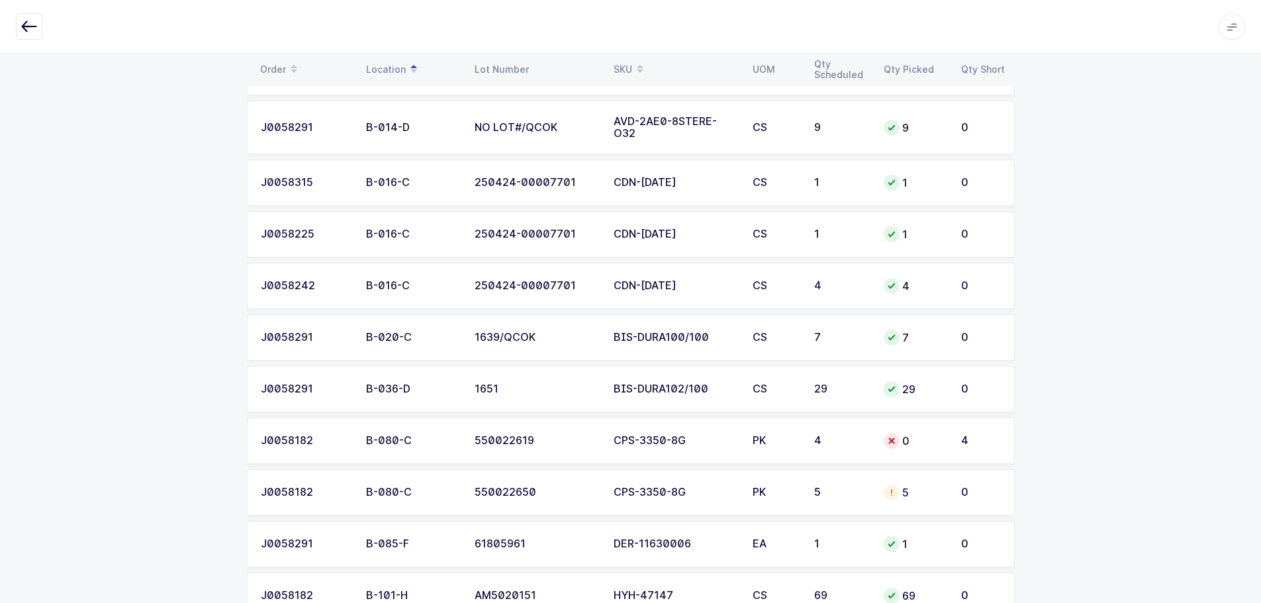
click at [289, 491] on div "J0058182" at bounding box center [305, 493] width 89 height 12
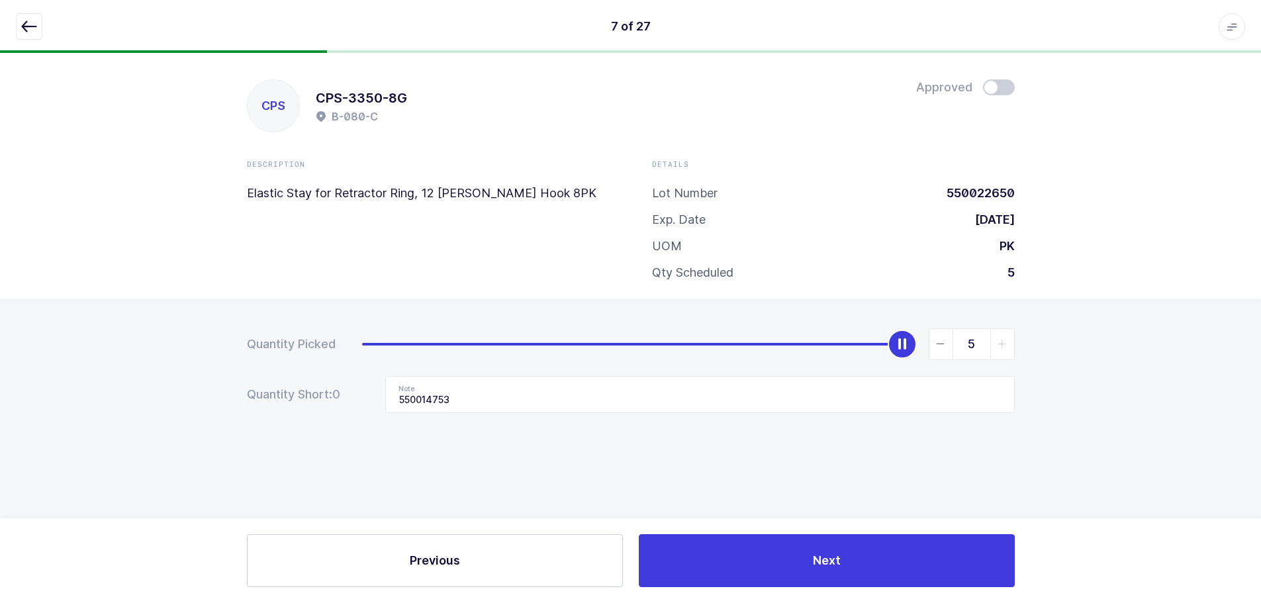
scroll to position [0, 0]
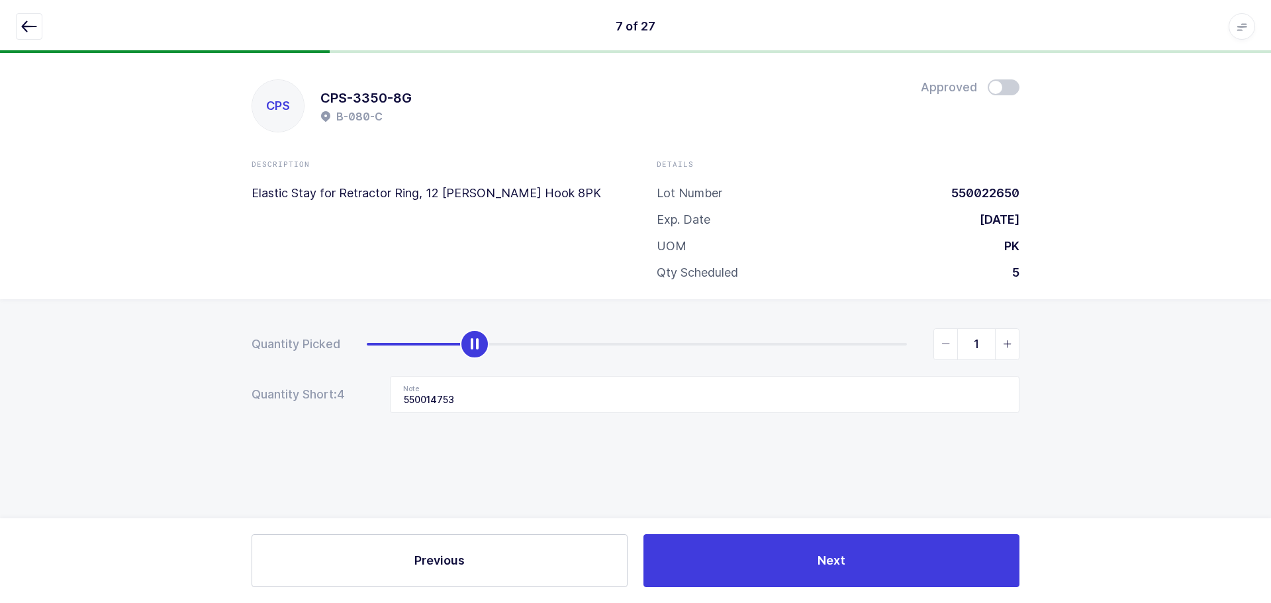
type input "0"
drag, startPoint x: 907, startPoint y: 346, endPoint x: 334, endPoint y: 360, distance: 572.9
click at [334, 360] on div "Quantity Picked 0" at bounding box center [636, 344] width 768 height 32
drag, startPoint x: 508, startPoint y: 397, endPoint x: 275, endPoint y: 394, distance: 233.1
click at [275, 394] on div "Quantity Short: 5 Note 550014753" at bounding box center [636, 394] width 768 height 37
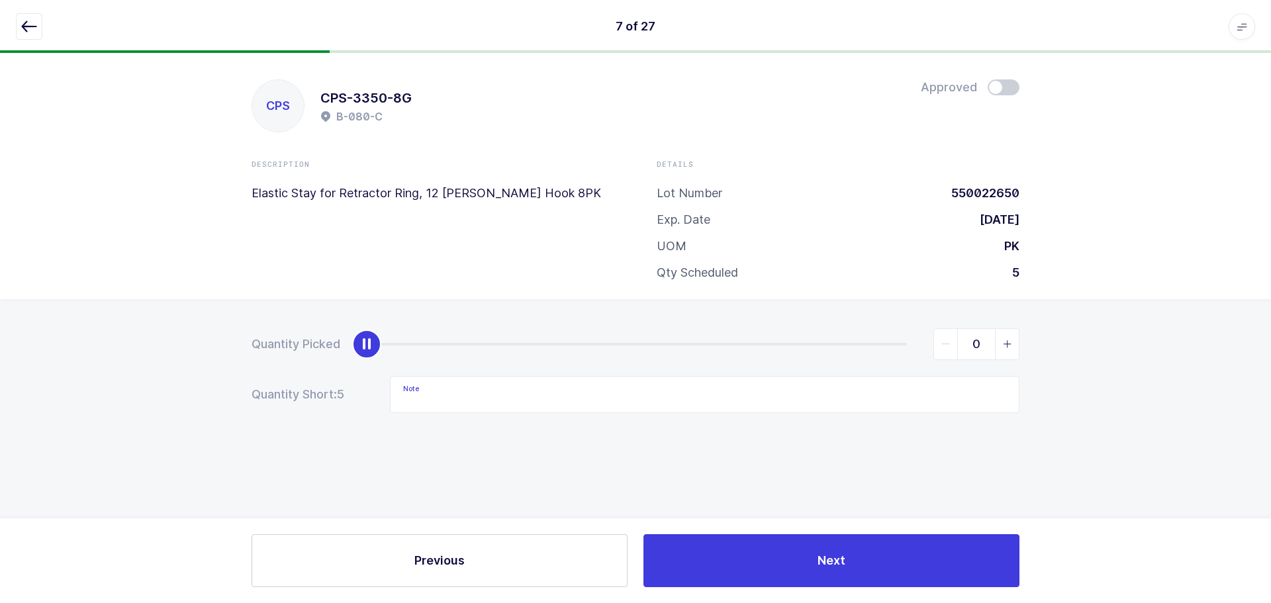
click at [34, 17] on button "button" at bounding box center [29, 26] width 26 height 26
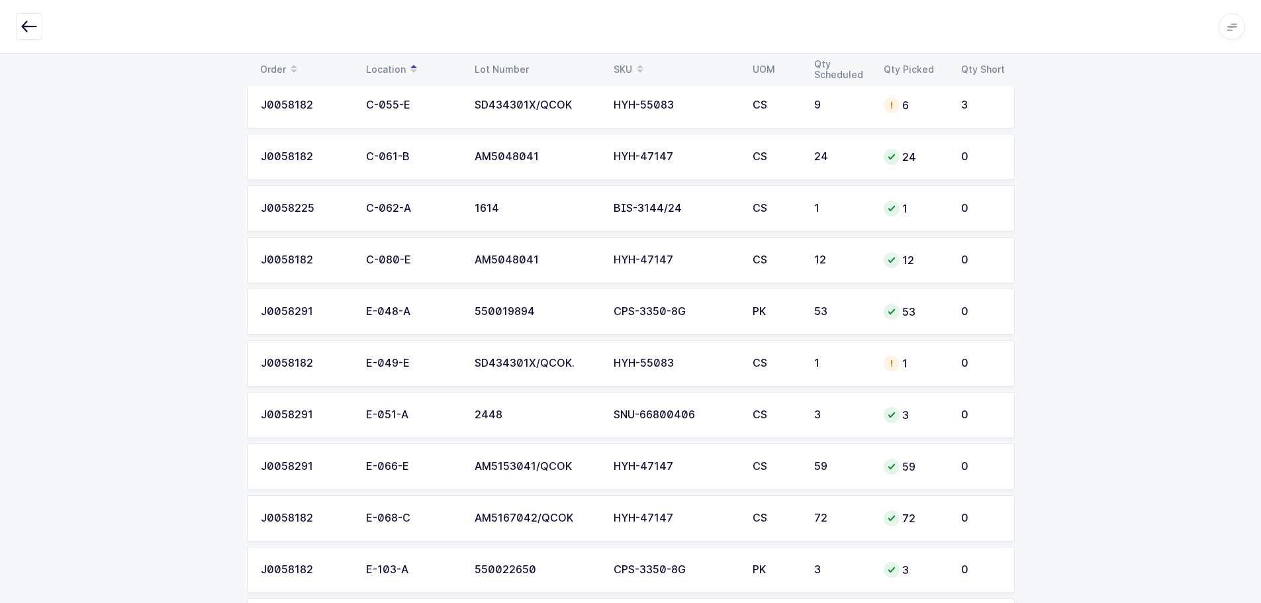
scroll to position [1059, 0]
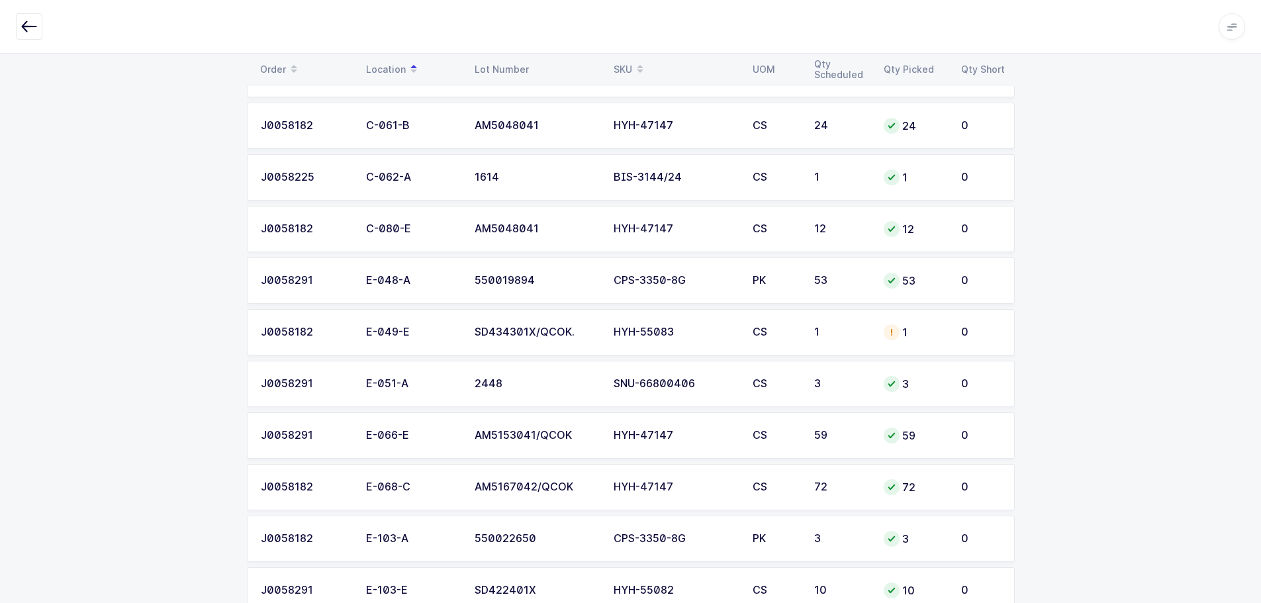
click at [622, 60] on div "SKU" at bounding box center [675, 69] width 123 height 23
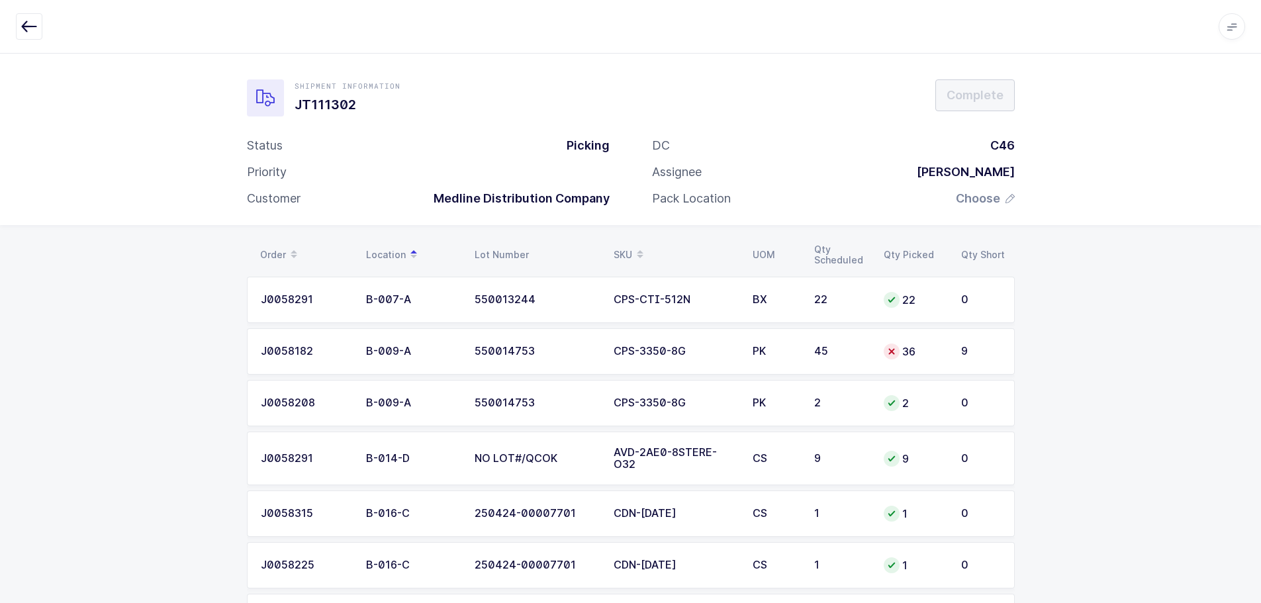
click at [749, 350] on td "PK" at bounding box center [776, 351] width 62 height 46
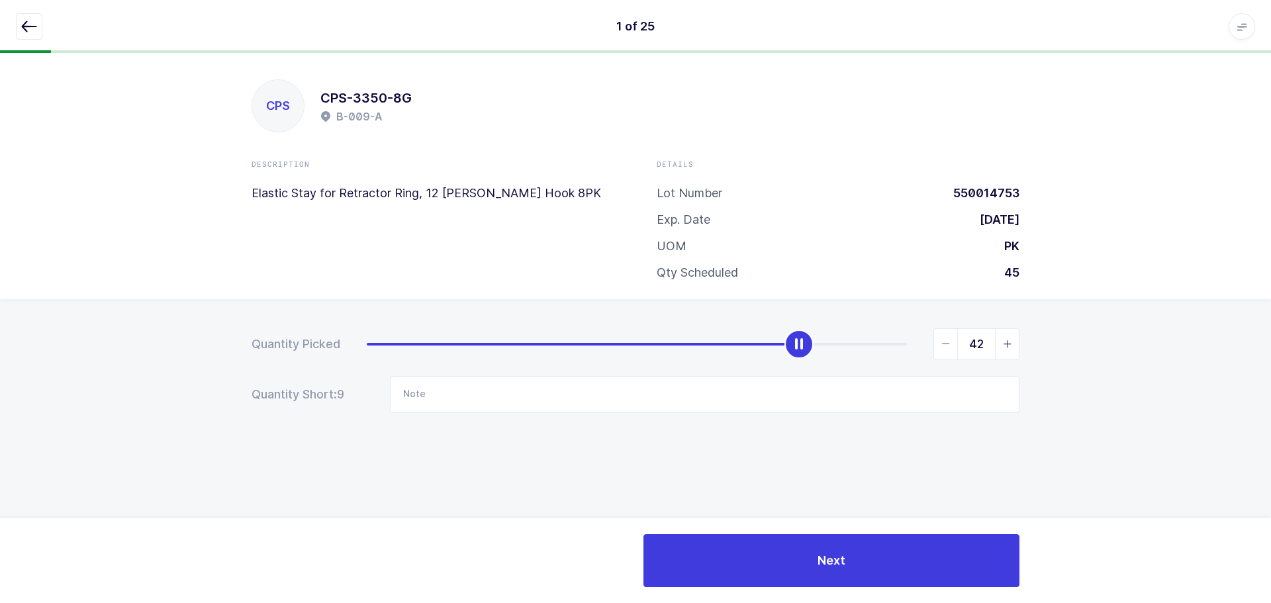
type input "45"
drag, startPoint x: 809, startPoint y: 350, endPoint x: 1060, endPoint y: 315, distance: 254.1
click at [1060, 314] on div "Quantity Picked 45 Quantity Short: 0 Note" at bounding box center [635, 417] width 1271 height 236
click at [32, 22] on icon "button" at bounding box center [29, 27] width 16 height 16
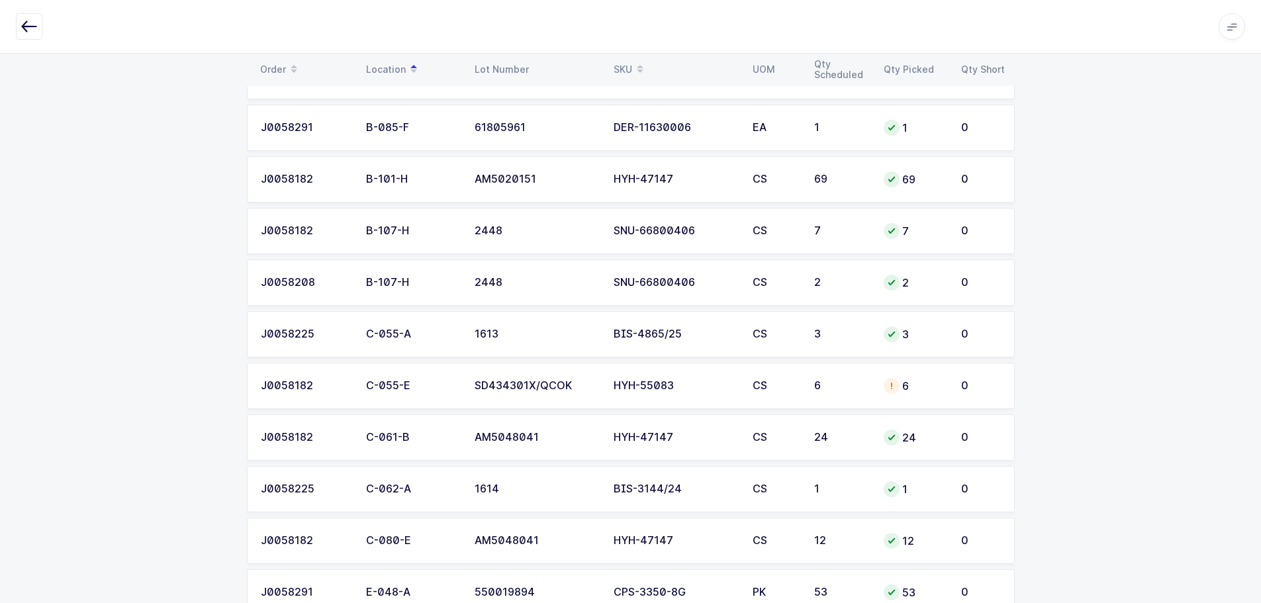
scroll to position [662, 0]
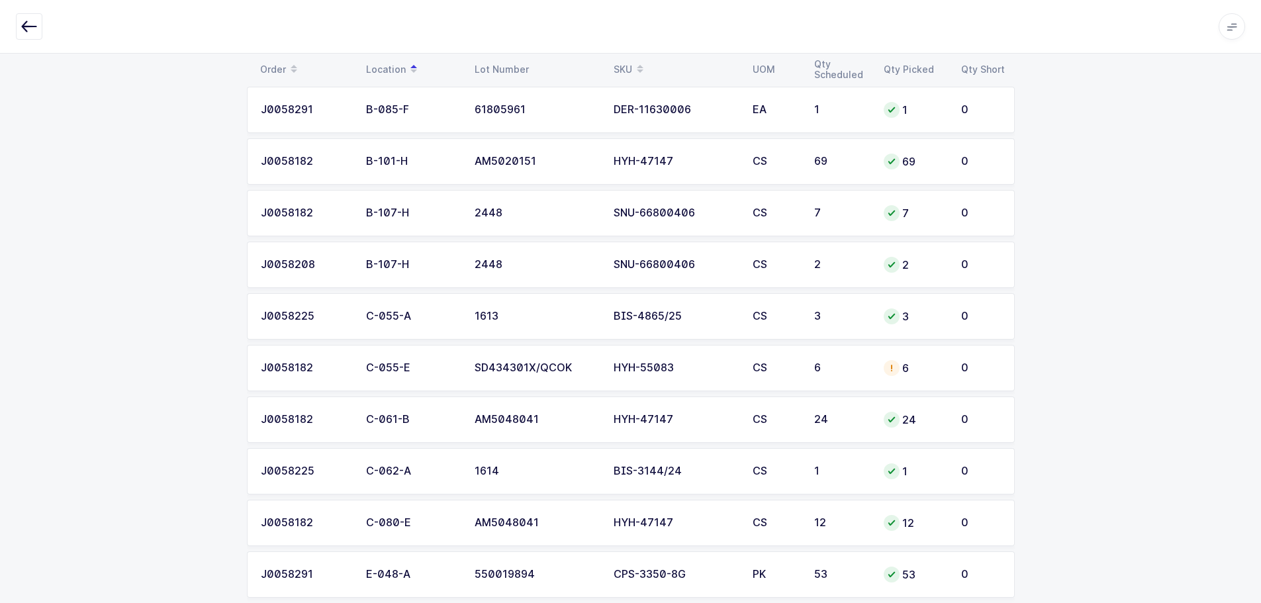
click at [683, 366] on div "HYH-55083" at bounding box center [675, 368] width 123 height 12
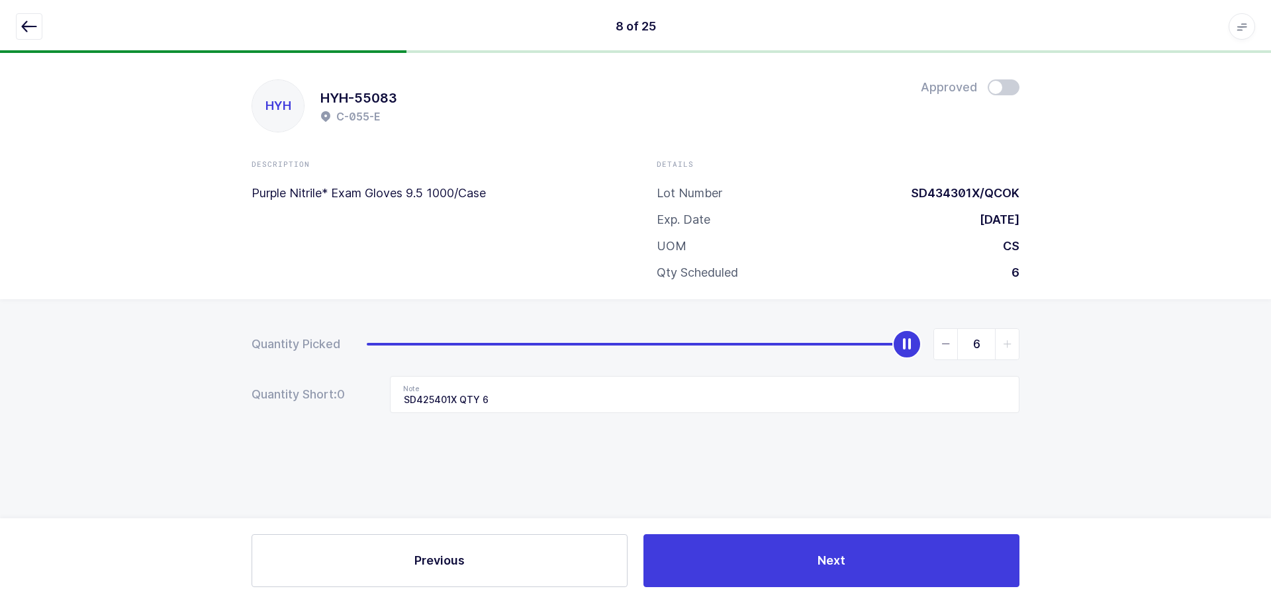
click at [38, 33] on button "button" at bounding box center [29, 26] width 26 height 26
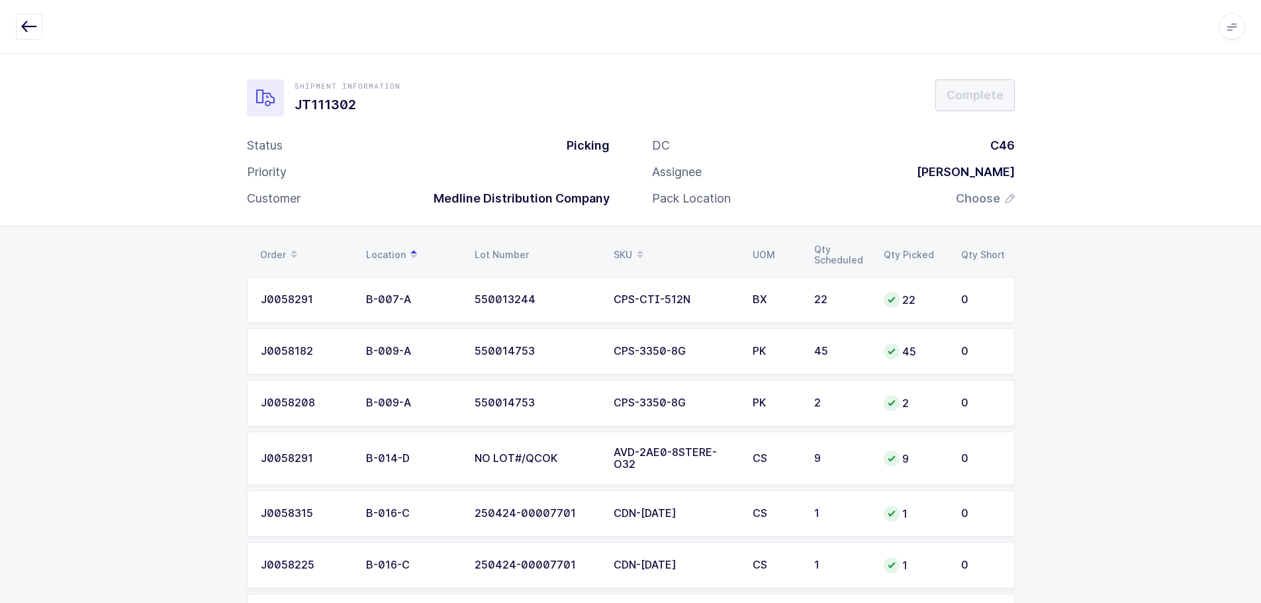
click at [620, 248] on div "SKU" at bounding box center [675, 255] width 123 height 23
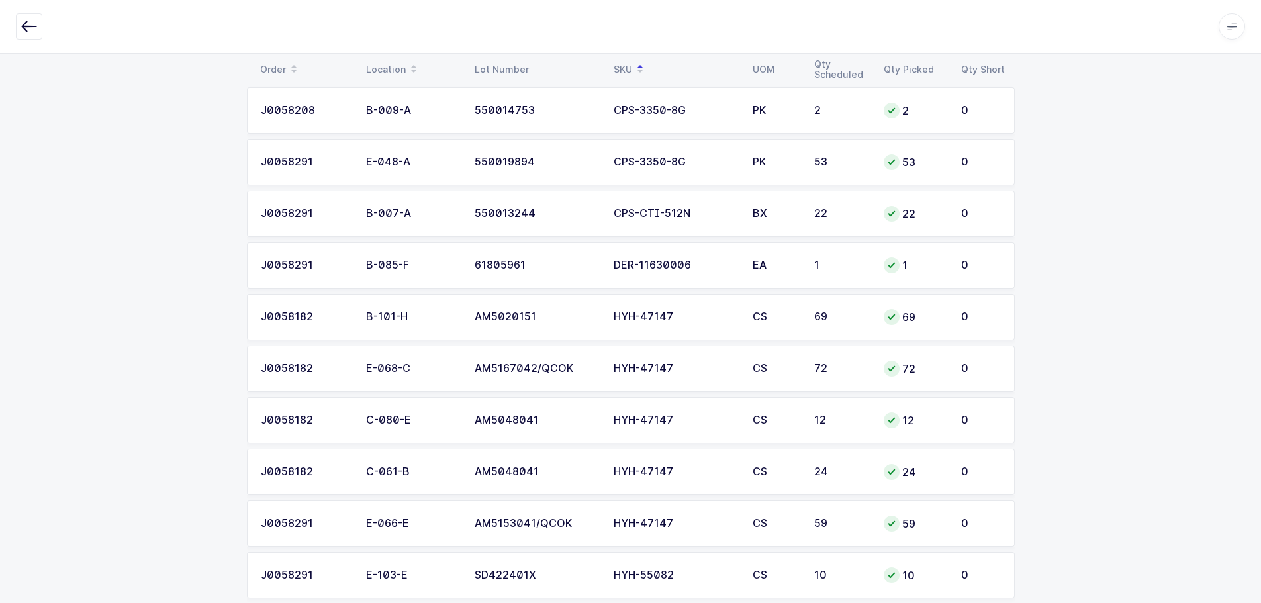
scroll to position [927, 0]
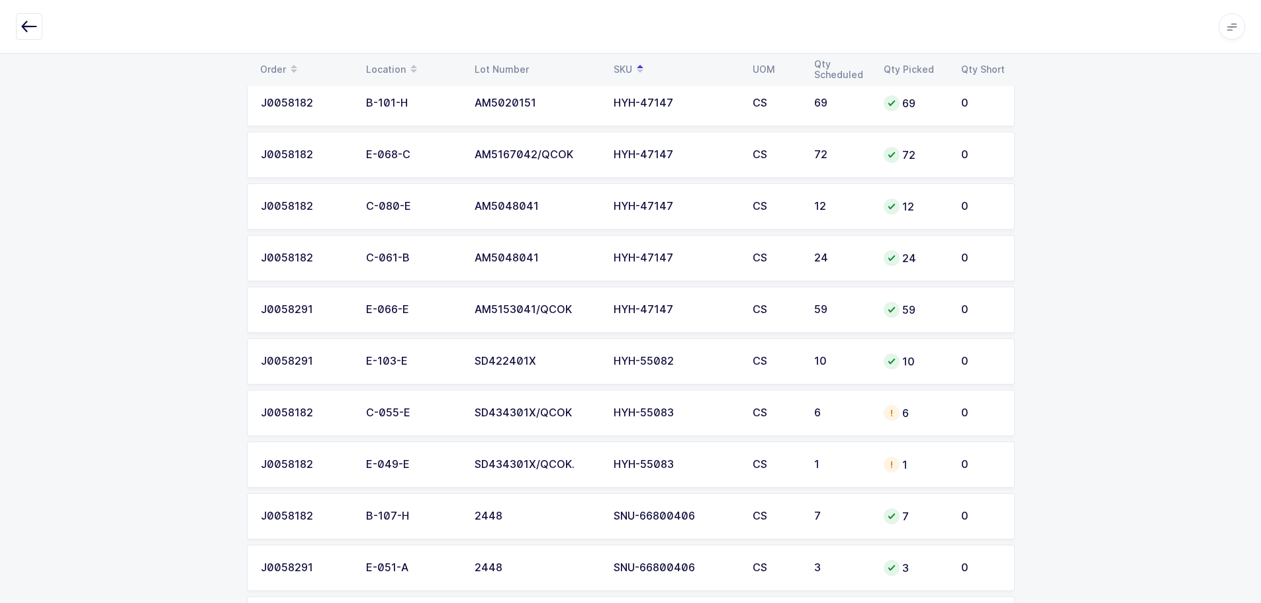
click at [934, 474] on td "1" at bounding box center [914, 465] width 77 height 46
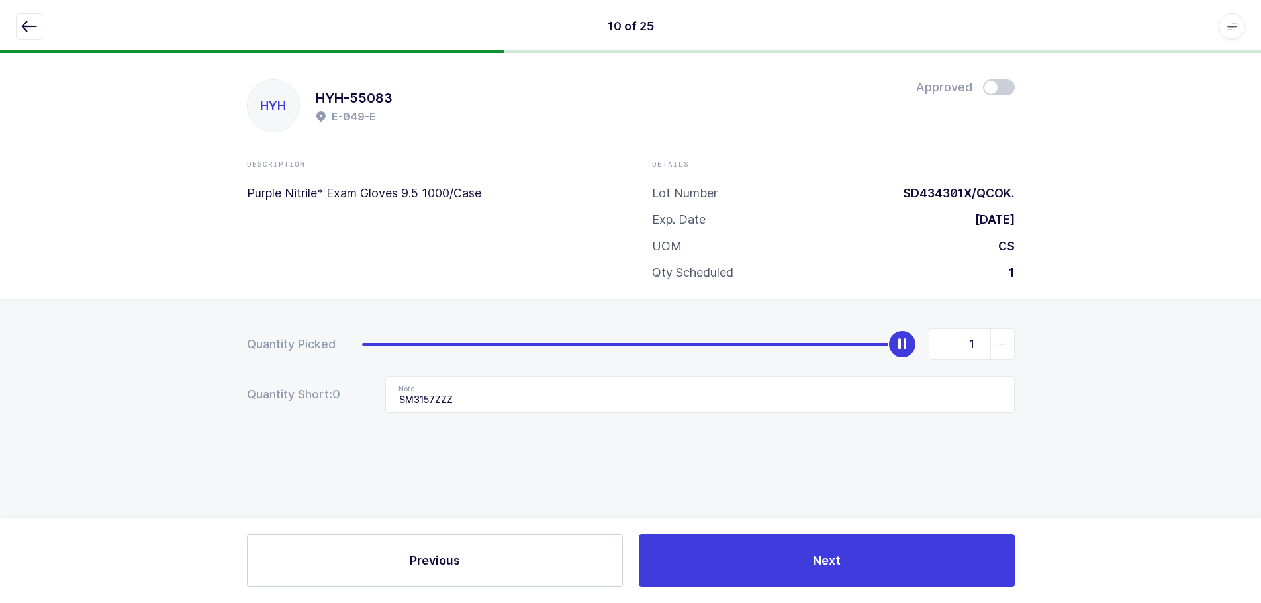
scroll to position [0, 0]
click at [19, 25] on button "button" at bounding box center [29, 26] width 26 height 26
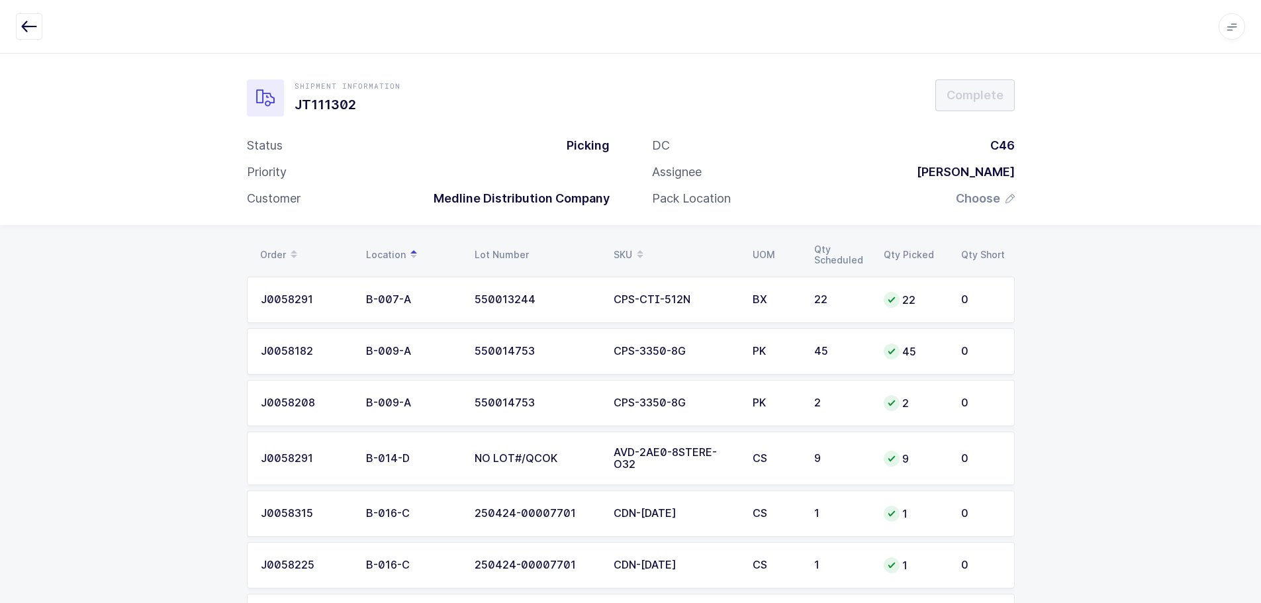
click at [613, 241] on table "Order Location Lot Number SKU UOM Qty Scheduled Qty Picked Qty Short" at bounding box center [631, 254] width 768 height 33
click at [618, 246] on div "SKU" at bounding box center [675, 255] width 123 height 23
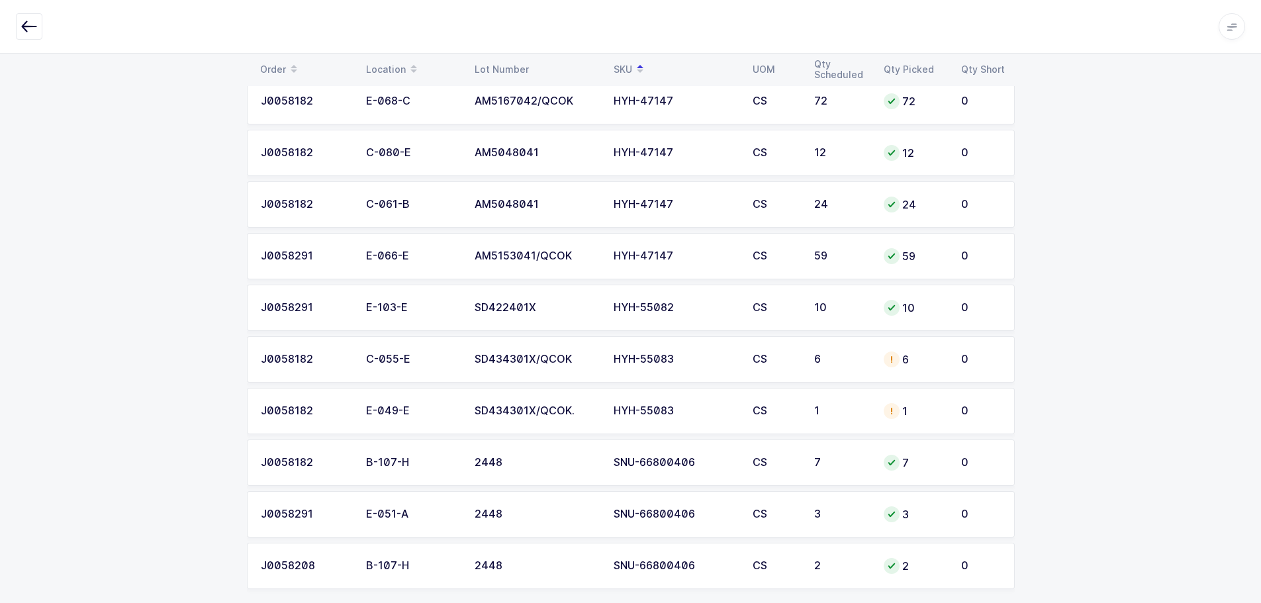
scroll to position [993, 0]
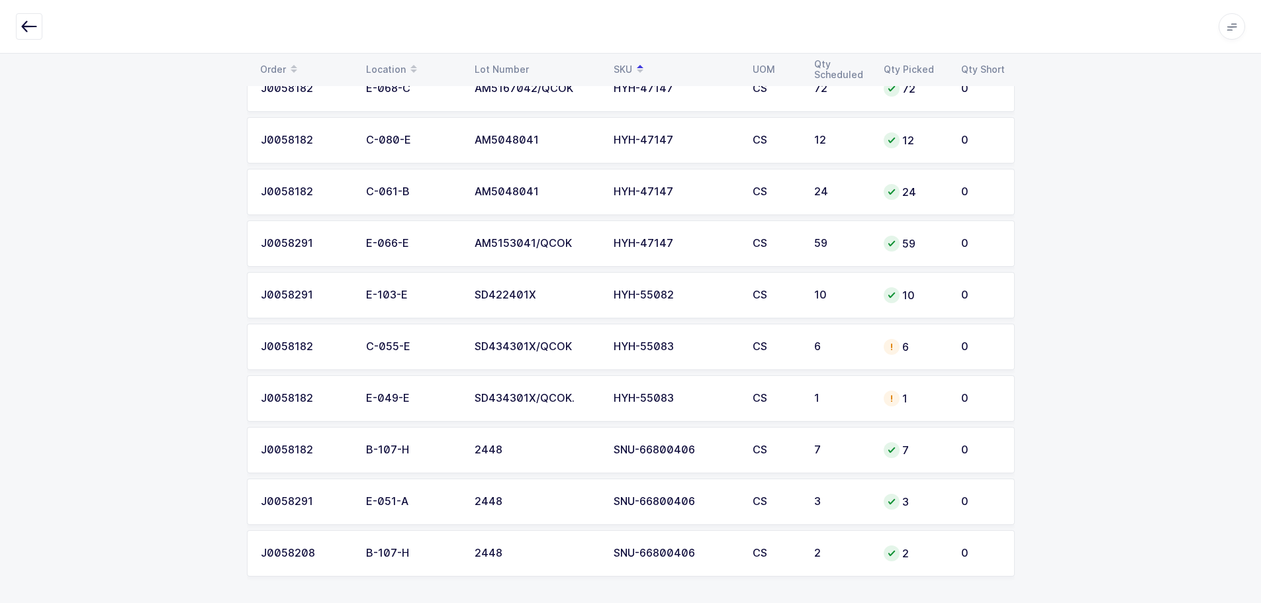
click at [822, 346] on div "6" at bounding box center [841, 347] width 54 height 12
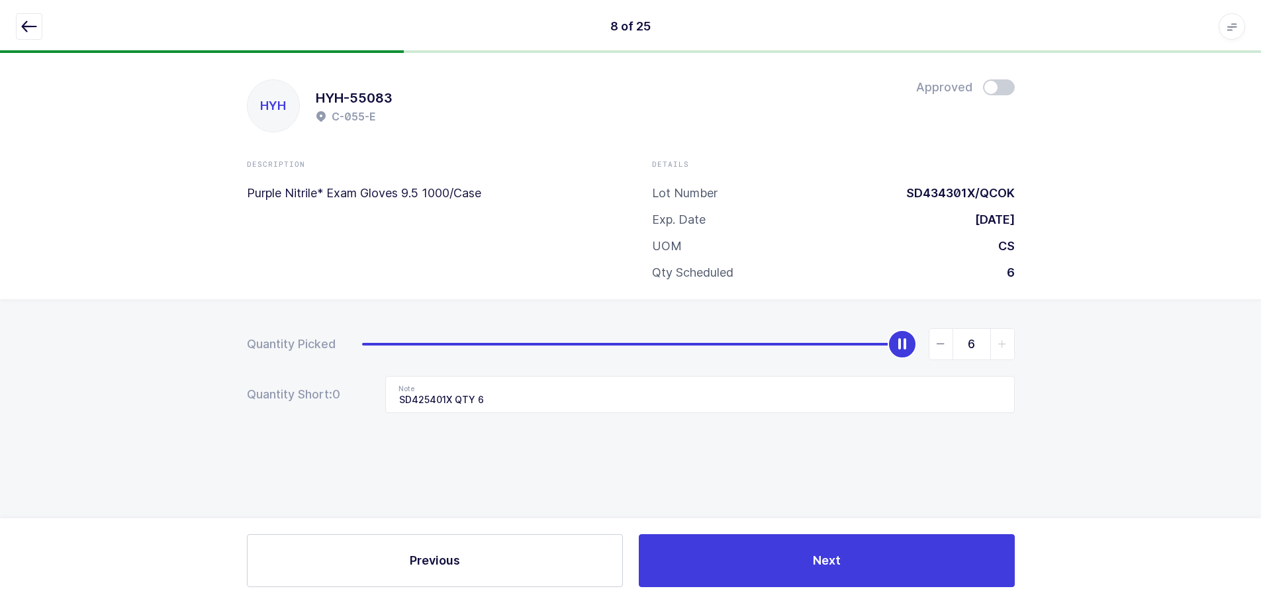
scroll to position [0, 0]
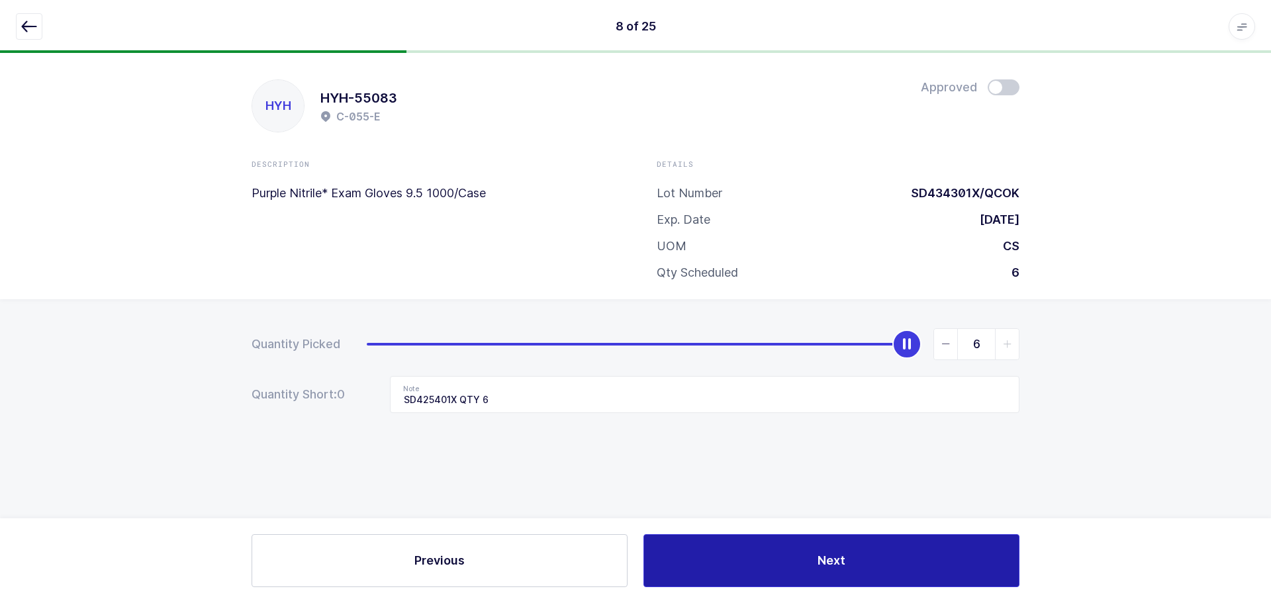
click at [785, 577] on button "Next" at bounding box center [832, 560] width 376 height 53
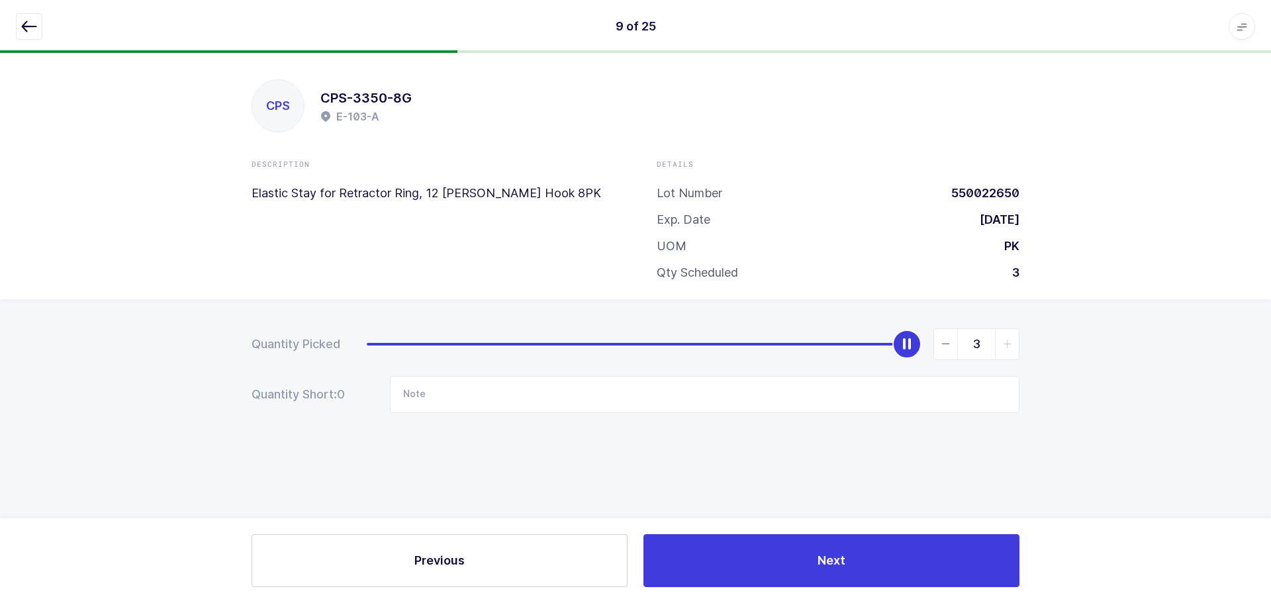
click at [497, 589] on div "Previous Next" at bounding box center [635, 560] width 1271 height 85
click at [483, 560] on button "Previous" at bounding box center [440, 560] width 376 height 53
type input "SD425401X QTY 6"
click at [484, 559] on button "Previous" at bounding box center [440, 560] width 376 height 53
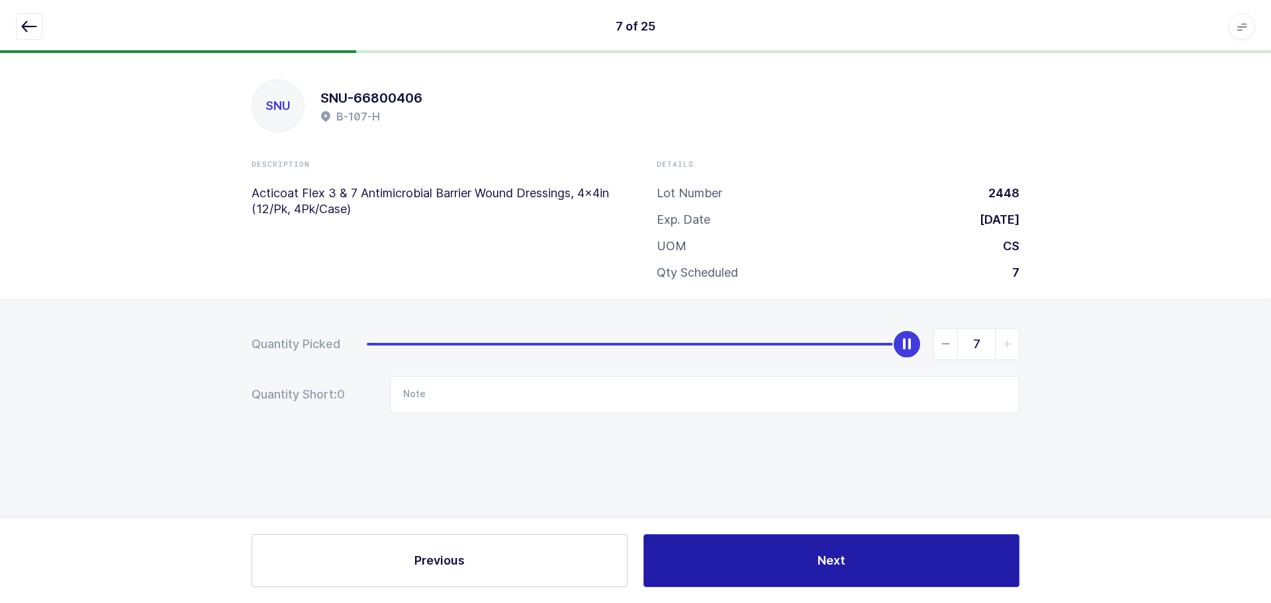
click at [852, 544] on button "Next" at bounding box center [832, 560] width 376 height 53
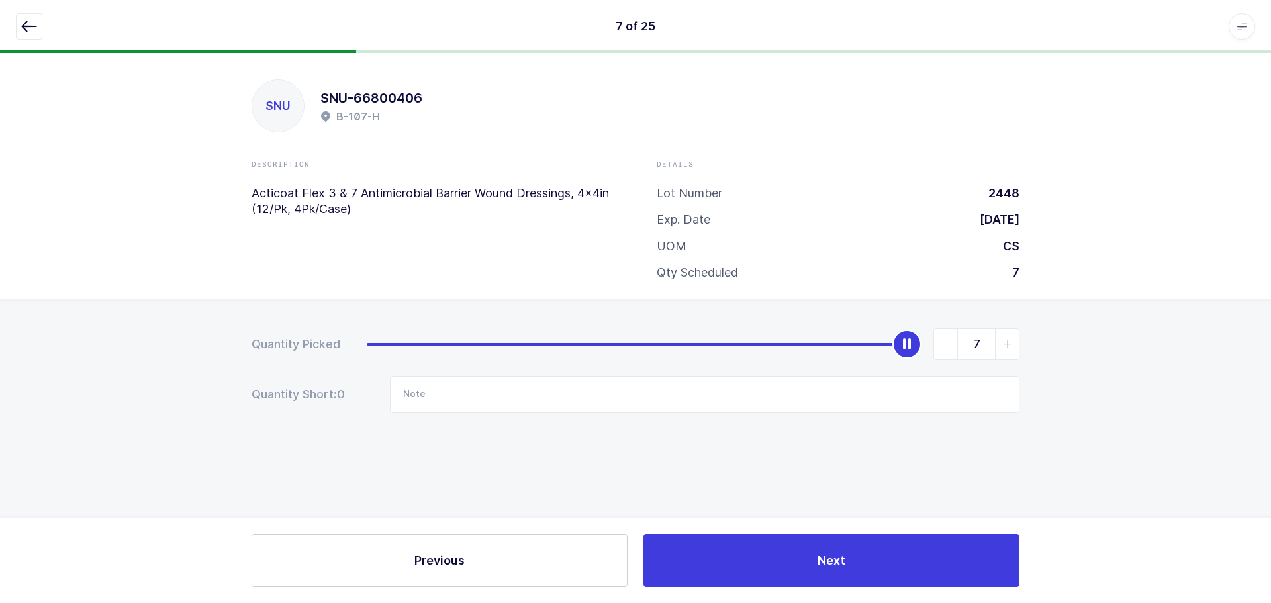
type input "SD425401X QTY 6"
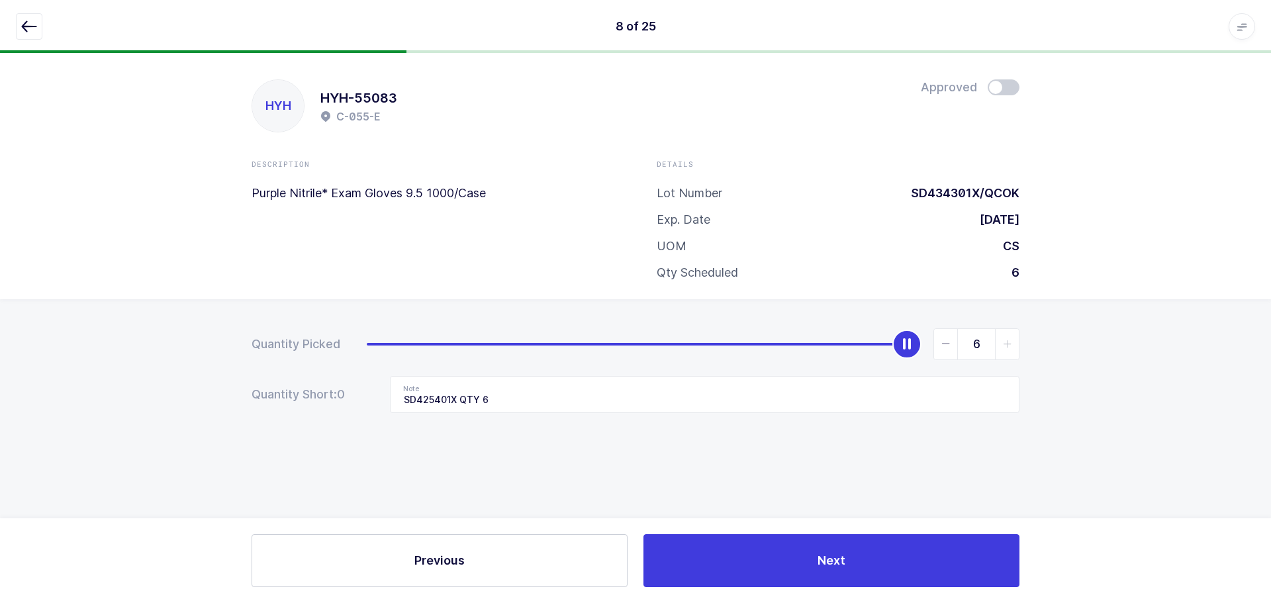
click at [37, 26] on button "button" at bounding box center [29, 26] width 26 height 26
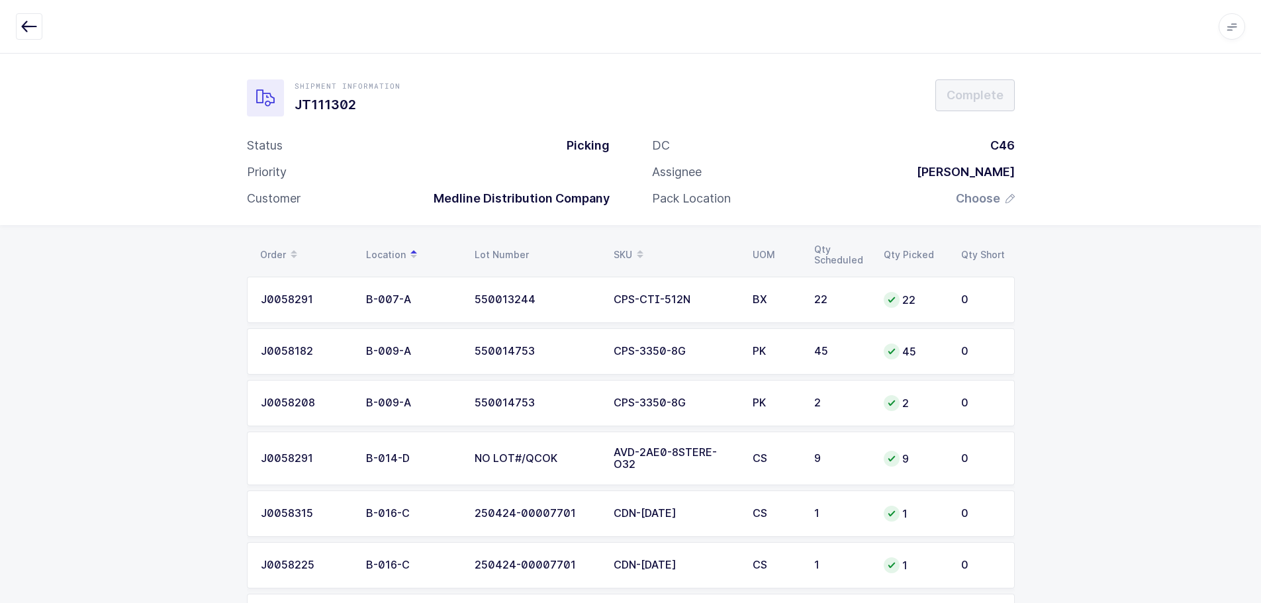
click at [628, 246] on div "SKU" at bounding box center [675, 255] width 123 height 23
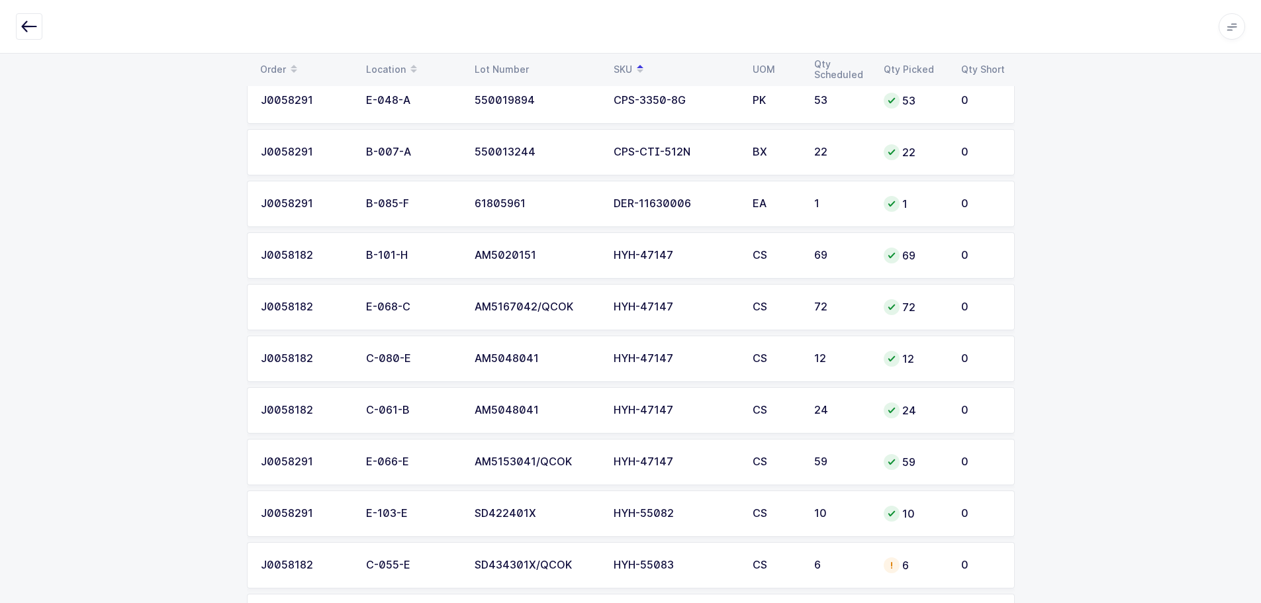
scroll to position [861, 0]
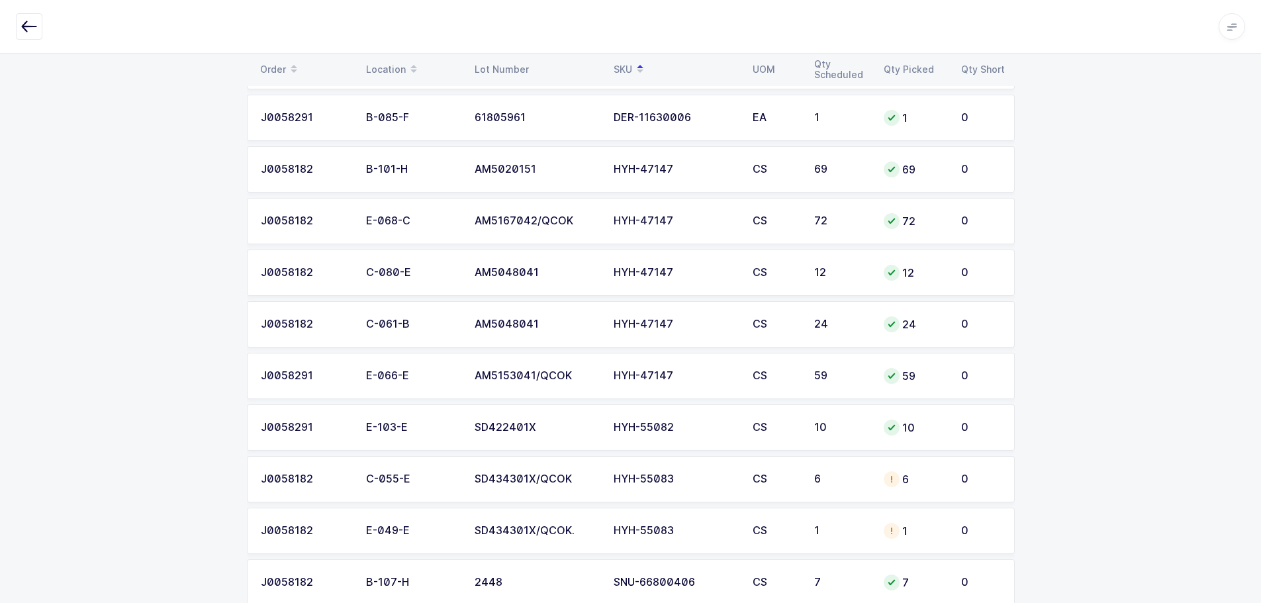
click at [533, 533] on div "SD434301X/QCOK." at bounding box center [536, 531] width 123 height 12
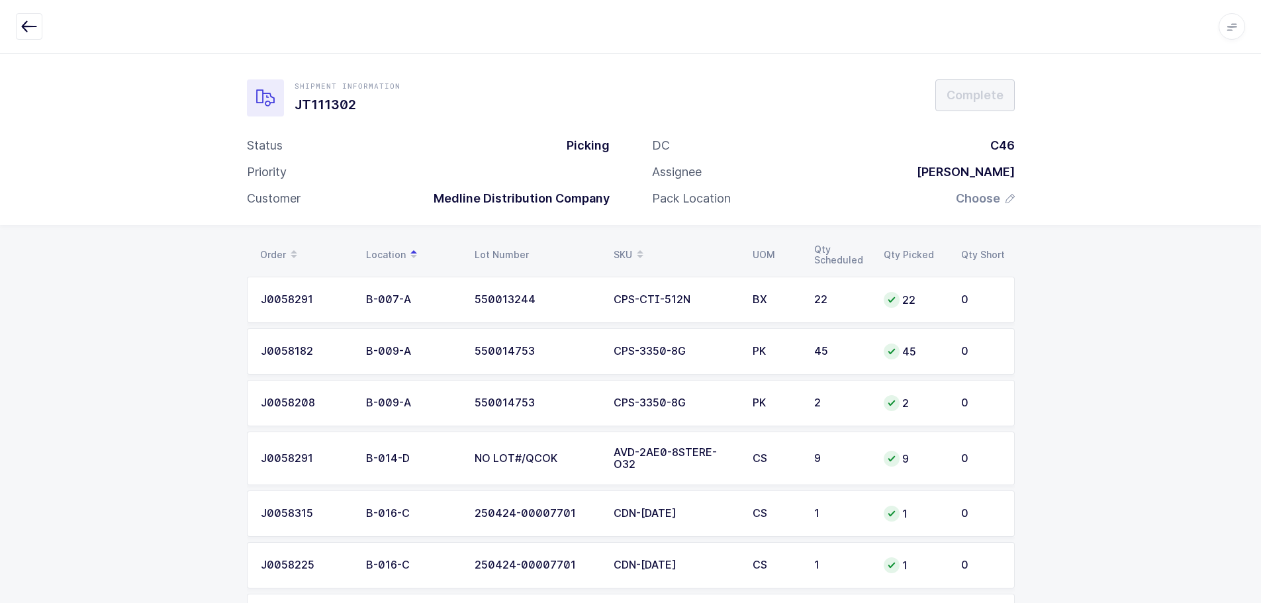
click at [631, 252] on div "SKU" at bounding box center [675, 255] width 123 height 23
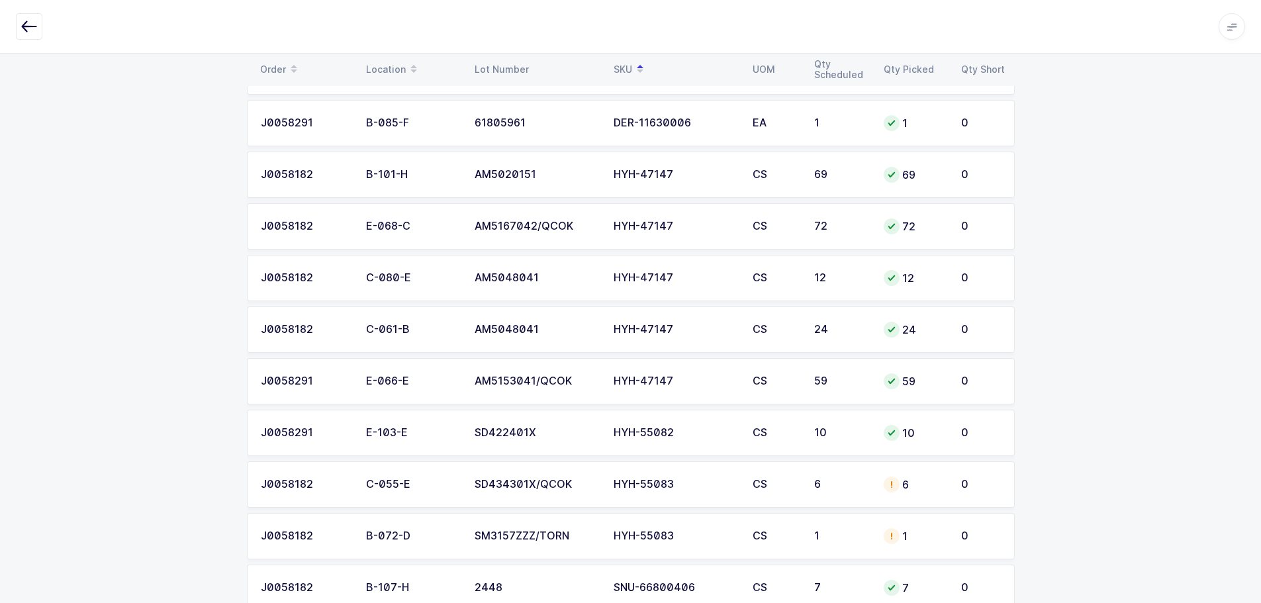
scroll to position [861, 0]
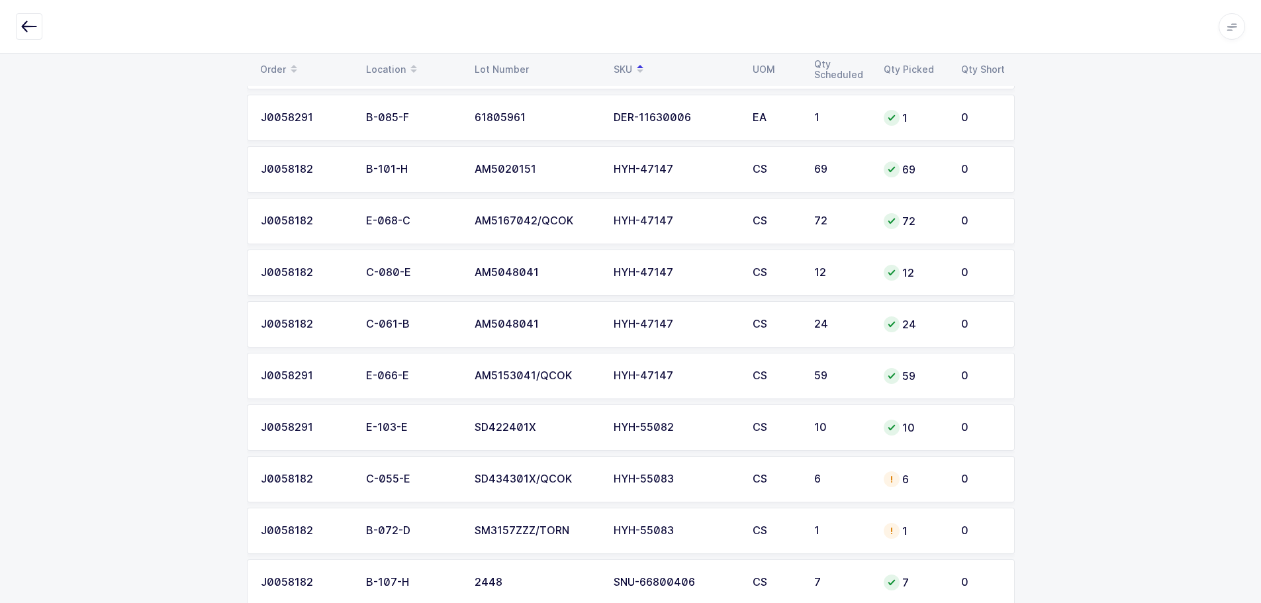
click at [616, 535] on div "HYH-55083" at bounding box center [675, 531] width 123 height 12
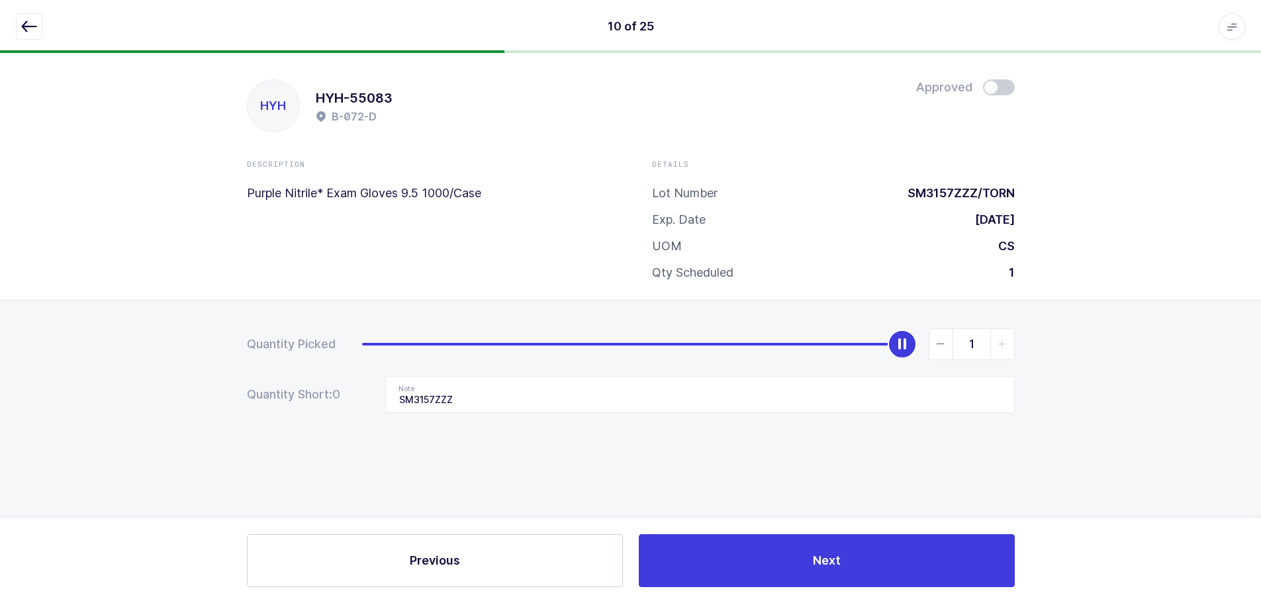
scroll to position [0, 0]
click at [1005, 91] on span at bounding box center [1004, 87] width 32 height 16
click at [41, 29] on button "button" at bounding box center [29, 26] width 26 height 26
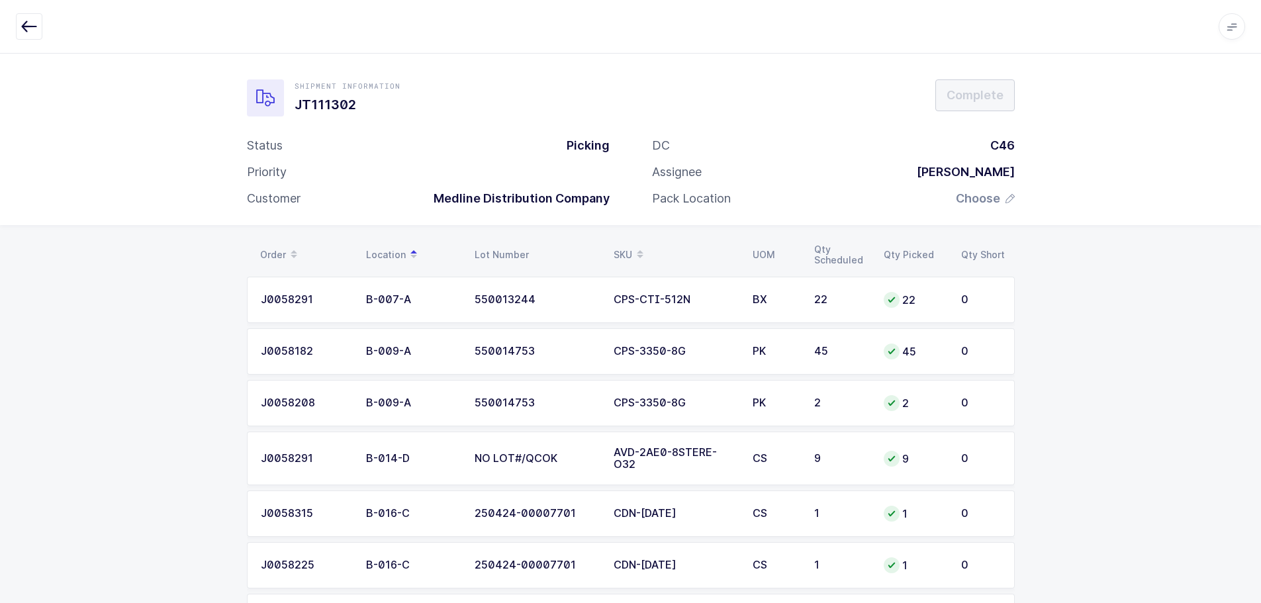
click at [626, 245] on div "SKU" at bounding box center [675, 255] width 123 height 23
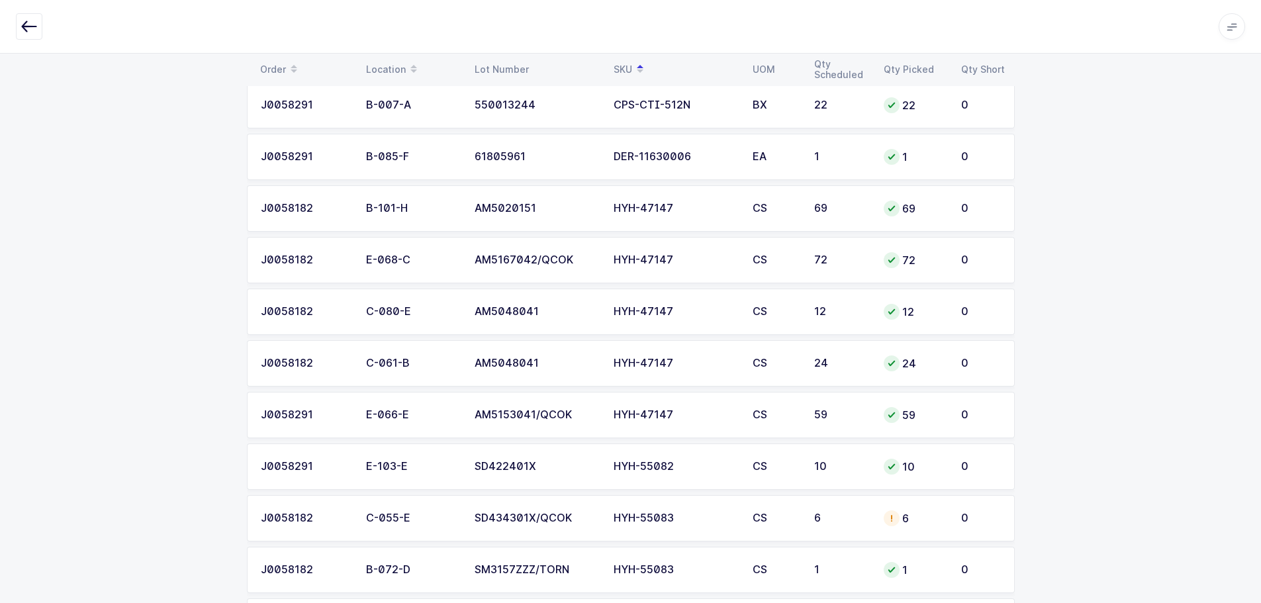
scroll to position [800, 0]
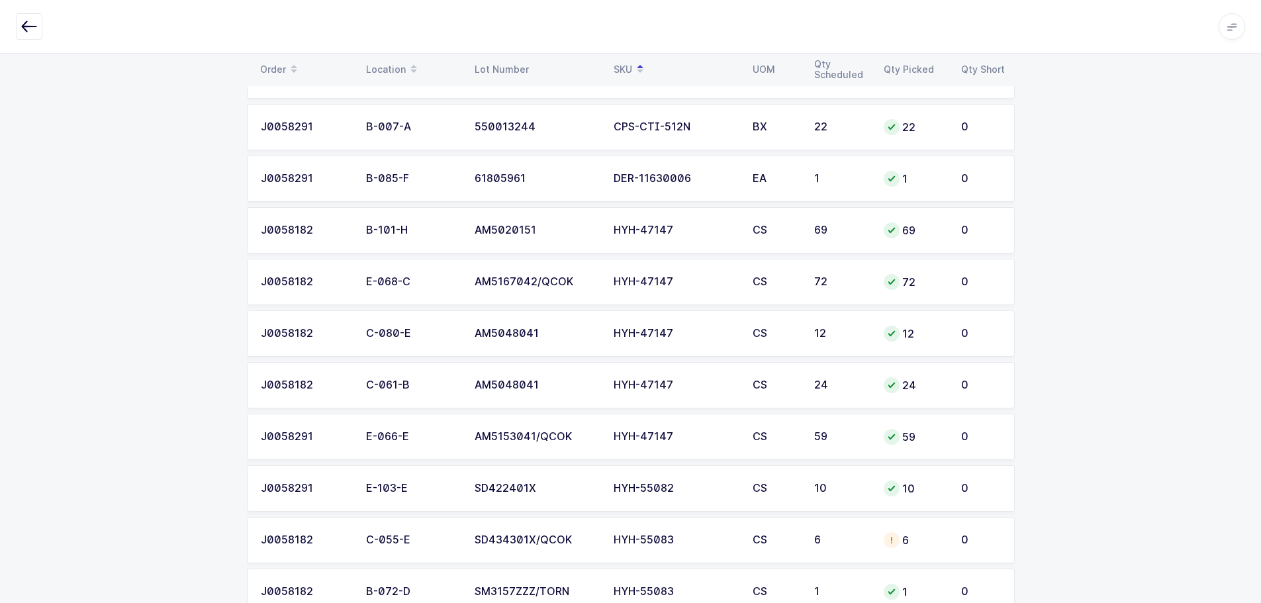
click at [680, 550] on td "HYH-55083" at bounding box center [675, 540] width 139 height 46
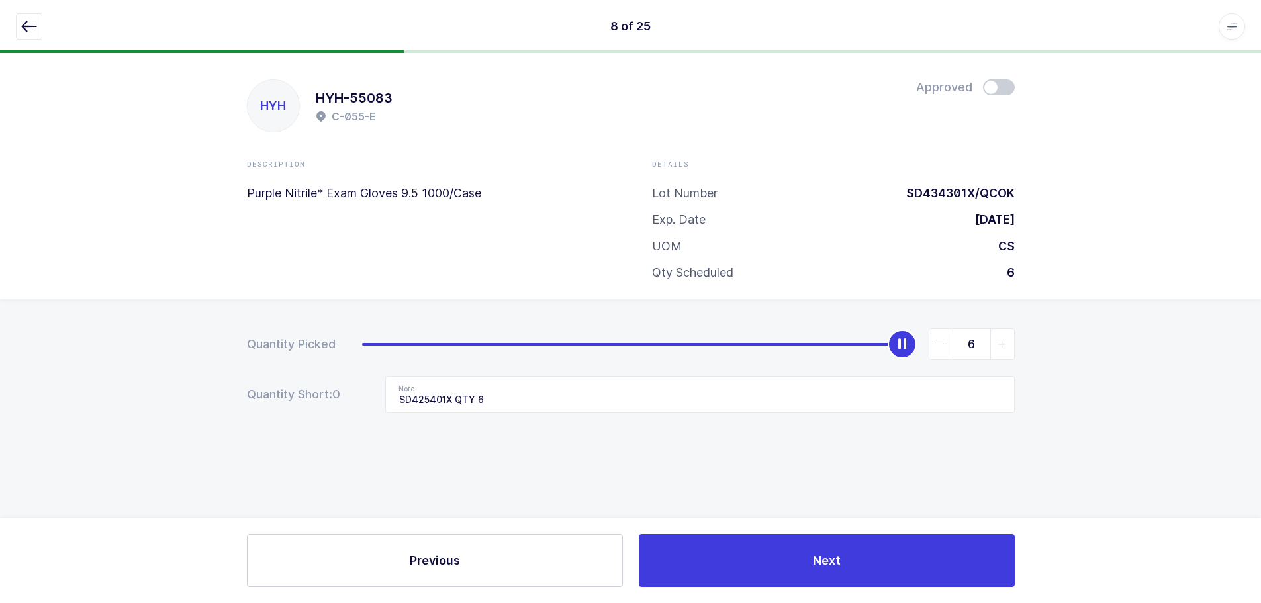
scroll to position [0, 0]
drag, startPoint x: 22, startPoint y: 33, endPoint x: 37, endPoint y: 55, distance: 26.6
click at [22, 33] on icon "button" at bounding box center [29, 27] width 16 height 16
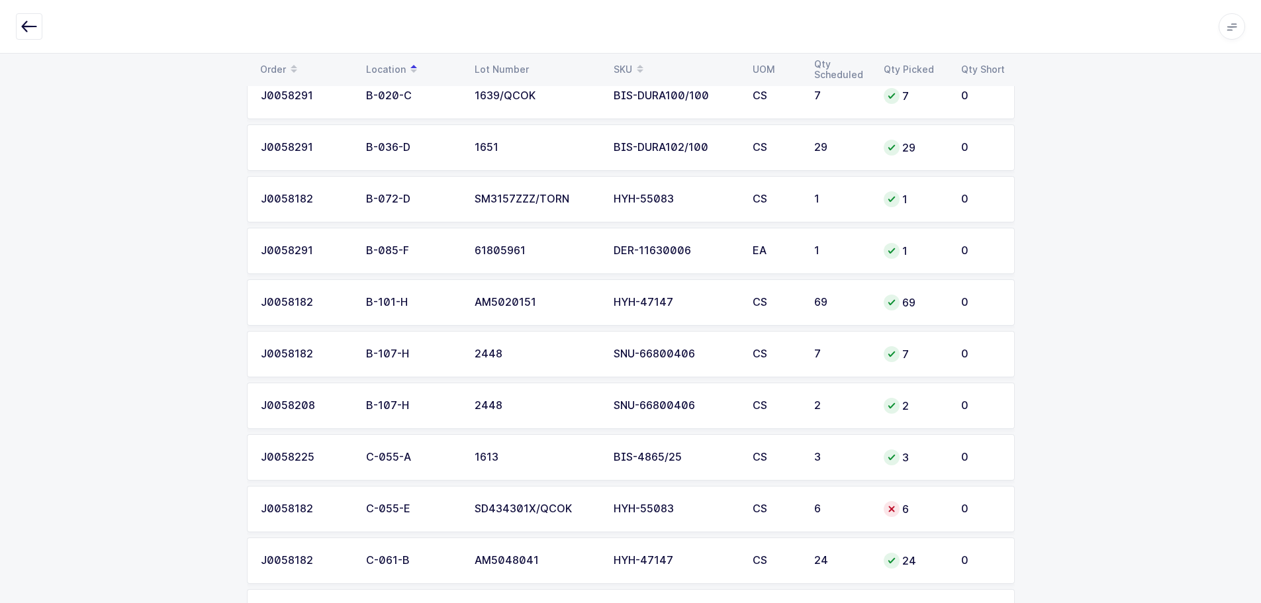
scroll to position [596, 0]
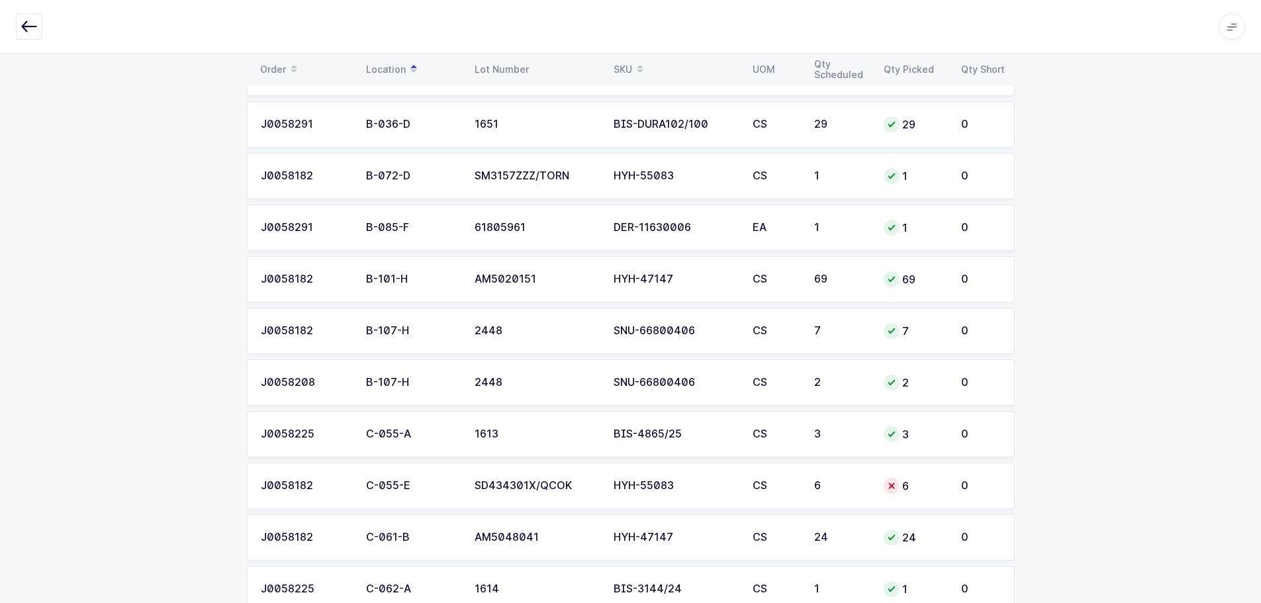
click at [719, 482] on div "HYH-55083" at bounding box center [675, 486] width 123 height 12
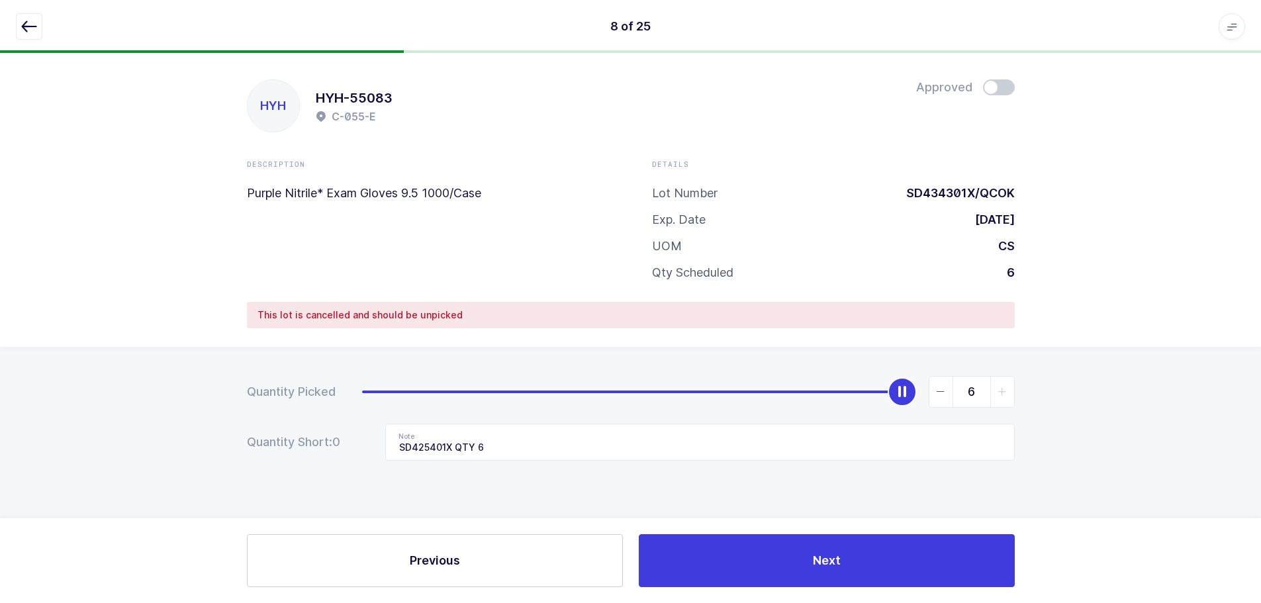
scroll to position [0, 0]
type input "0"
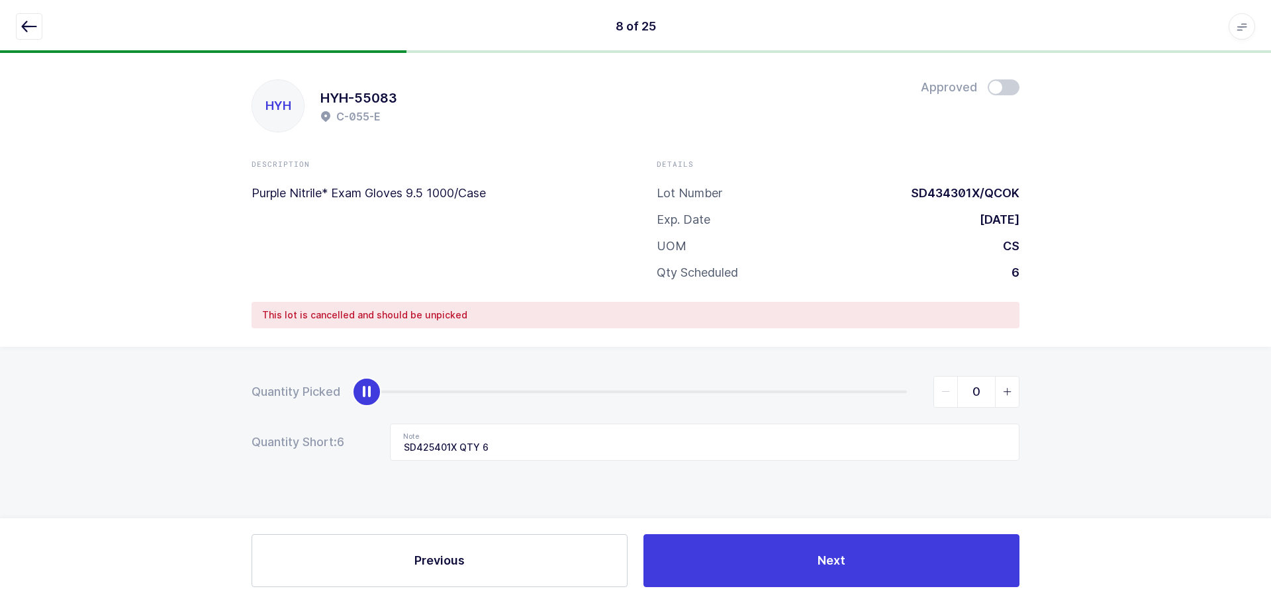
drag, startPoint x: 909, startPoint y: 397, endPoint x: 330, endPoint y: 411, distance: 579.6
click at [330, 411] on form "Quantity Picked 0 Quantity Short: 6 Note SD425401X QTY 6" at bounding box center [636, 418] width 768 height 85
drag, startPoint x: 513, startPoint y: 450, endPoint x: 328, endPoint y: 458, distance: 185.6
click at [333, 462] on div "Quantity Picked 0 Quantity Short: 6 Note SD425401X QTY 6" at bounding box center [635, 465] width 1271 height 236
click at [507, 553] on button "Previous" at bounding box center [440, 560] width 376 height 53
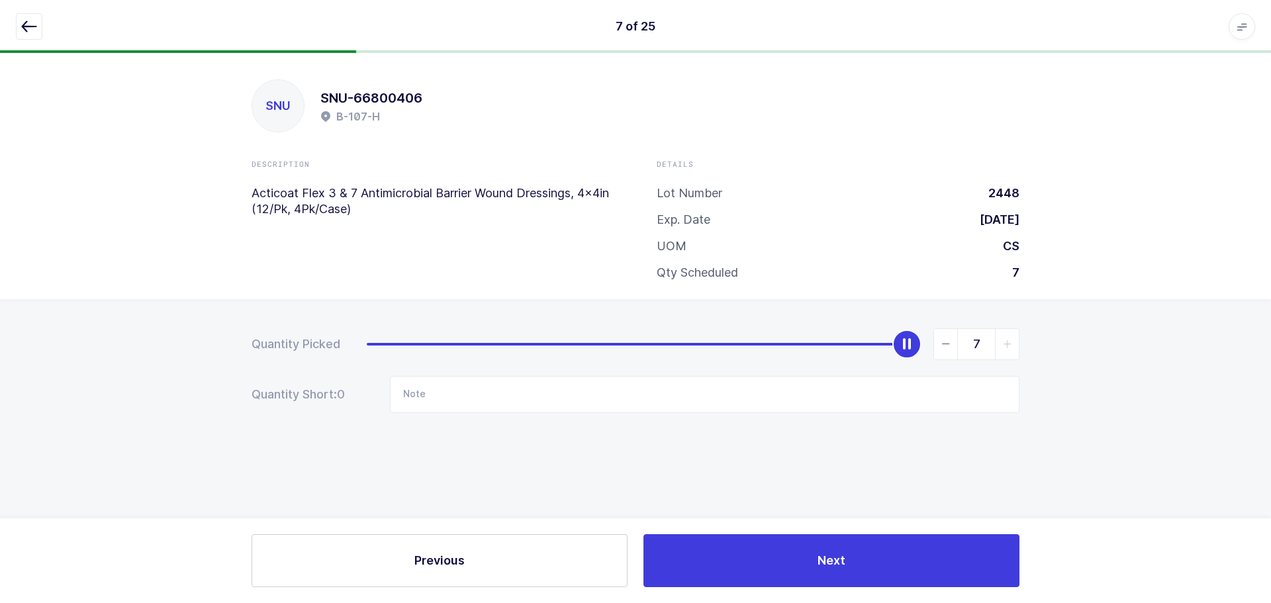
click at [34, 21] on icon "button" at bounding box center [29, 27] width 16 height 16
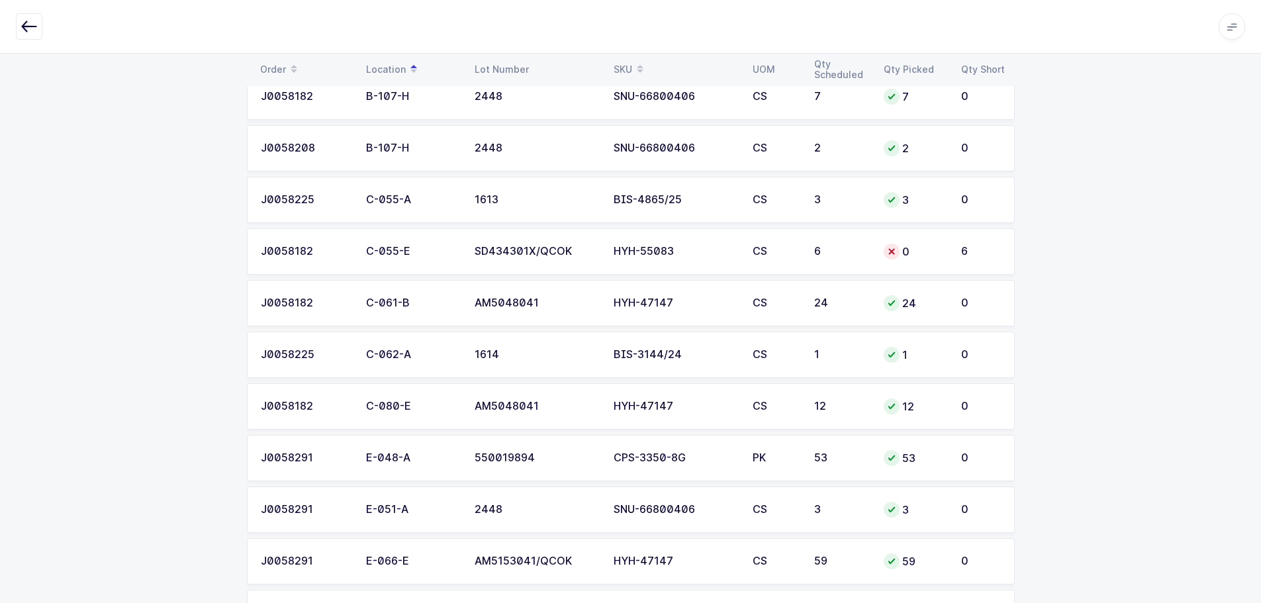
scroll to position [800, 0]
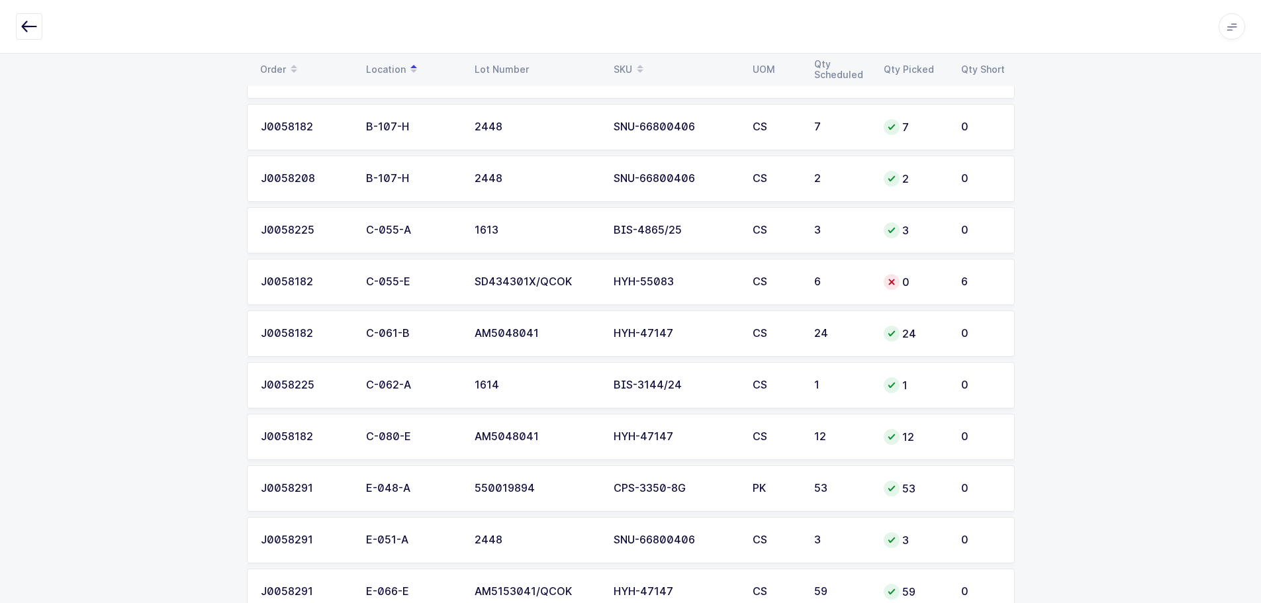
click at [625, 66] on div "SKU" at bounding box center [675, 69] width 123 height 23
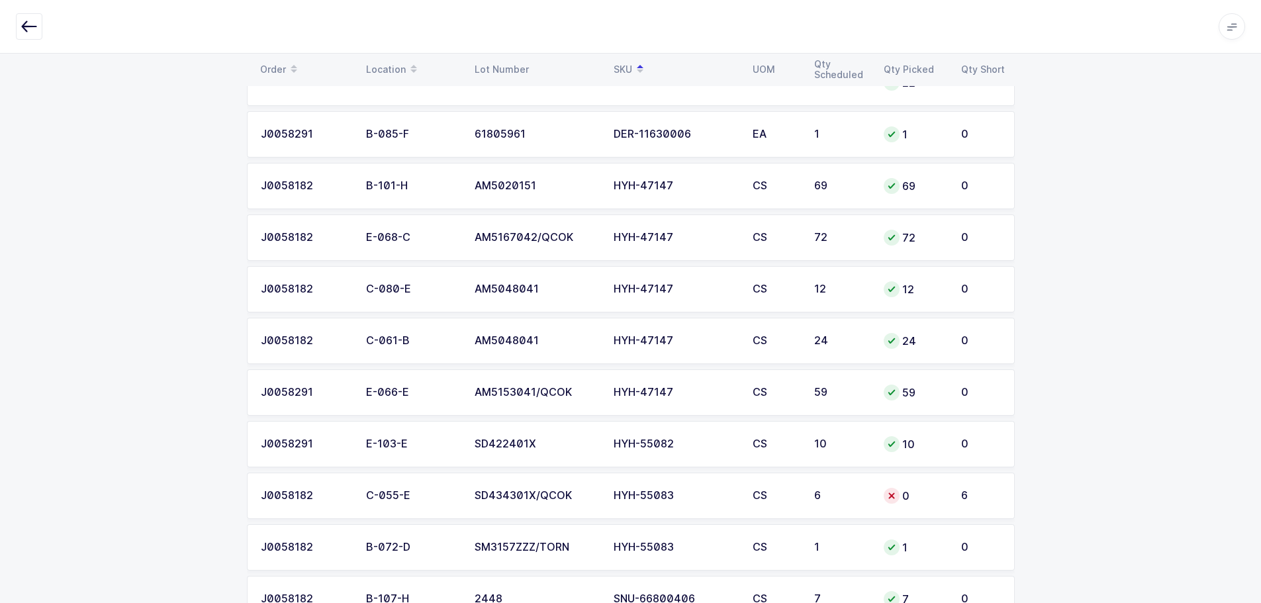
scroll to position [866, 0]
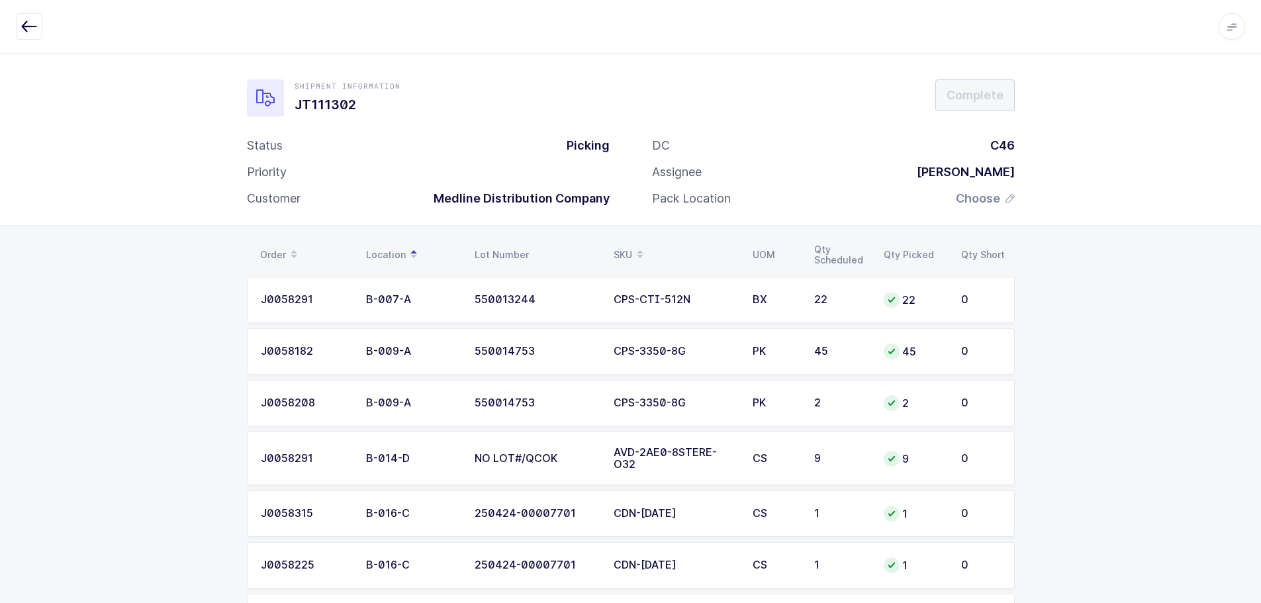
click at [628, 254] on div "SKU" at bounding box center [675, 255] width 123 height 23
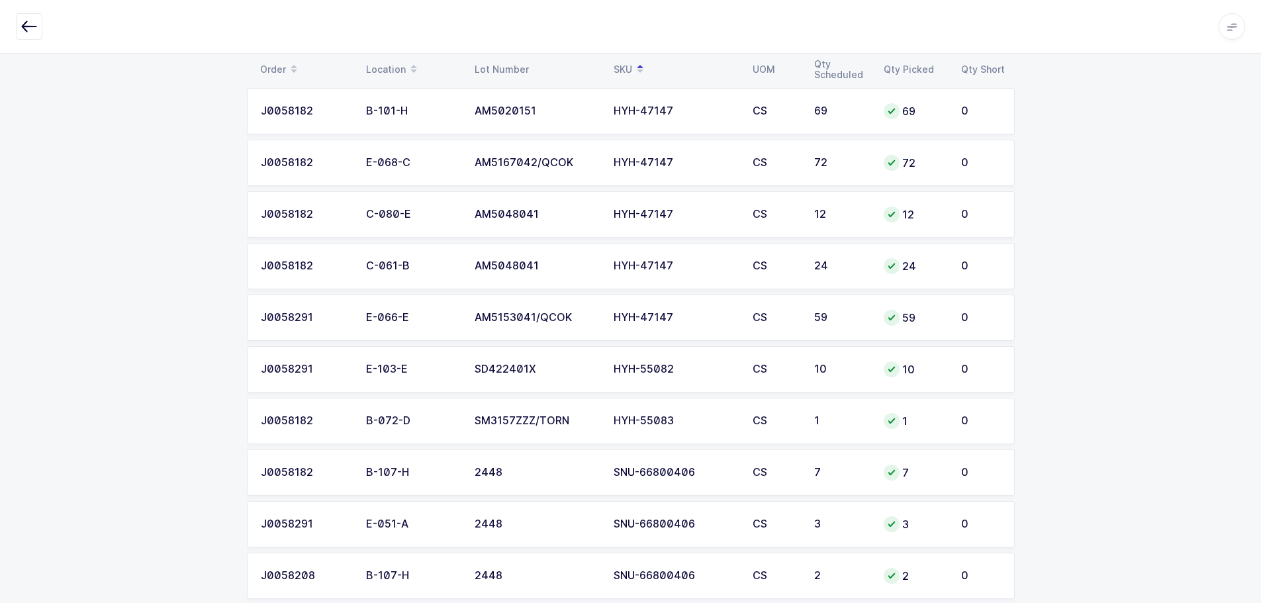
scroll to position [927, 0]
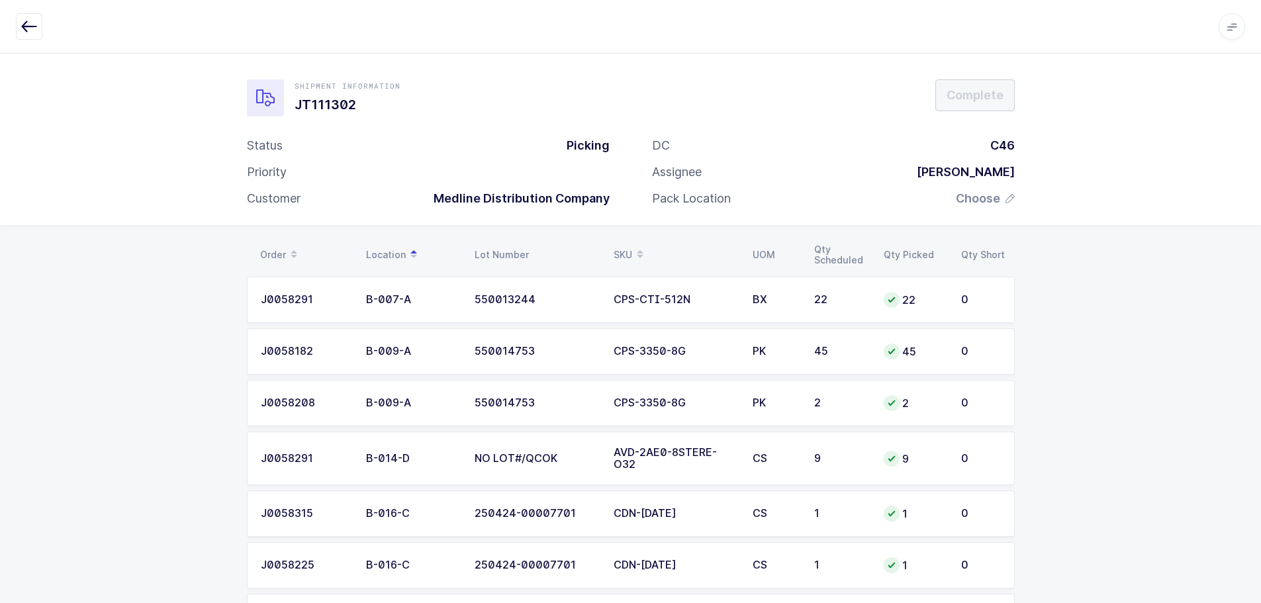
click at [616, 248] on div "SKU" at bounding box center [675, 255] width 123 height 23
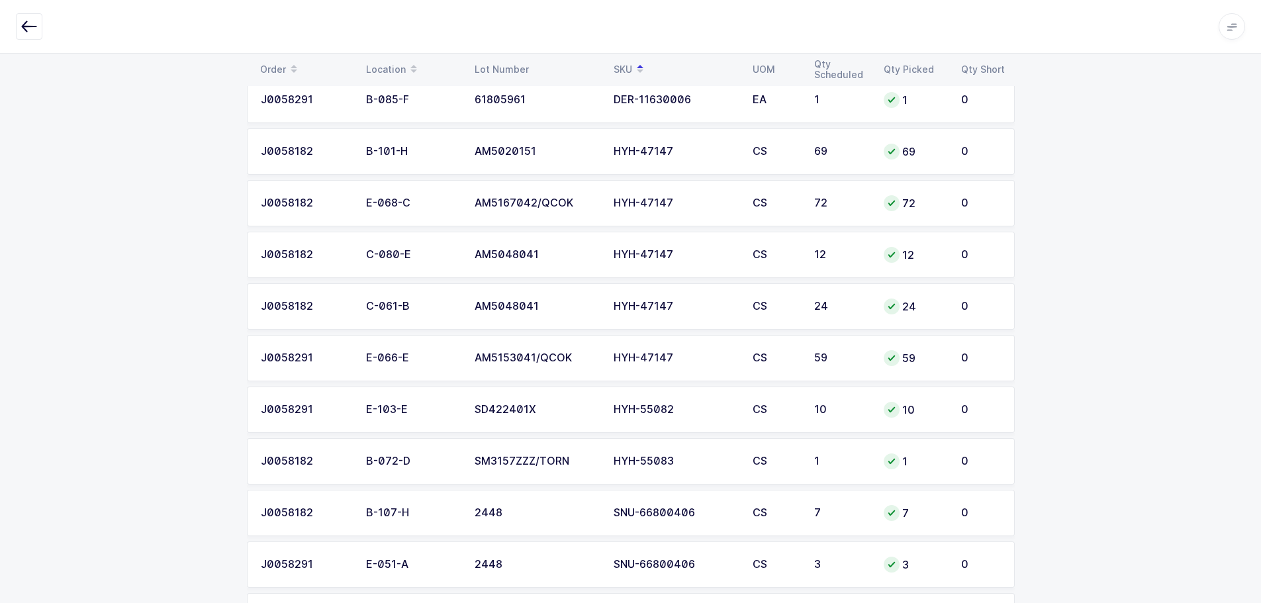
scroll to position [927, 0]
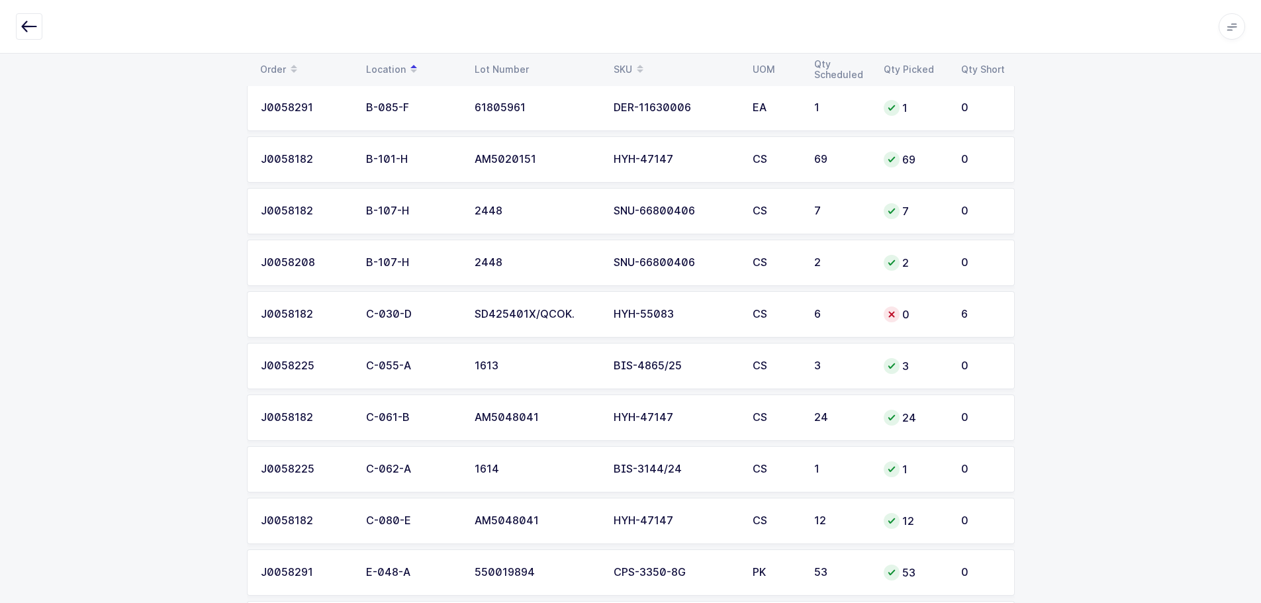
scroll to position [728, 0]
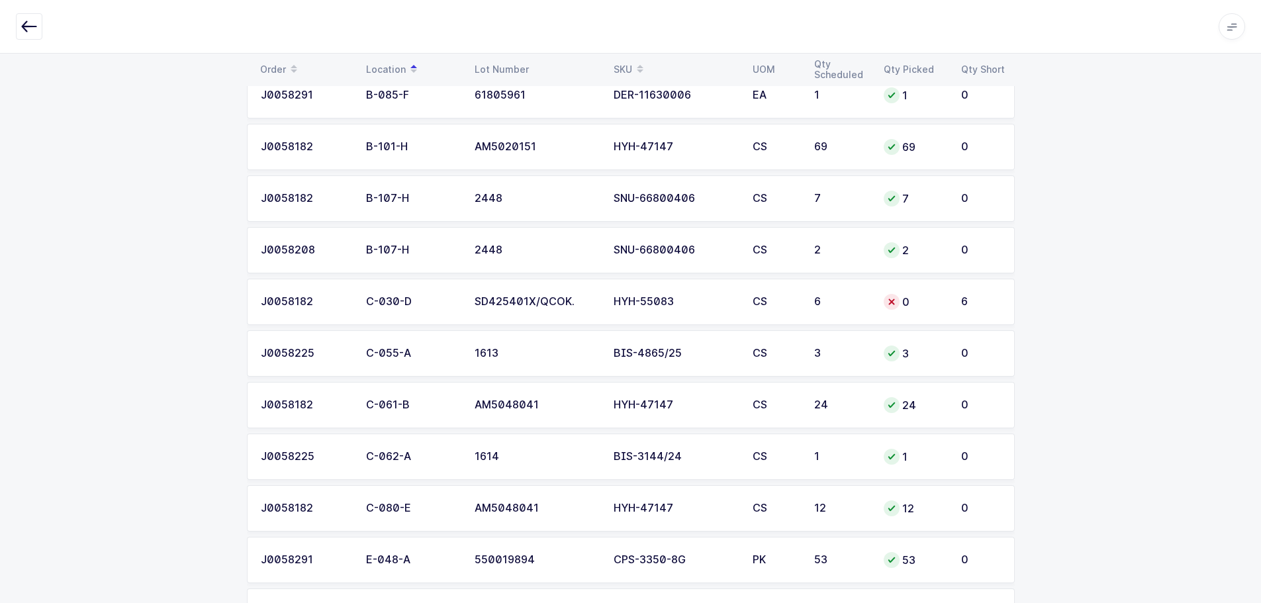
click at [716, 295] on td "HYH-55083" at bounding box center [675, 302] width 139 height 46
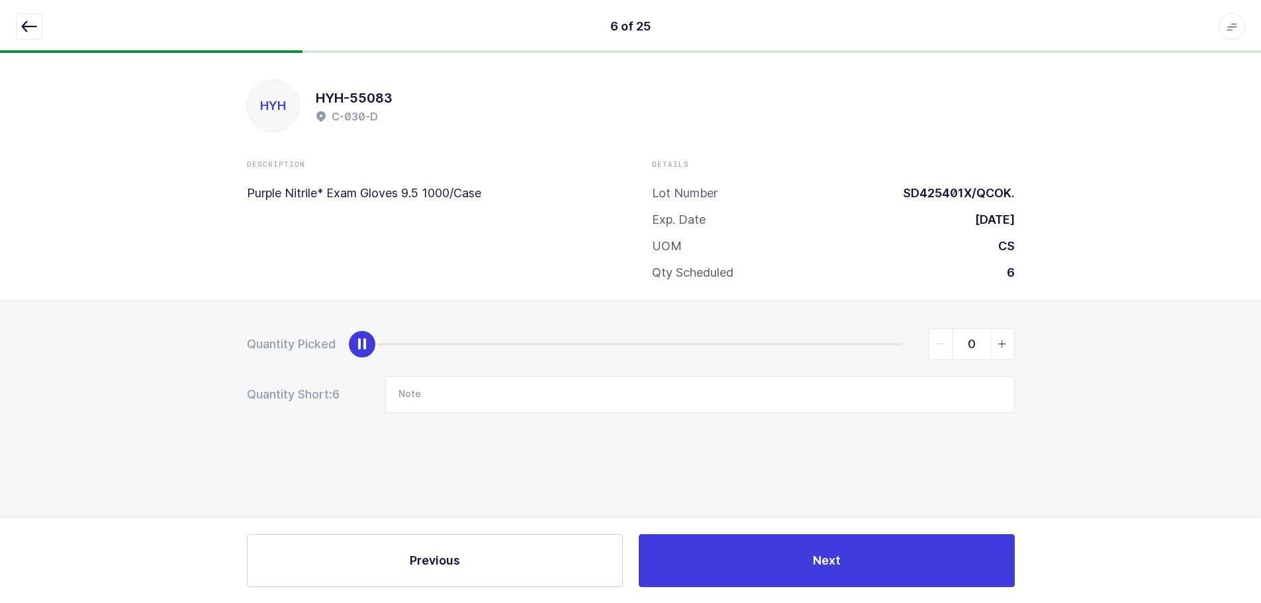
scroll to position [0, 0]
type input "6"
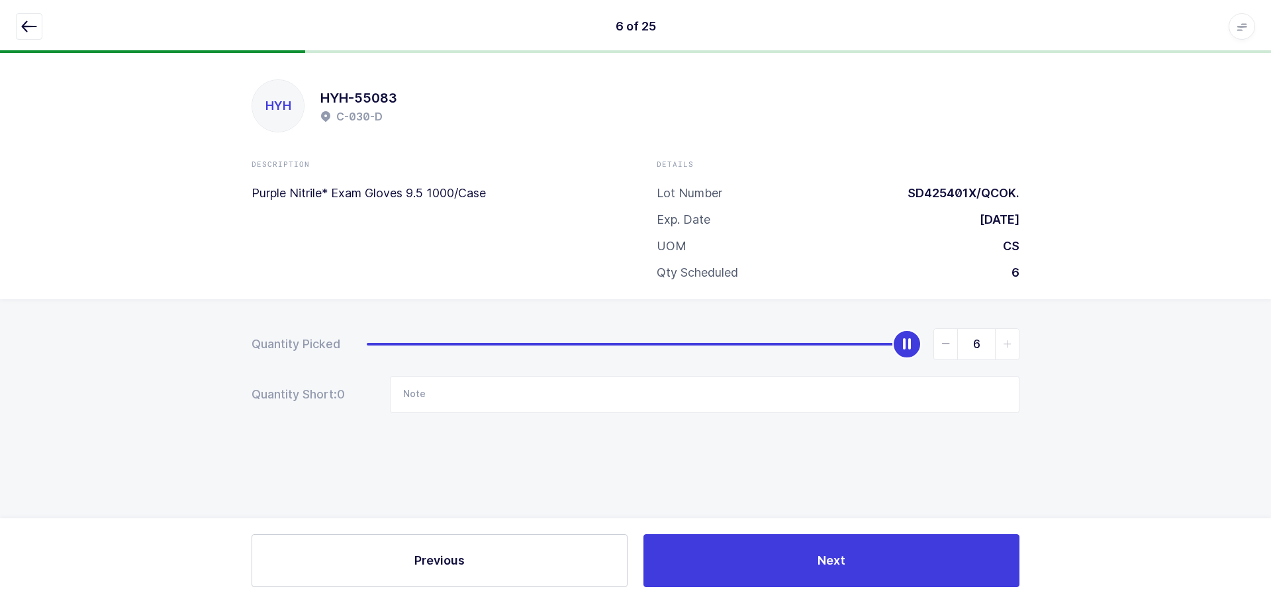
drag, startPoint x: 373, startPoint y: 344, endPoint x: 1018, endPoint y: 335, distance: 644.4
click at [1017, 335] on div "6" at bounding box center [693, 344] width 653 height 32
click at [32, 23] on icon "button" at bounding box center [29, 27] width 16 height 16
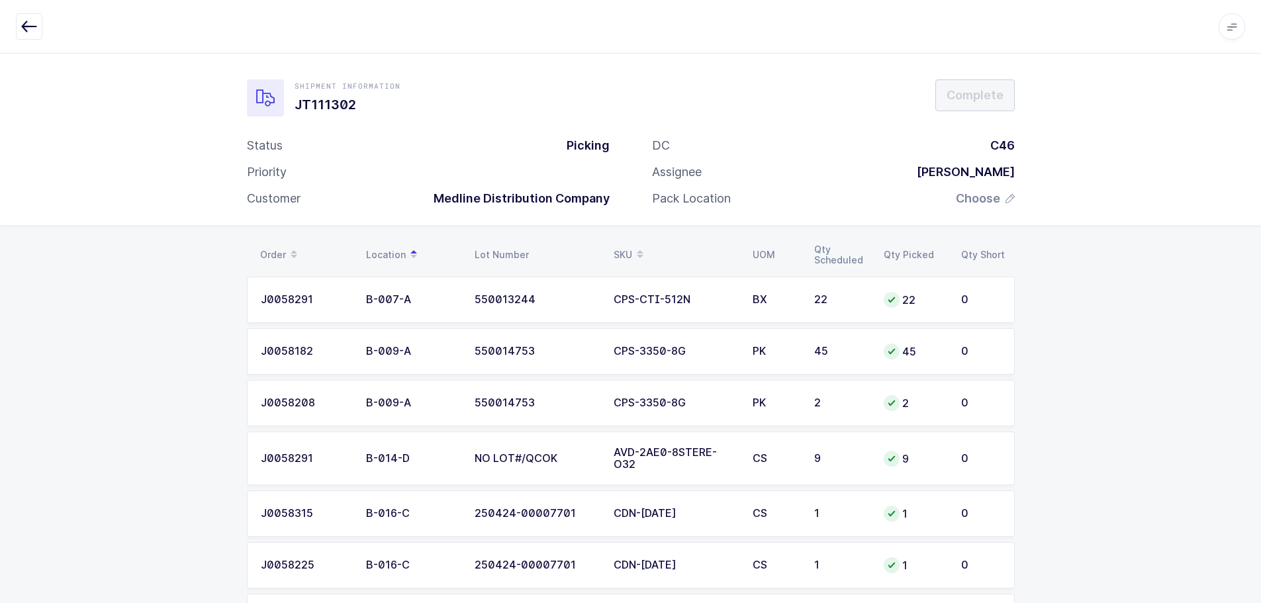
click at [982, 208] on div "DC C46 Assignee [PERSON_NAME] Pack Location Choose" at bounding box center [833, 177] width 405 height 79
click at [980, 203] on span "Choose" at bounding box center [978, 199] width 44 height 16
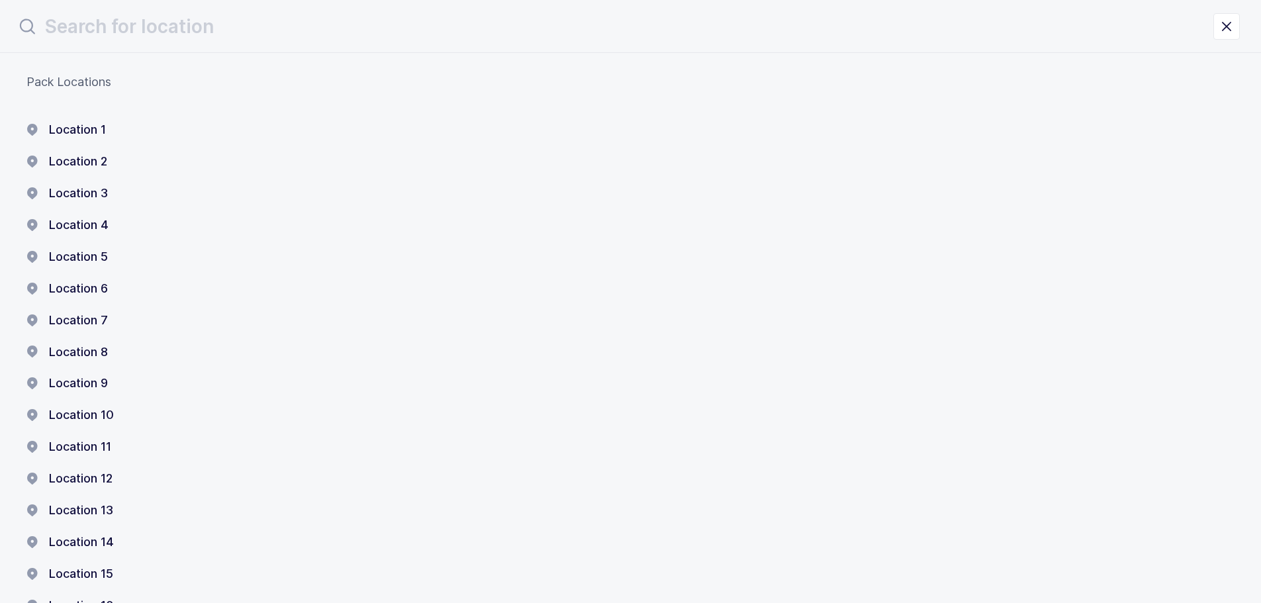
click at [80, 213] on div "Location 1 Location 2 Location 3 Location 4 Location 5 Location 6 Location 7 Lo…" at bounding box center [630, 431] width 1208 height 619
click at [77, 189] on button "Location 3" at bounding box center [66, 193] width 81 height 16
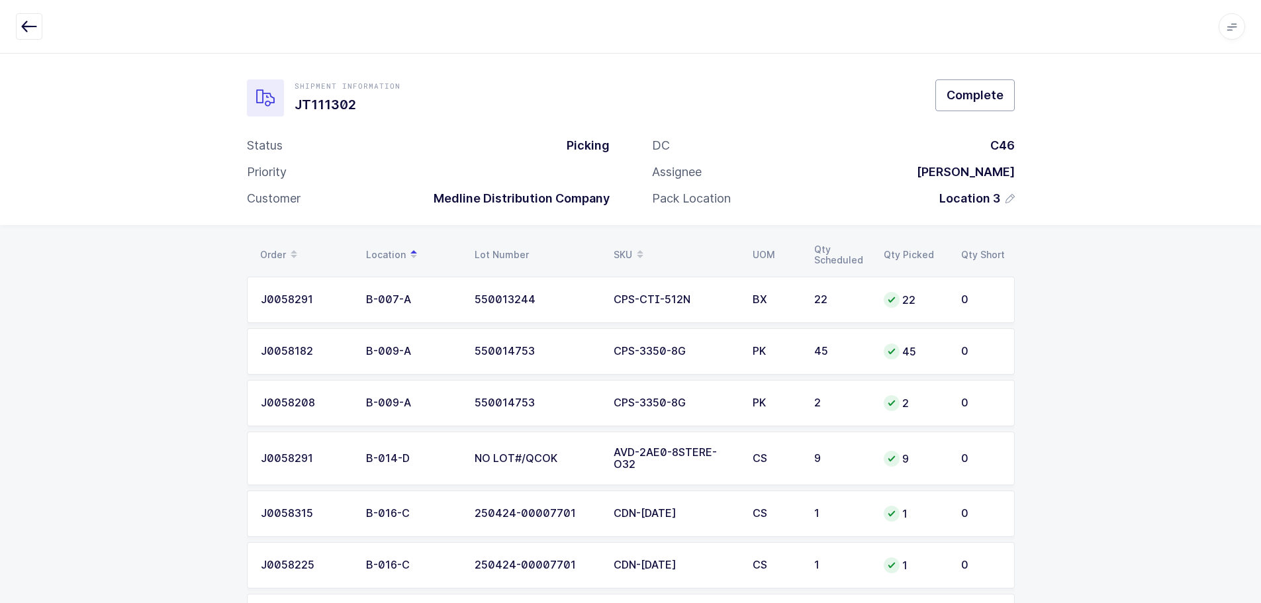
click at [981, 99] on span "Complete" at bounding box center [975, 95] width 57 height 17
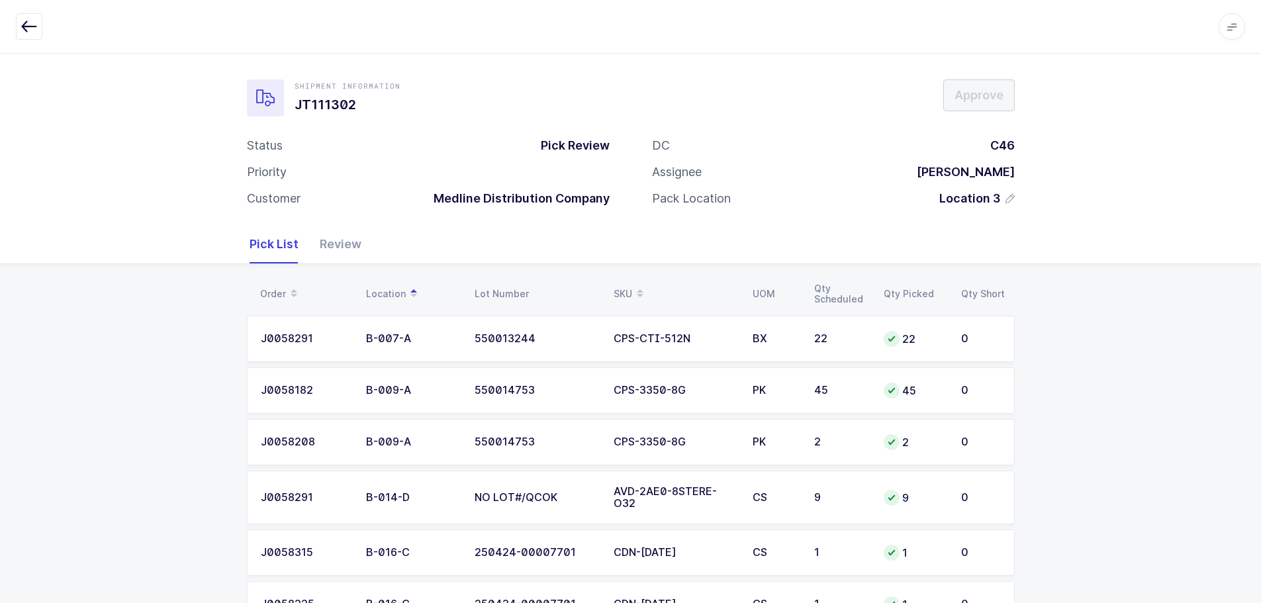
click at [346, 235] on div "Review" at bounding box center [335, 244] width 52 height 38
